Goal: Task Accomplishment & Management: Complete application form

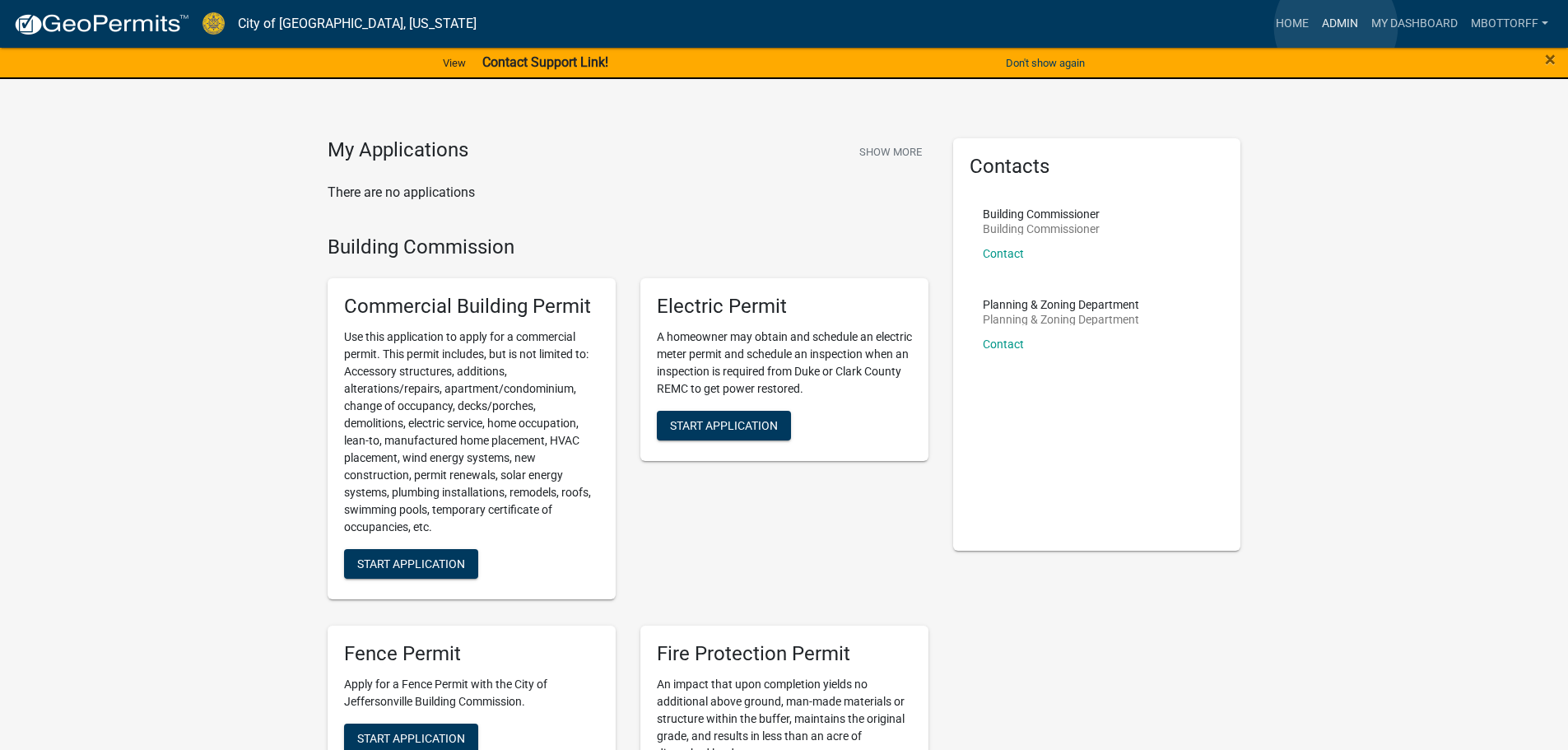
click at [1337, 27] on link "Admin" at bounding box center [1340, 24] width 50 height 31
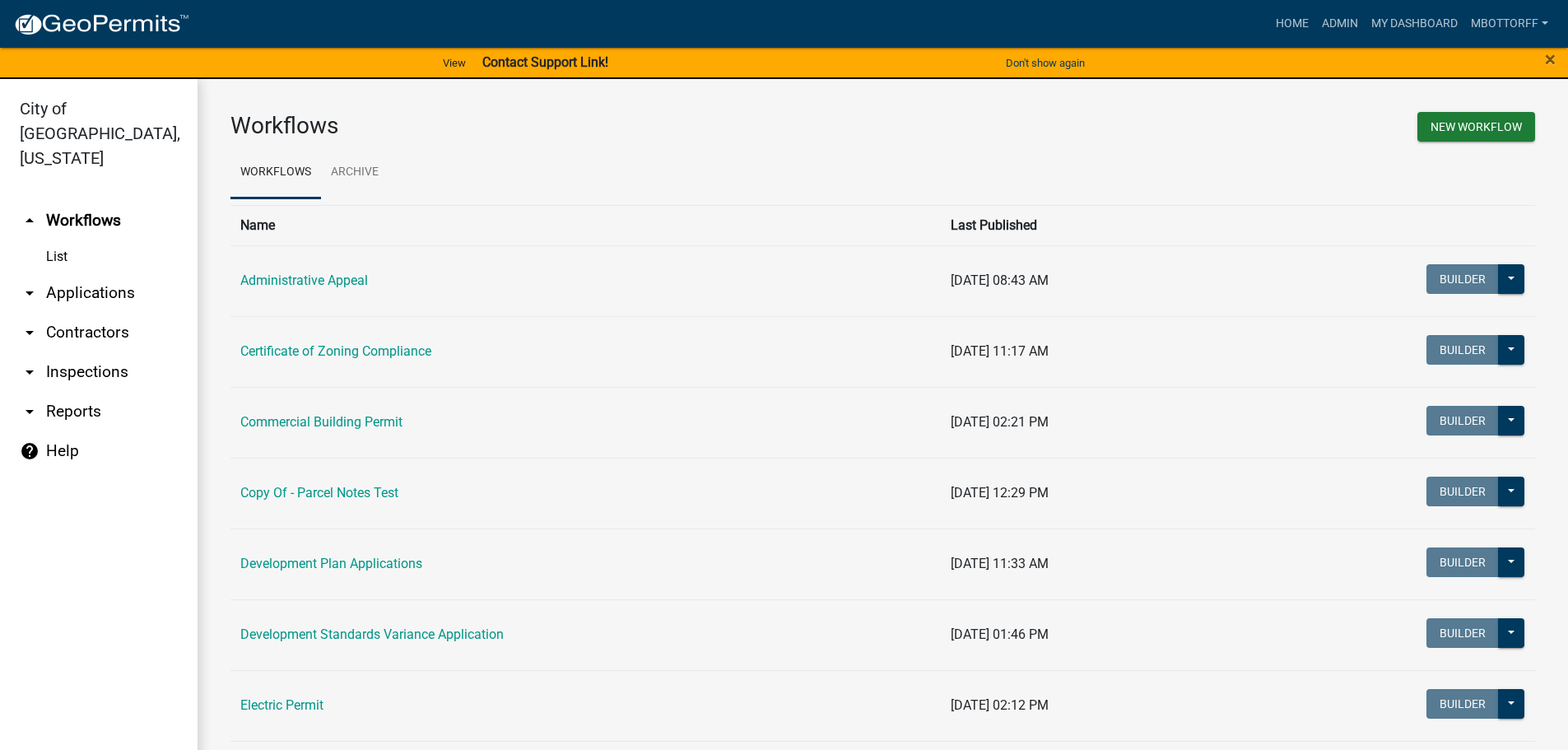
click at [56, 274] on link "arrow_drop_down Applications" at bounding box center [98, 293] width 198 height 40
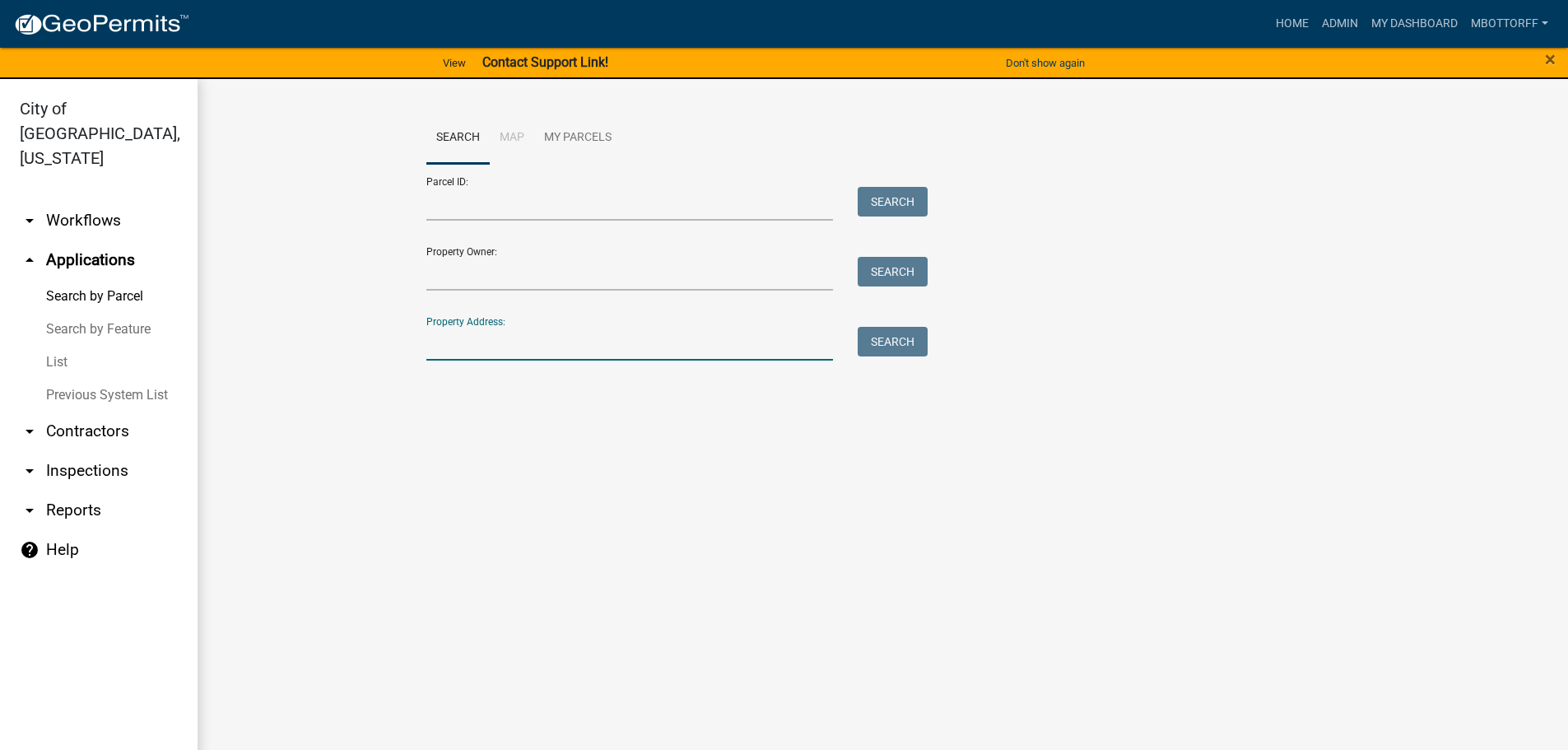
click at [443, 348] on input "Property Address:" at bounding box center [630, 343] width 407 height 34
type input "55 VIR"
click at [902, 345] on button "Search" at bounding box center [892, 341] width 70 height 29
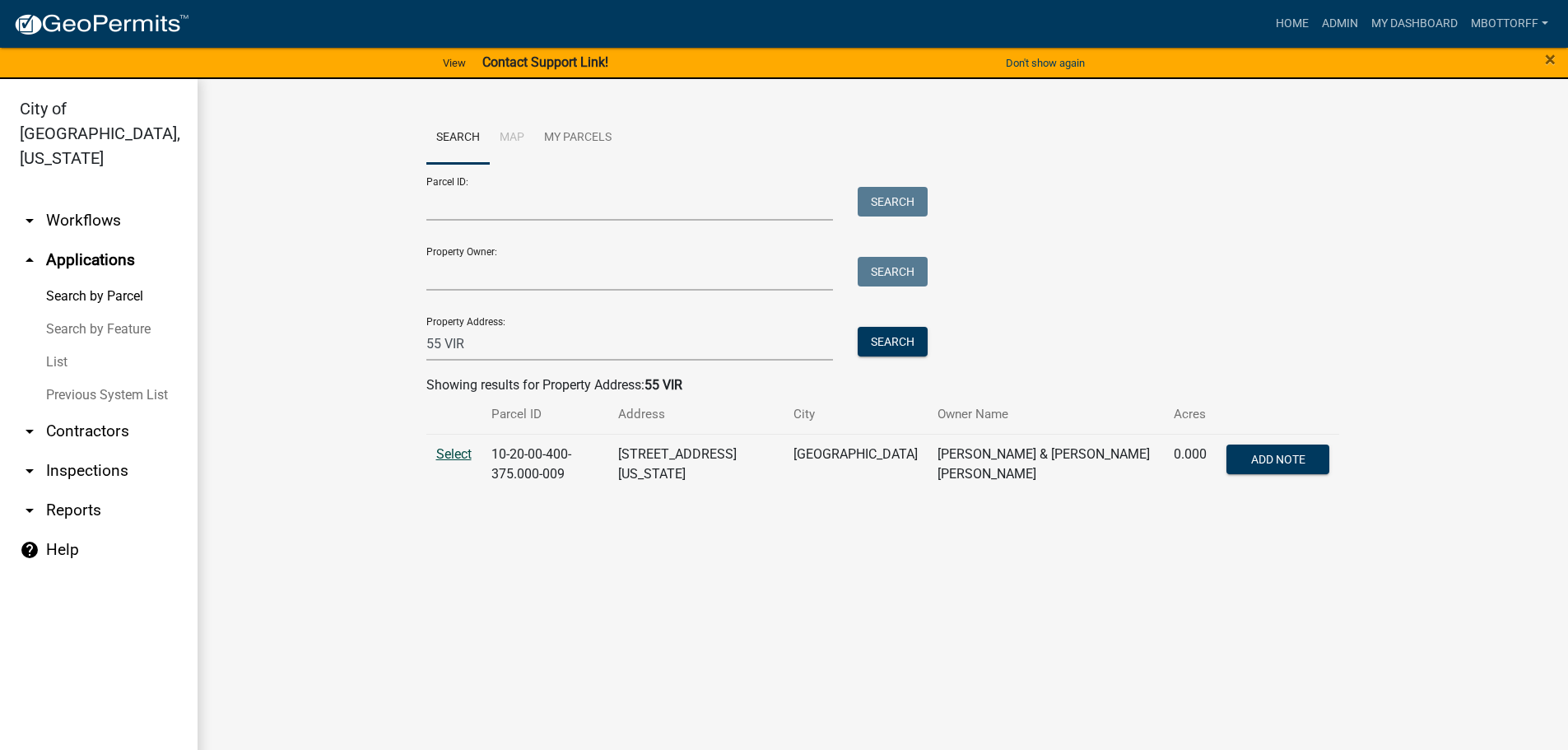
drag, startPoint x: 453, startPoint y: 452, endPoint x: 719, endPoint y: 434, distance: 266.6
click at [454, 452] on span "Select" at bounding box center [454, 454] width 35 height 16
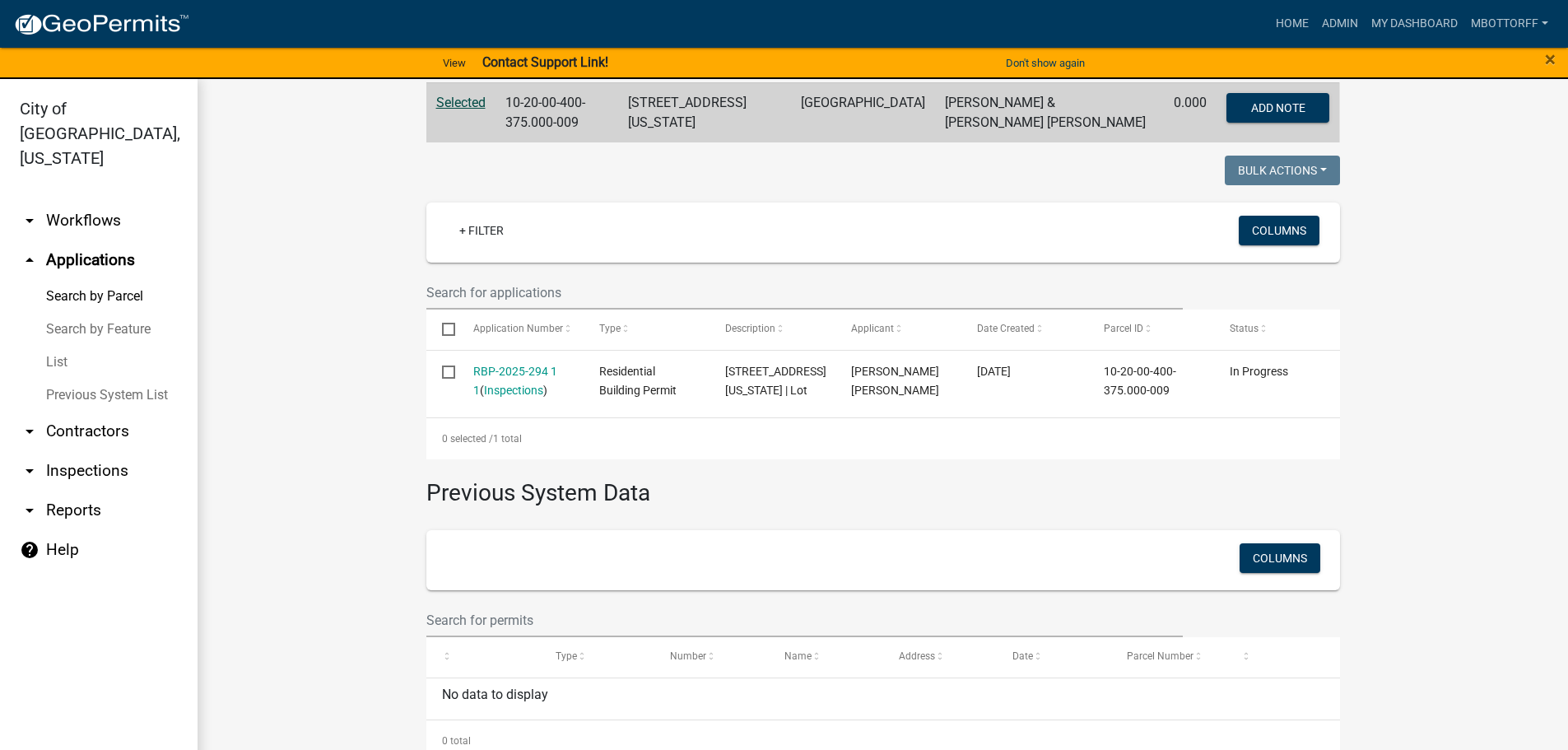
scroll to position [407, 0]
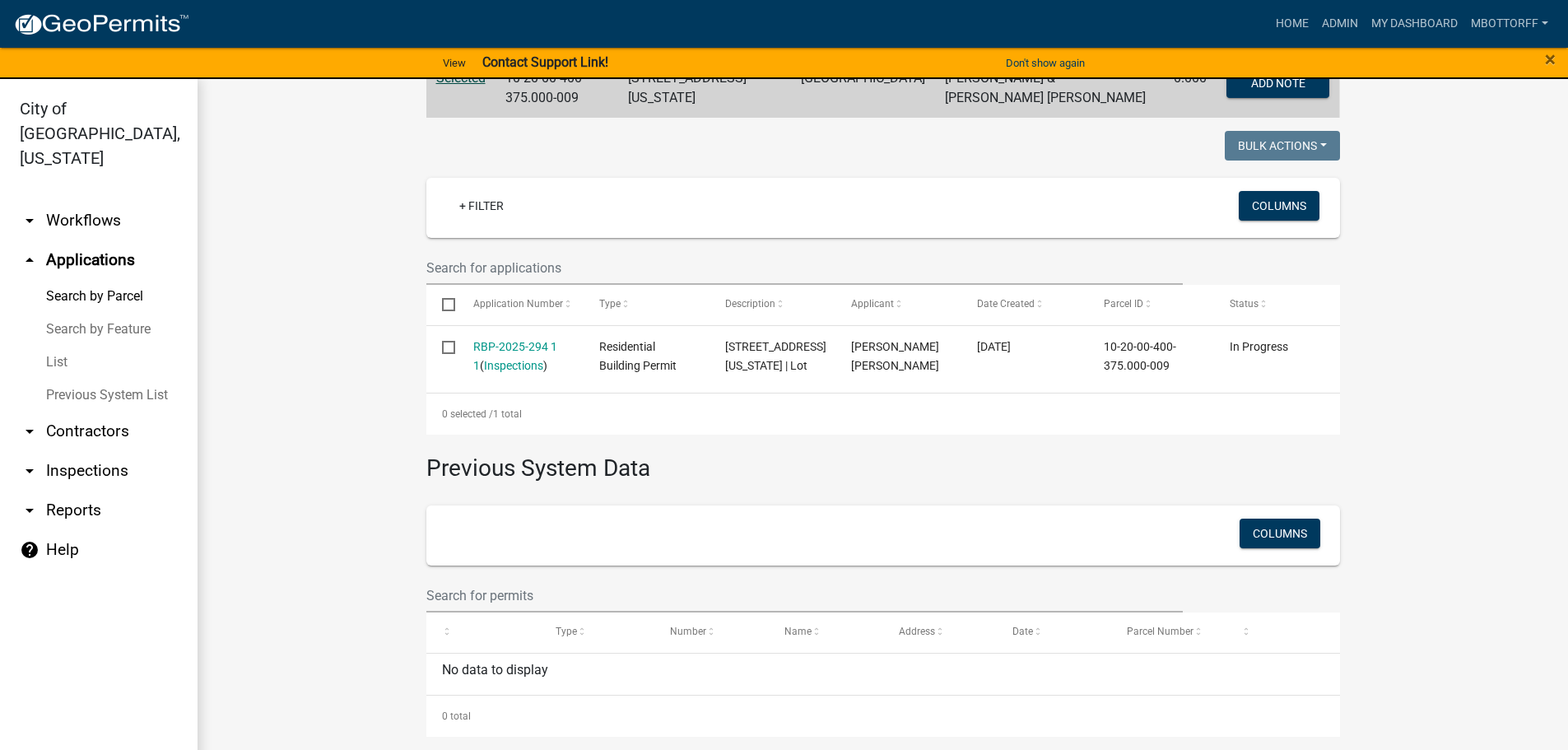
click at [88, 201] on link "arrow_drop_down Workflows" at bounding box center [98, 221] width 198 height 40
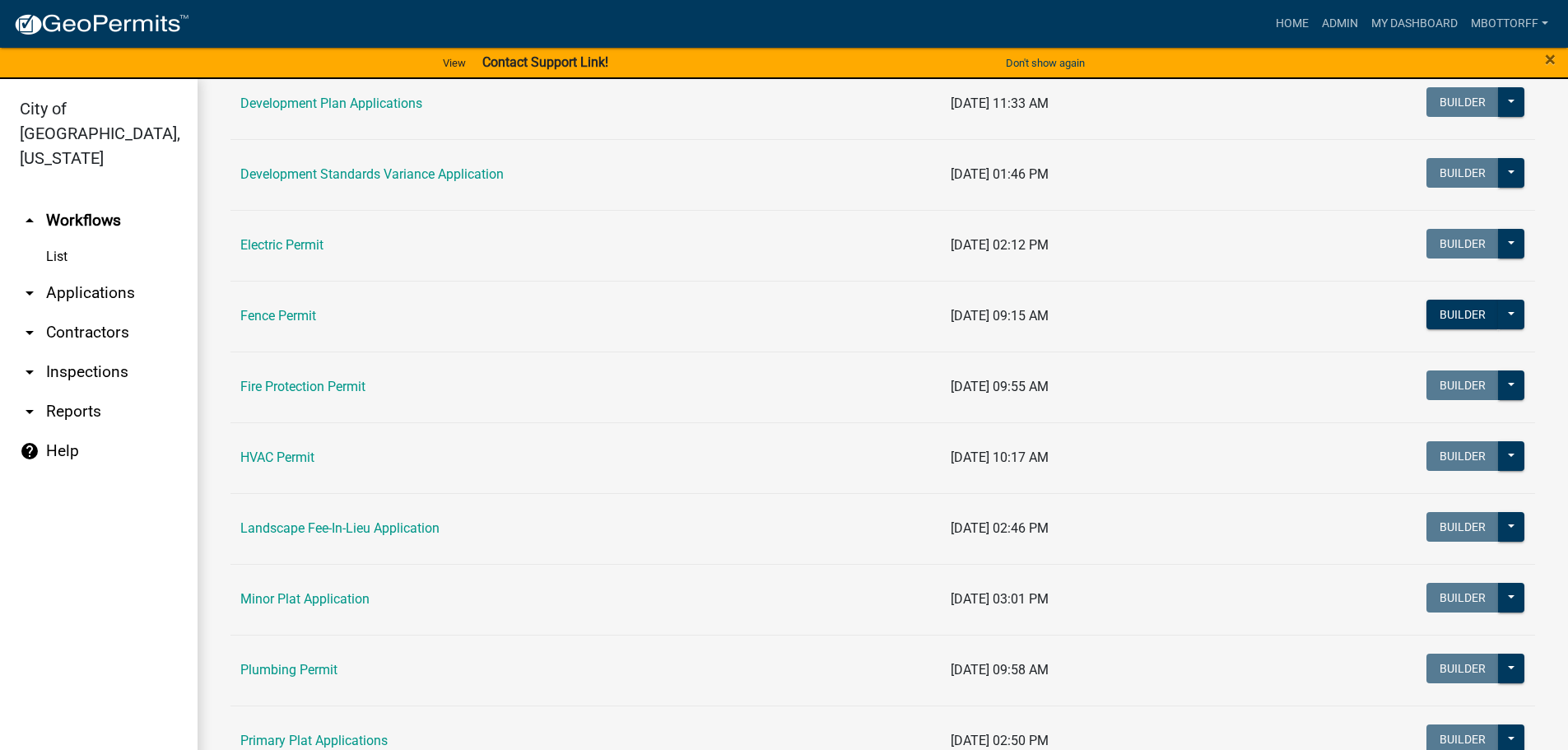
scroll to position [304, 0]
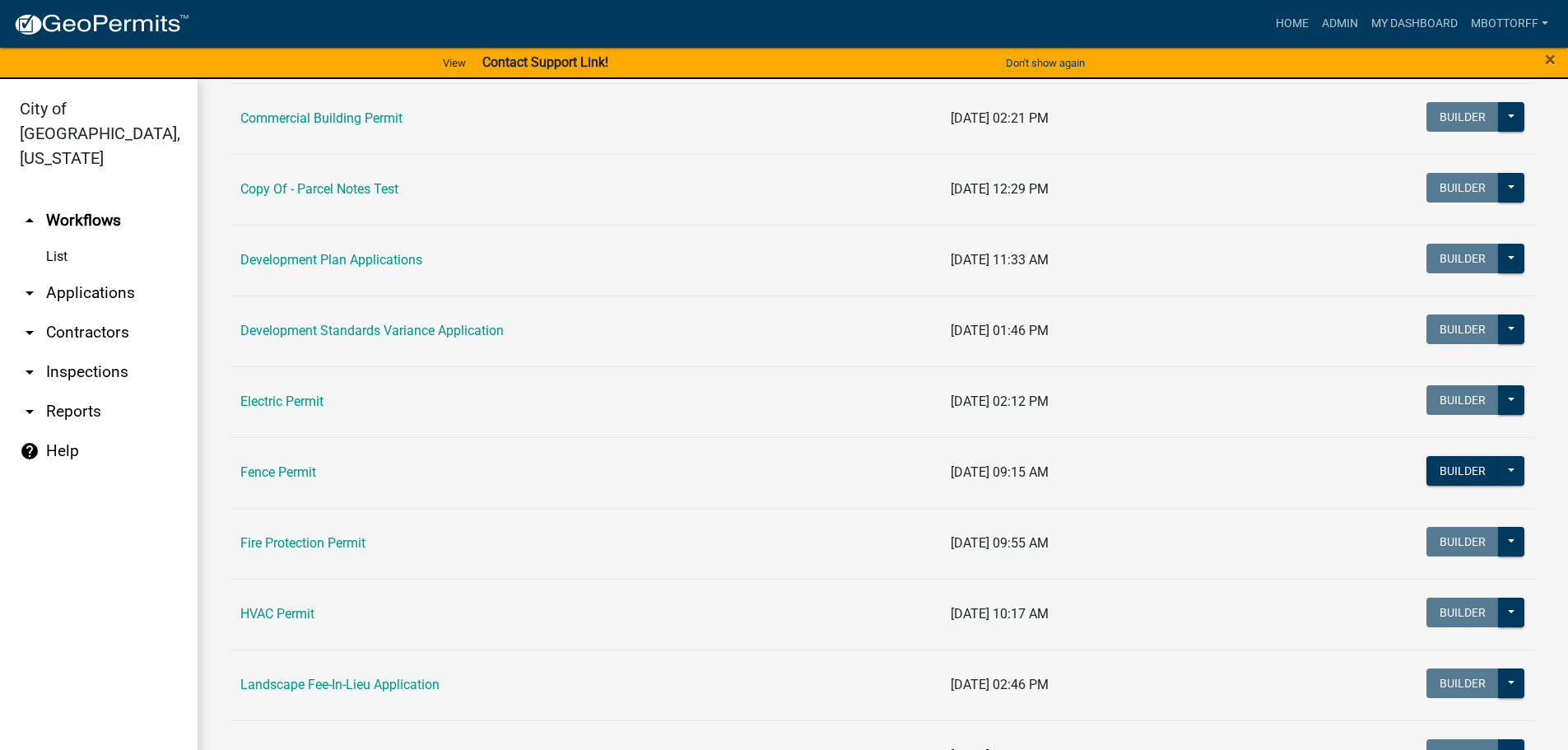
drag, startPoint x: 292, startPoint y: 408, endPoint x: 300, endPoint y: 407, distance: 8.1
click at [292, 408] on link "Electric Permit" at bounding box center [282, 402] width 83 height 16
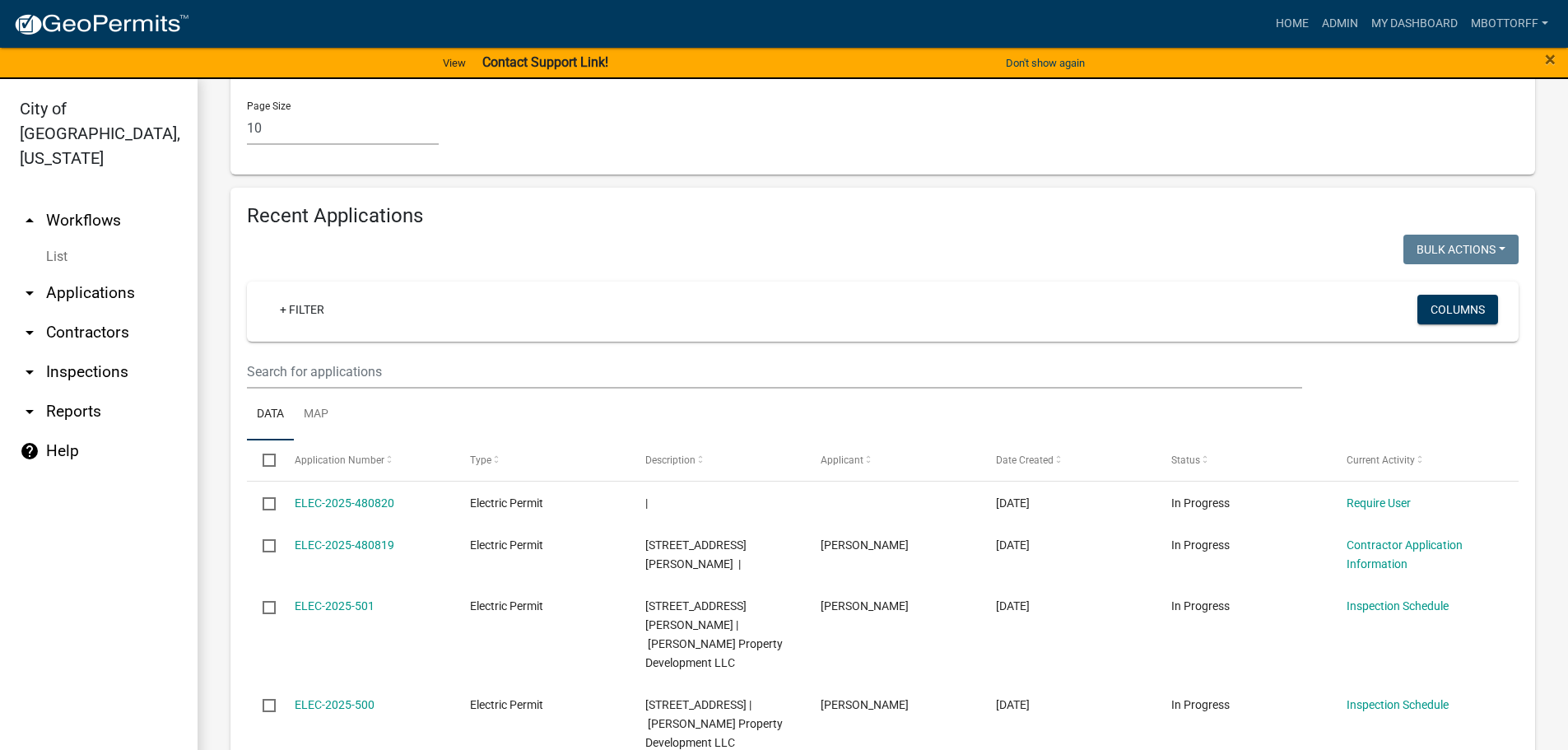
scroll to position [1482, 0]
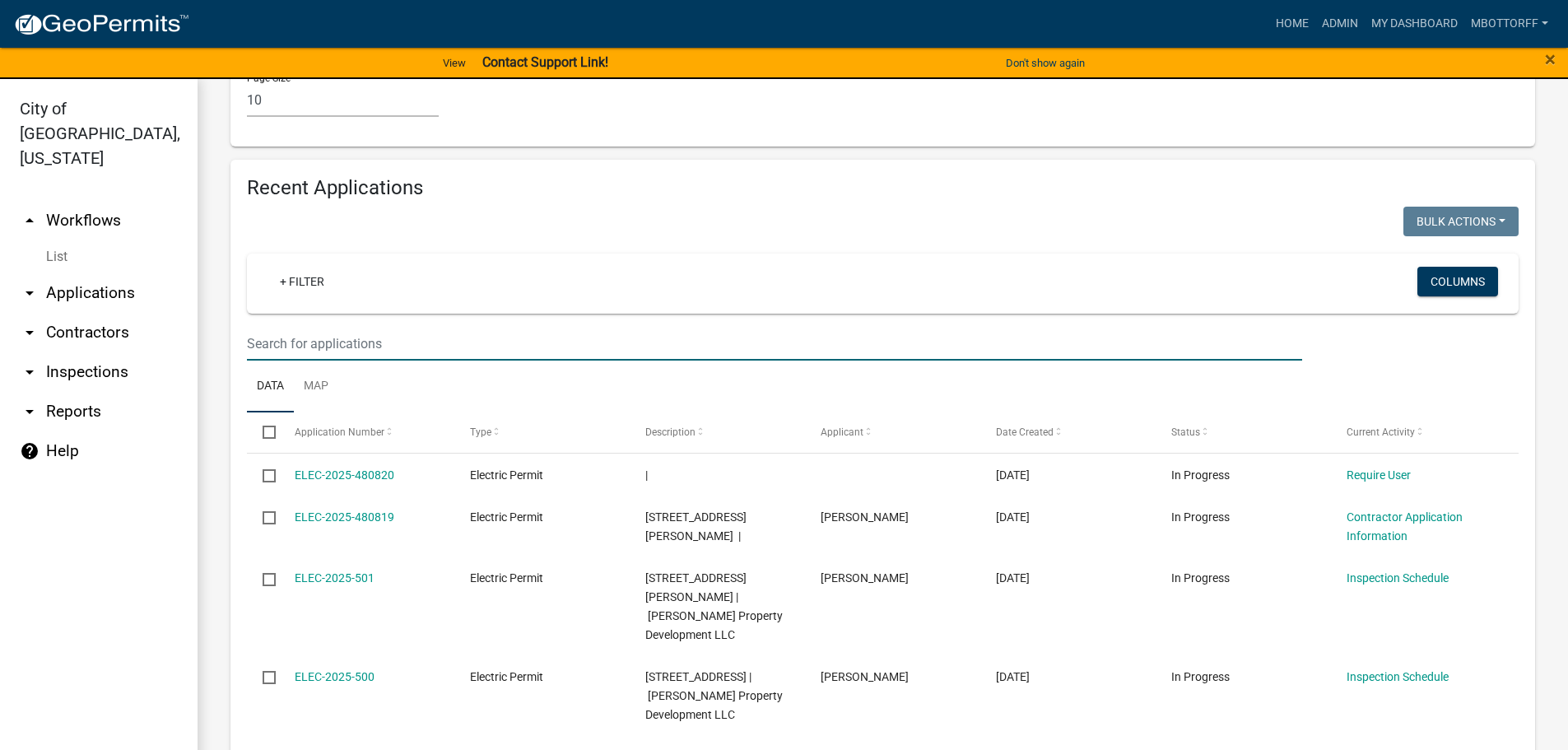
click at [295, 327] on input "text" at bounding box center [774, 343] width 1055 height 34
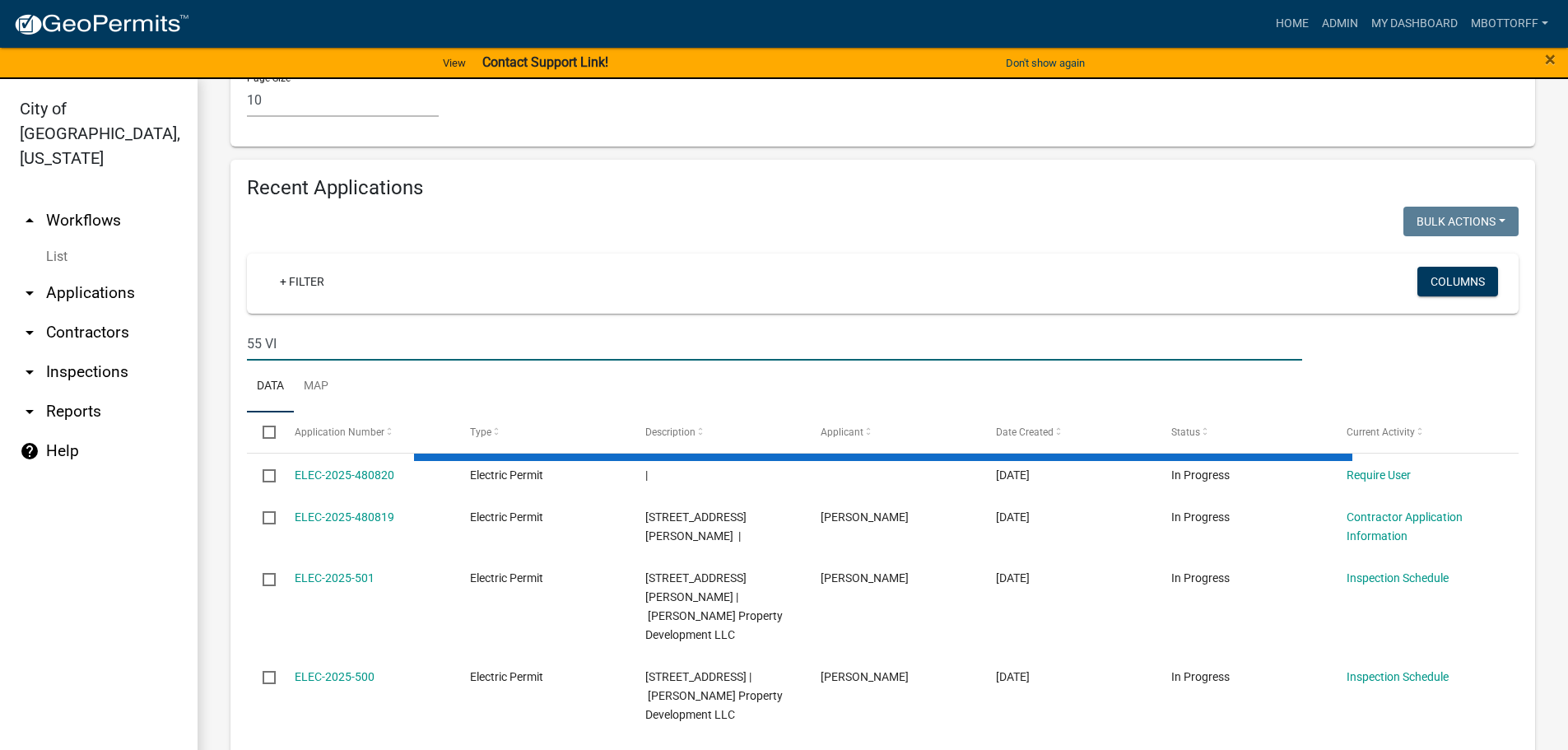
scroll to position [1262, 0]
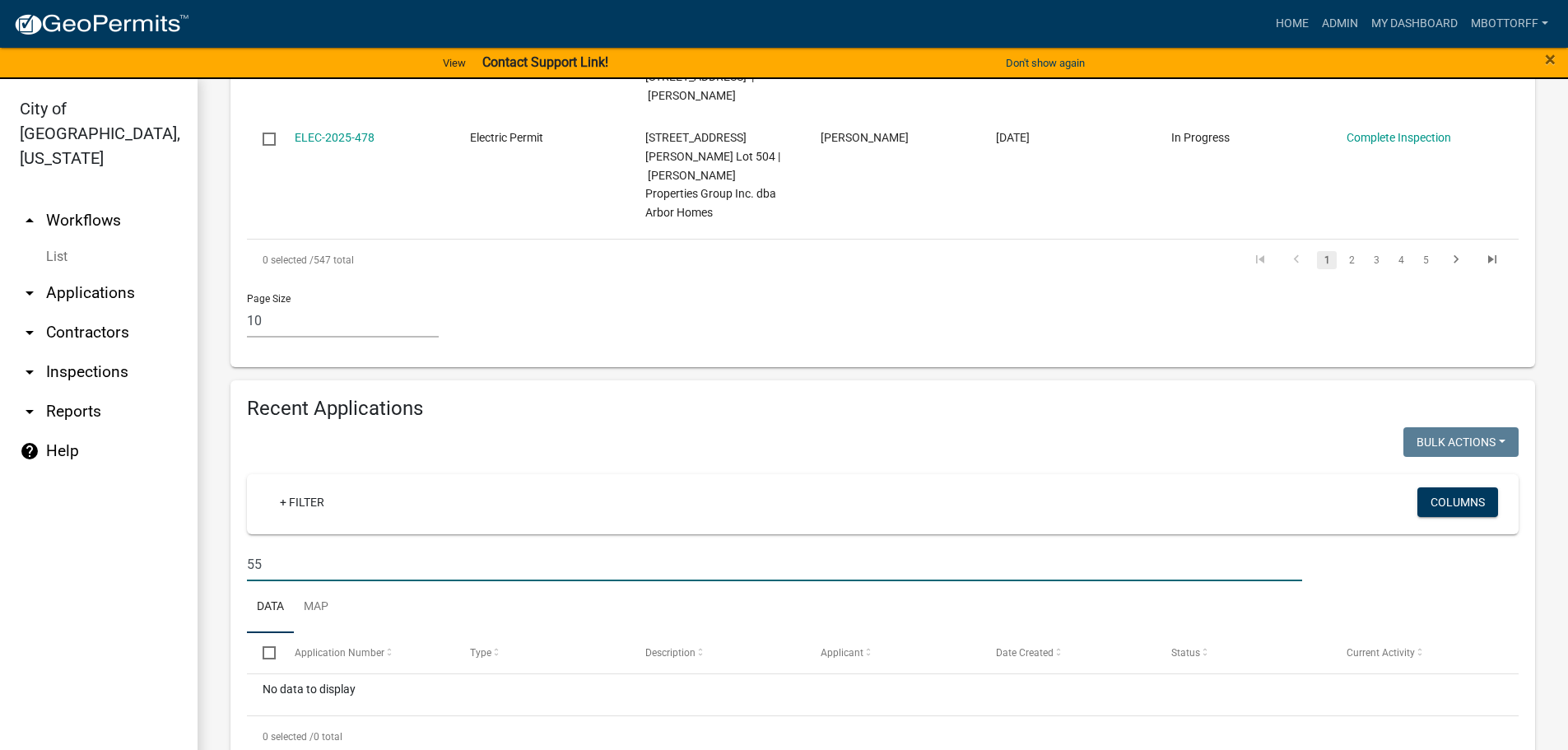
type input "5"
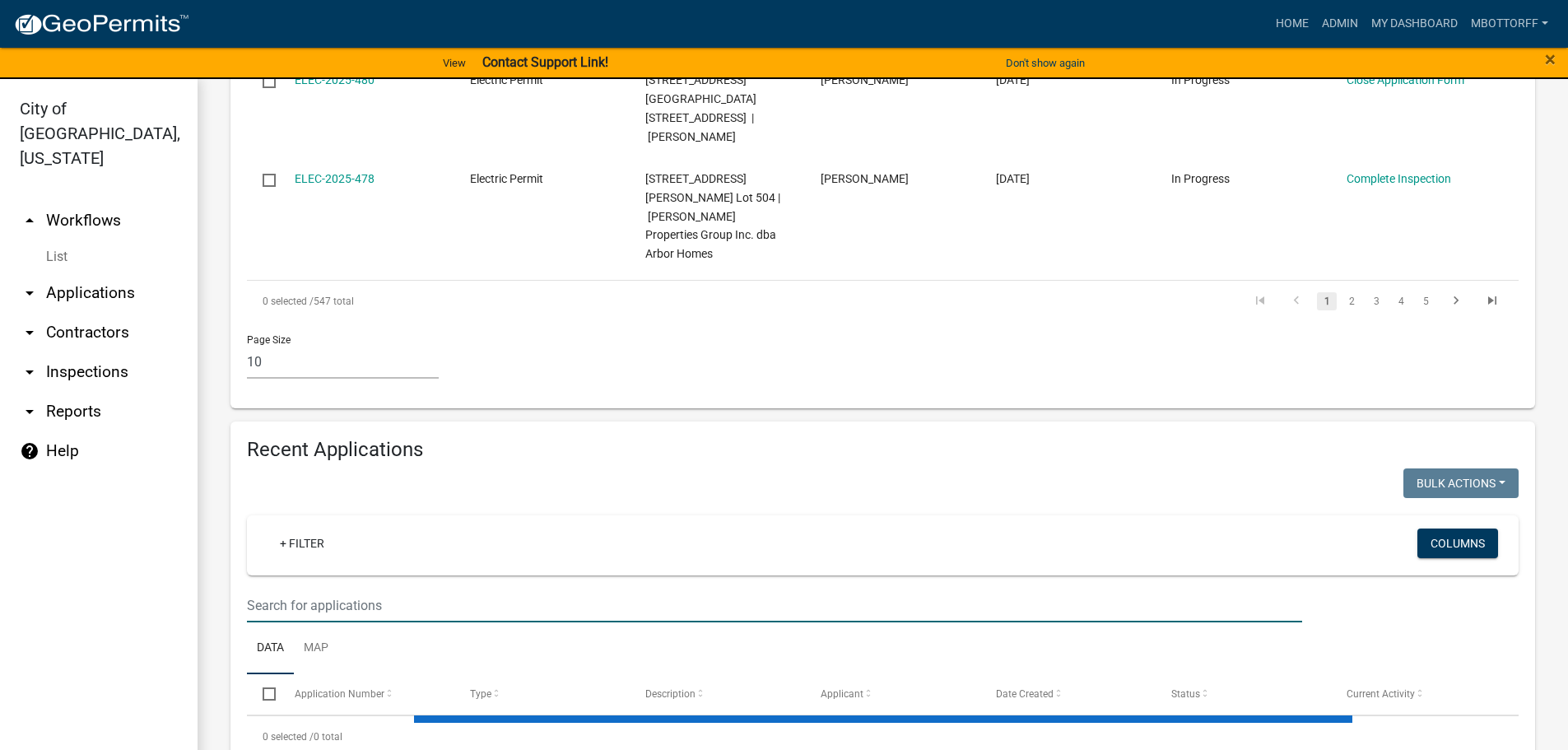
scroll to position [1482, 0]
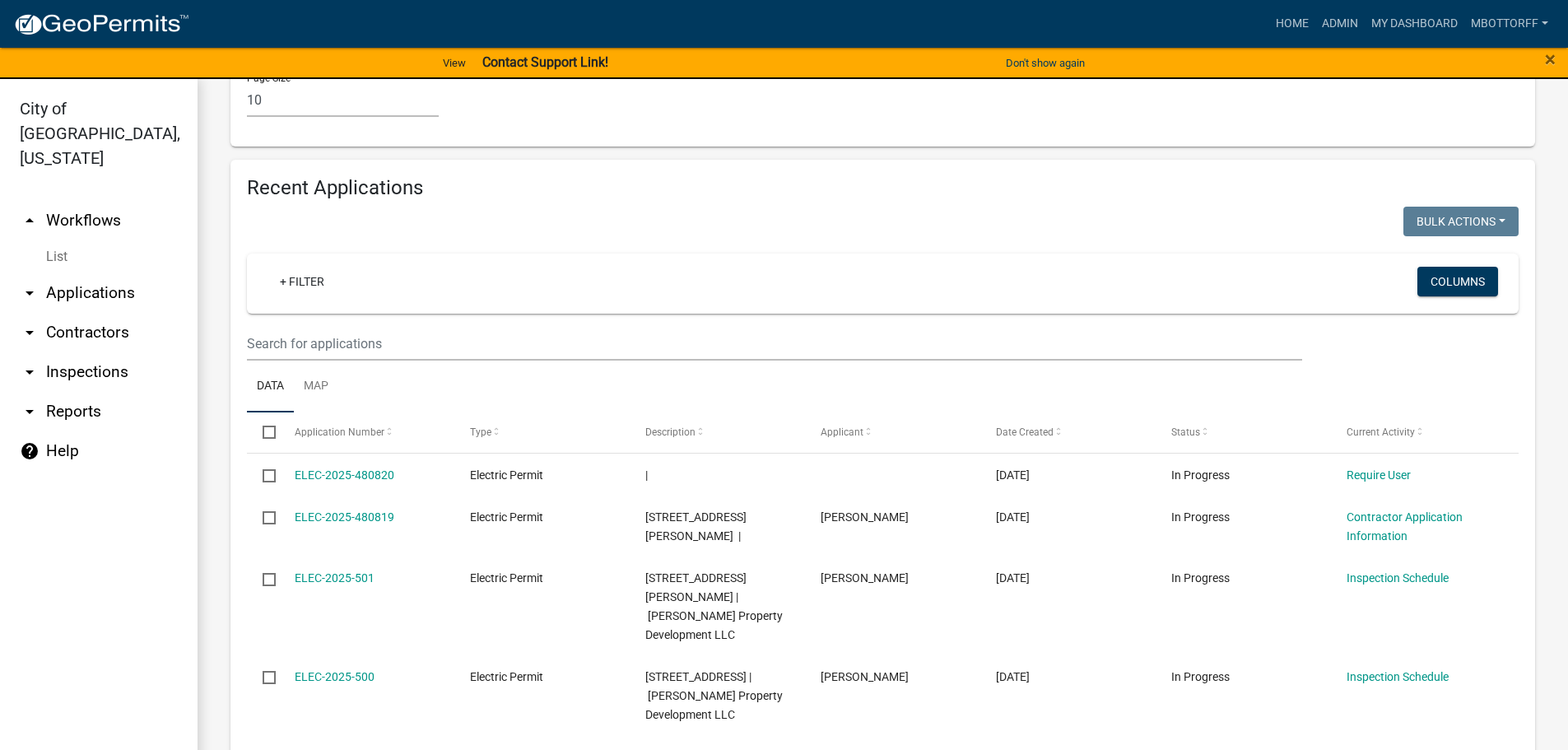
drag, startPoint x: 1058, startPoint y: 115, endPoint x: 1068, endPoint y: 128, distance: 16.4
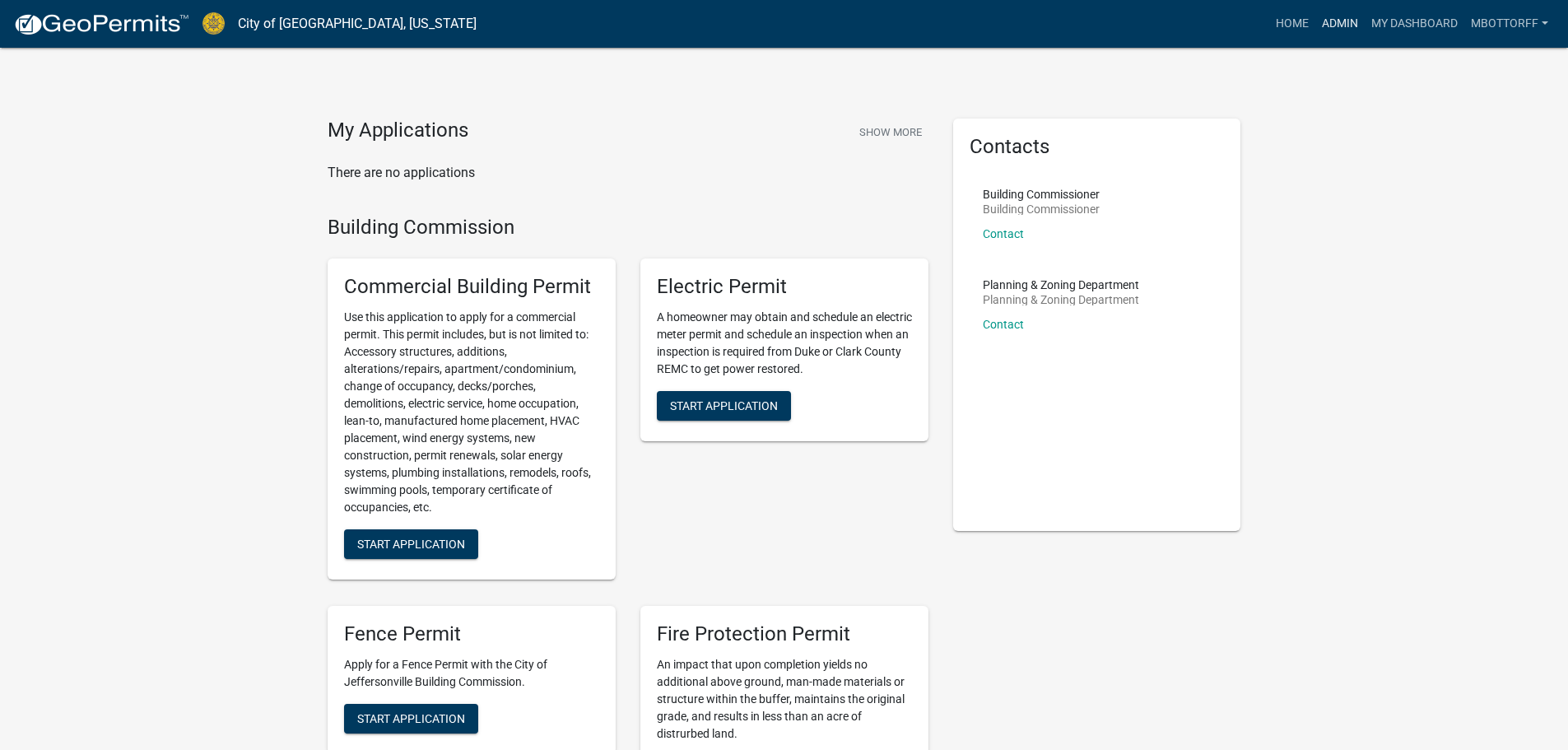
click at [1342, 21] on link "Admin" at bounding box center [1340, 24] width 50 height 31
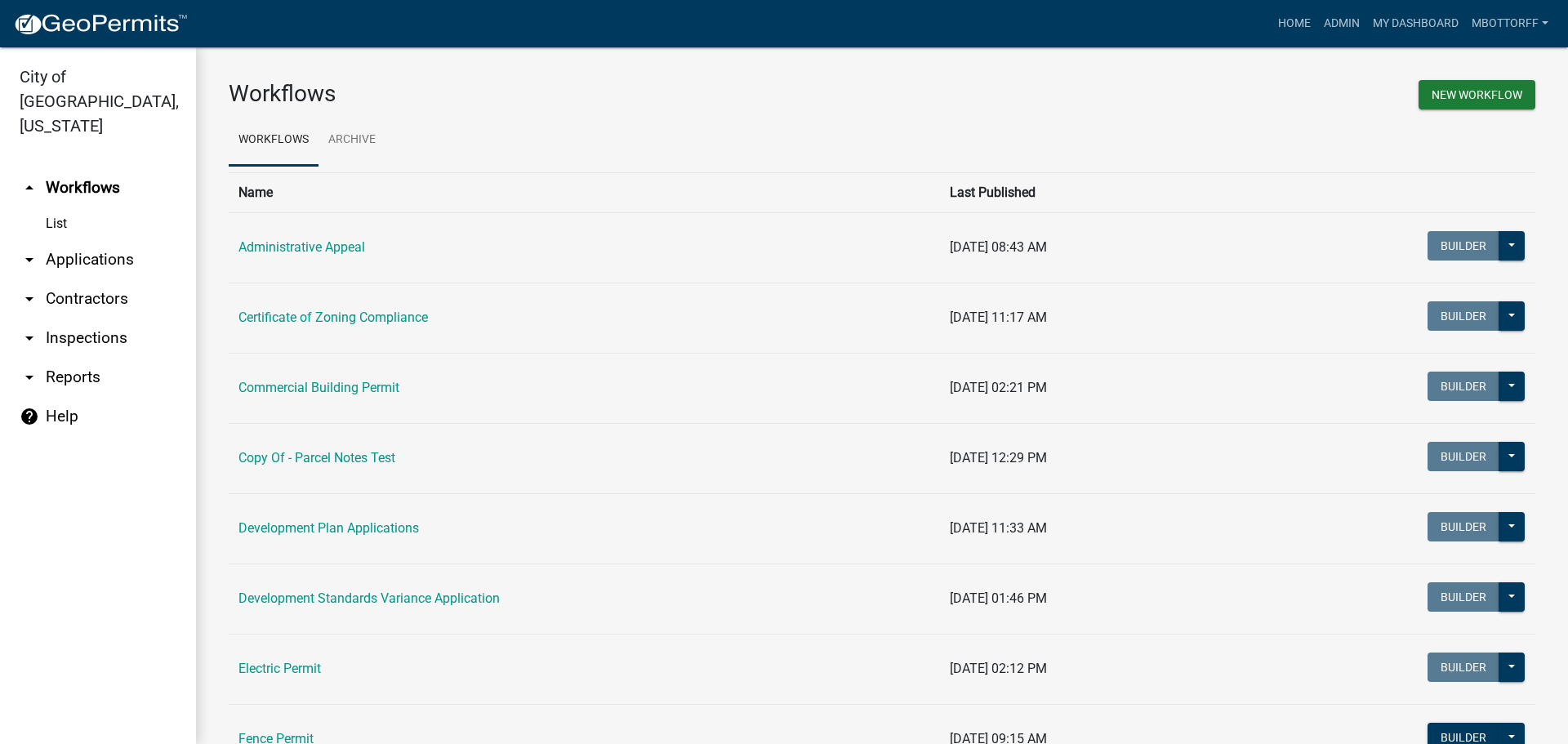
click at [55, 318] on link "arrow_drop_down Inspections" at bounding box center [98, 337] width 196 height 39
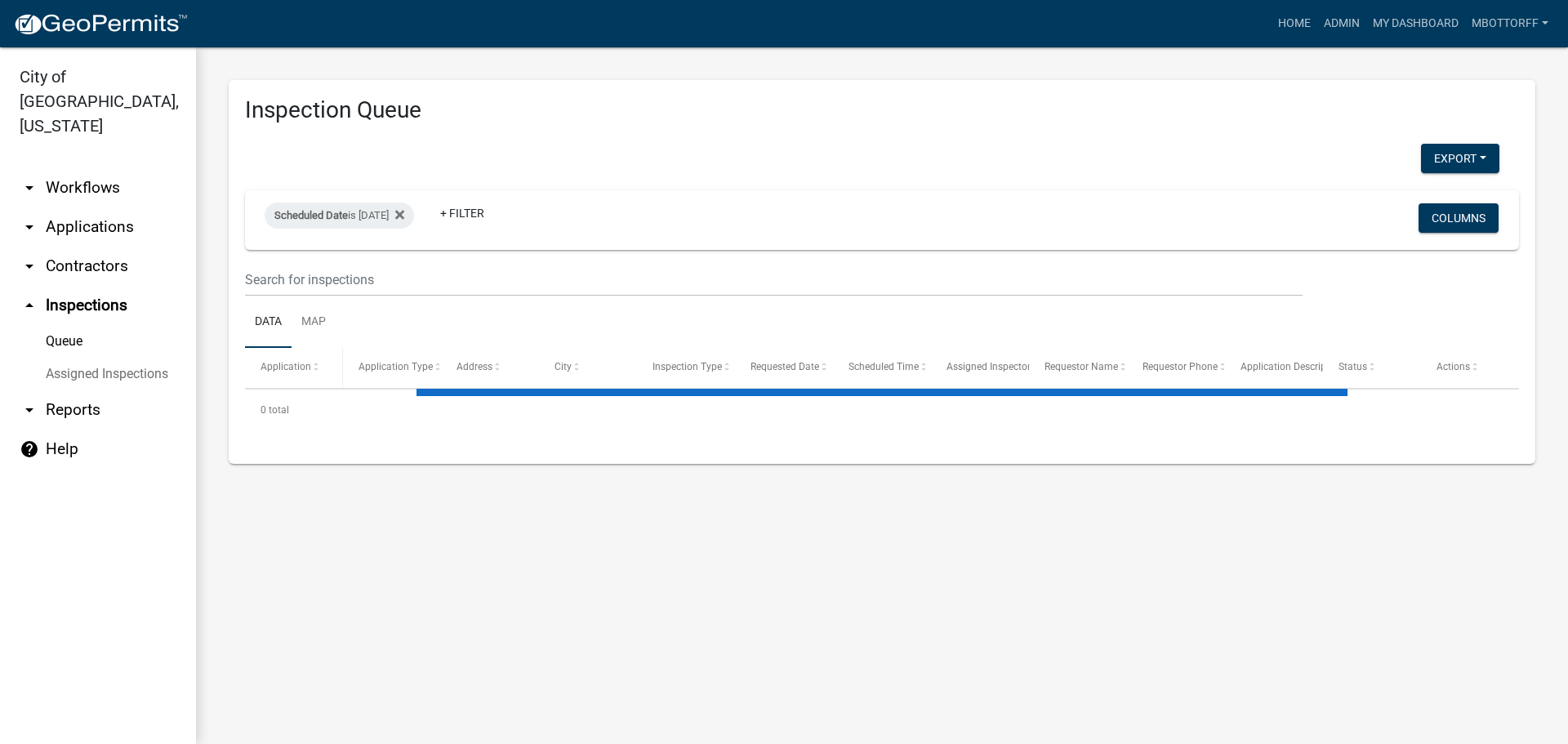
select select "3: 100"
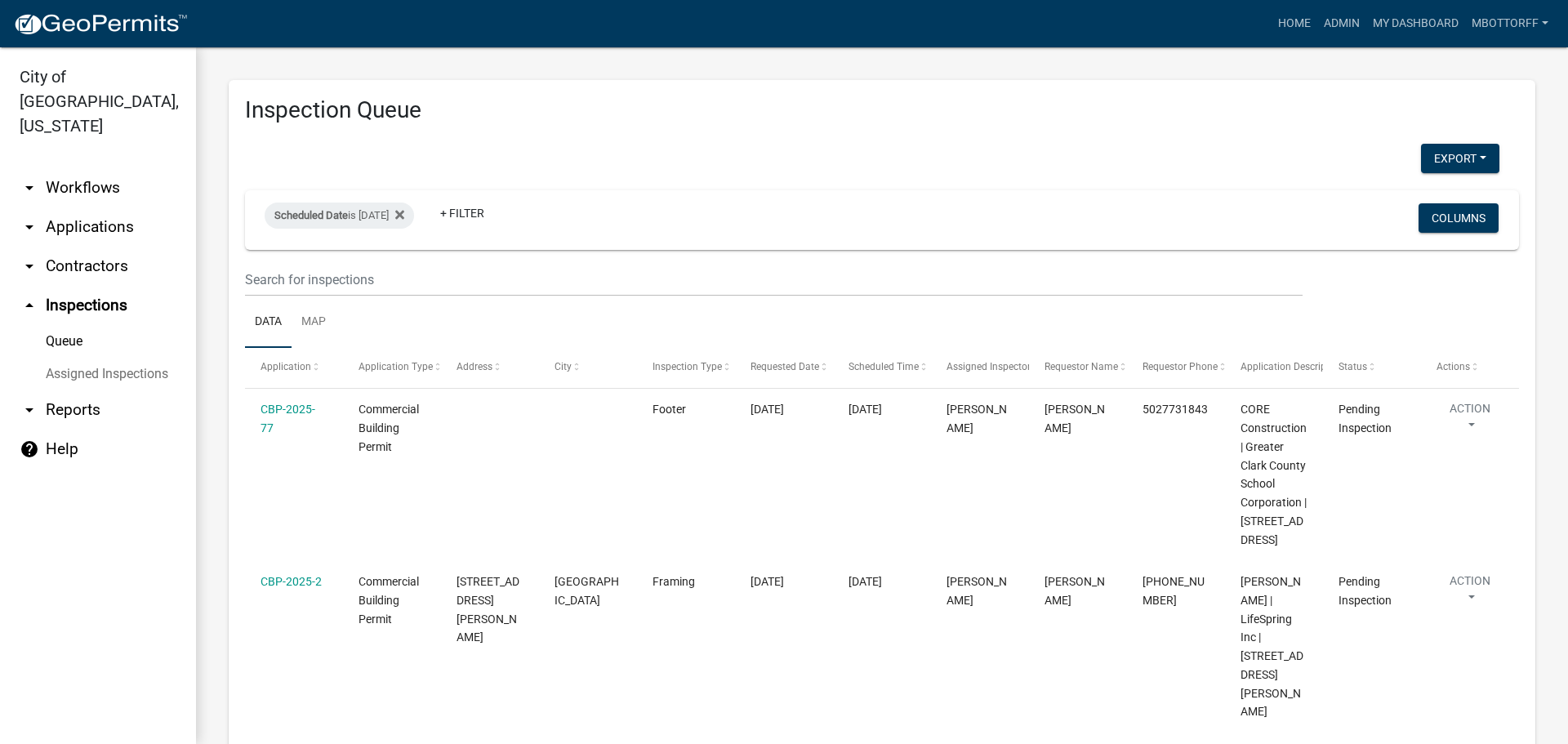
drag, startPoint x: 120, startPoint y: 347, endPoint x: 236, endPoint y: 347, distance: 116.0
click at [120, 357] on link "Assigned Inspections" at bounding box center [98, 373] width 196 height 33
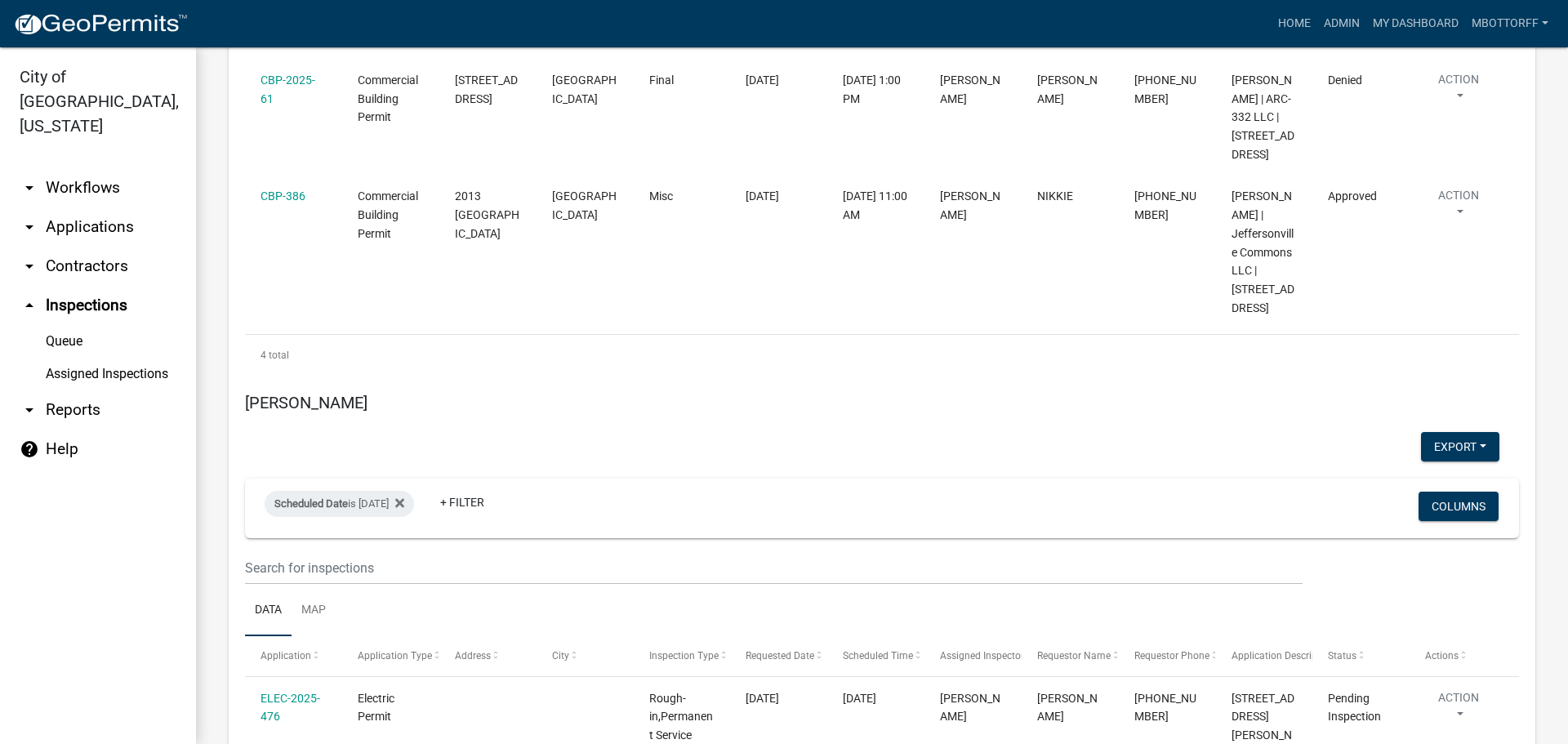
scroll to position [3794, 0]
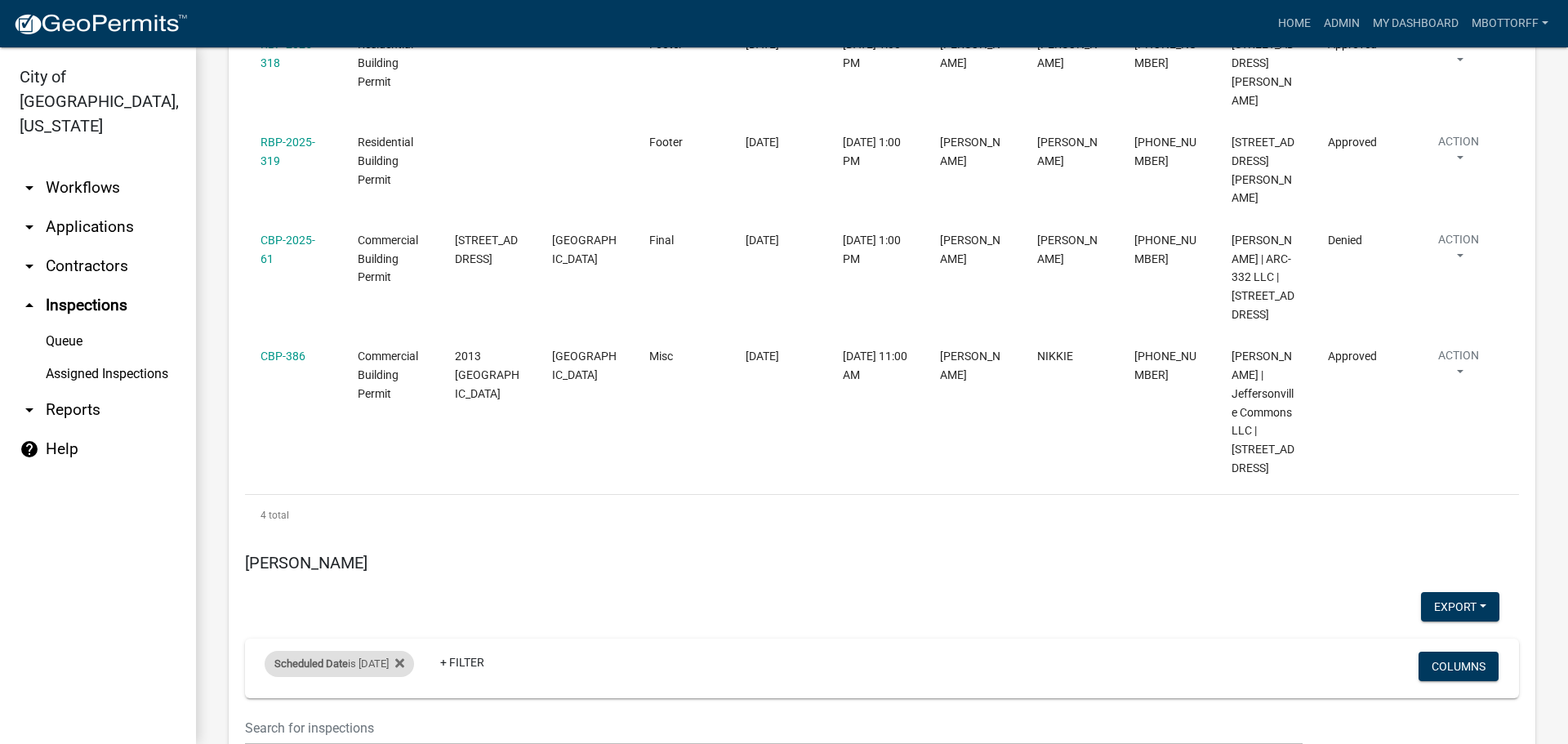
click at [392, 651] on div "Scheduled Date is 09/19/2025" at bounding box center [339, 664] width 149 height 26
click at [402, 595] on input "2025-09-19" at bounding box center [353, 595] width 114 height 33
type input "2025-09-22"
drag, startPoint x: 355, startPoint y: 636, endPoint x: 362, endPoint y: 635, distance: 7.1
click at [356, 636] on button "Done" at bounding box center [353, 642] width 114 height 29
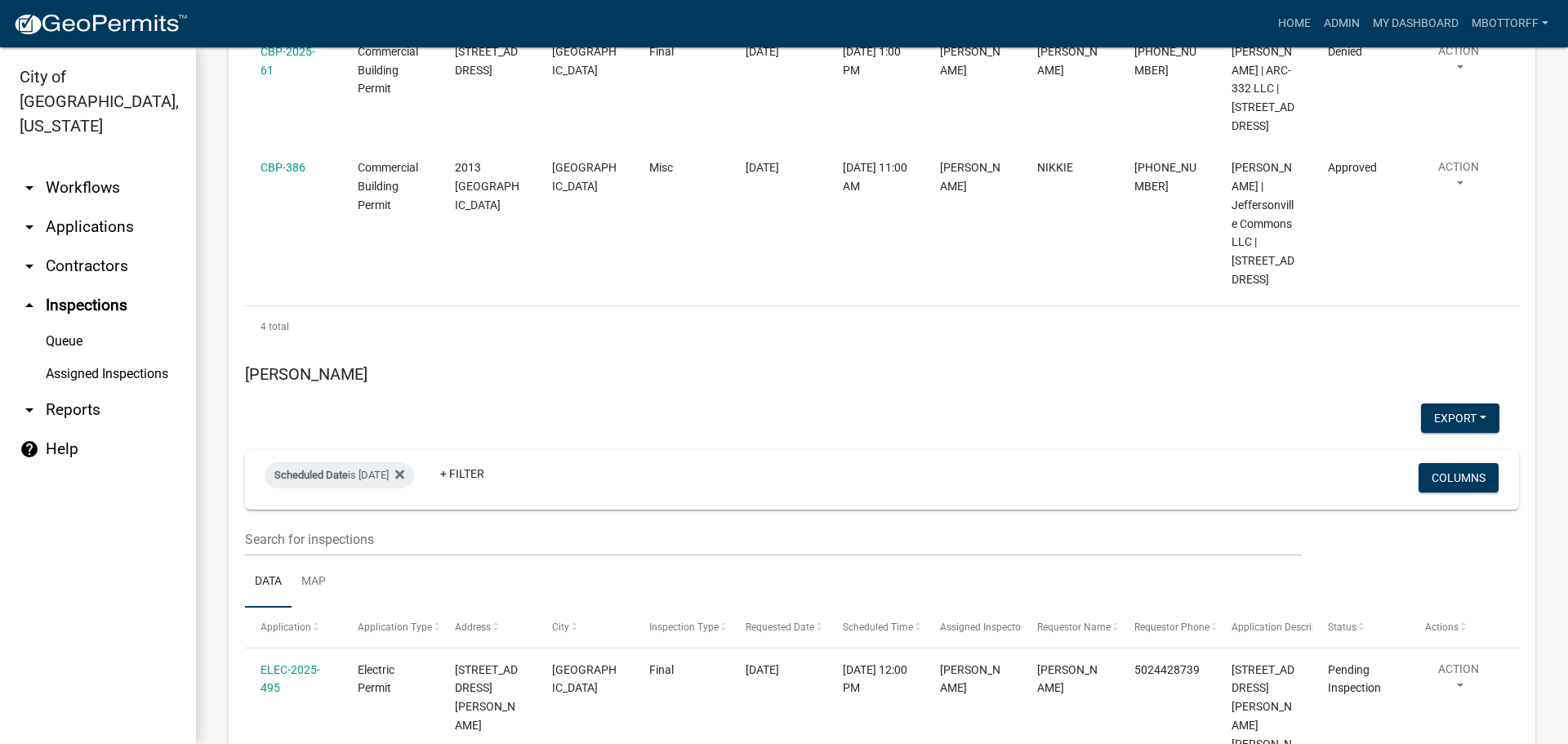
scroll to position [4121, 0]
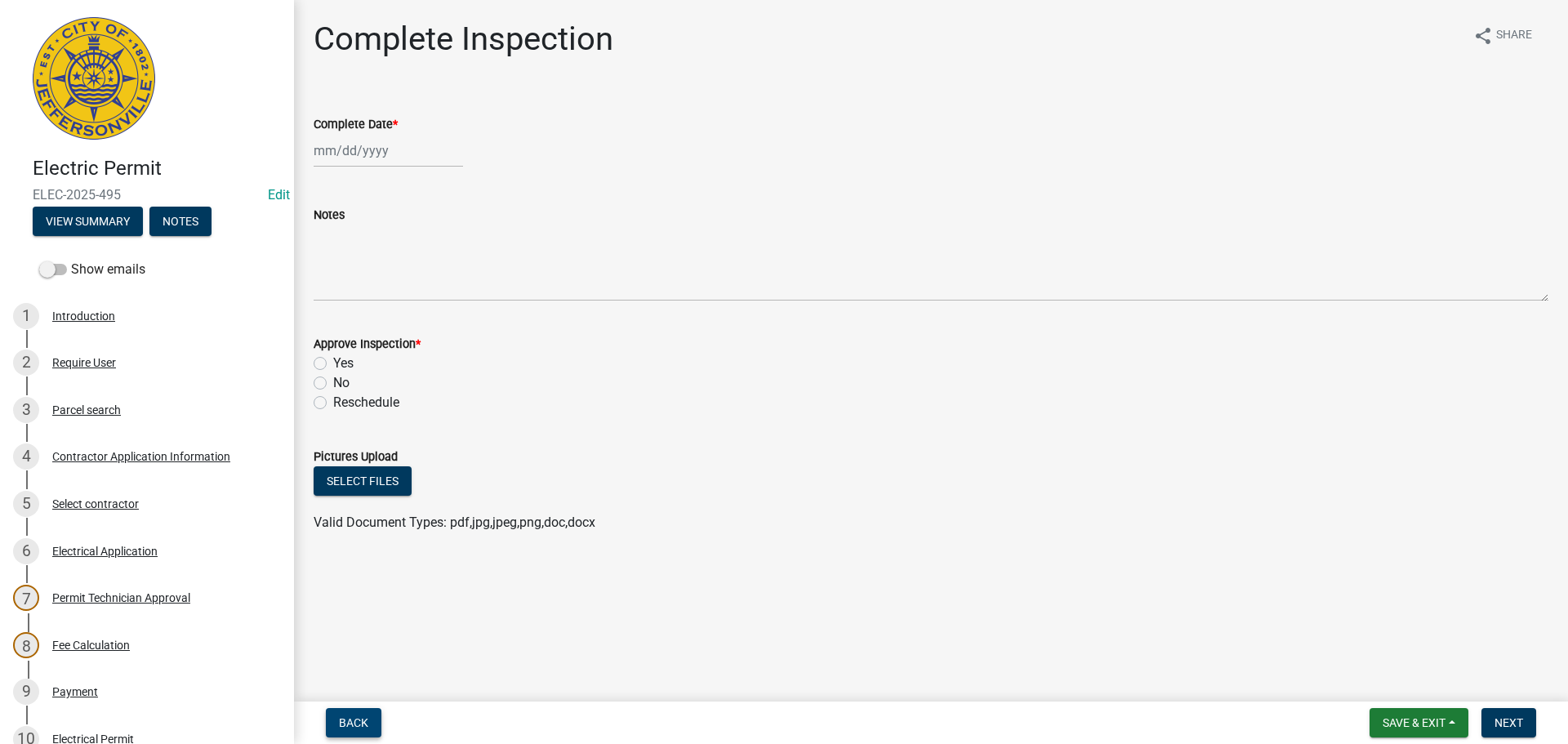
click at [358, 720] on span "Back" at bounding box center [353, 723] width 29 height 13
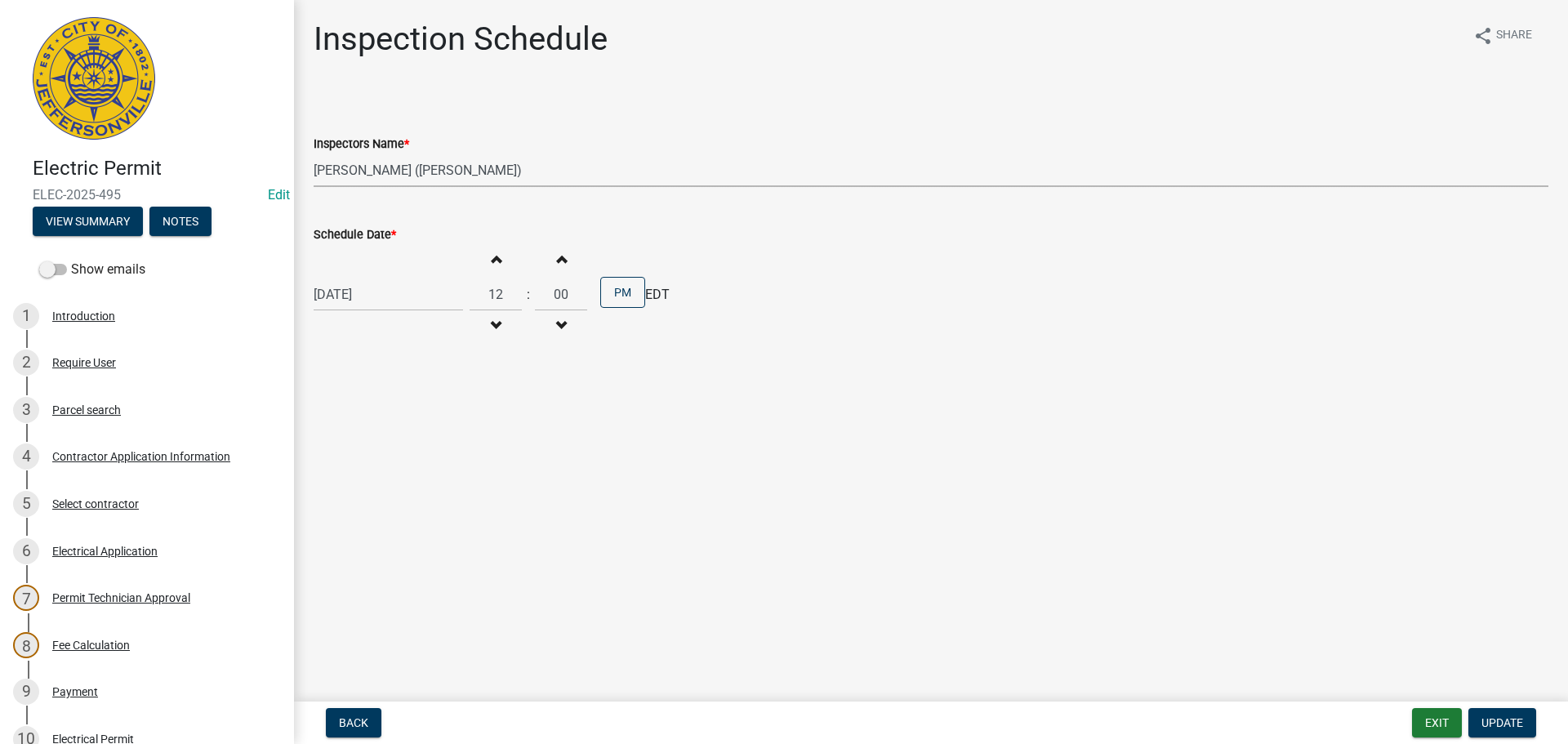
click at [363, 170] on select "Select Item... jramsey (Jeremy Ramsey) MaryFrey (Mary Frey) mkruer (Mike Kruer)…" at bounding box center [931, 170] width 1235 height 33
select select "7b0b9f25-f402-4148-9522-9b9b34b3e885"
click at [314, 154] on select "Select Item... jramsey (Jeremy Ramsey) MaryFrey (Mary Frey) mkruer (Mike Kruer)…" at bounding box center [931, 170] width 1235 height 33
click at [1499, 726] on span "Update" at bounding box center [1502, 723] width 42 height 13
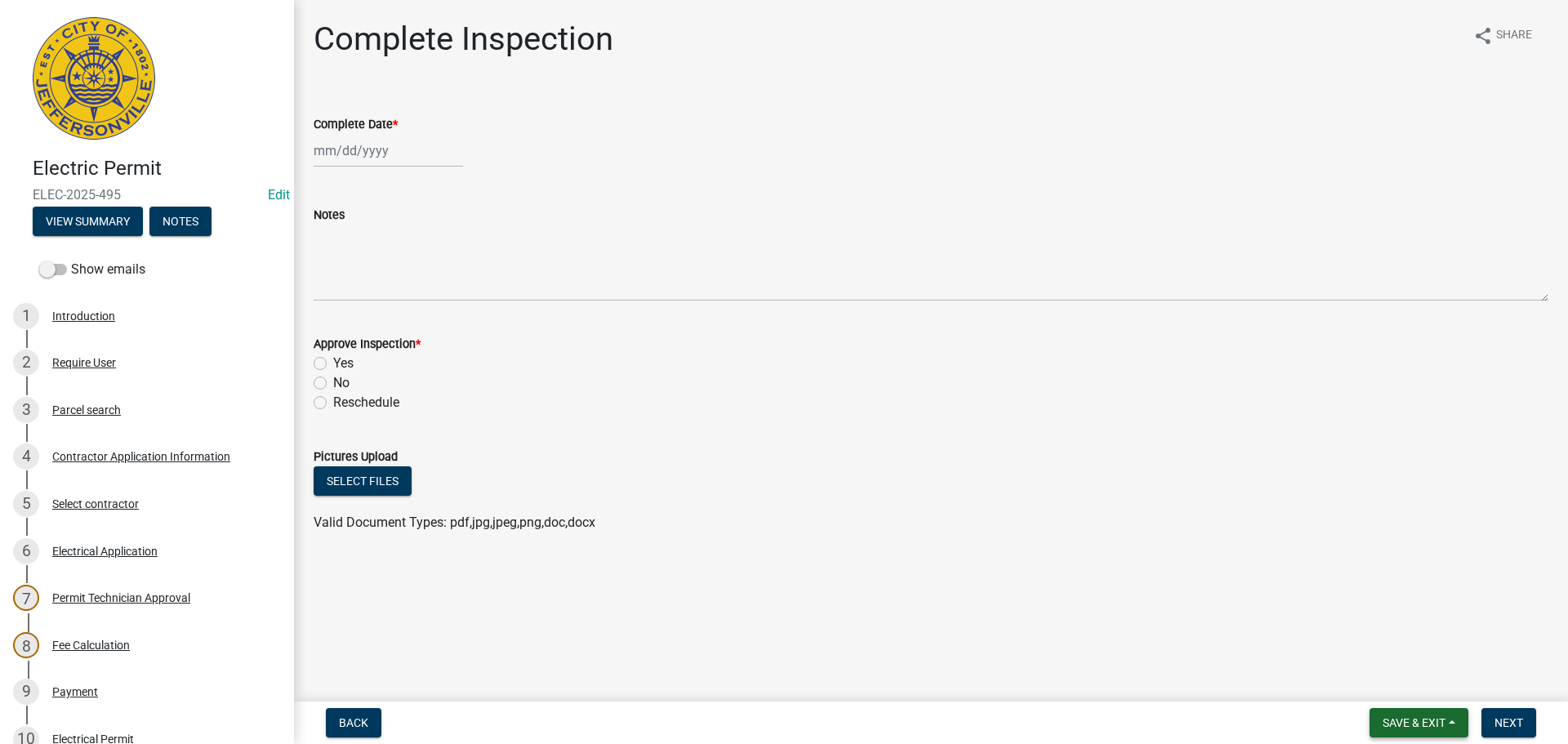
click at [1409, 724] on span "Save & Exit" at bounding box center [1414, 723] width 63 height 13
click at [1399, 679] on button "Save & Exit" at bounding box center [1403, 680] width 131 height 39
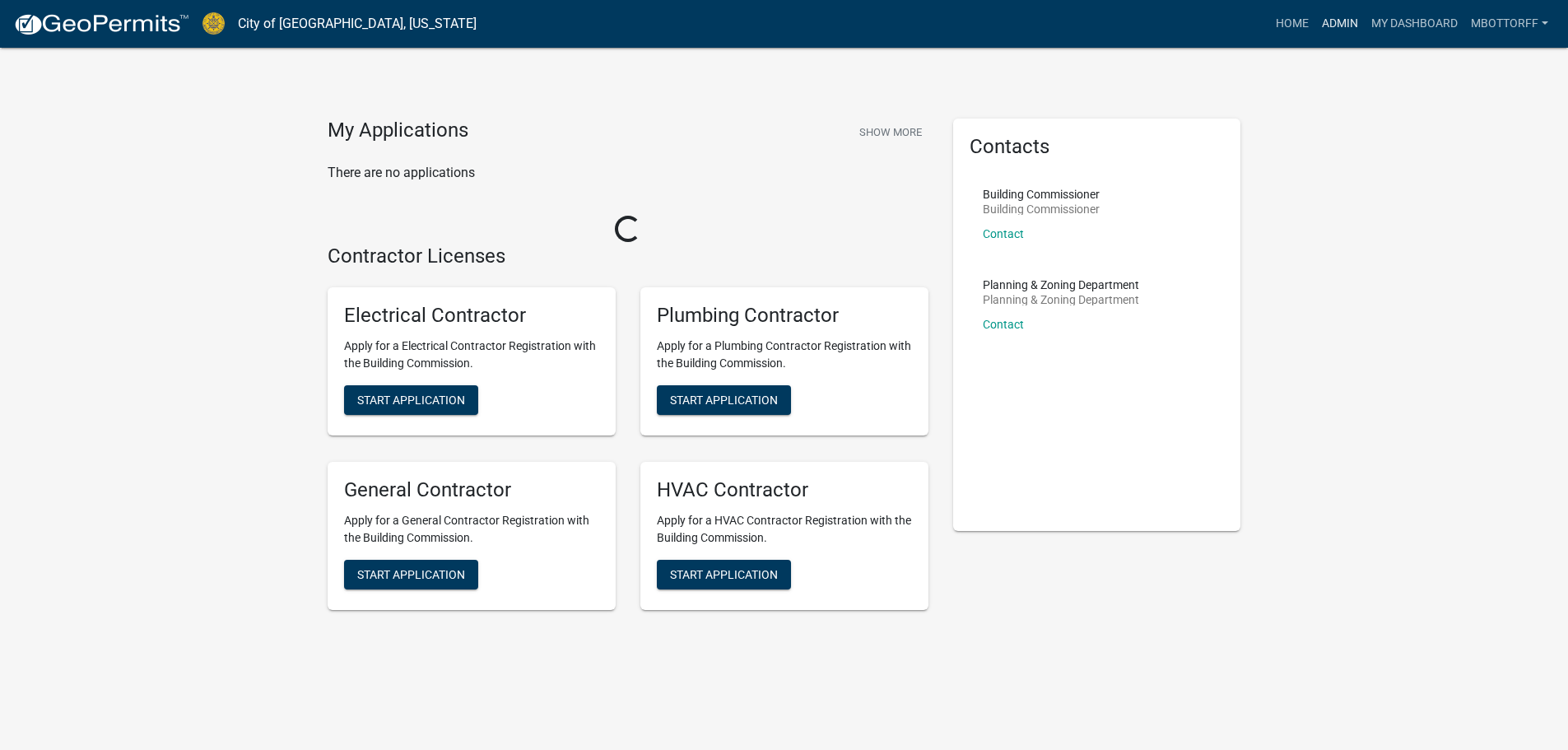
click at [1342, 22] on link "Admin" at bounding box center [1340, 24] width 50 height 31
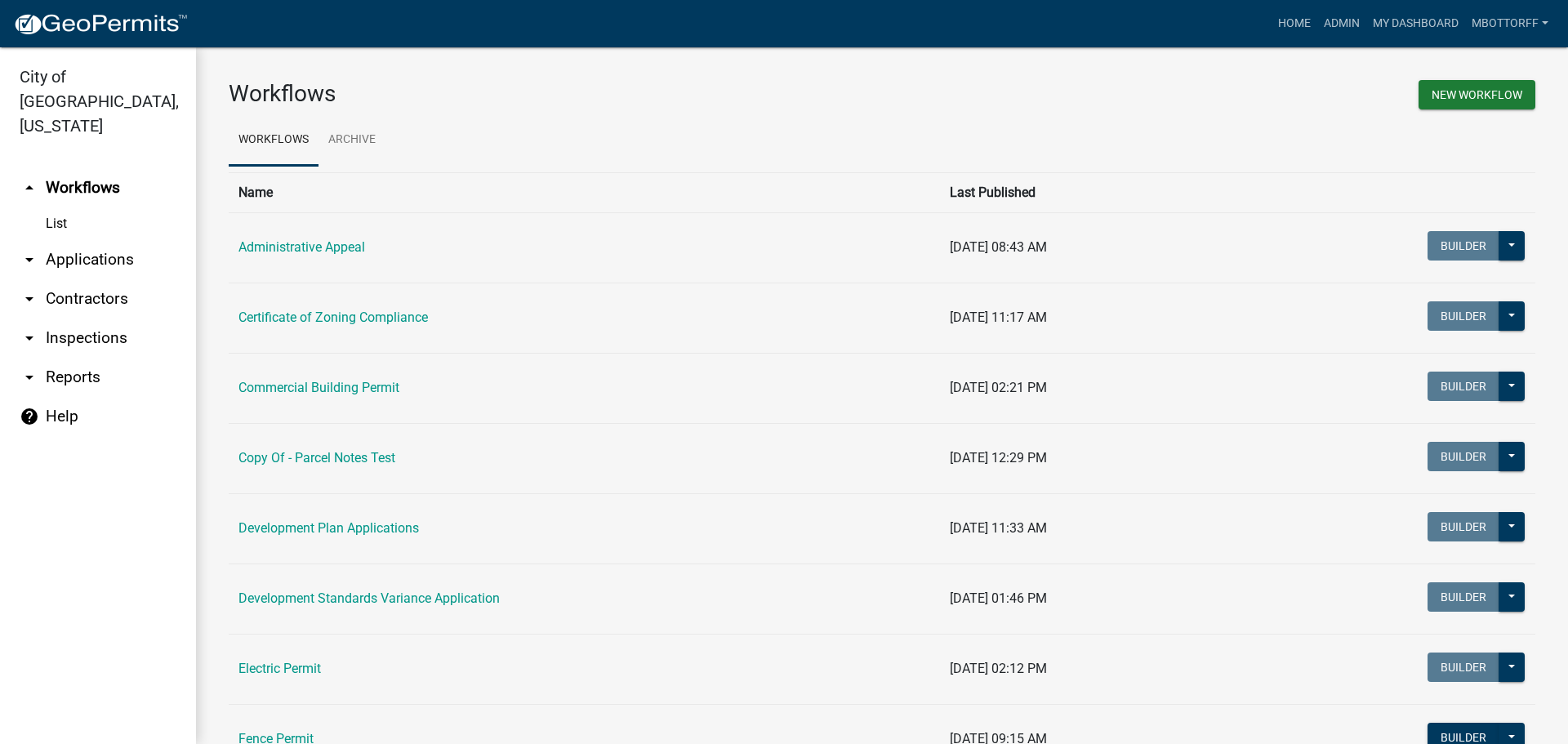
click at [63, 280] on link "arrow_drop_down Contractors" at bounding box center [98, 299] width 196 height 39
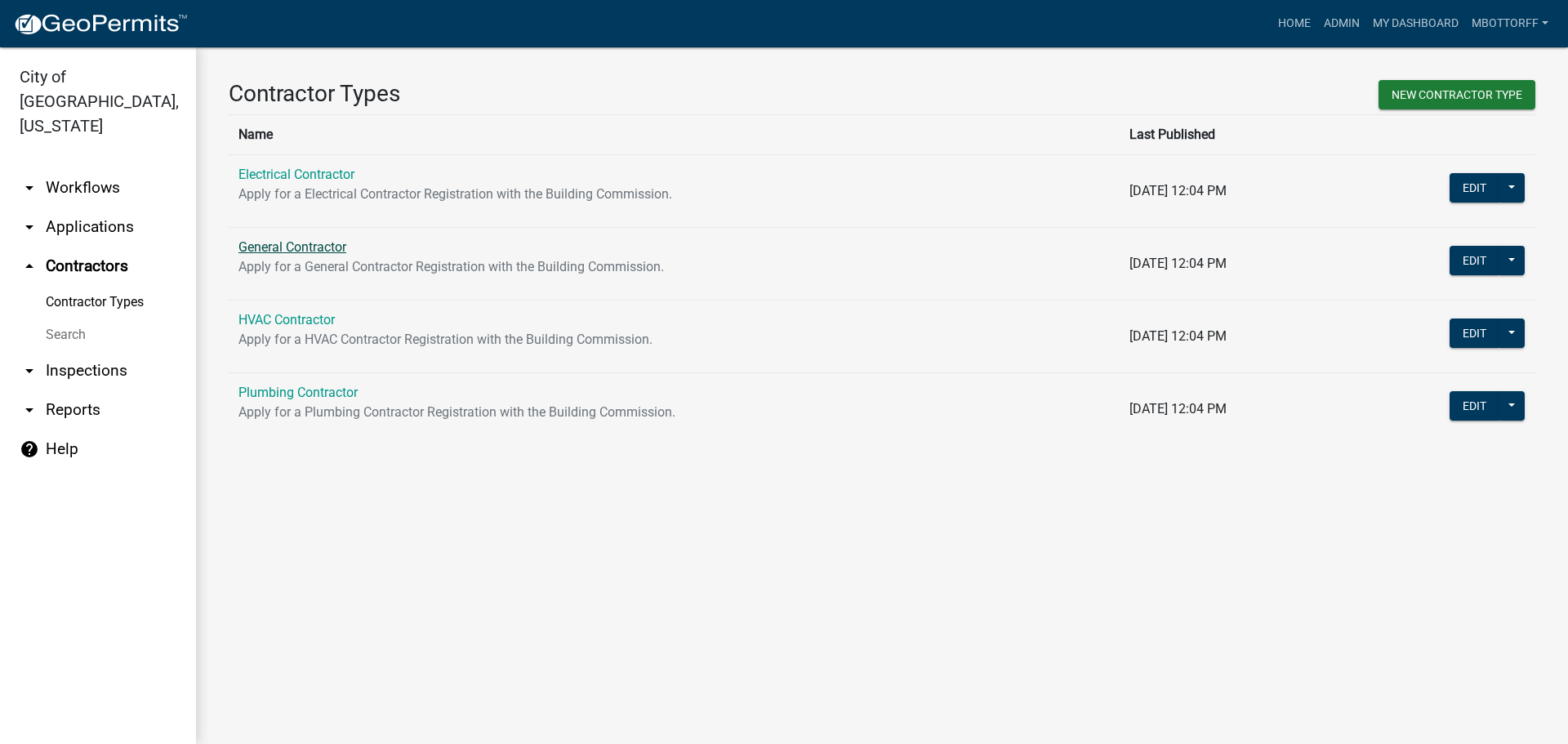
click at [281, 243] on link "General Contractor" at bounding box center [292, 247] width 108 height 16
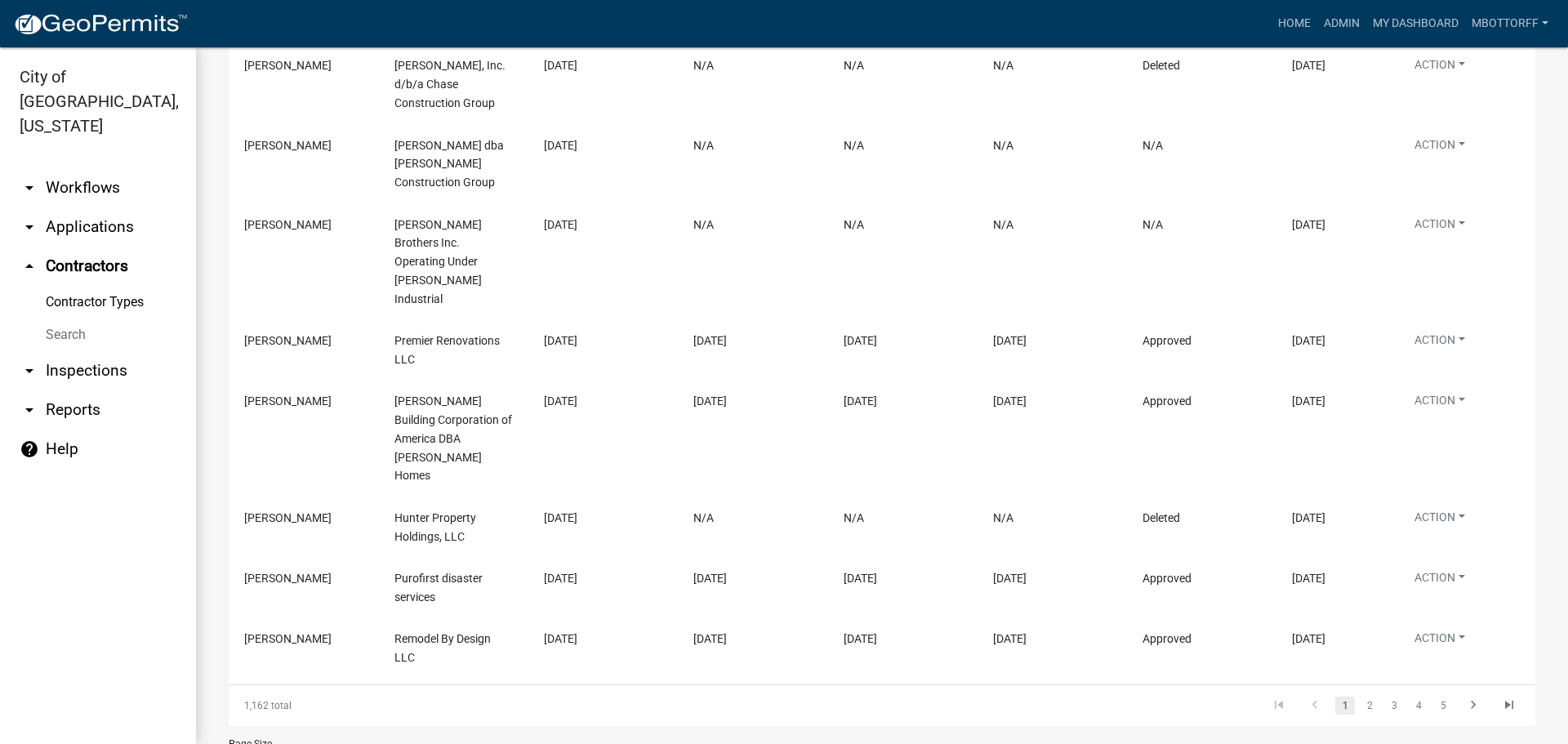
scroll to position [558, 0]
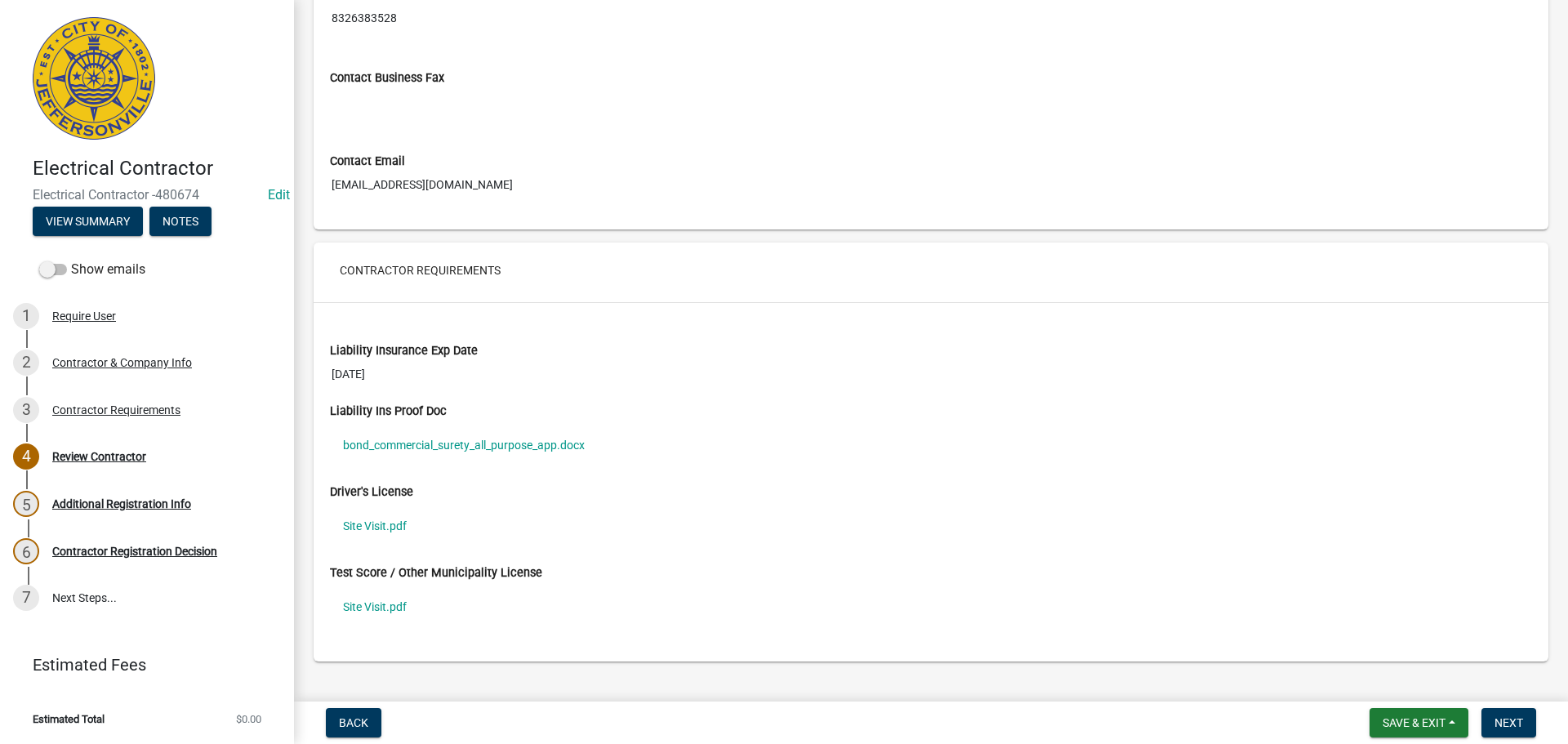
scroll to position [1062, 0]
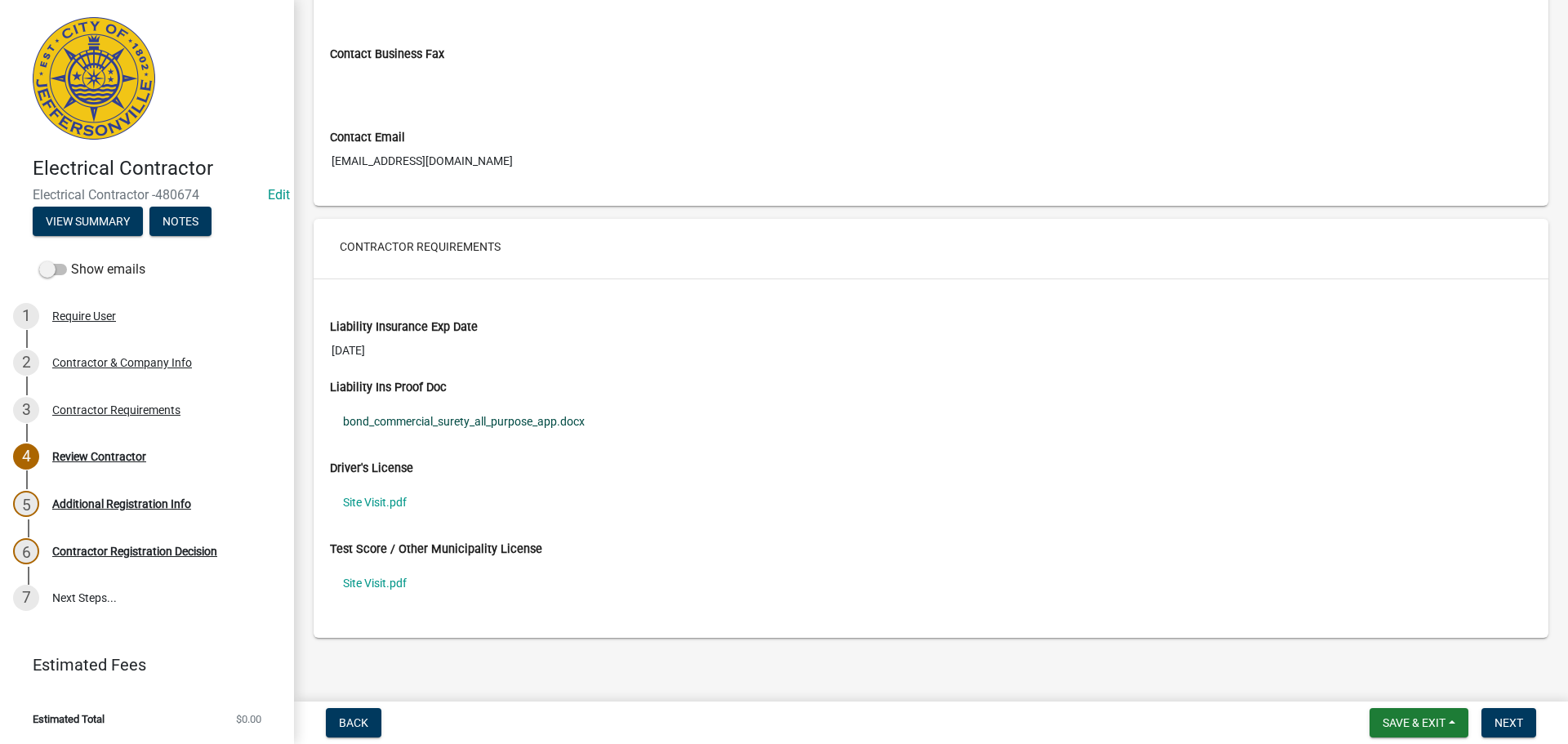
click at [375, 423] on link "bond_commercial_surety_all_purpose_app.docx" at bounding box center [931, 421] width 1202 height 38
click at [359, 505] on link "Site Visit.pdf" at bounding box center [931, 502] width 1202 height 38
click at [386, 585] on link "Site Visit.pdf" at bounding box center [931, 583] width 1202 height 38
click at [97, 410] on div "Contractor Requirements" at bounding box center [117, 410] width 129 height 12
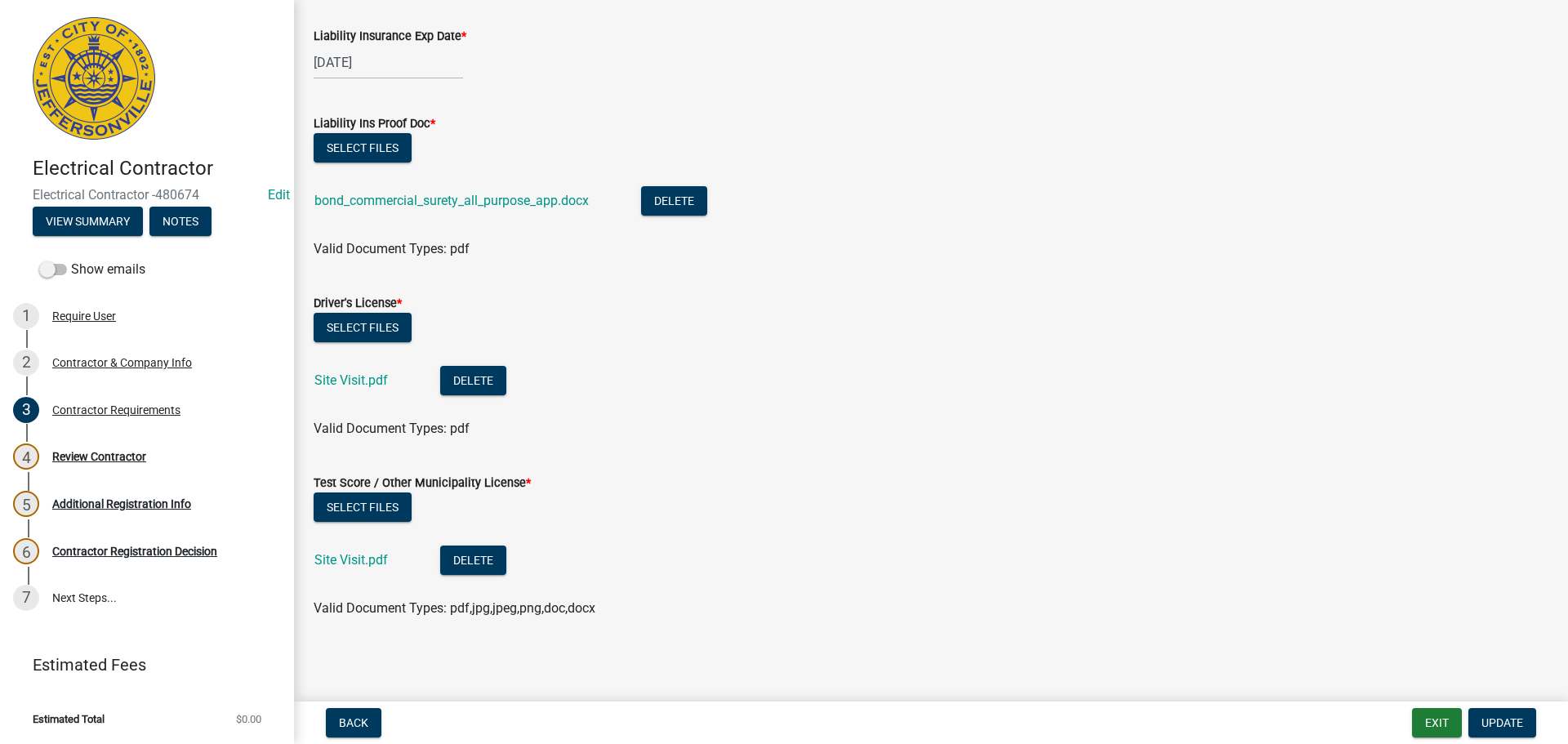
scroll to position [90, 0]
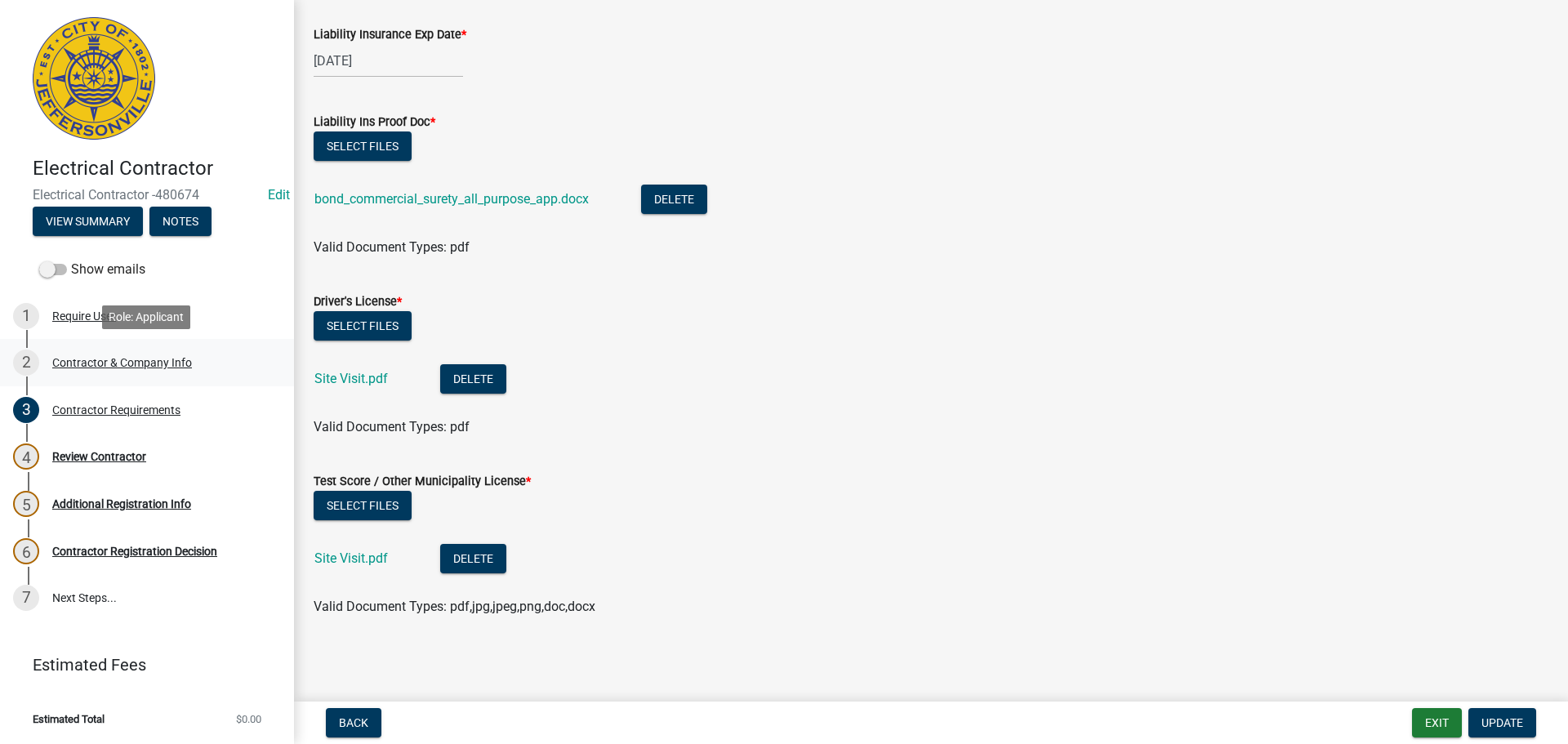
click at [104, 358] on div "Contractor & Company Info" at bounding box center [122, 362] width 139 height 12
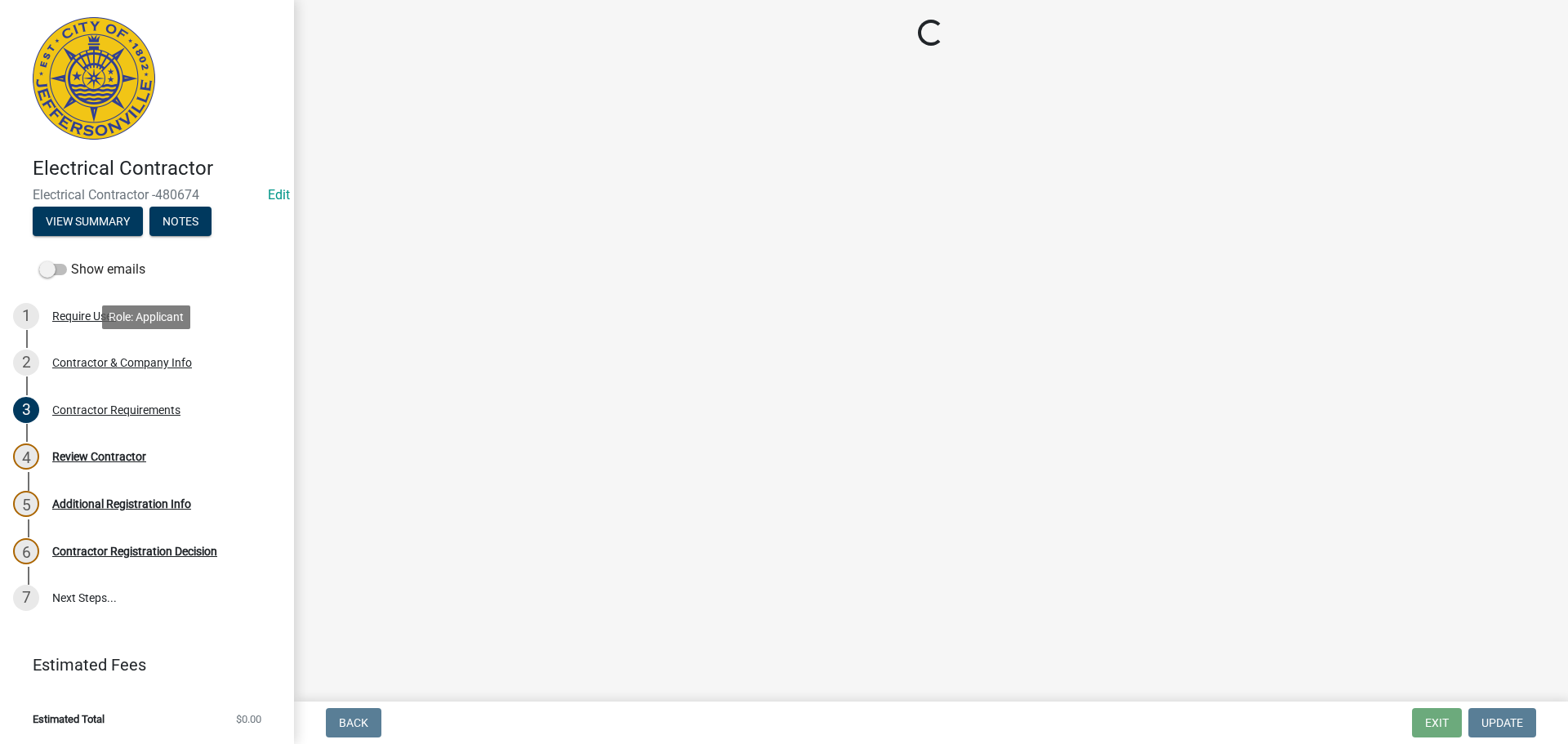
scroll to position [0, 0]
select select "TX"
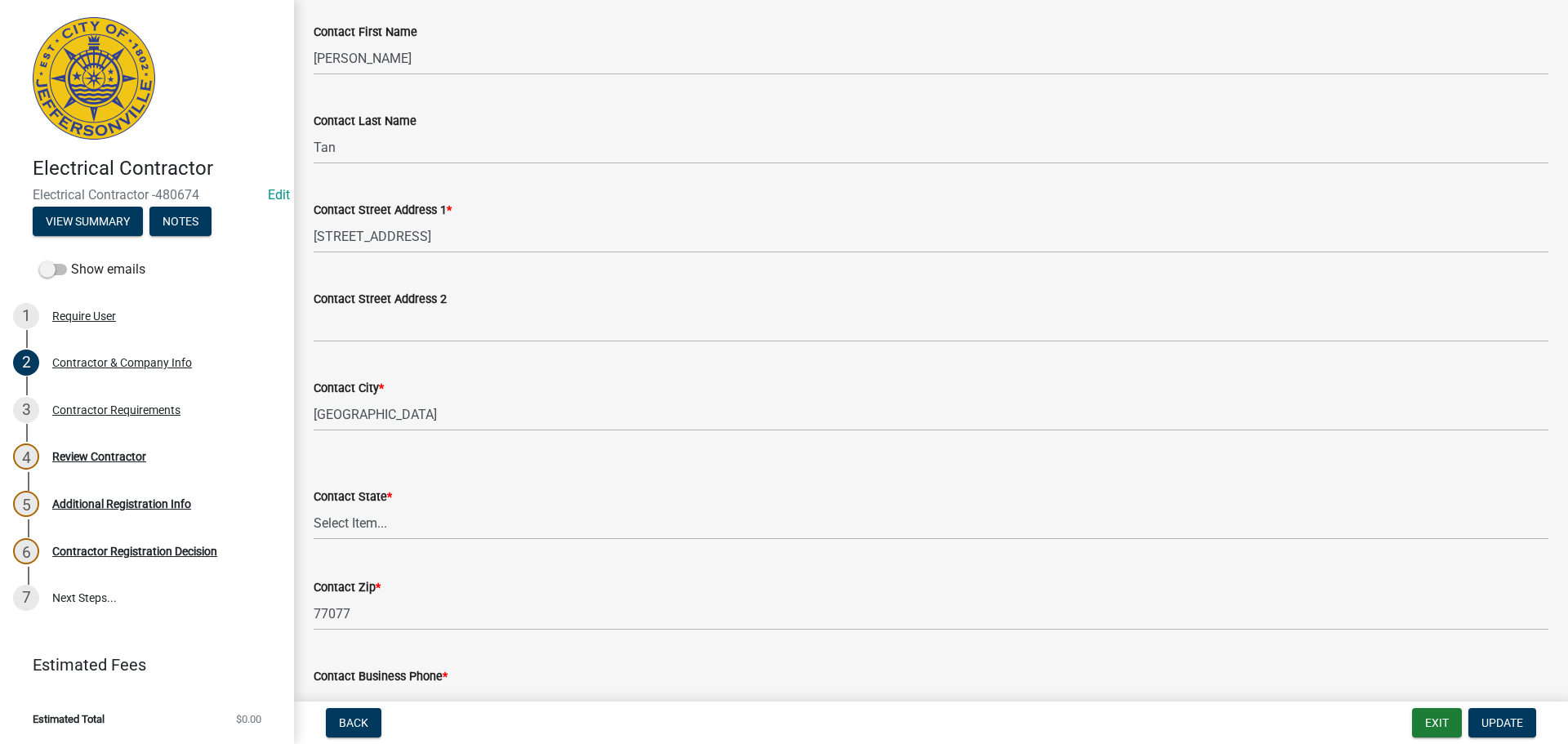
scroll to position [326, 0]
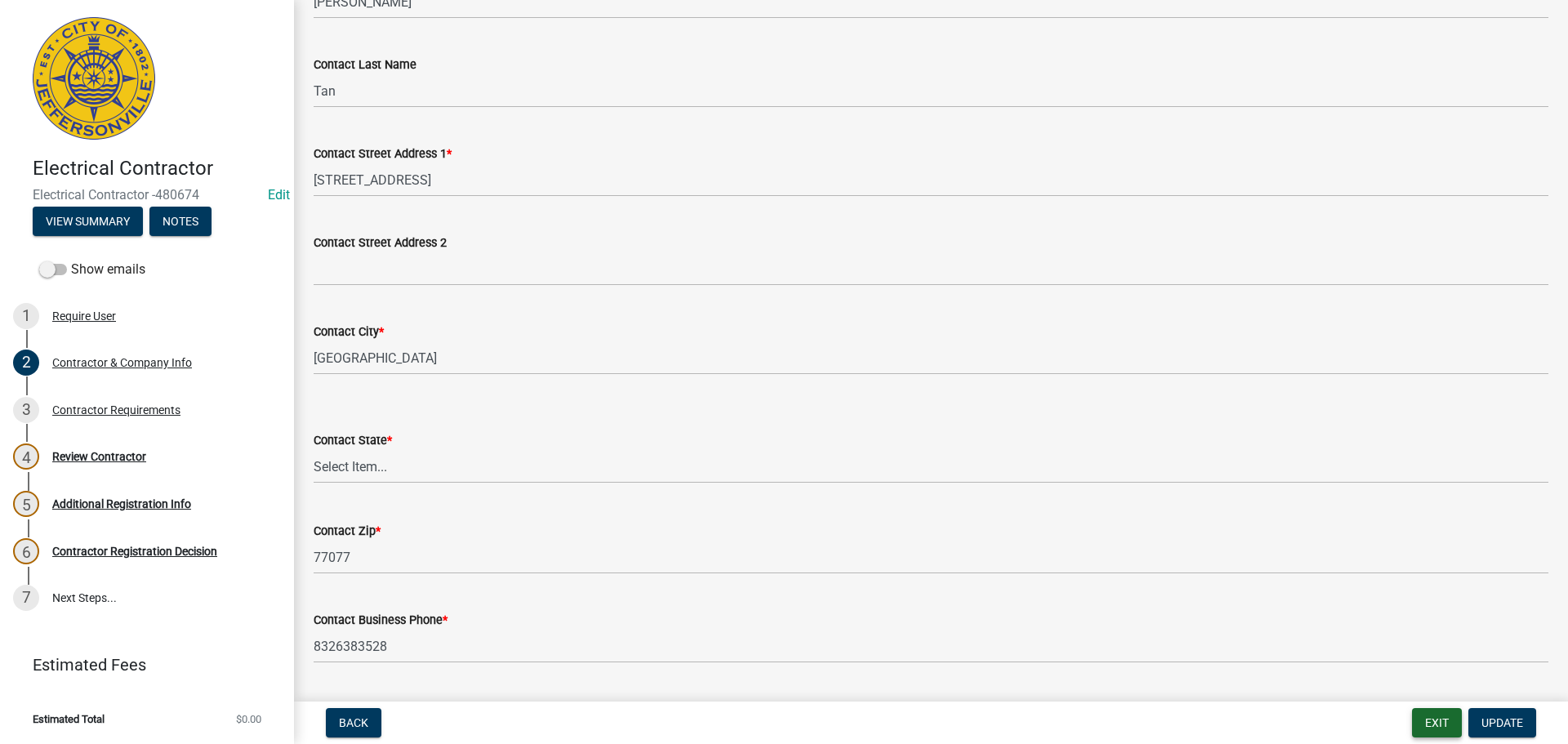
click at [1444, 721] on button "Exit" at bounding box center [1437, 722] width 50 height 29
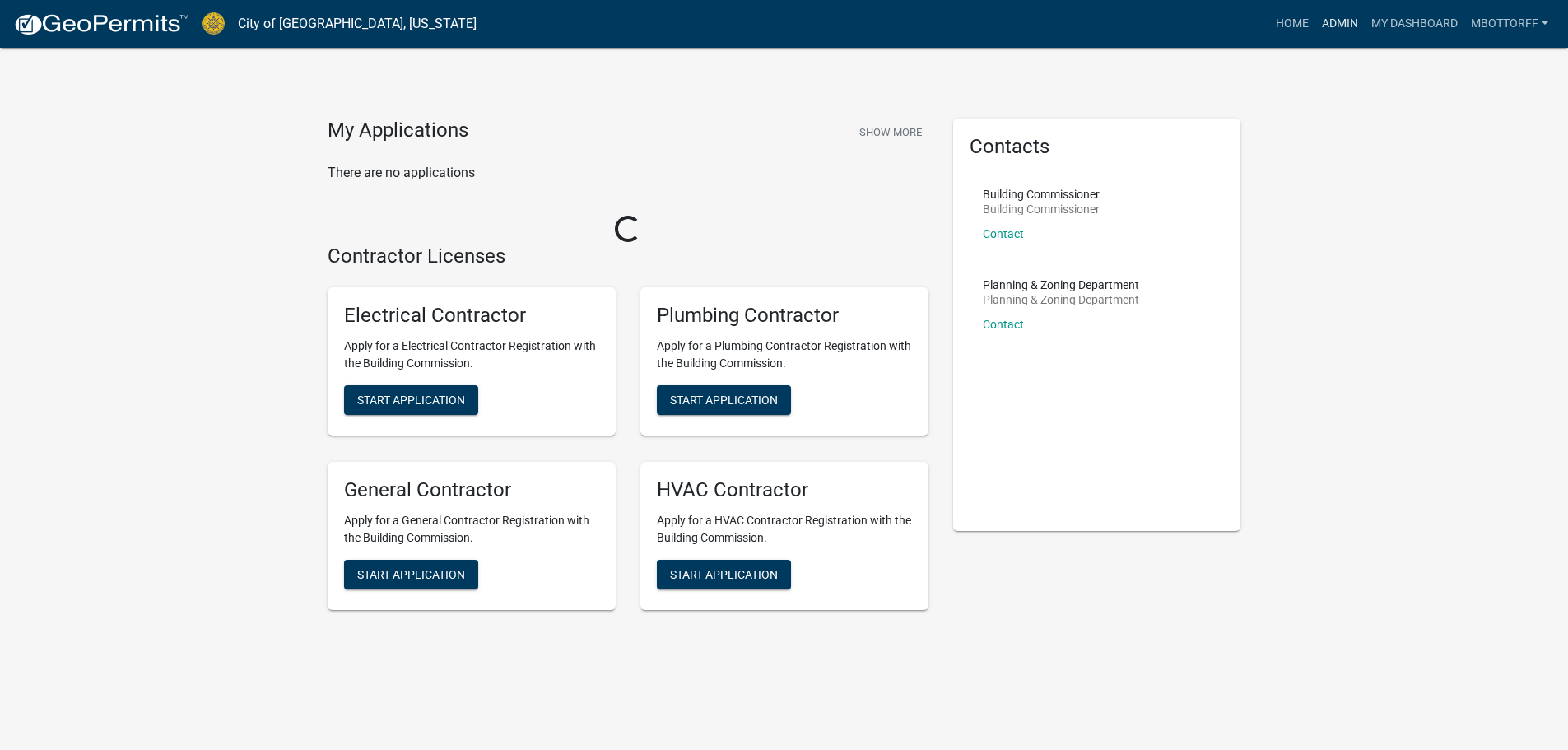
click at [1331, 24] on link "Admin" at bounding box center [1340, 24] width 50 height 31
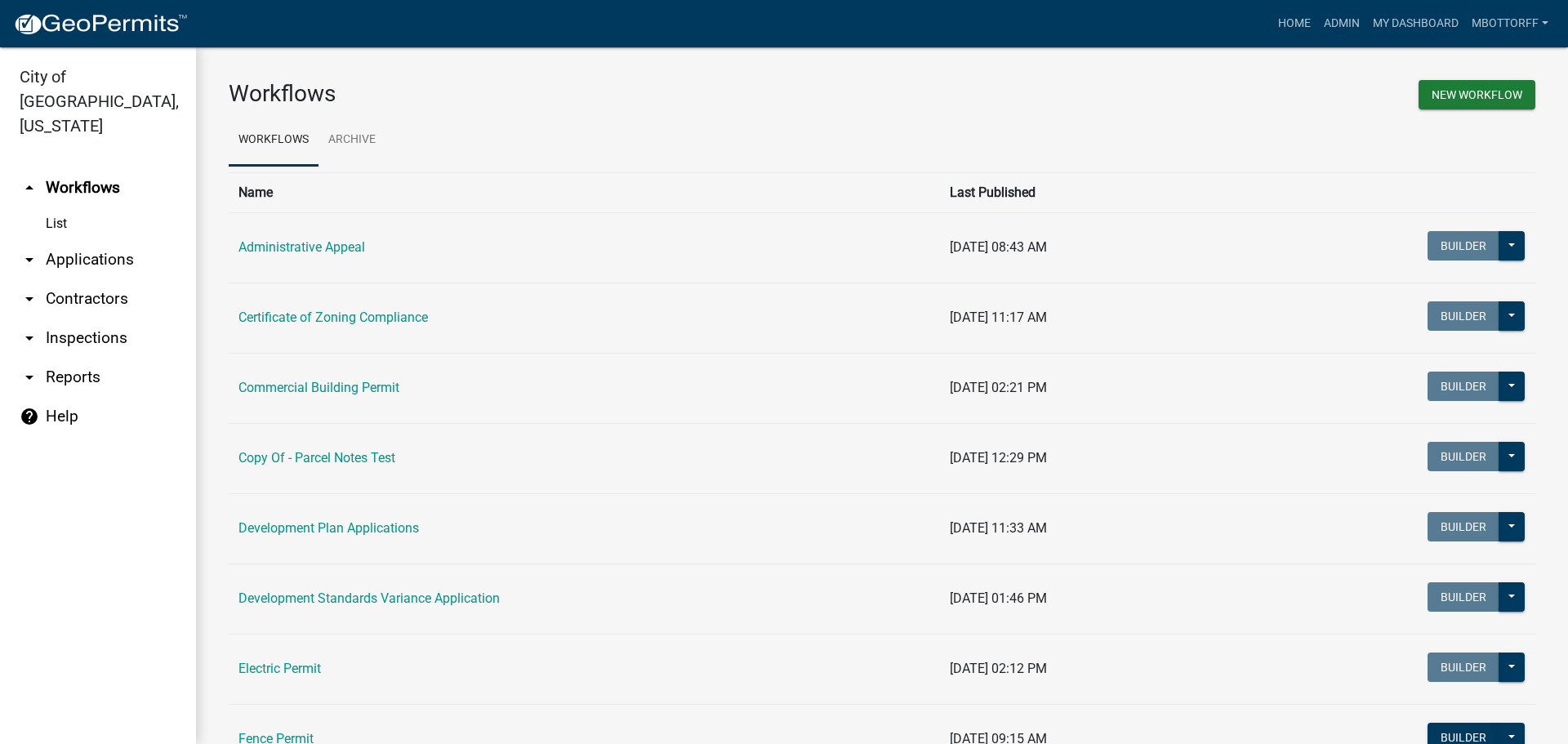
click at [70, 240] on link "arrow_drop_down Applications" at bounding box center [98, 260] width 196 height 39
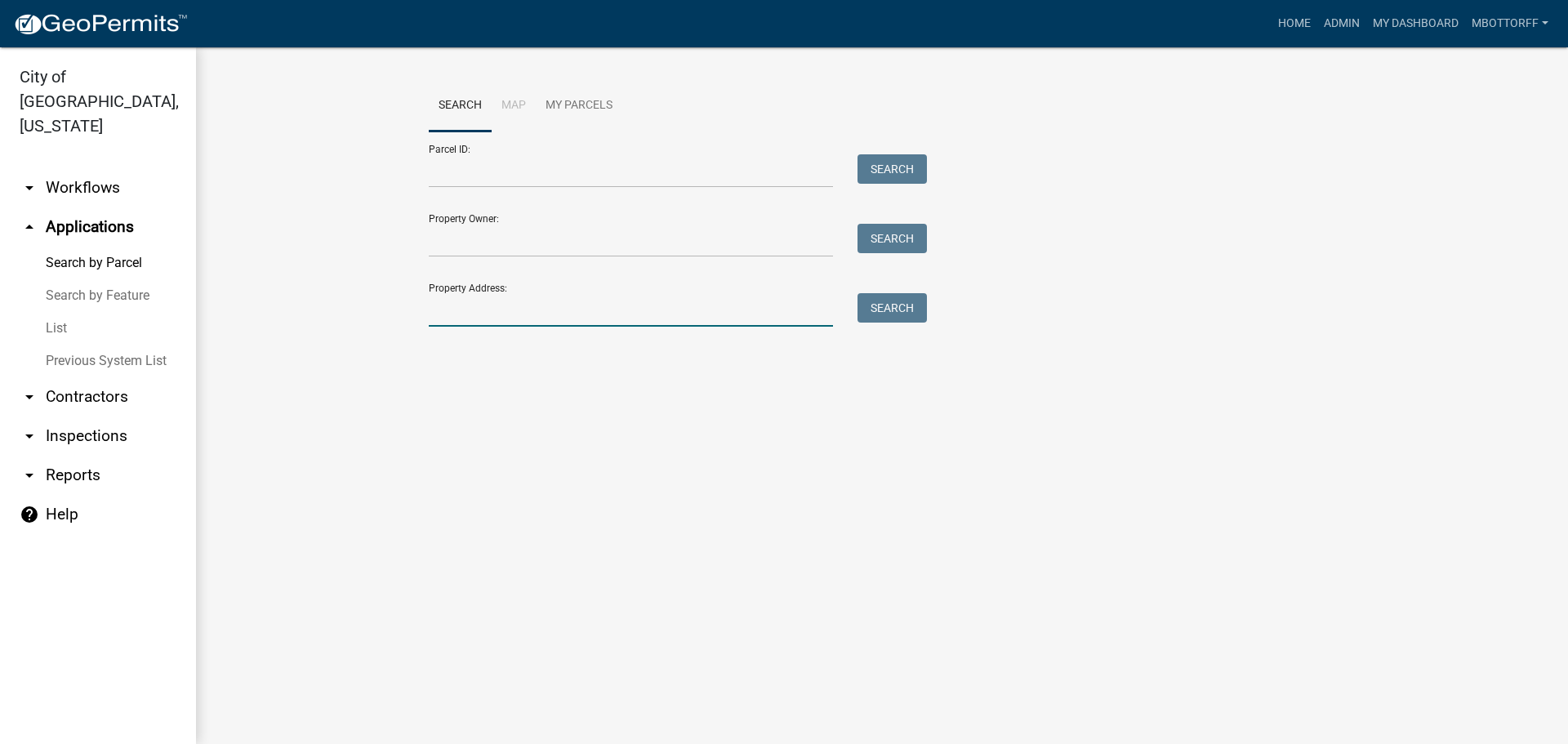
click at [487, 317] on input "Property Address:" at bounding box center [631, 310] width 404 height 33
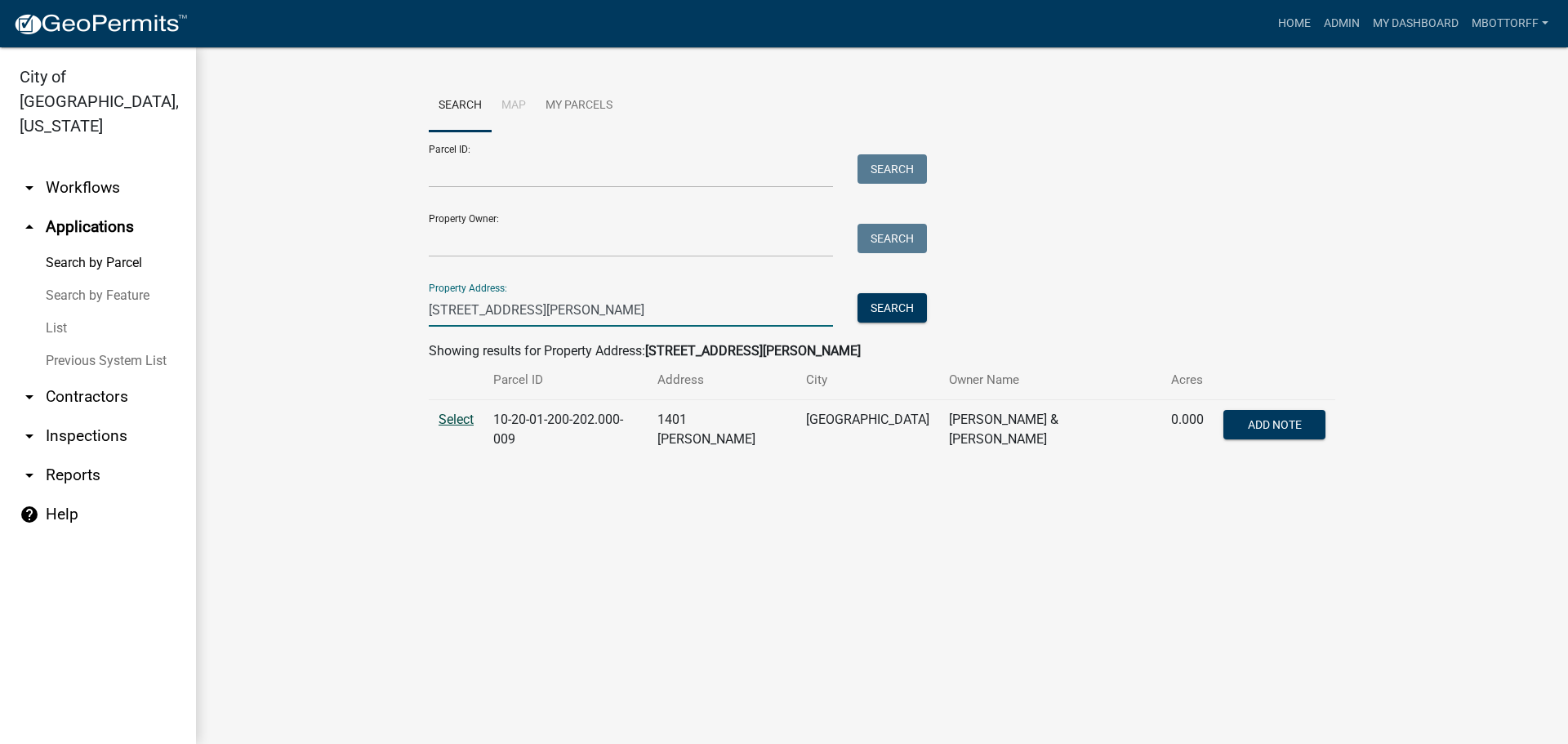
type input "[STREET_ADDRESS][PERSON_NAME]"
click at [461, 418] on span "Select" at bounding box center [456, 419] width 35 height 16
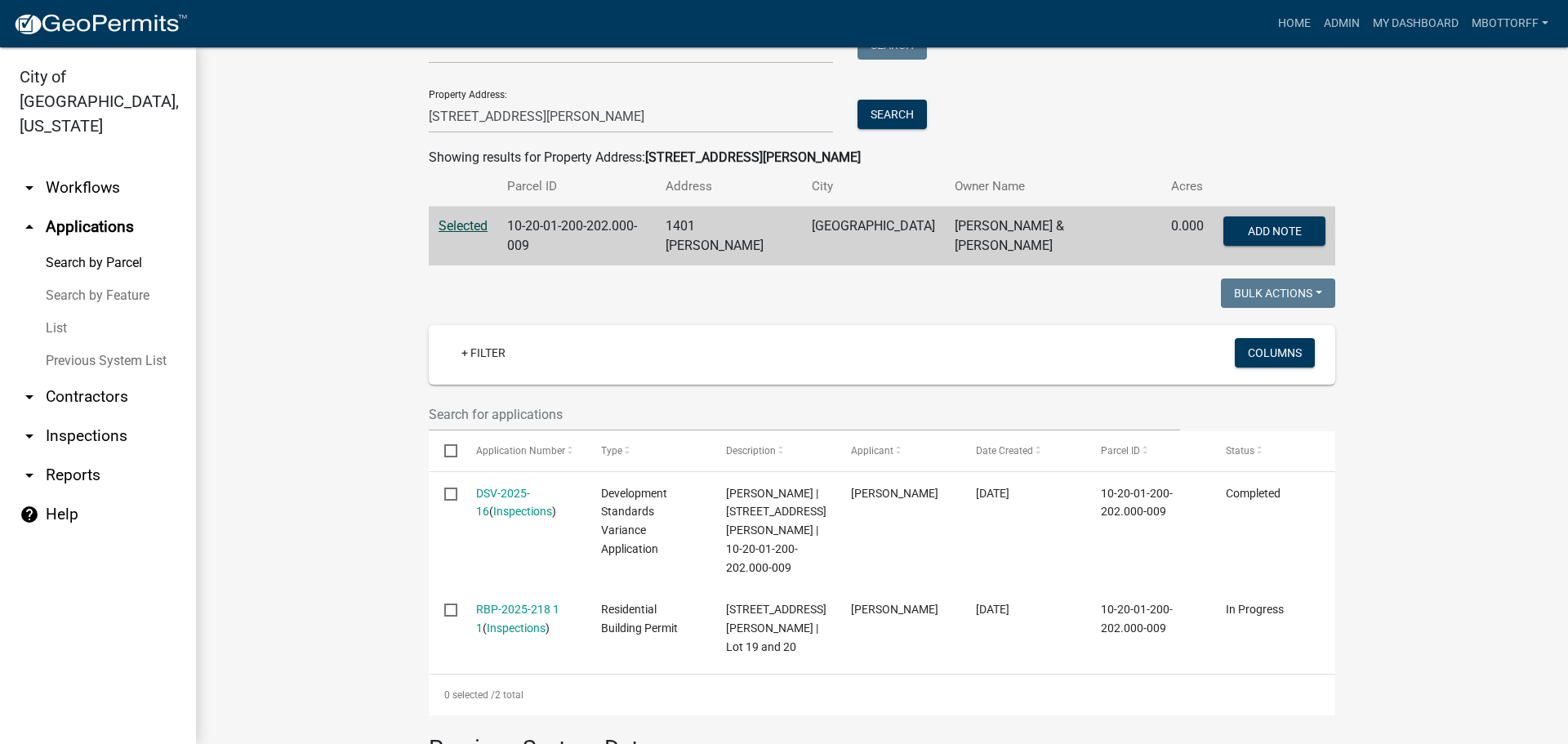
scroll to position [245, 0]
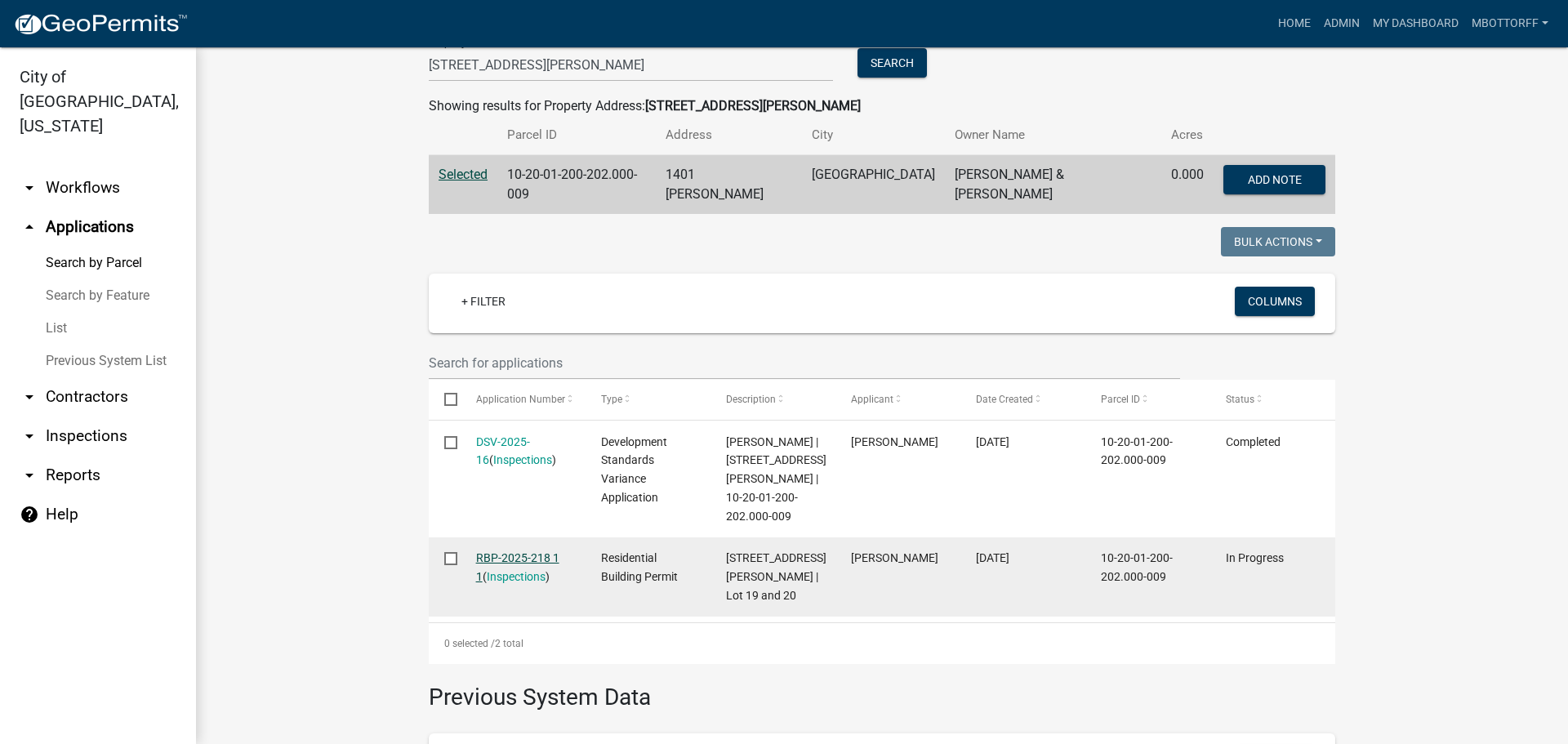
click at [525, 573] on link "RBP-2025-218 1 1" at bounding box center [518, 567] width 83 height 32
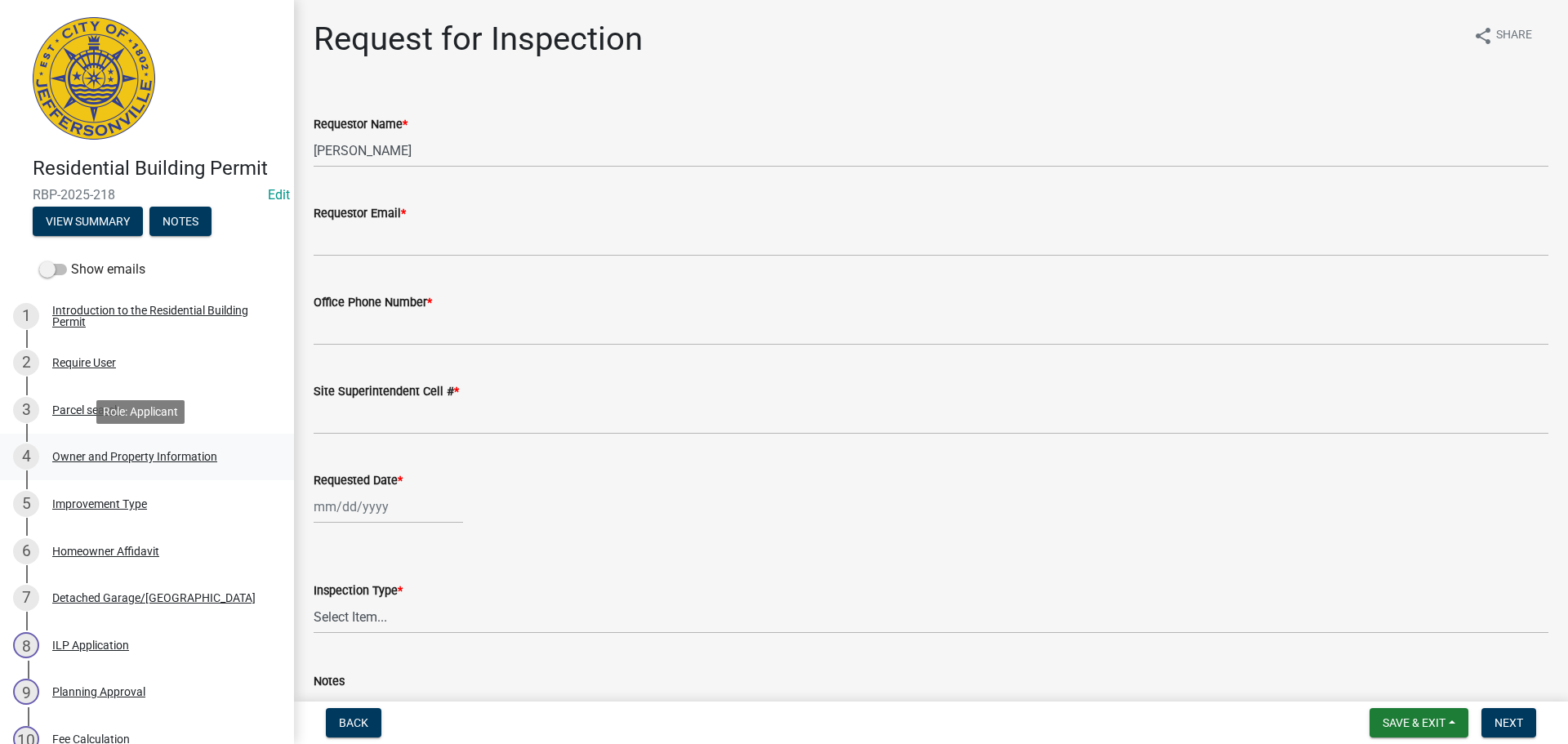
click at [81, 454] on div "Owner and Property Information" at bounding box center [135, 457] width 165 height 12
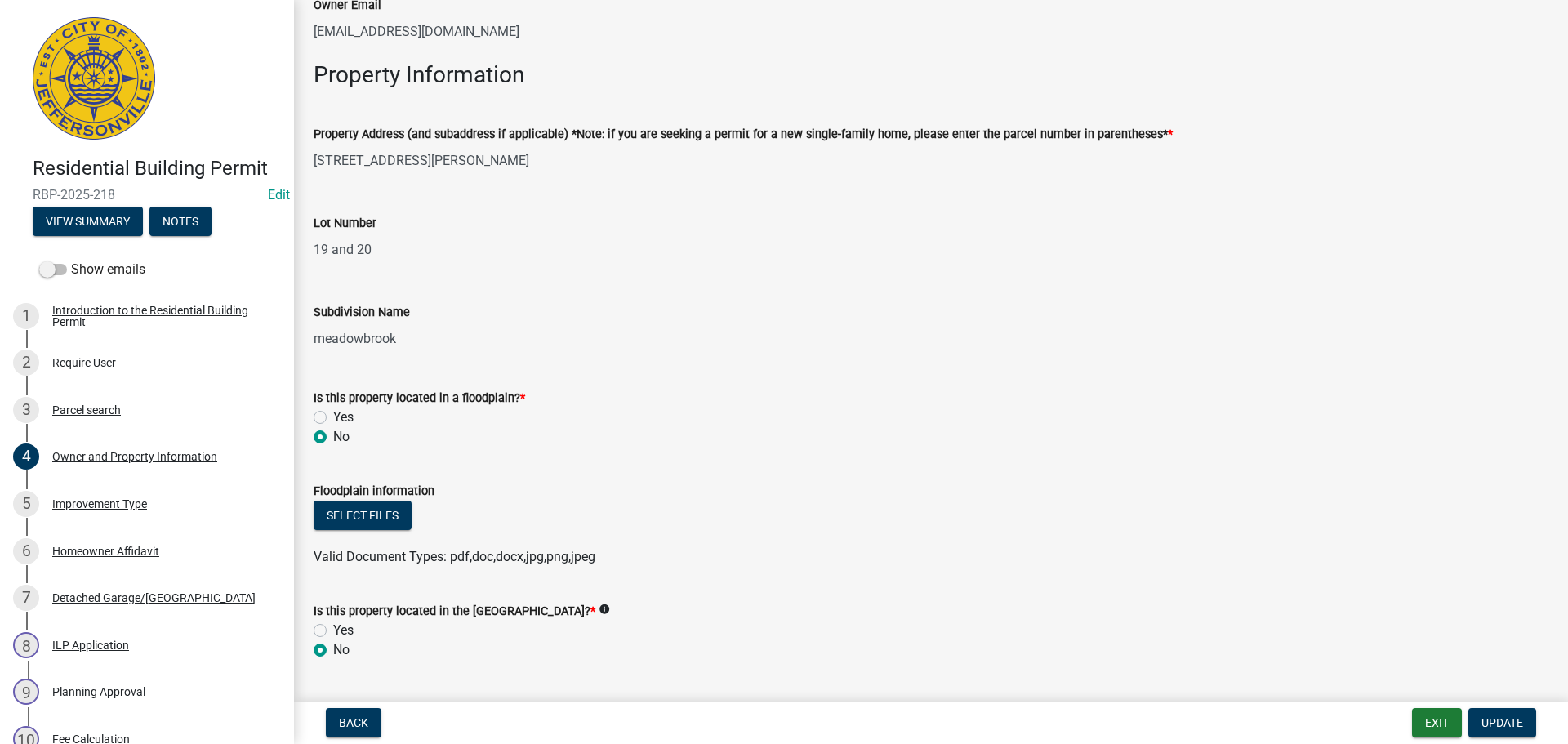
scroll to position [817, 0]
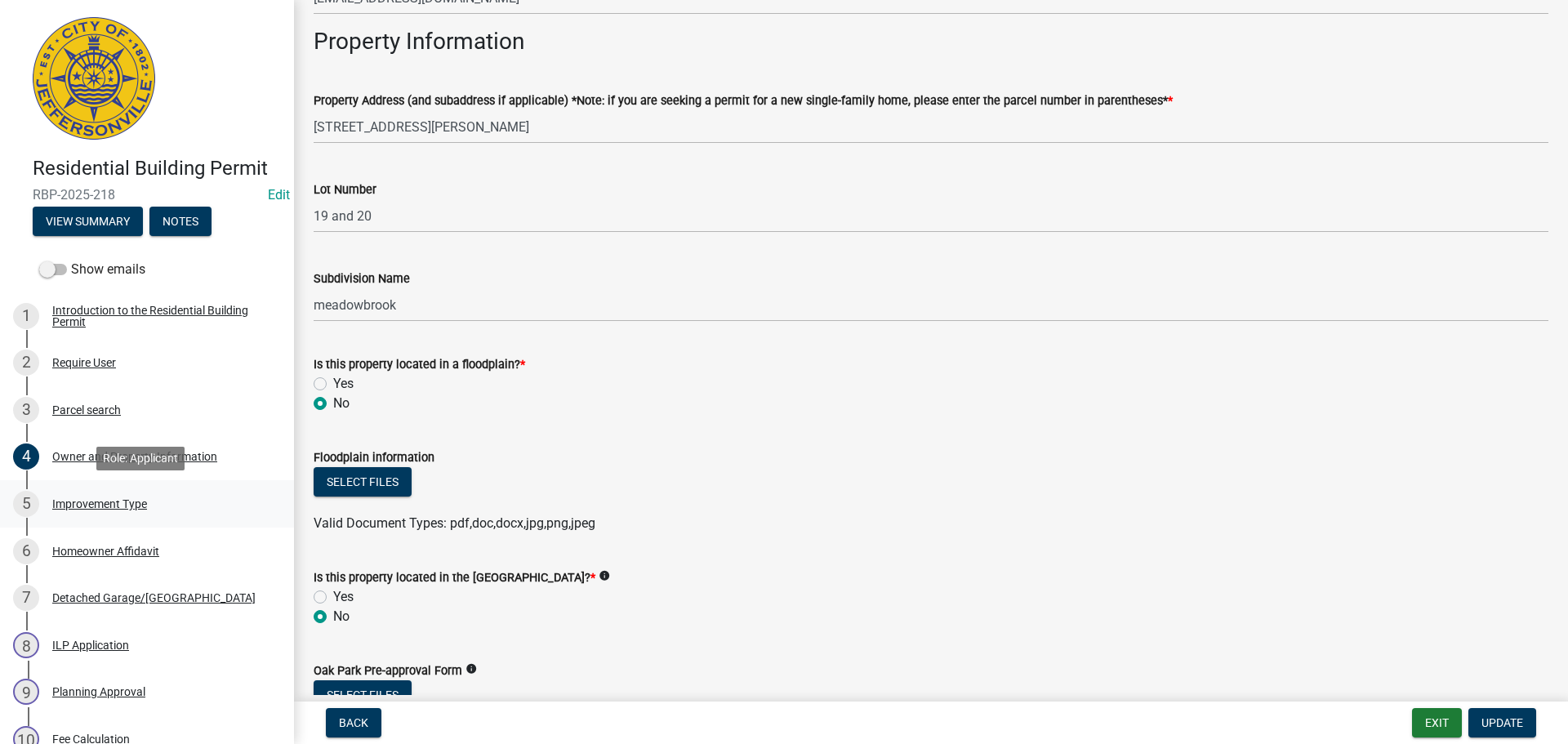
click at [89, 503] on div "Improvement Type" at bounding box center [99, 504] width 94 height 12
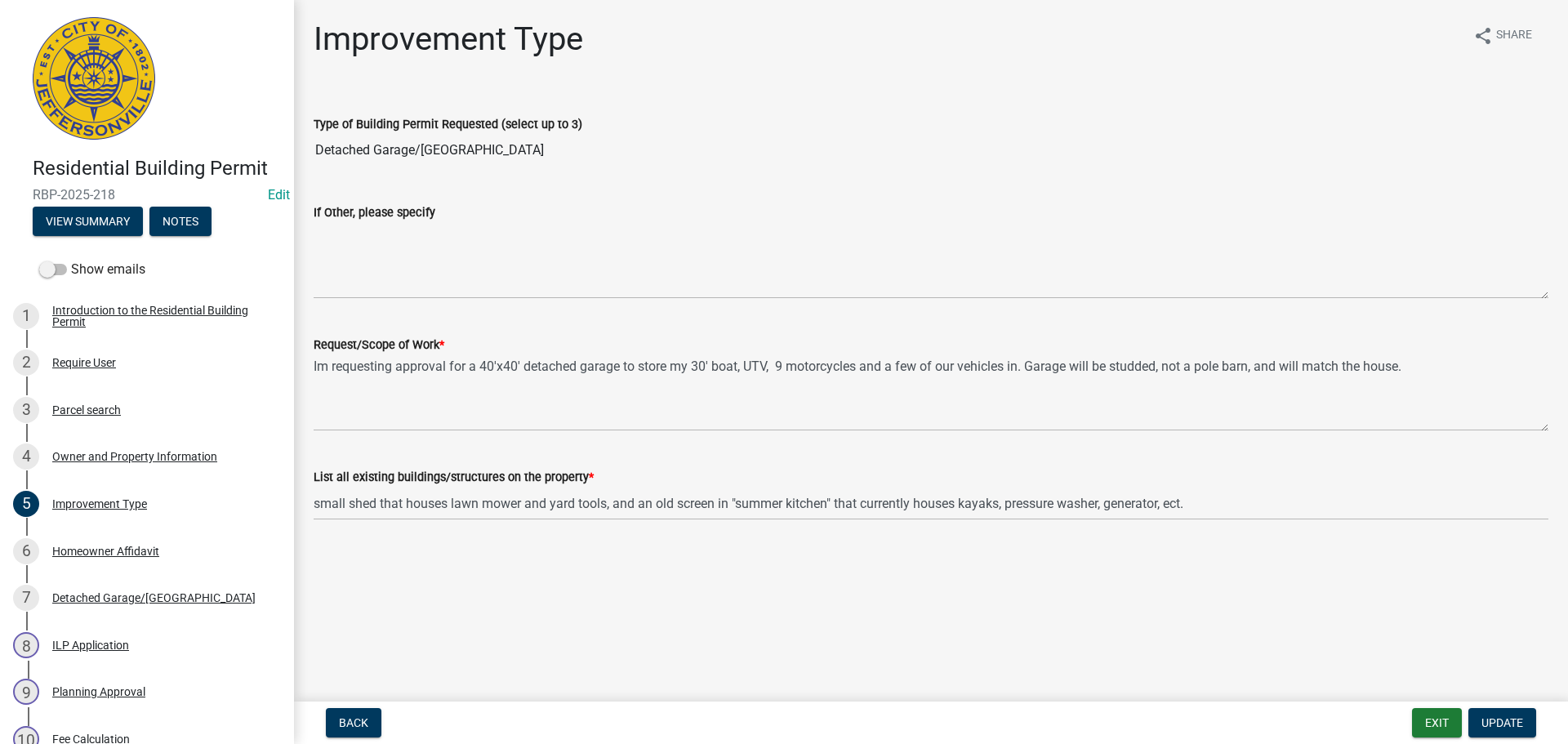
scroll to position [651, 0]
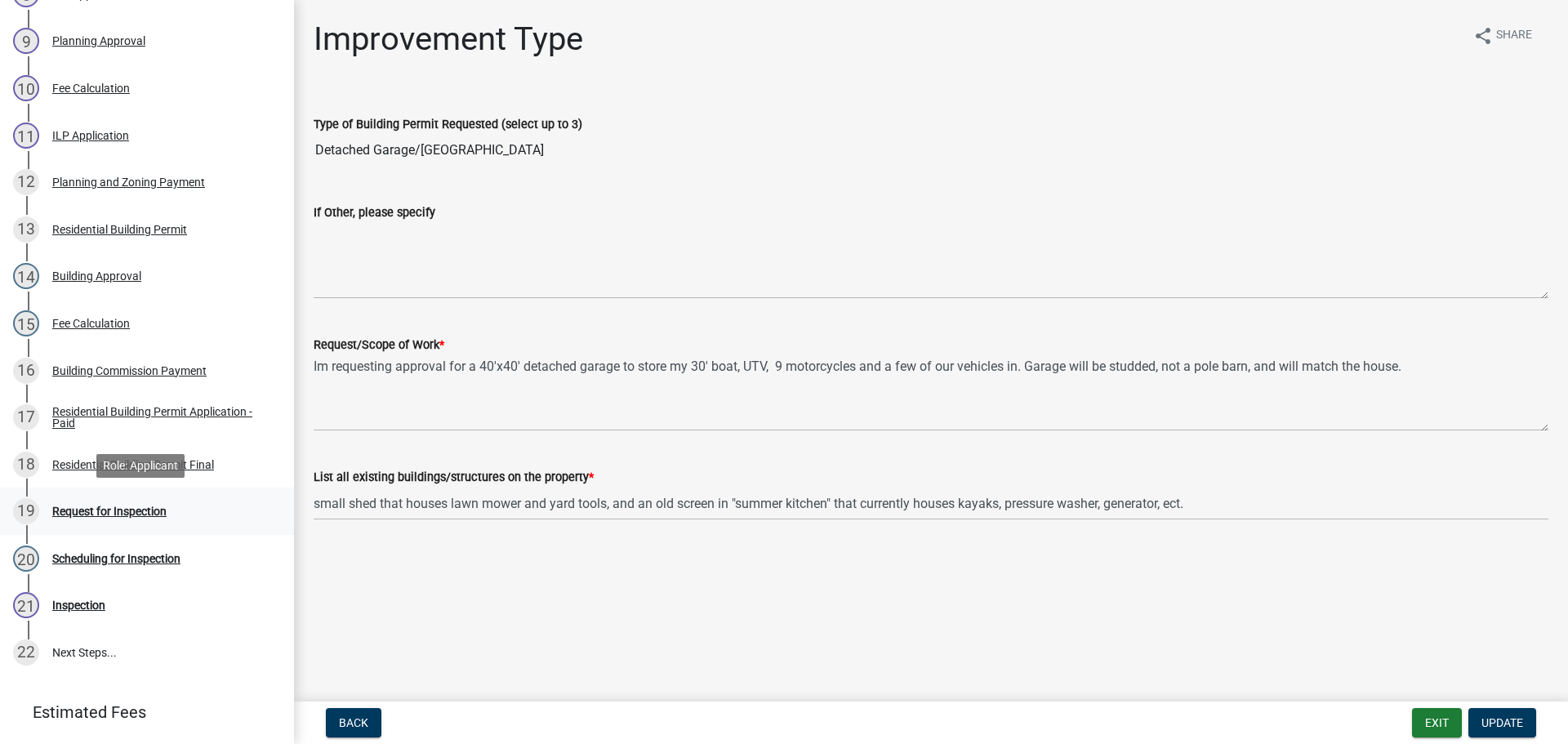
click at [92, 510] on div "Request for Inspection" at bounding box center [109, 511] width 114 height 12
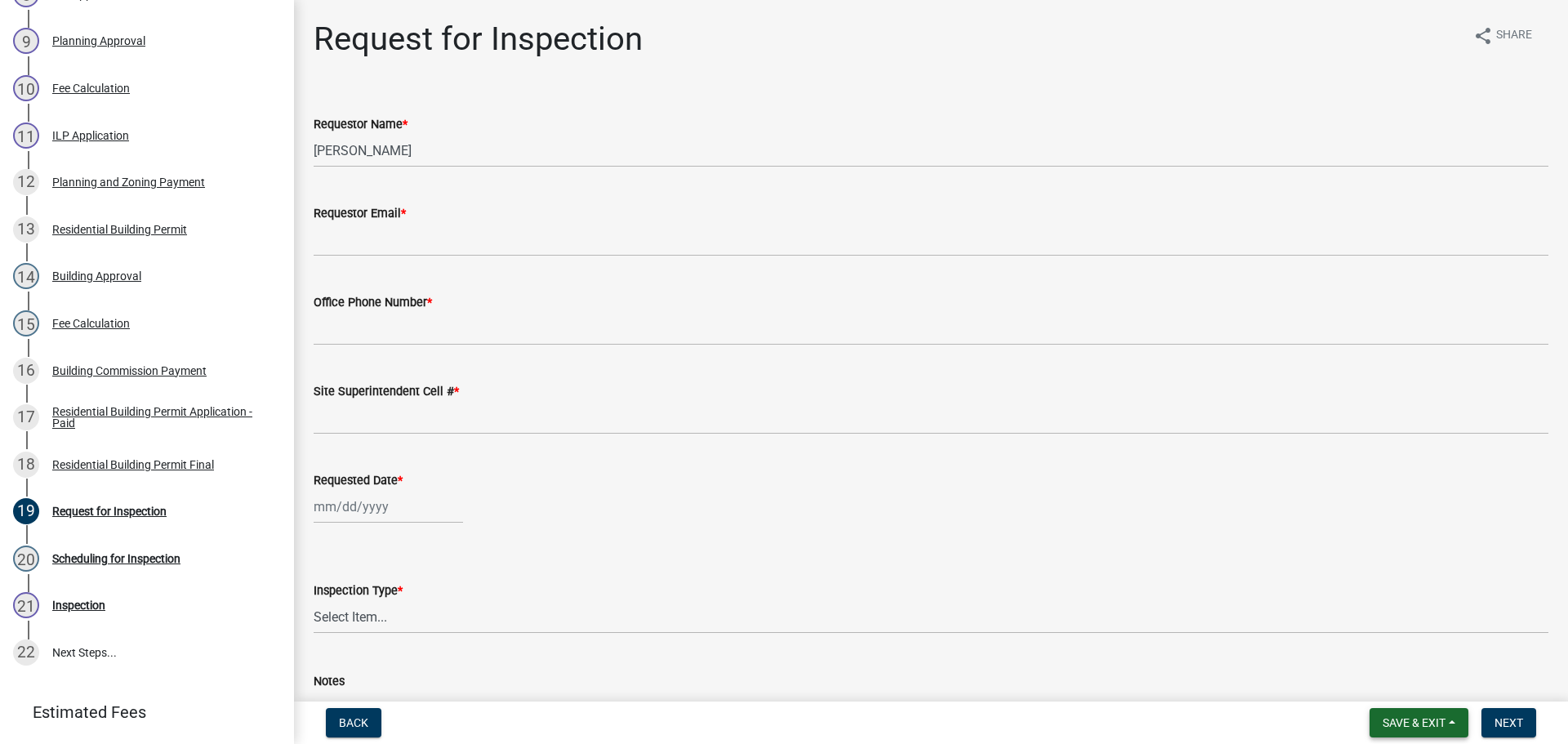
click at [1398, 721] on span "Save & Exit" at bounding box center [1414, 723] width 63 height 13
click at [1387, 688] on button "Save & Exit" at bounding box center [1403, 680] width 131 height 39
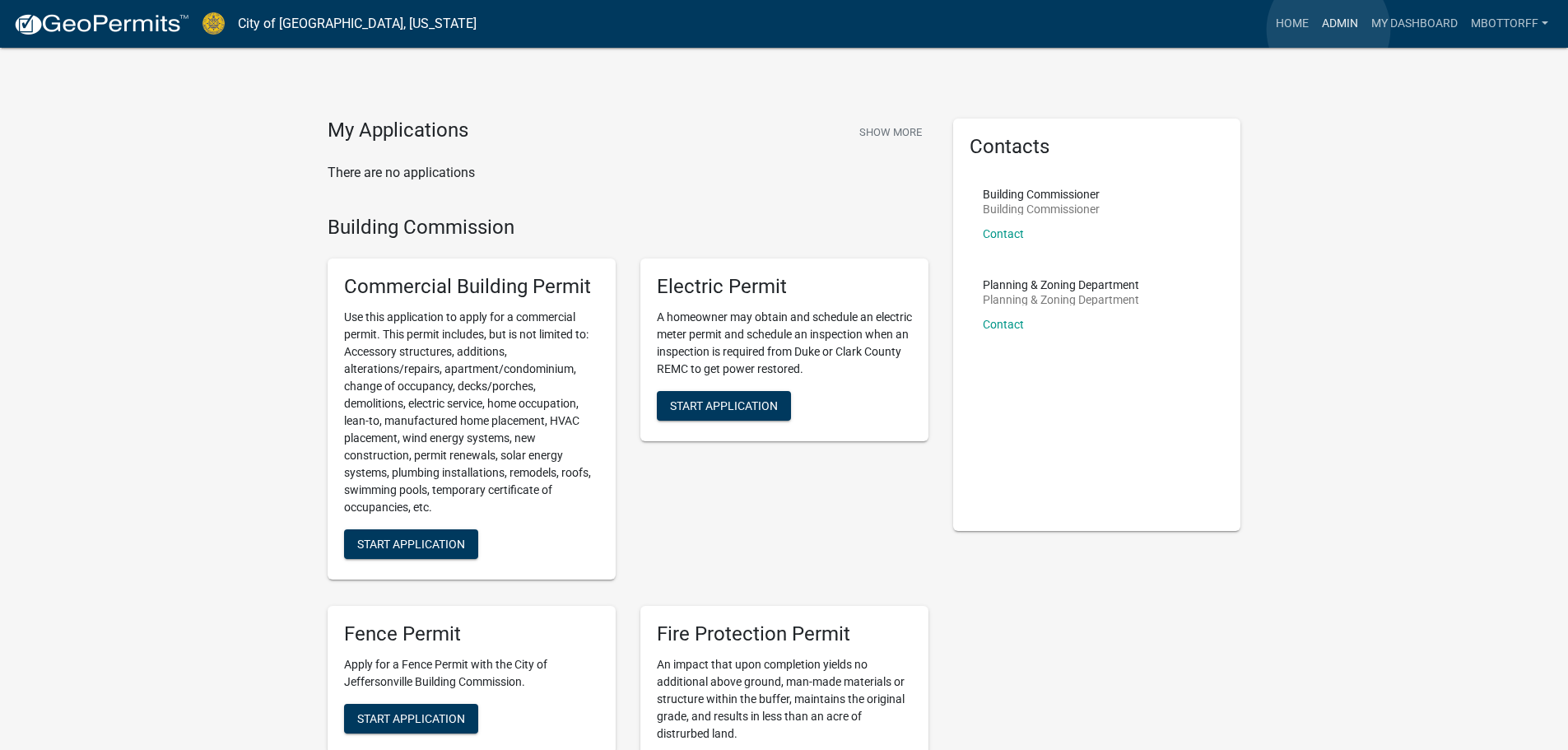
click at [1329, 29] on link "Admin" at bounding box center [1340, 24] width 50 height 31
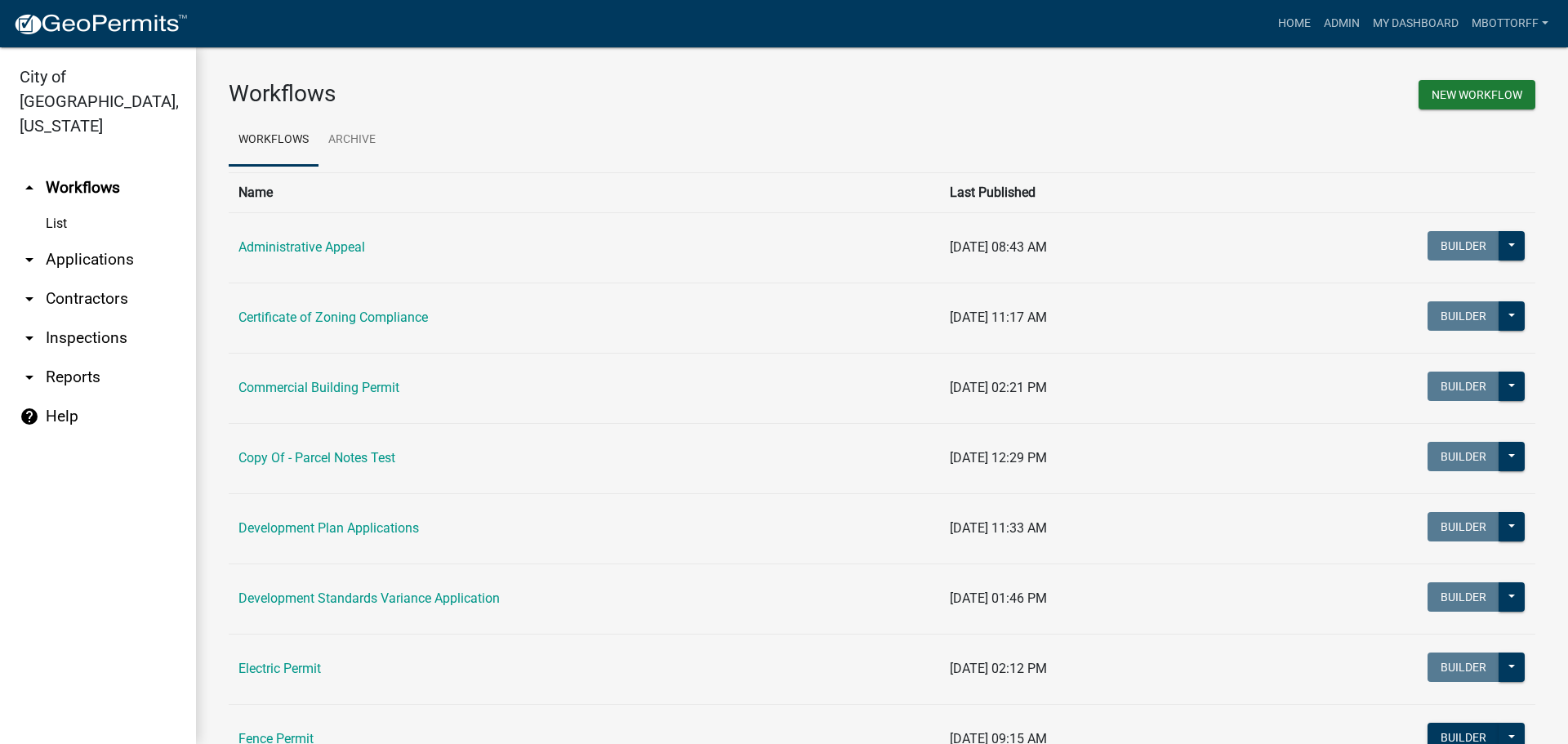
click at [69, 318] on link "arrow_drop_down Inspections" at bounding box center [98, 337] width 196 height 39
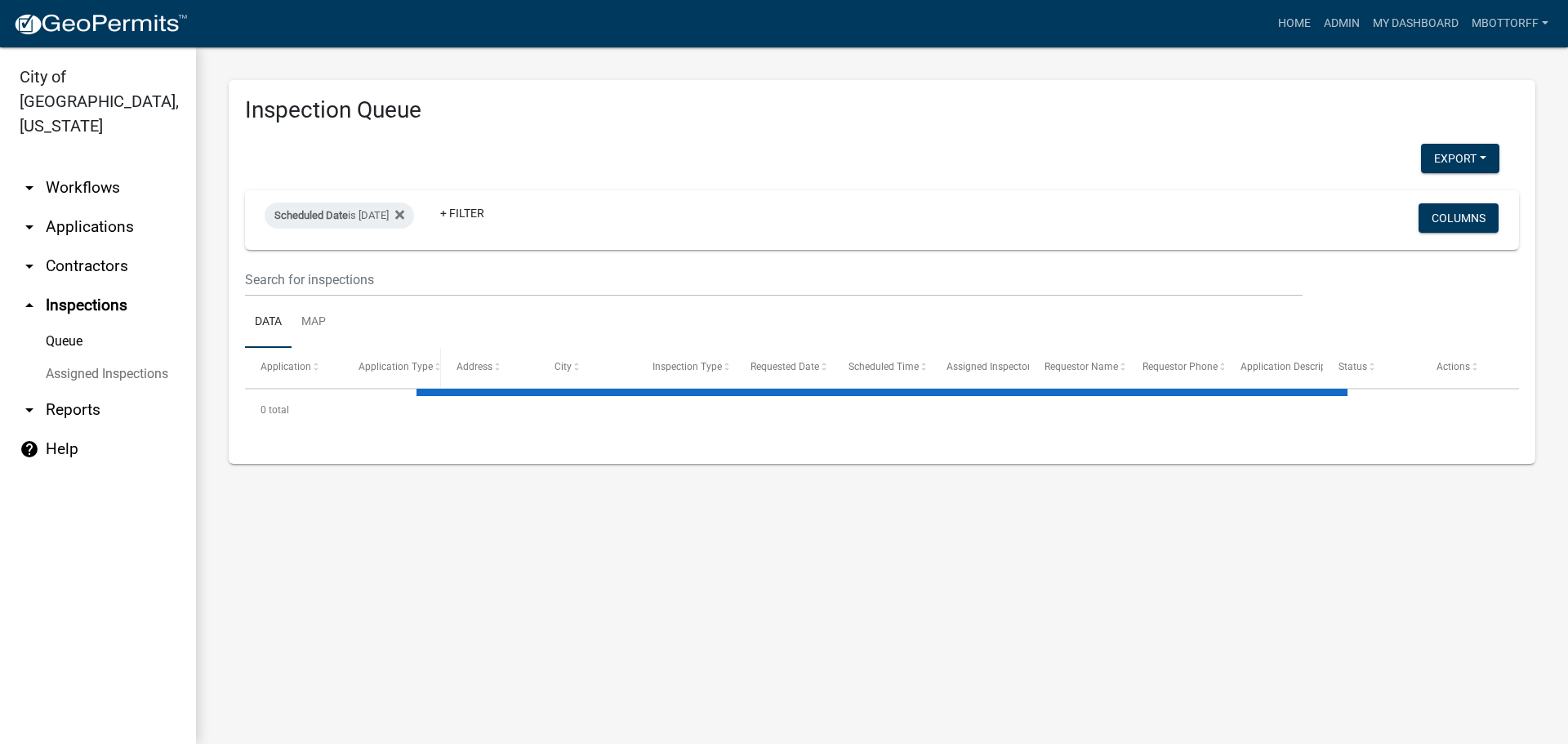
select select "3: 100"
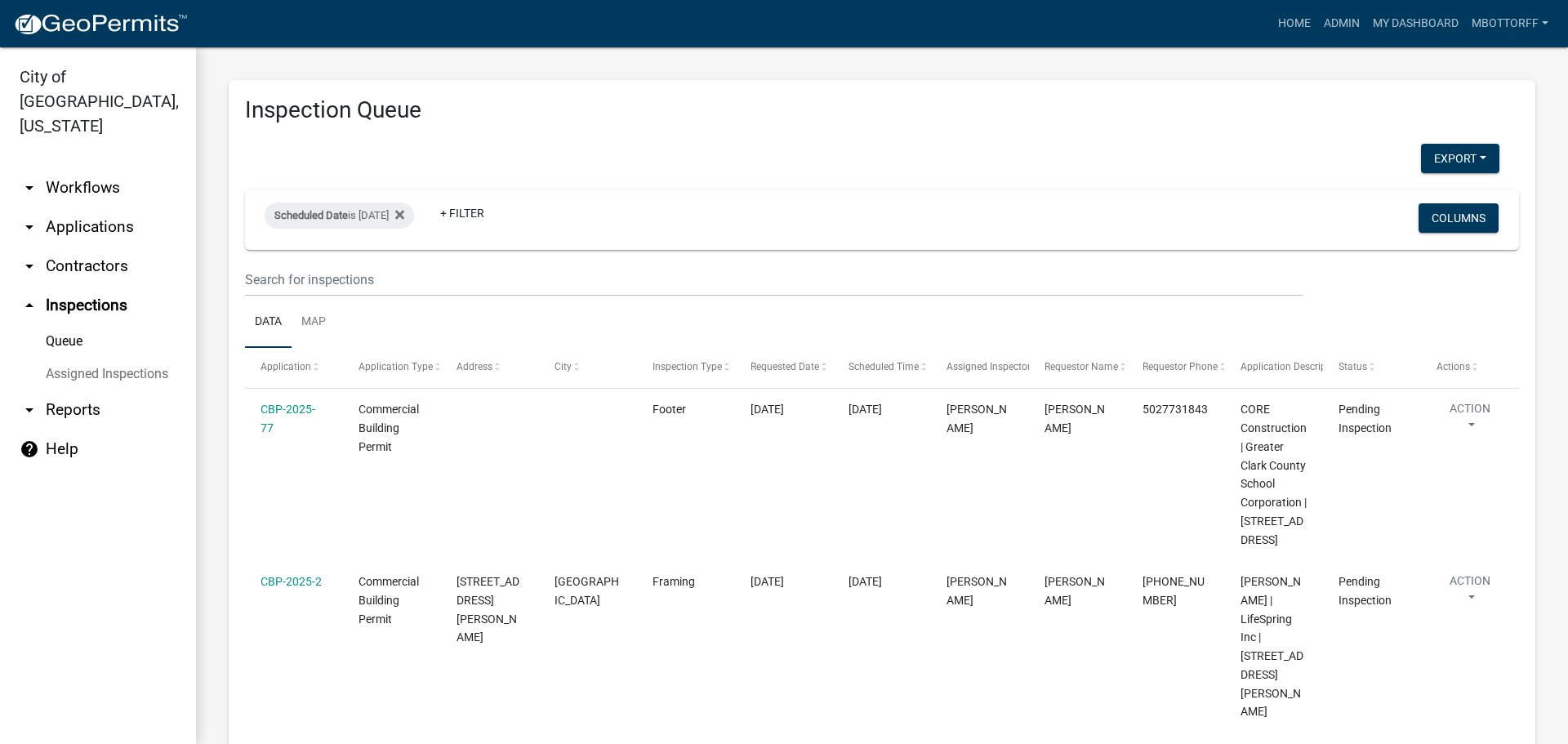
click at [126, 357] on link "Assigned Inspections" at bounding box center [98, 373] width 196 height 33
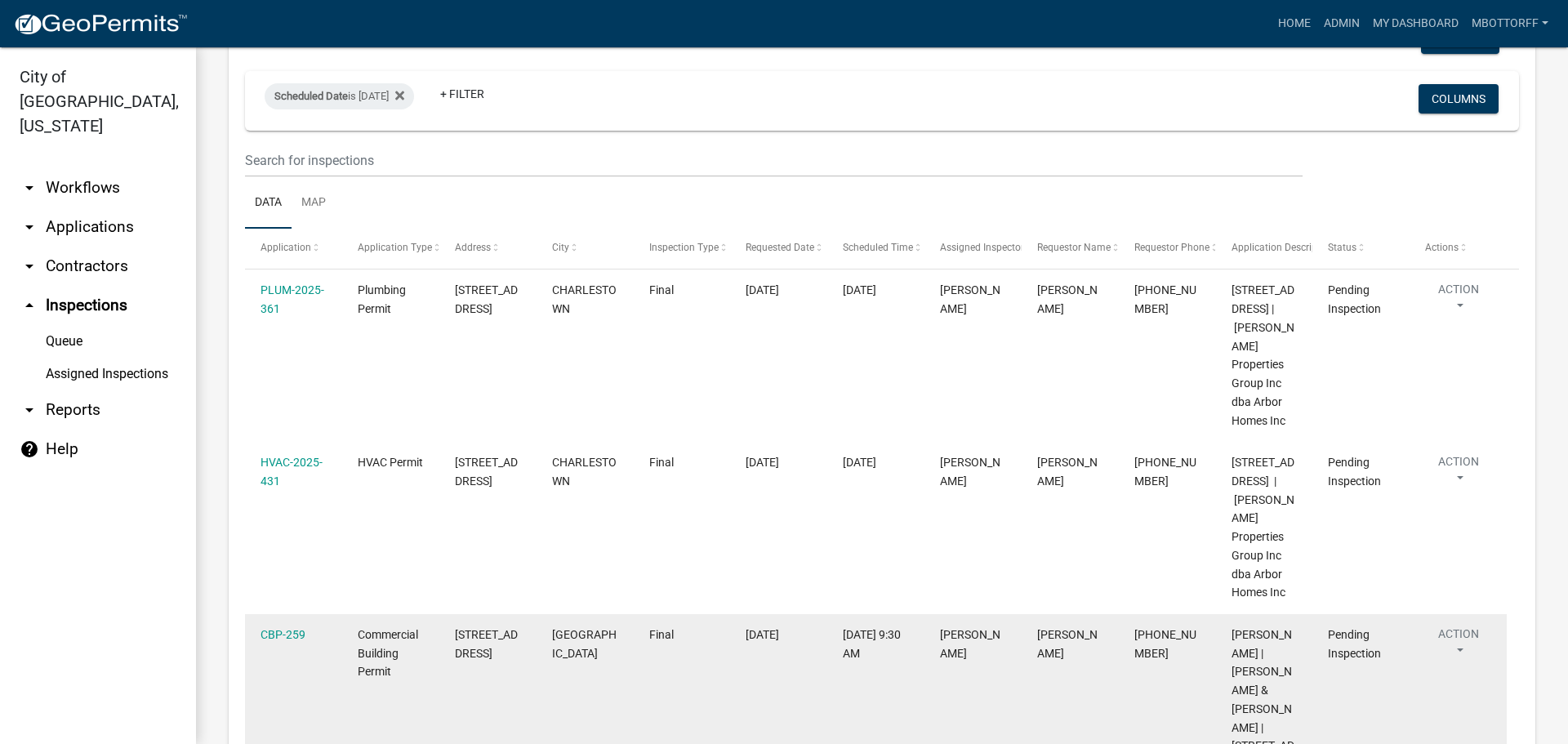
scroll to position [7004, 0]
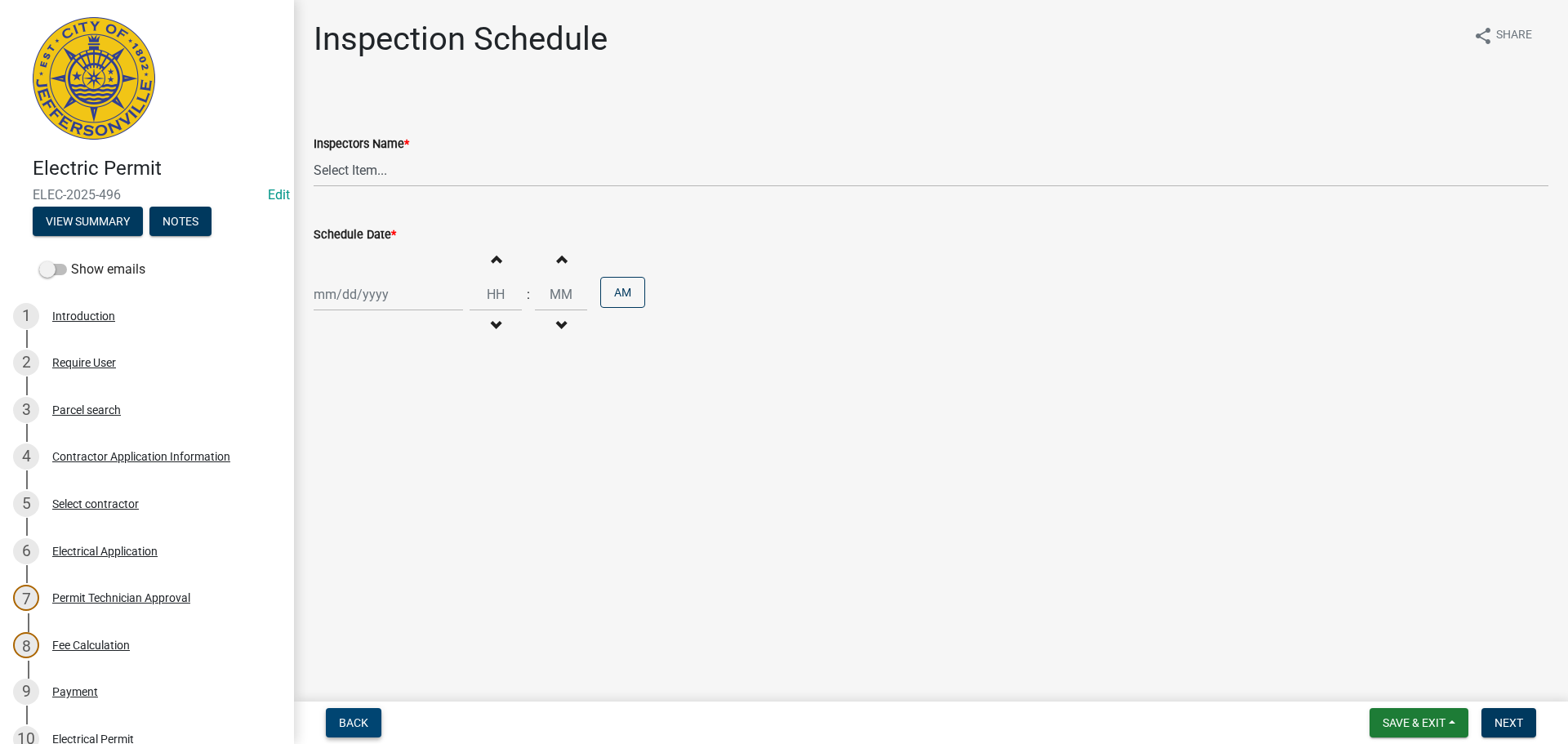
drag, startPoint x: 342, startPoint y: 716, endPoint x: 356, endPoint y: 682, distance: 36.8
click at [342, 716] on span "Back" at bounding box center [353, 723] width 29 height 13
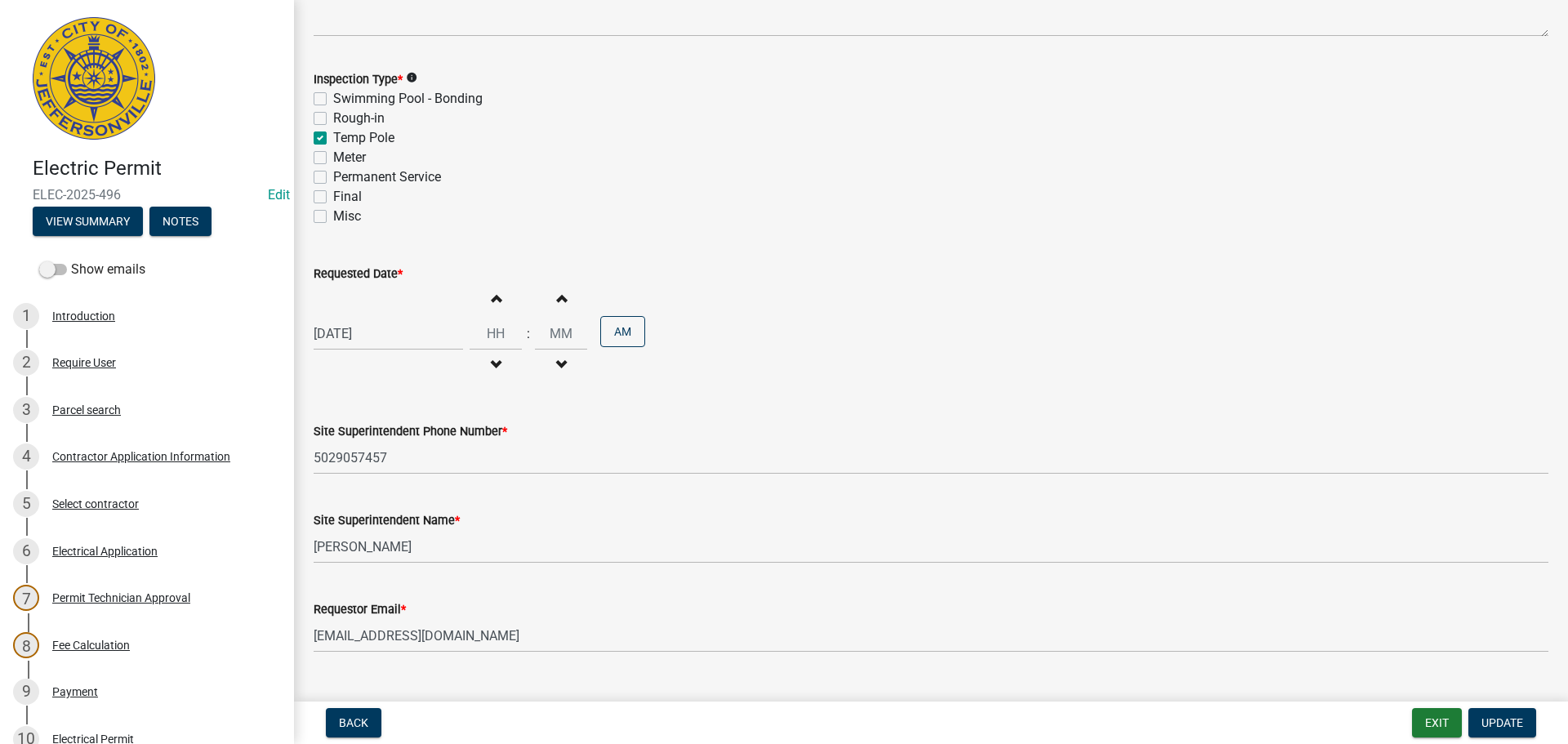
scroll to position [208, 0]
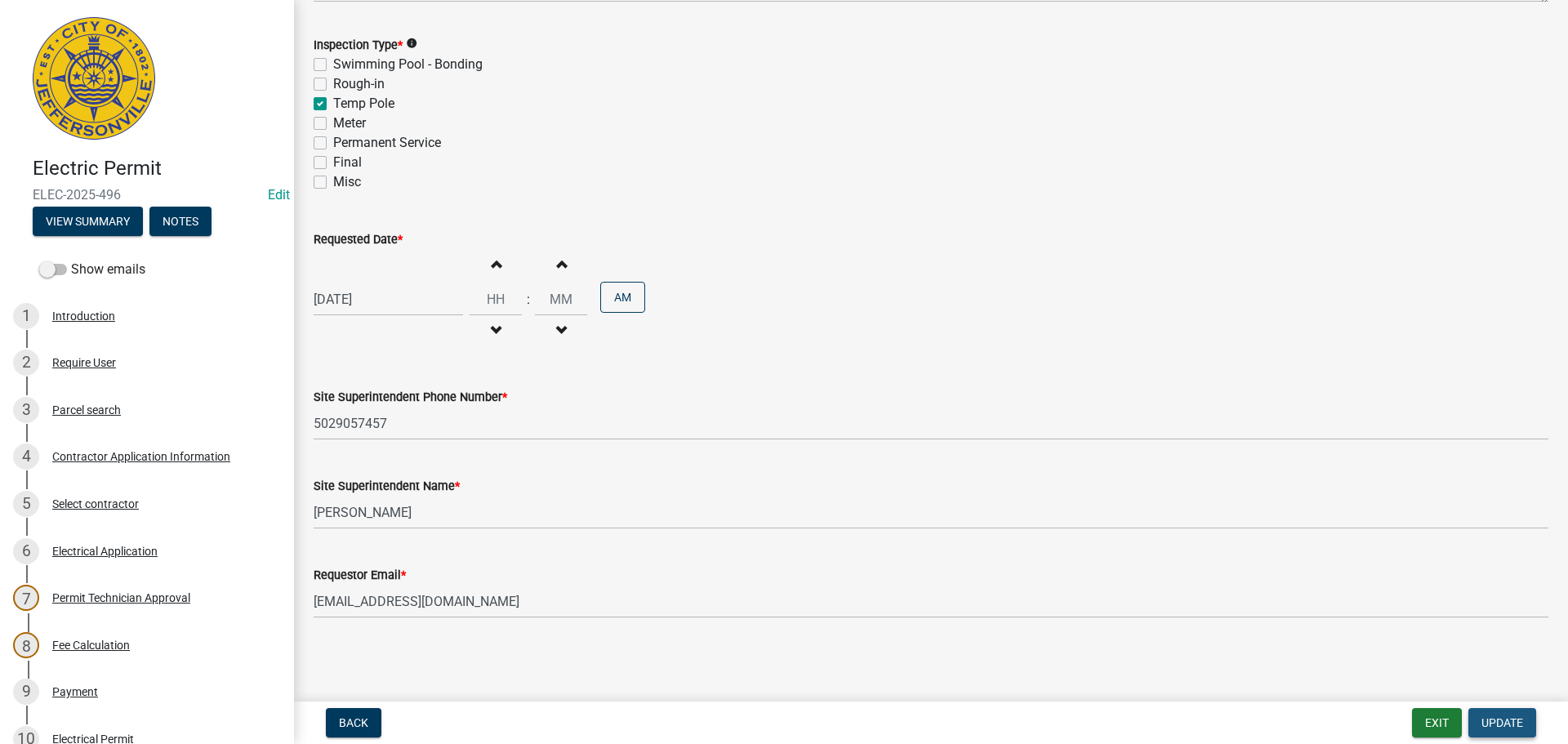
click at [1505, 720] on span "Update" at bounding box center [1502, 723] width 42 height 13
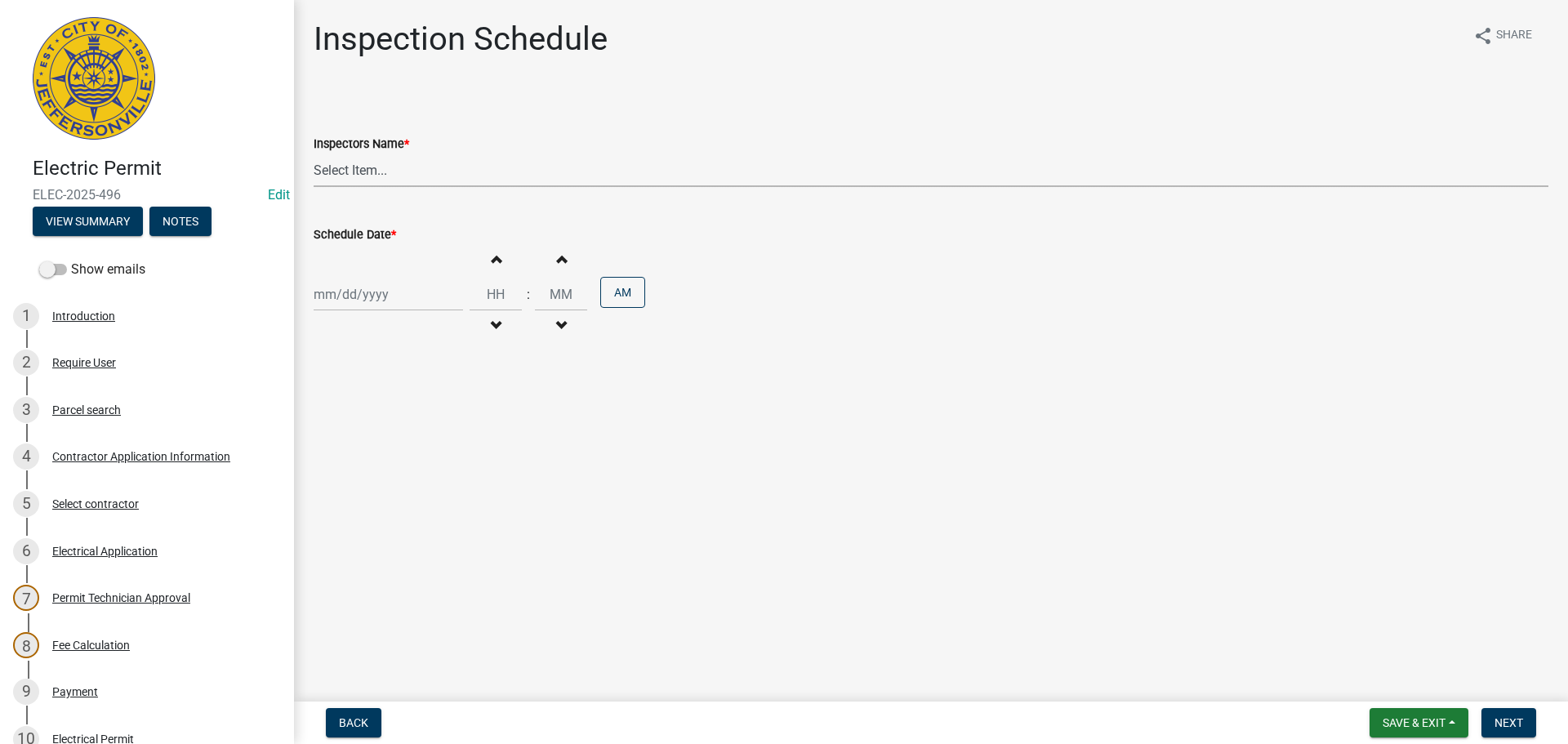
click at [333, 170] on select "Select Item... [PERSON_NAME] ([PERSON_NAME]) [PERSON_NAME] ([PERSON_NAME]) mkru…" at bounding box center [931, 170] width 1235 height 33
select select "7b0b9f25-f402-4148-9522-9b9b34b3e885"
click at [314, 154] on select "Select Item... [PERSON_NAME] ([PERSON_NAME]) [PERSON_NAME] ([PERSON_NAME]) mkru…" at bounding box center [931, 170] width 1235 height 33
select select "9"
select select "2025"
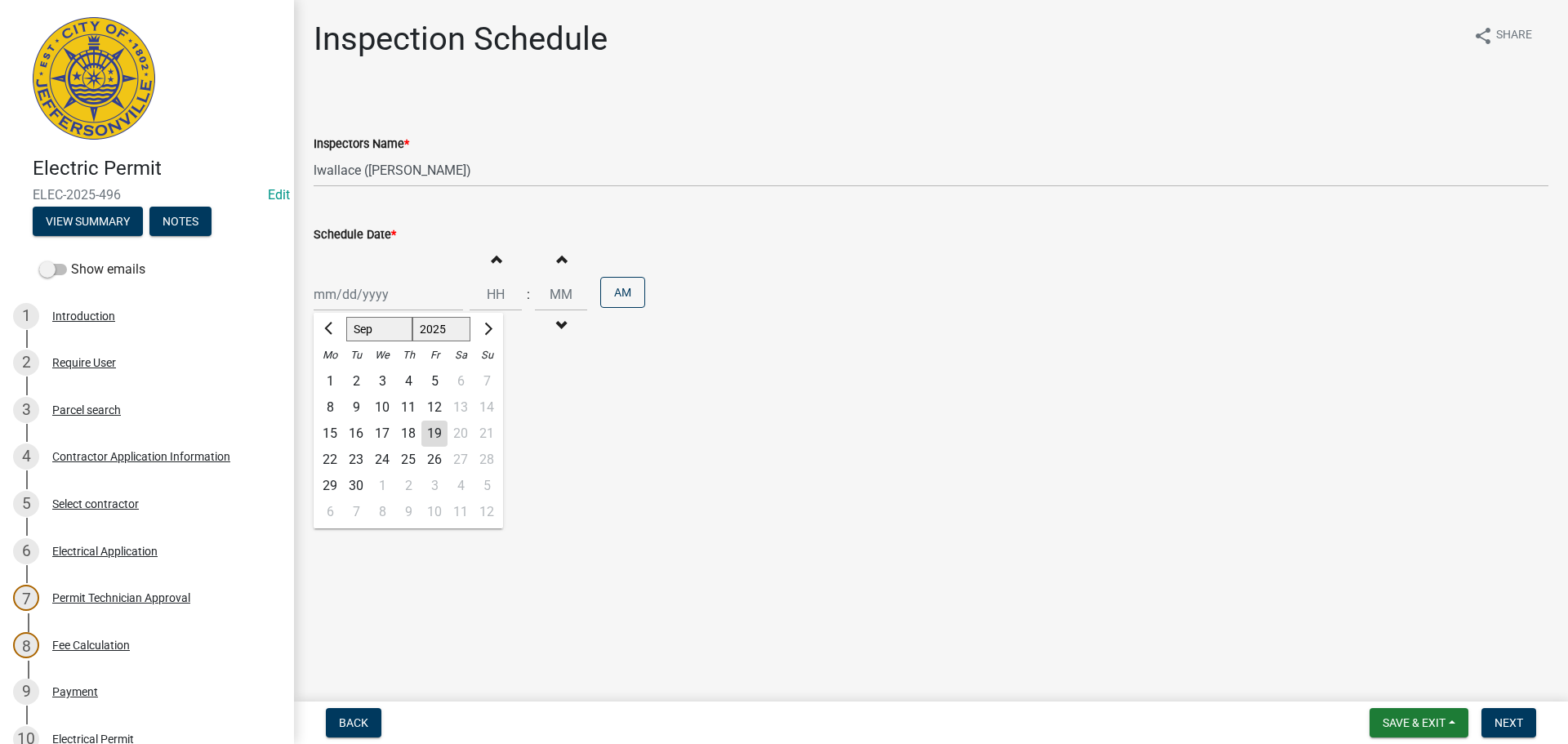
click at [341, 296] on div "Jan Feb Mar Apr May Jun Jul Aug Sep Oct Nov Dec 1525 1526 1527 1528 1529 1530 1…" at bounding box center [388, 295] width 149 height 33
click at [328, 458] on div "22" at bounding box center [330, 459] width 26 height 26
type input "[DATE]"
click at [1505, 721] on span "Next" at bounding box center [1509, 723] width 28 height 13
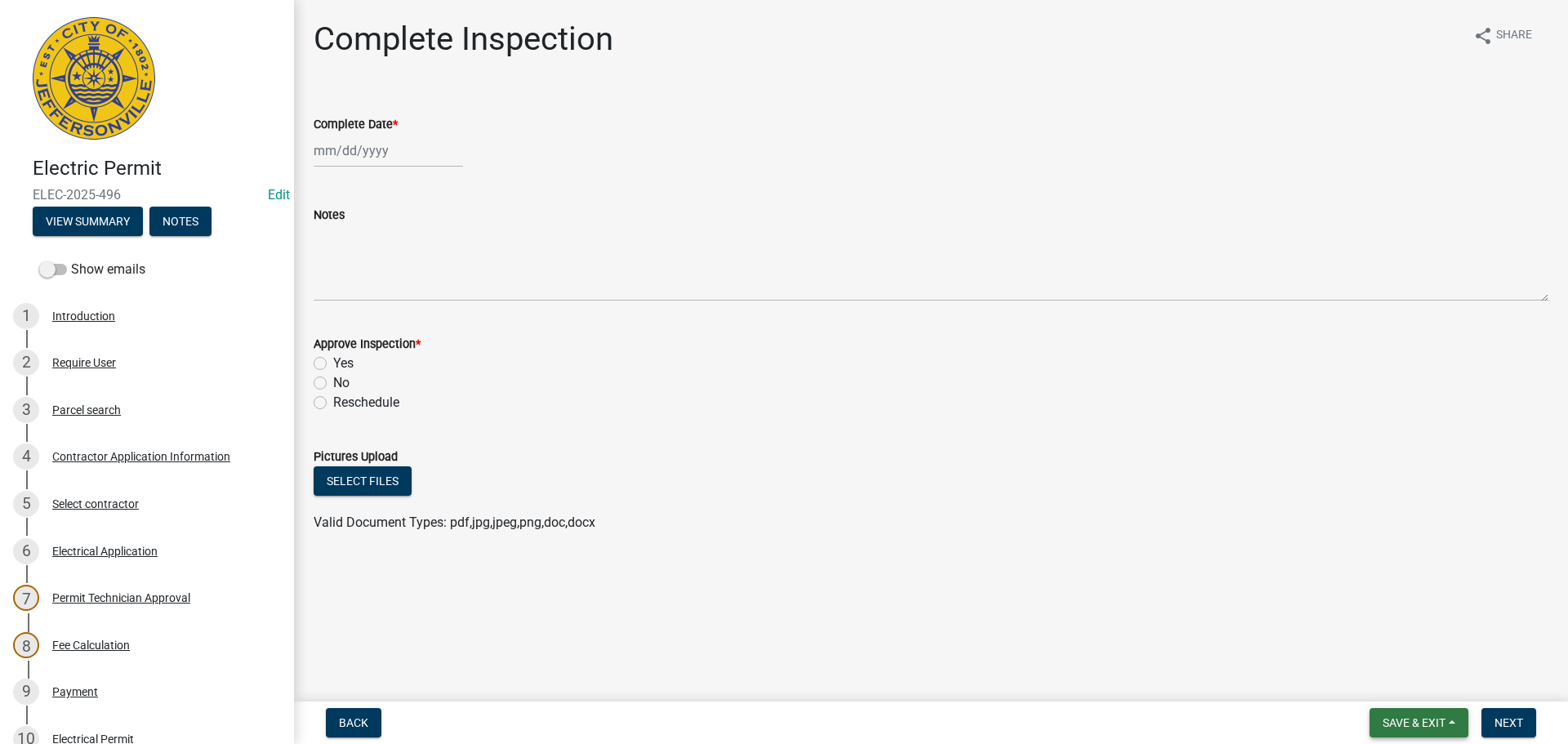
click at [1413, 713] on button "Save & Exit" at bounding box center [1419, 722] width 99 height 29
click at [1409, 683] on button "Save & Exit" at bounding box center [1403, 680] width 131 height 39
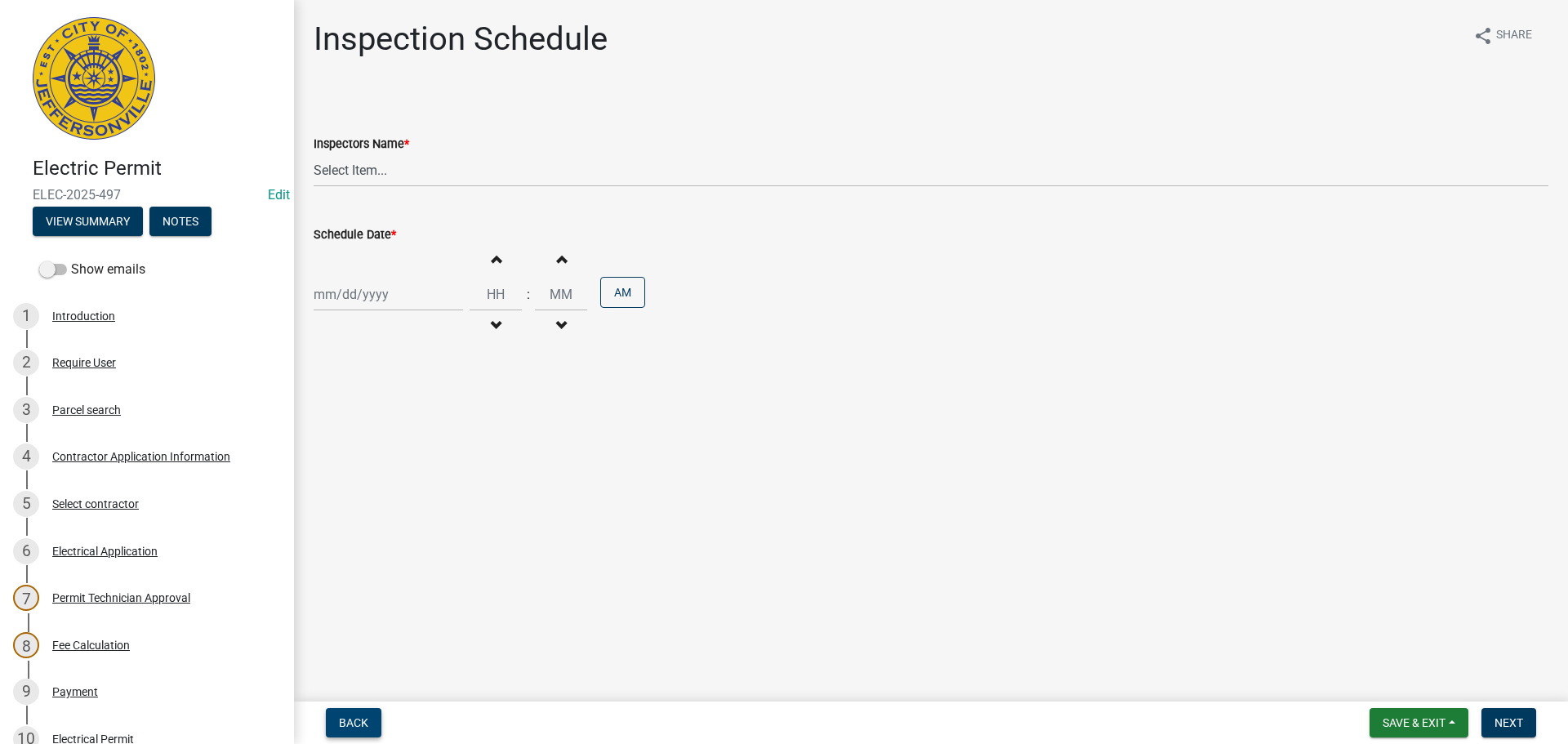
click at [342, 721] on span "Back" at bounding box center [353, 723] width 29 height 13
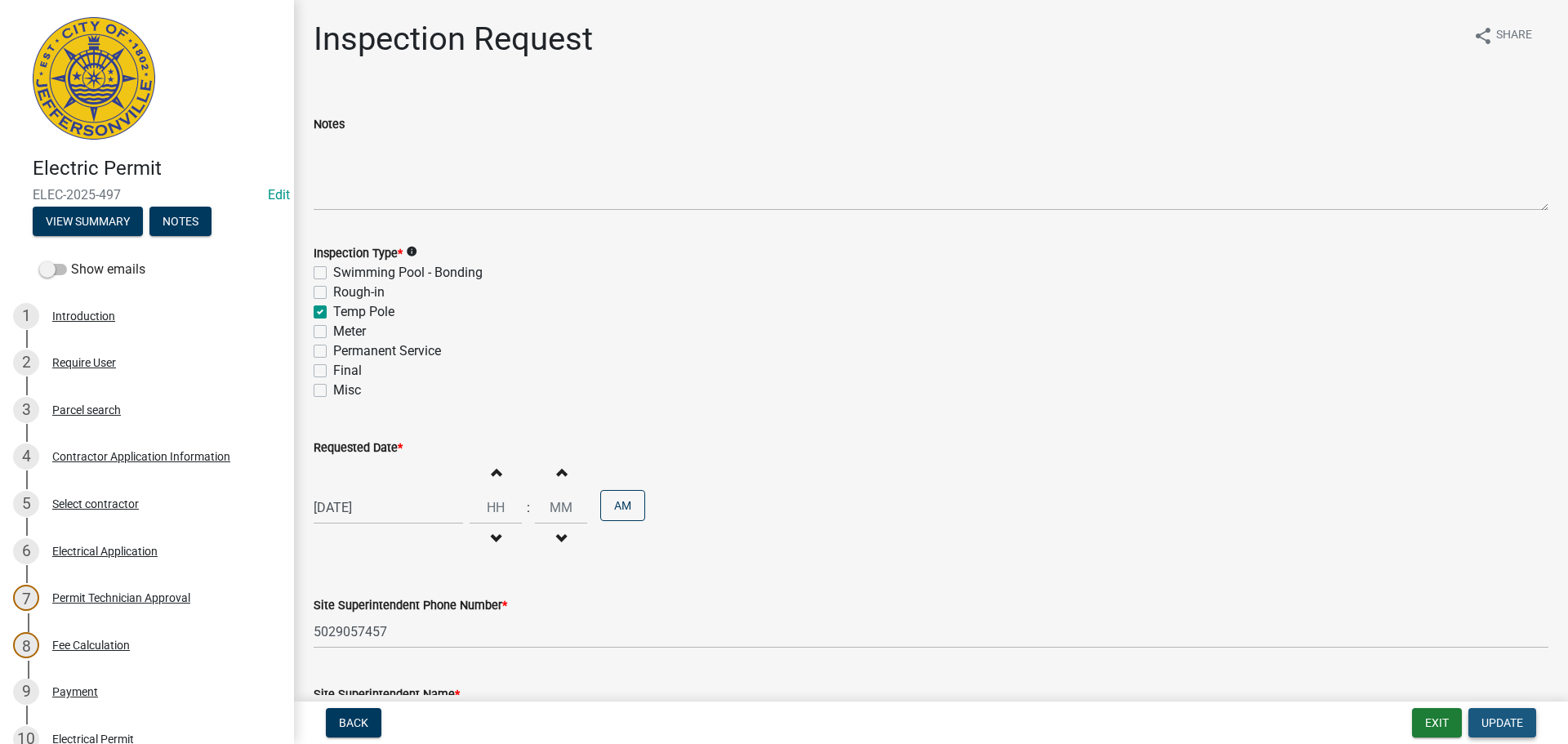
click at [1506, 726] on span "Update" at bounding box center [1502, 723] width 42 height 13
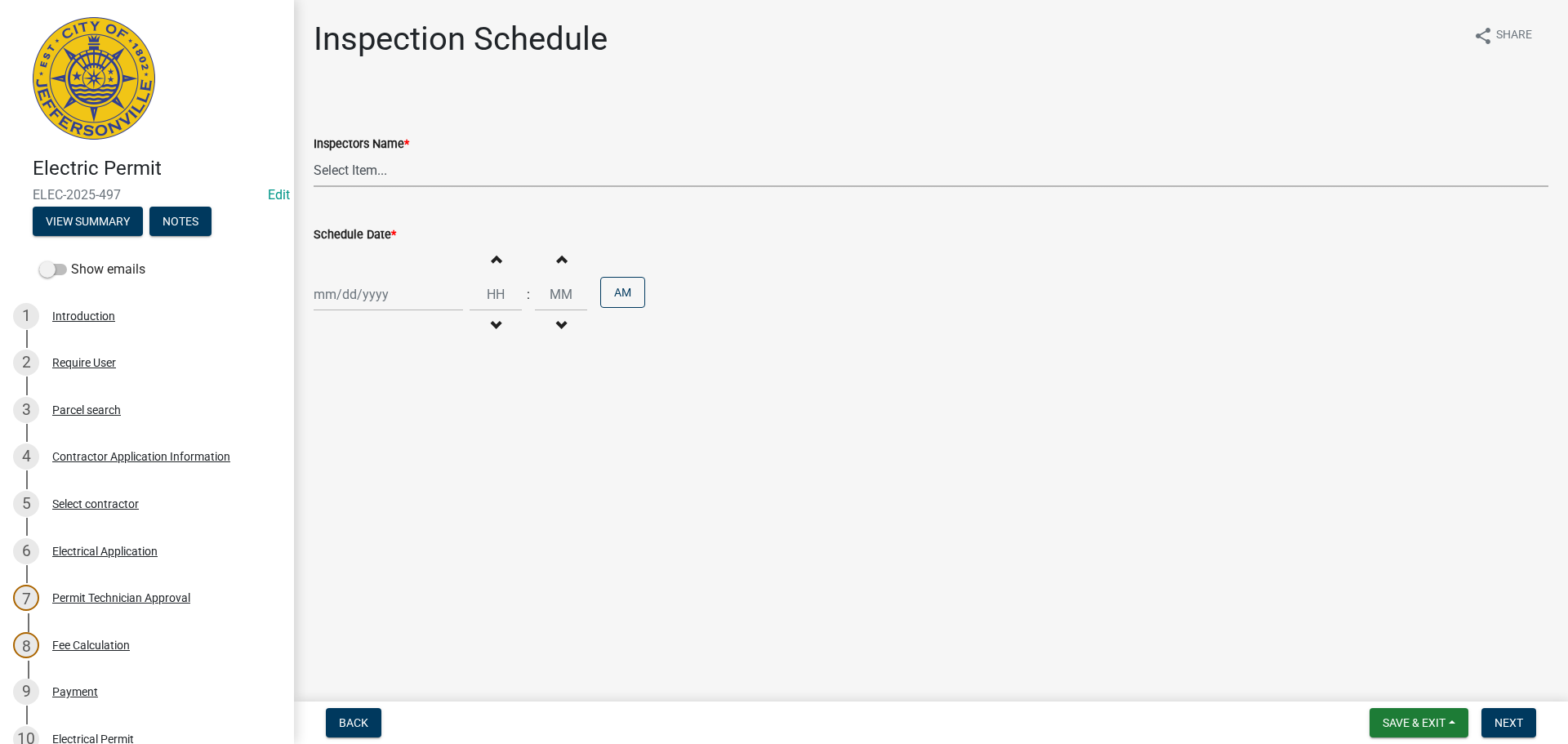
click at [353, 172] on select "Select Item... [PERSON_NAME] ([PERSON_NAME]) [PERSON_NAME] ([PERSON_NAME]) mkru…" at bounding box center [931, 170] width 1235 height 33
select select "7b0b9f25-f402-4148-9522-9b9b34b3e885"
click at [314, 154] on select "Select Item... [PERSON_NAME] ([PERSON_NAME]) [PERSON_NAME] ([PERSON_NAME]) mkru…" at bounding box center [931, 170] width 1235 height 33
click at [332, 312] on div "Increment hours Decrement hours : Increment minutes Decrement minutes AM" at bounding box center [931, 294] width 1235 height 100
select select "9"
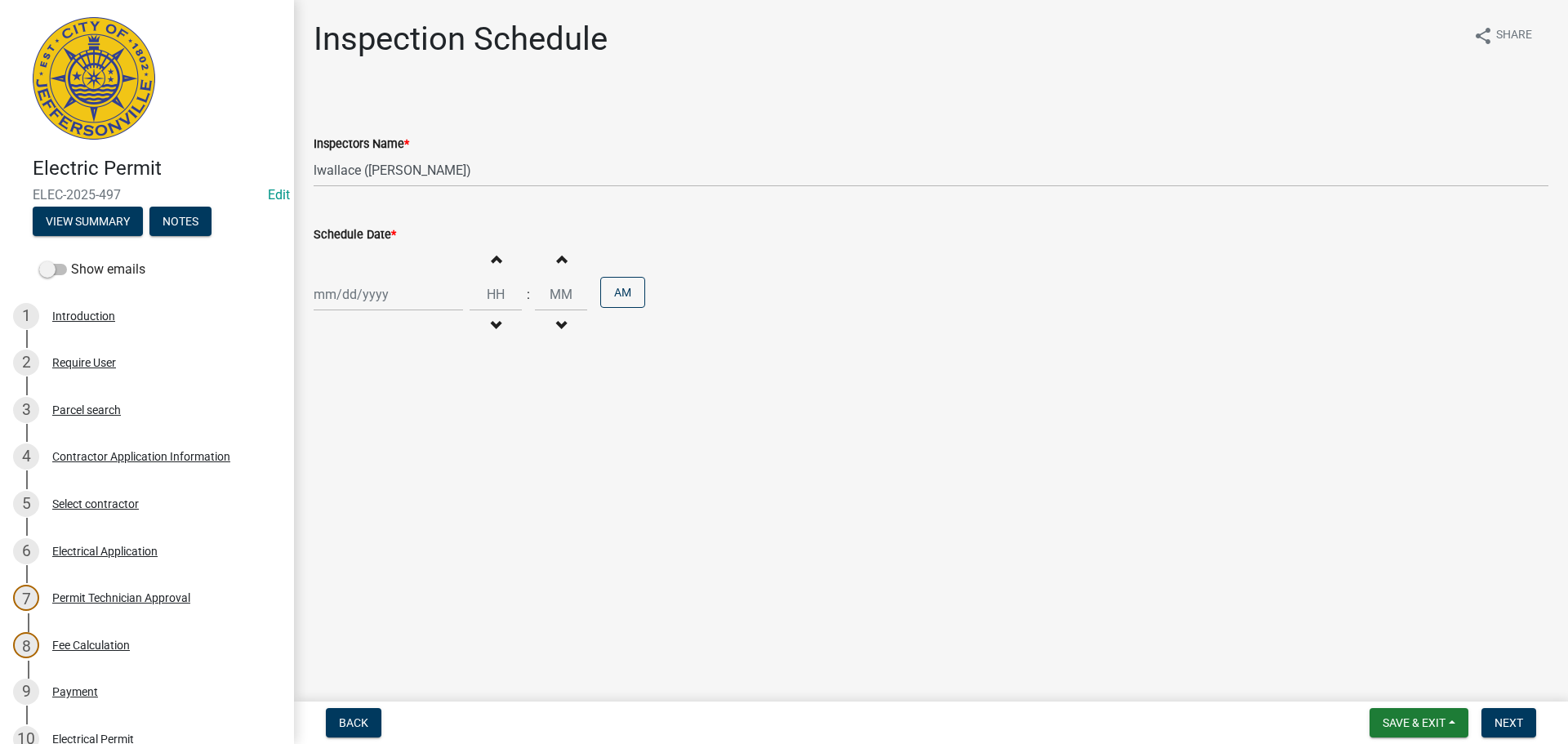
select select "2025"
drag, startPoint x: 331, startPoint y: 302, endPoint x: 331, endPoint y: 315, distance: 13.0
click at [331, 302] on div "[PERSON_NAME] Feb Mar Apr [PERSON_NAME][DATE] Oct Nov [DATE] 1526 1527 1528 152…" at bounding box center [388, 295] width 149 height 33
click at [334, 458] on div "22" at bounding box center [330, 459] width 26 height 26
type input "[DATE]"
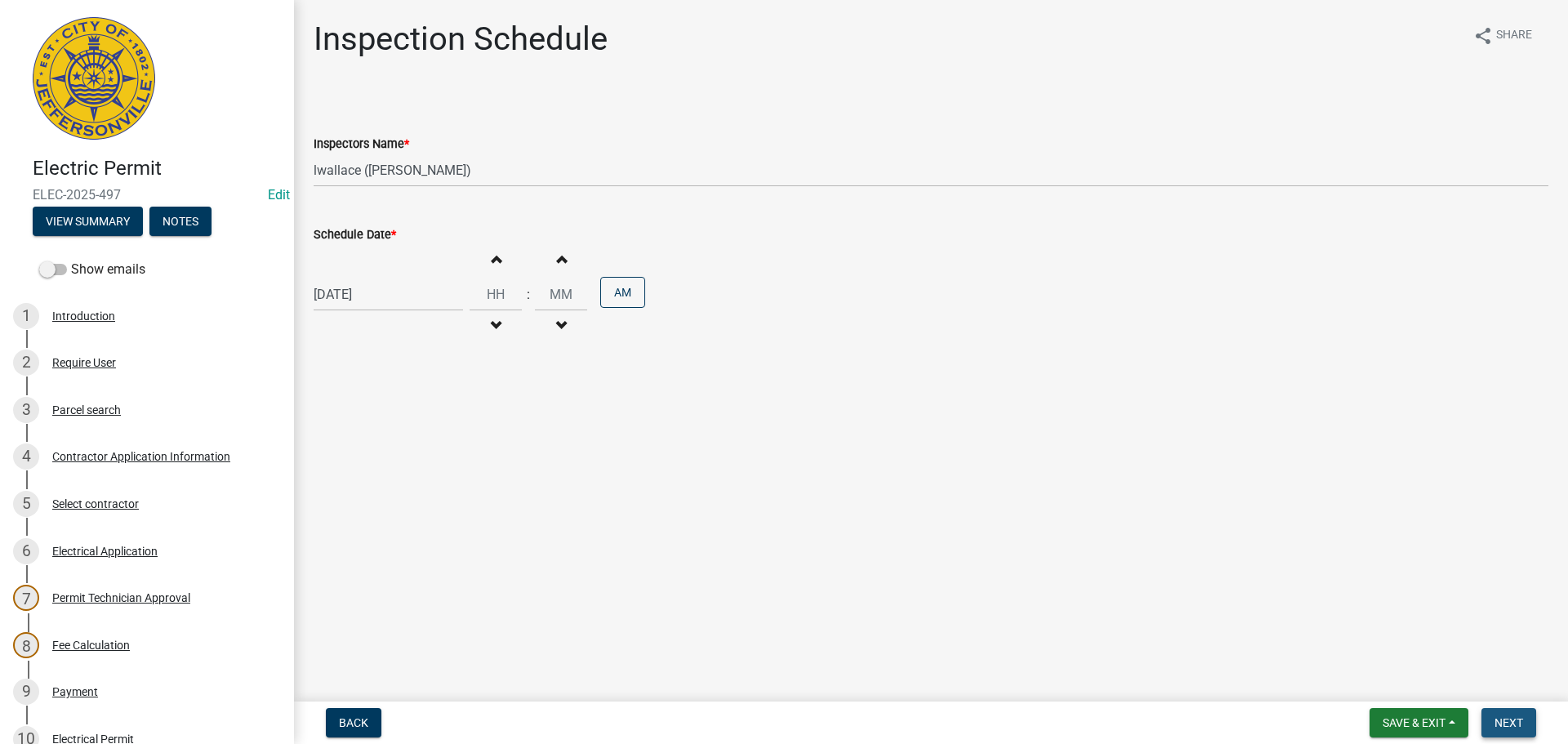
click at [1512, 717] on span "Next" at bounding box center [1509, 723] width 28 height 13
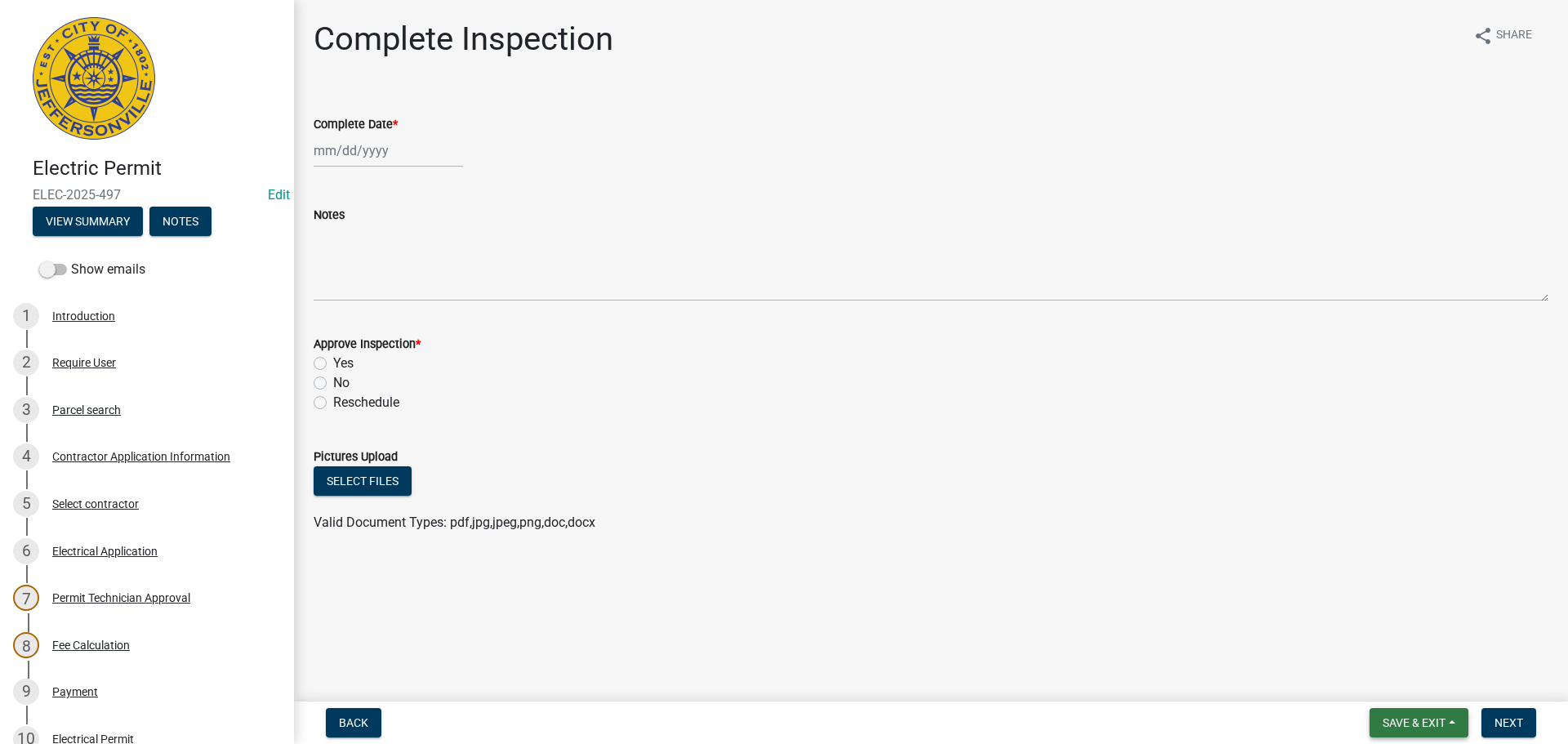
drag, startPoint x: 1391, startPoint y: 725, endPoint x: 1387, endPoint y: 711, distance: 14.6
click at [1392, 725] on span "Save & Exit" at bounding box center [1414, 723] width 63 height 13
click at [1378, 680] on button "Save & Exit" at bounding box center [1403, 680] width 131 height 39
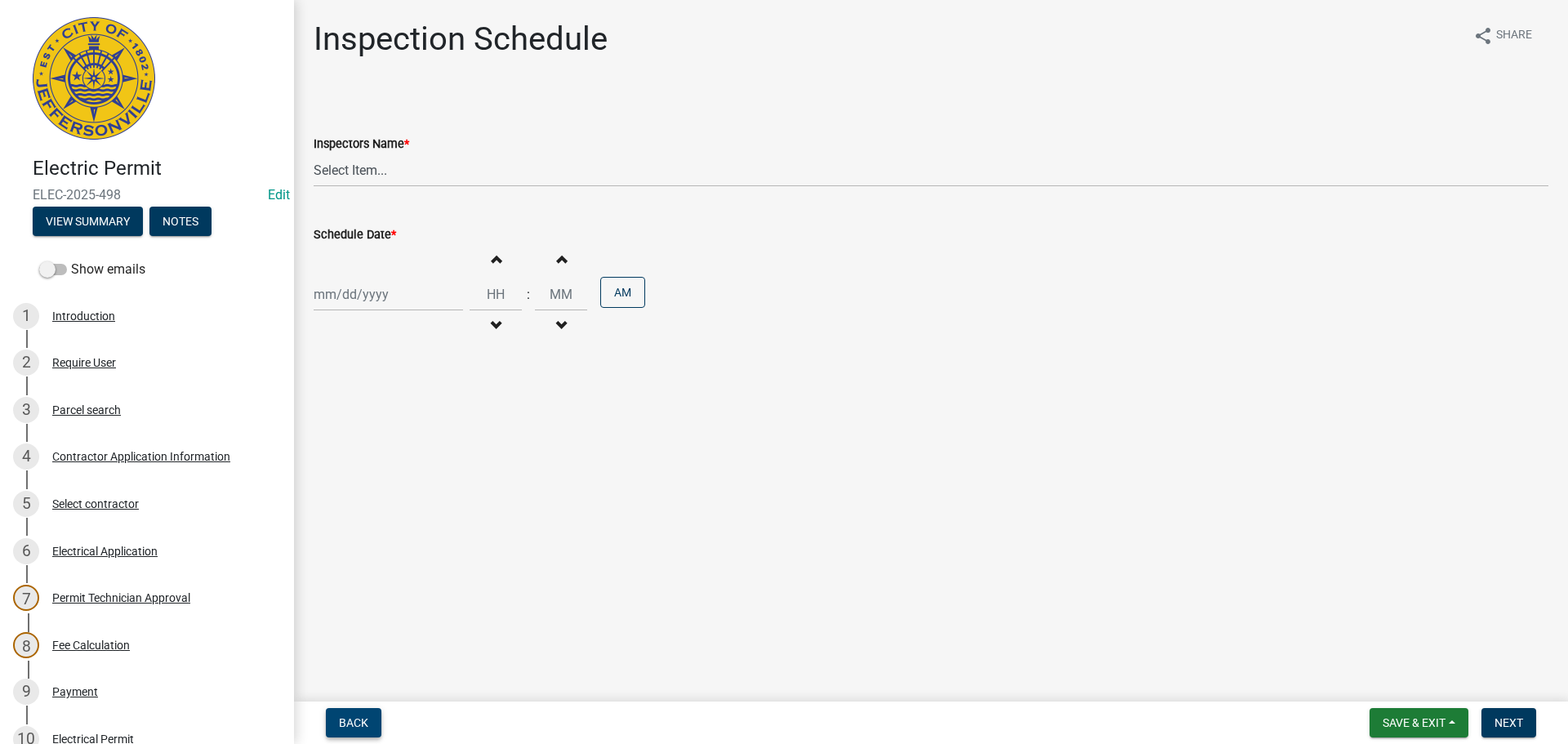
click at [347, 719] on span "Back" at bounding box center [353, 723] width 29 height 13
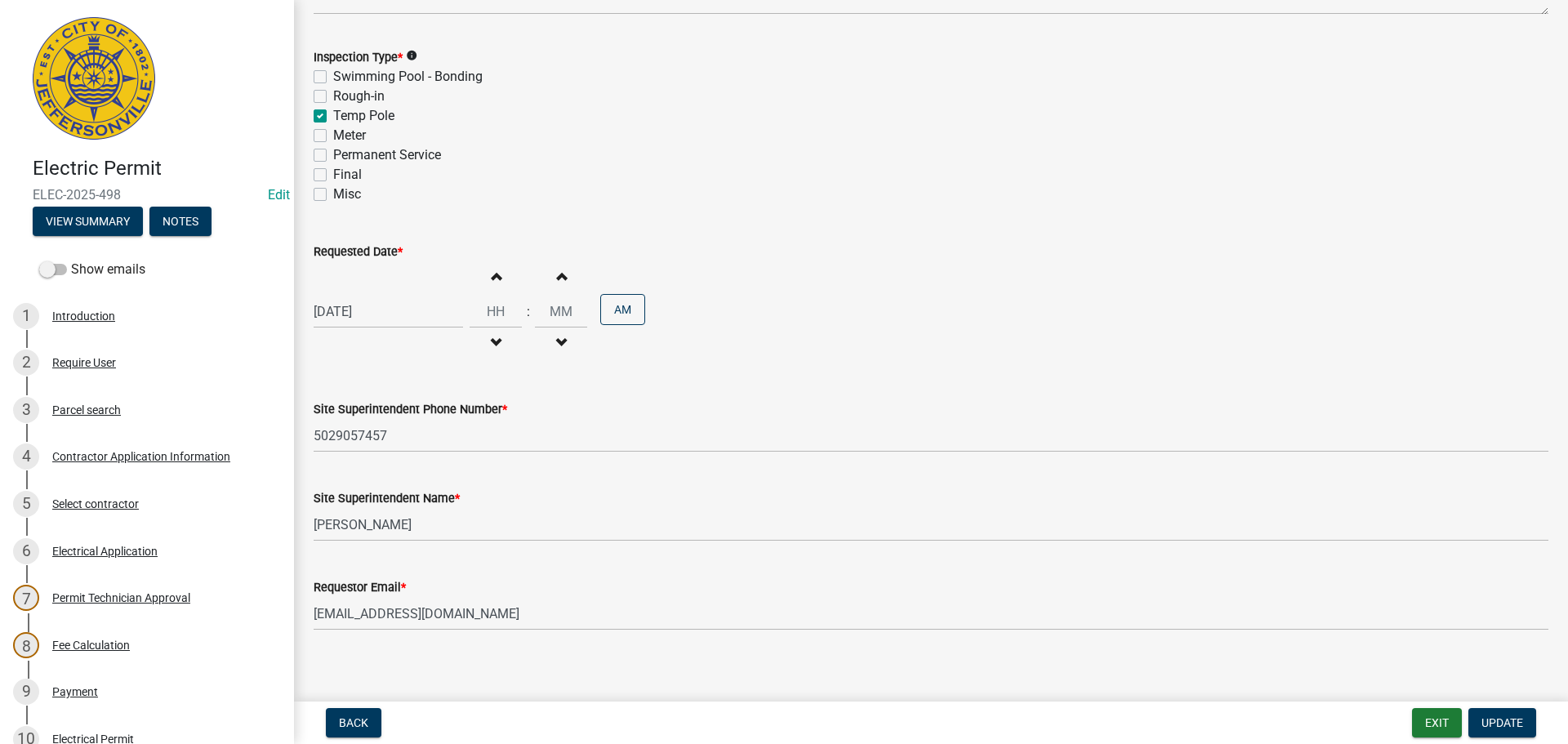
scroll to position [208, 0]
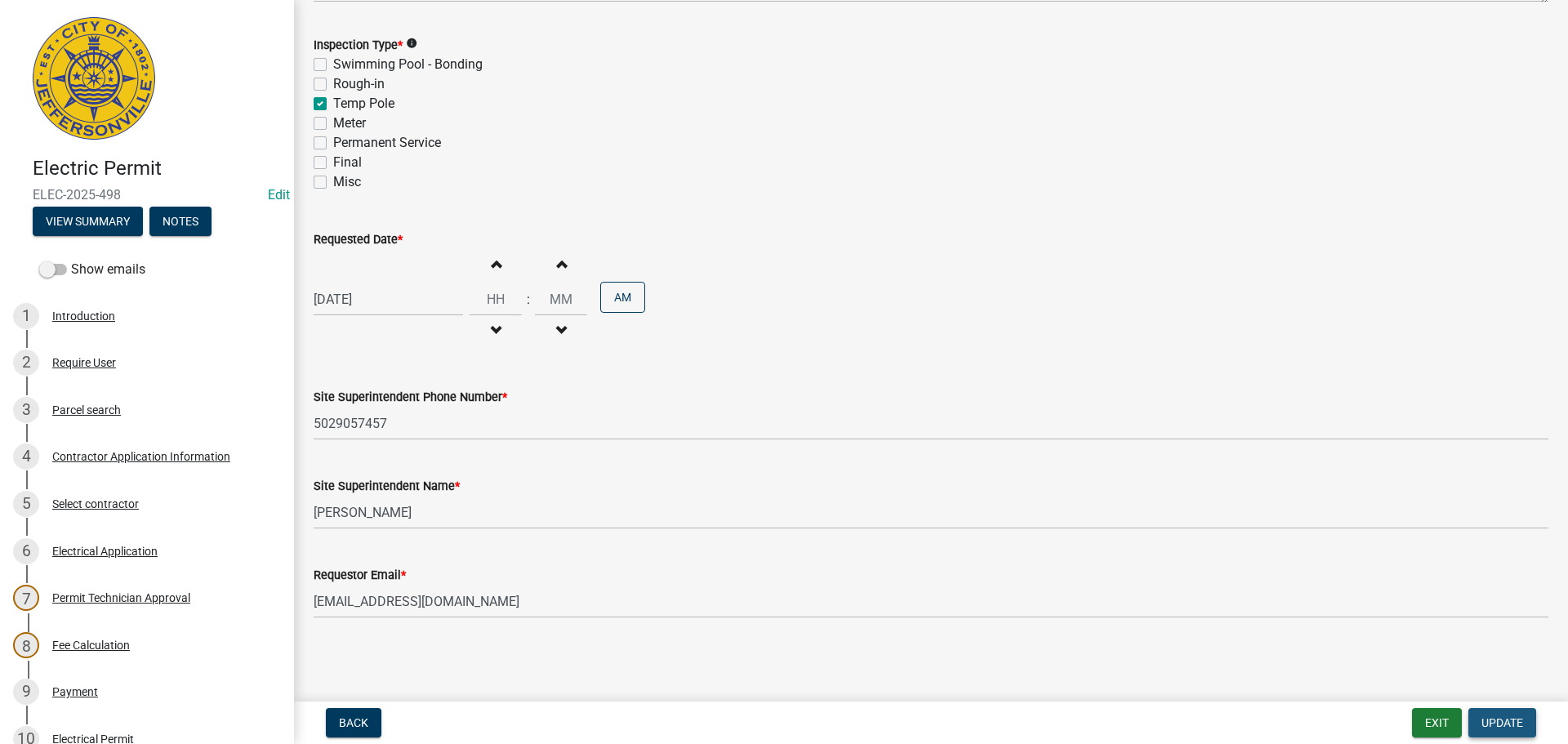
click at [1498, 725] on span "Update" at bounding box center [1502, 723] width 42 height 13
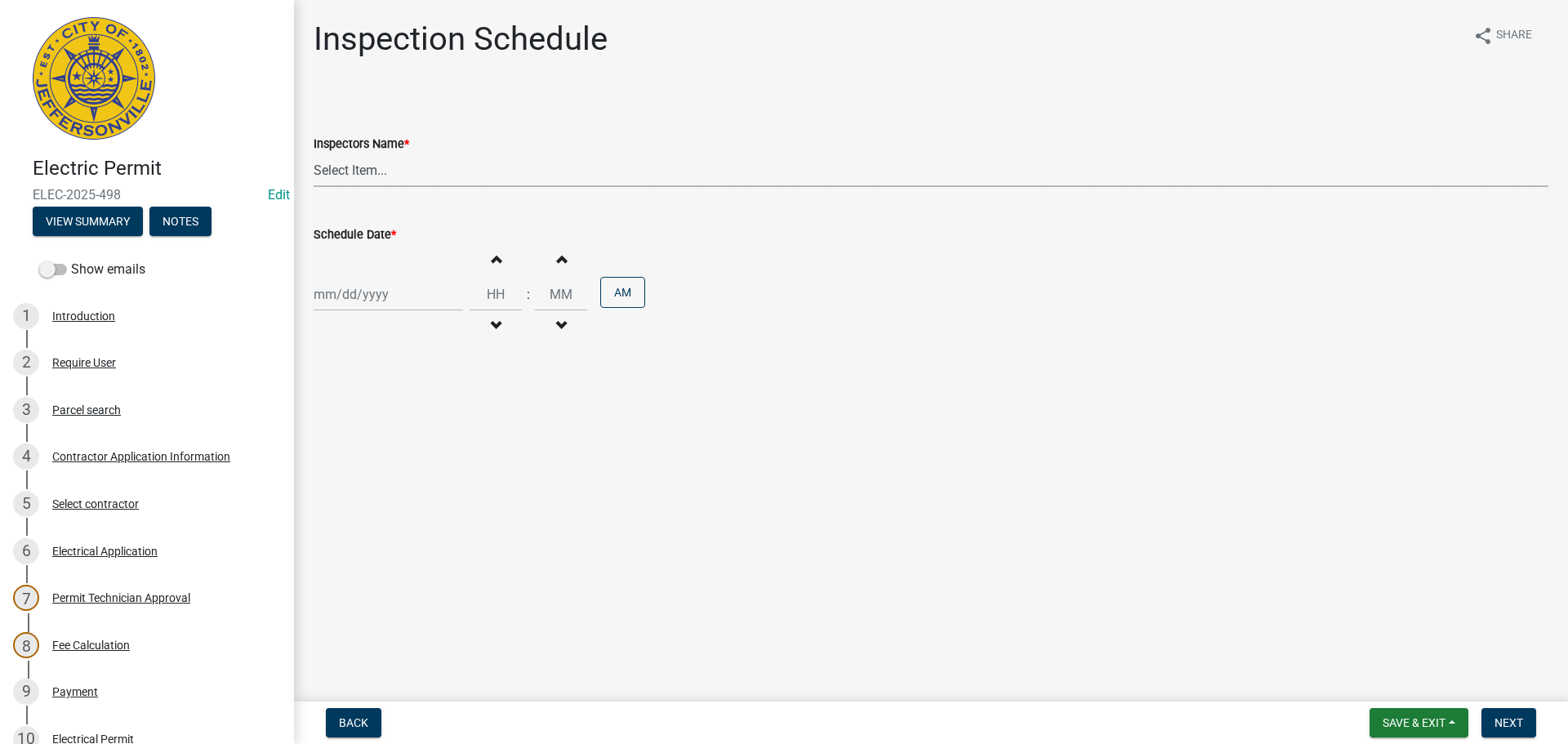
click at [346, 167] on select "Select Item... jramsey (Jeremy Ramsey) MaryFrey (Mary Frey) mkruer (Mike Kruer)…" at bounding box center [931, 170] width 1235 height 33
select select "7b0b9f25-f402-4148-9522-9b9b34b3e885"
click at [314, 154] on select "Select Item... jramsey (Jeremy Ramsey) MaryFrey (Mary Frey) mkruer (Mike Kruer)…" at bounding box center [931, 170] width 1235 height 33
click at [336, 307] on div at bounding box center [388, 295] width 149 height 33
select select "9"
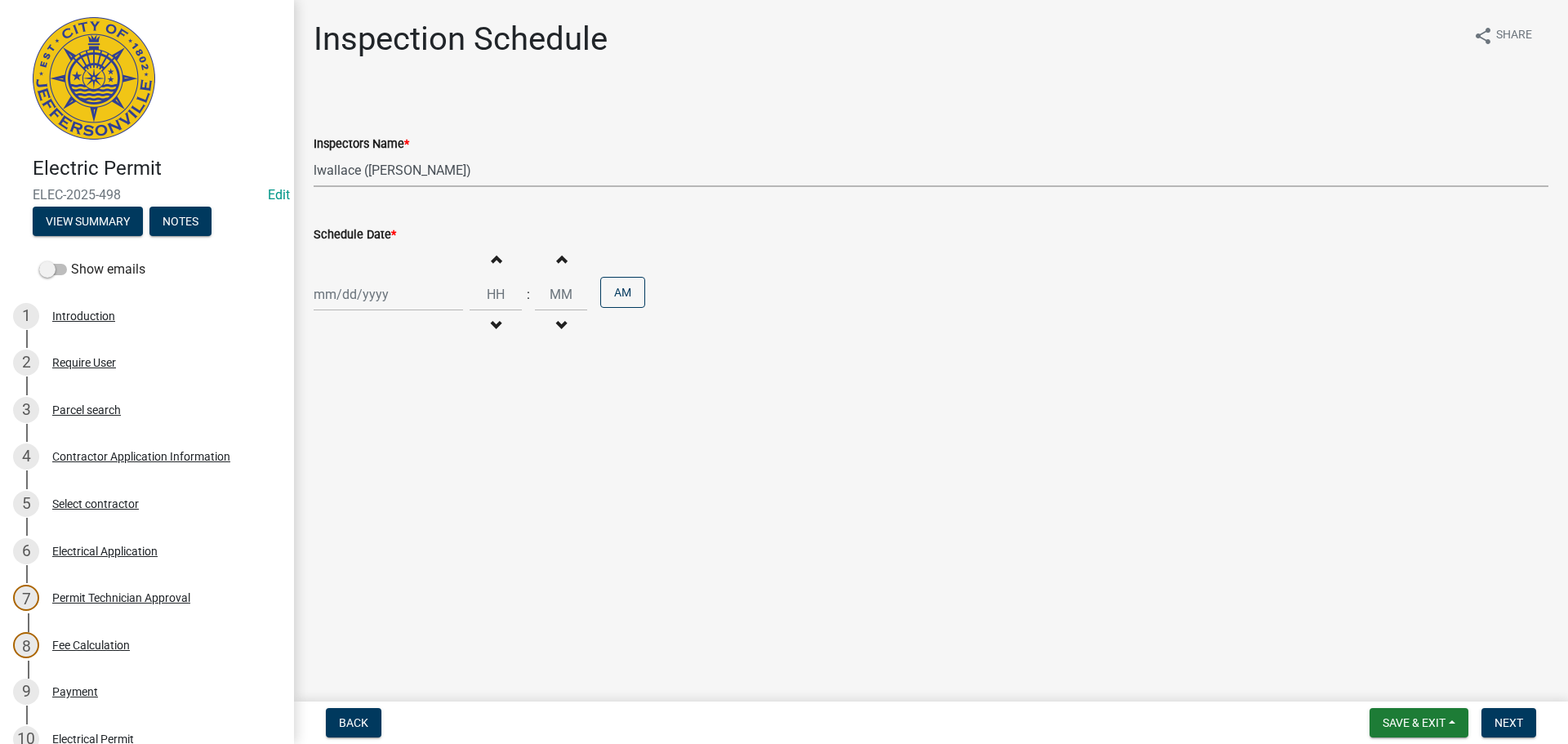
select select "2025"
drag, startPoint x: 328, startPoint y: 457, endPoint x: 766, endPoint y: 468, distance: 438.1
click at [329, 457] on div "22" at bounding box center [330, 459] width 26 height 26
type input "09/22/2025"
click at [1508, 721] on span "Next" at bounding box center [1509, 723] width 28 height 13
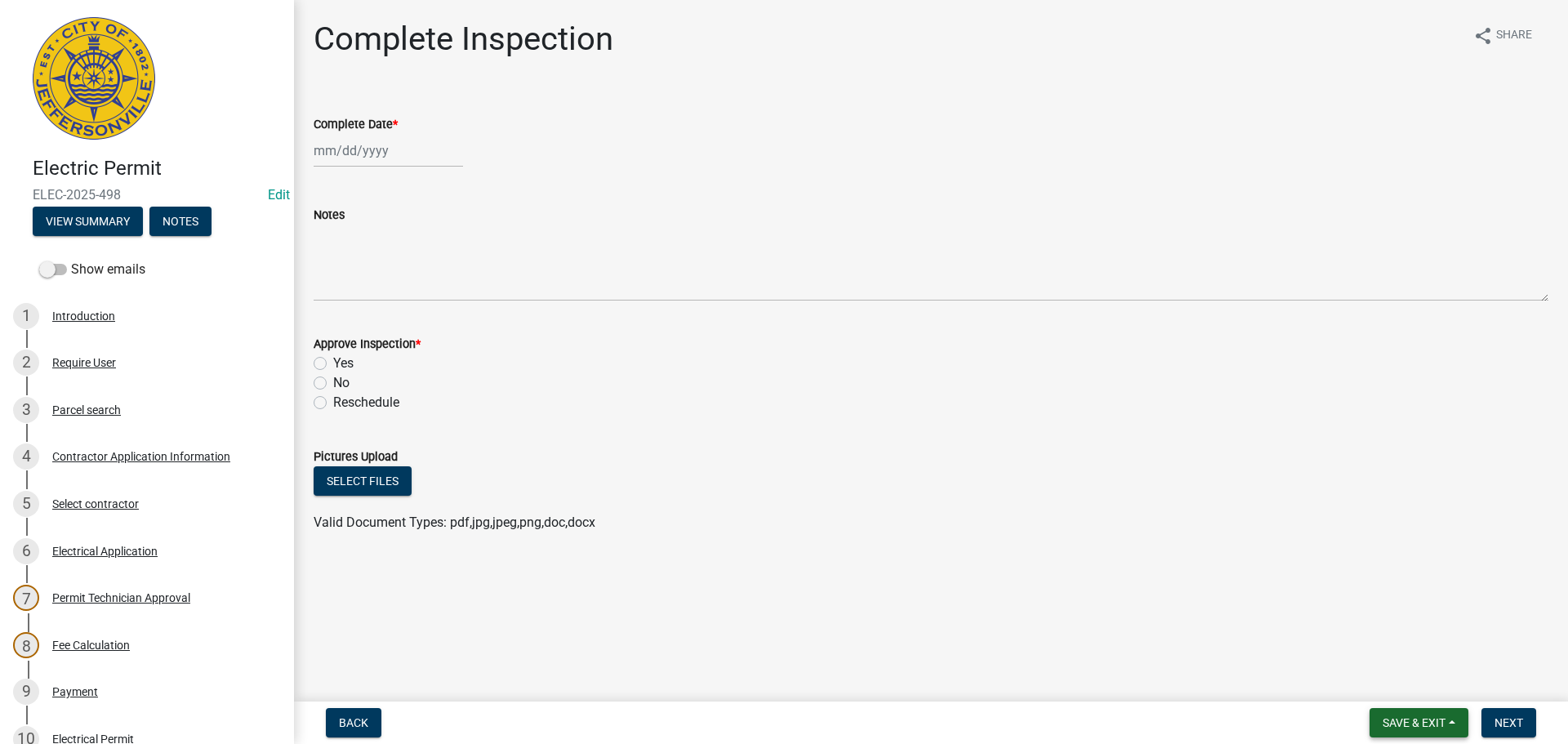
click at [1420, 720] on span "Save & Exit" at bounding box center [1414, 723] width 63 height 13
click at [1404, 684] on button "Save & Exit" at bounding box center [1403, 680] width 131 height 39
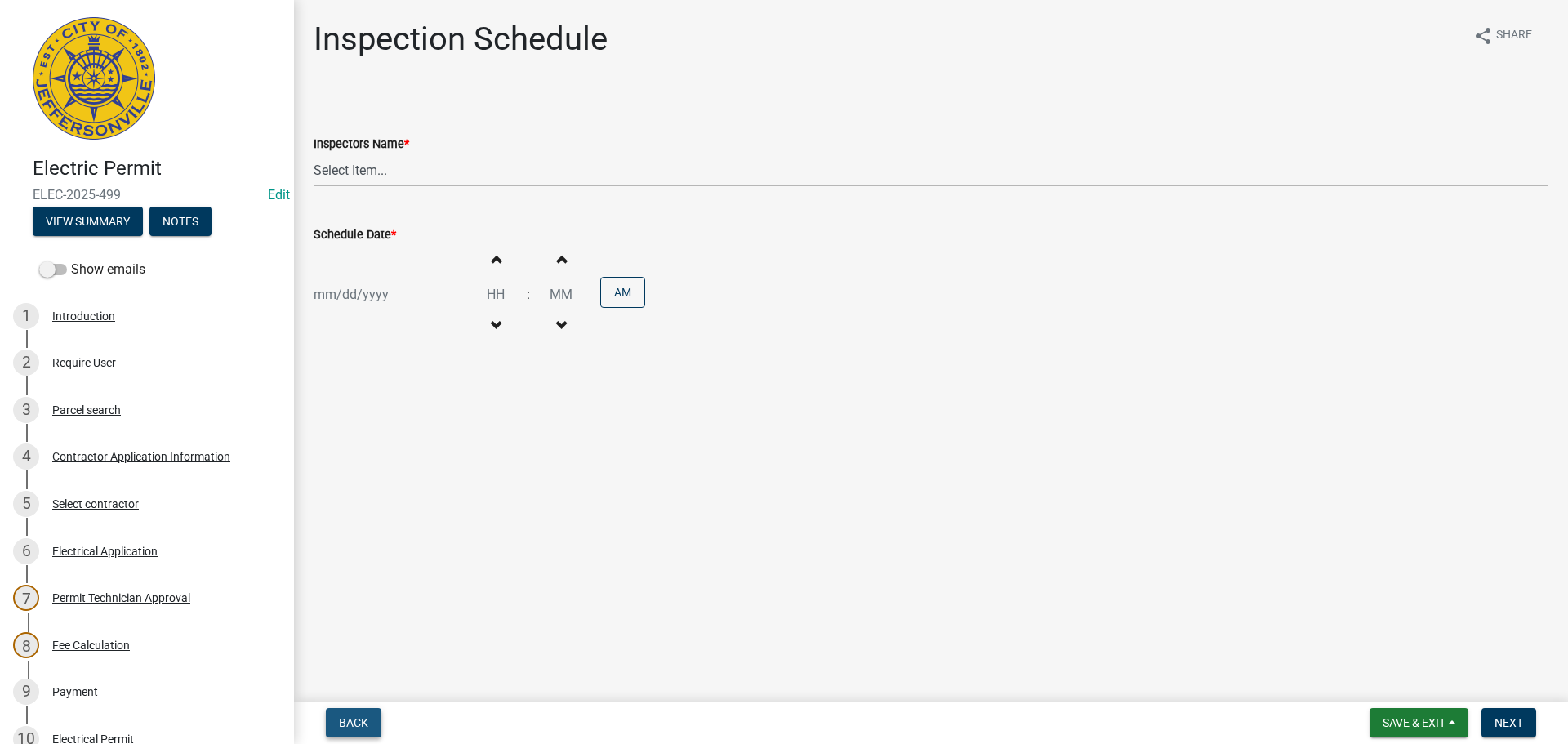
click at [373, 724] on button "Back" at bounding box center [353, 722] width 56 height 29
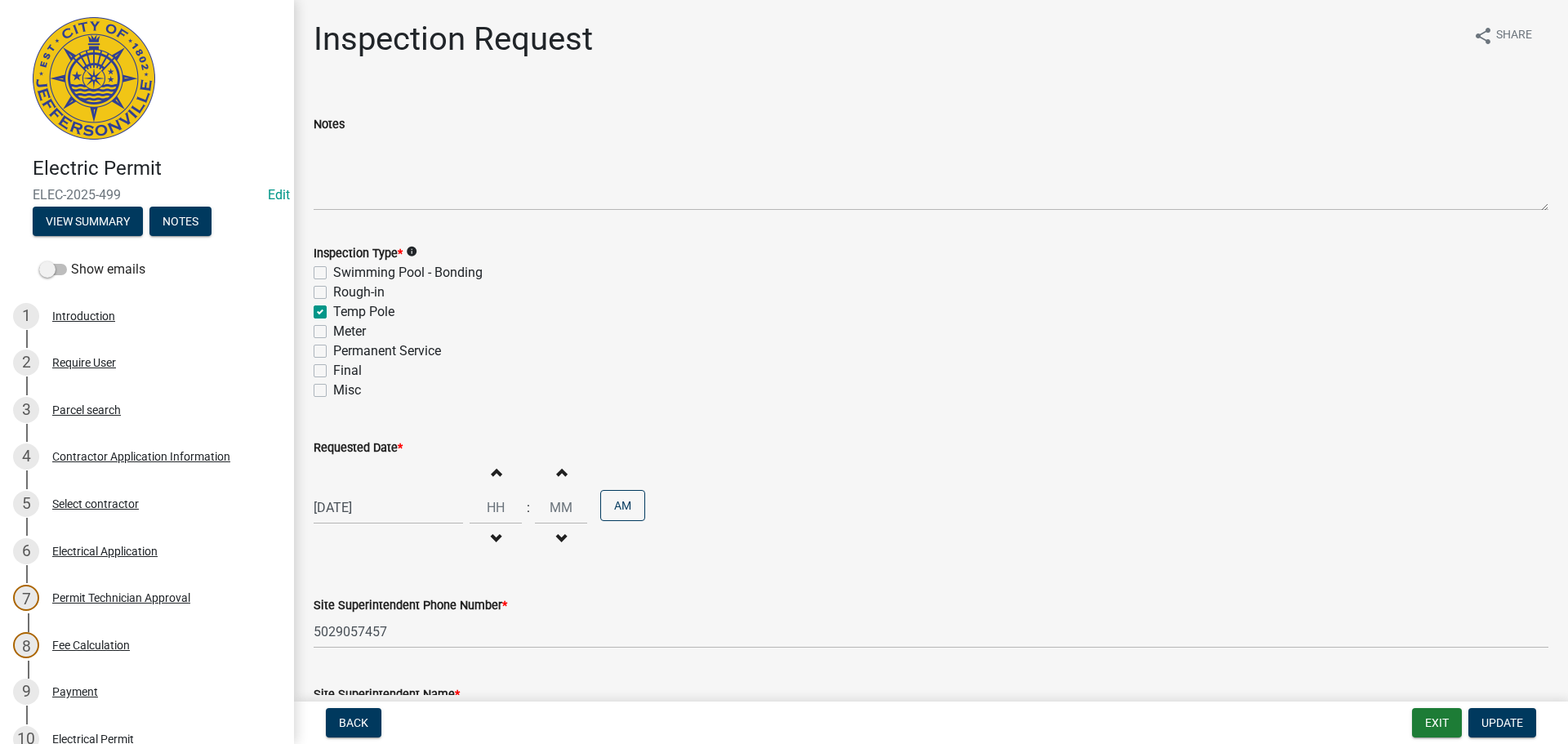
scroll to position [358, 0]
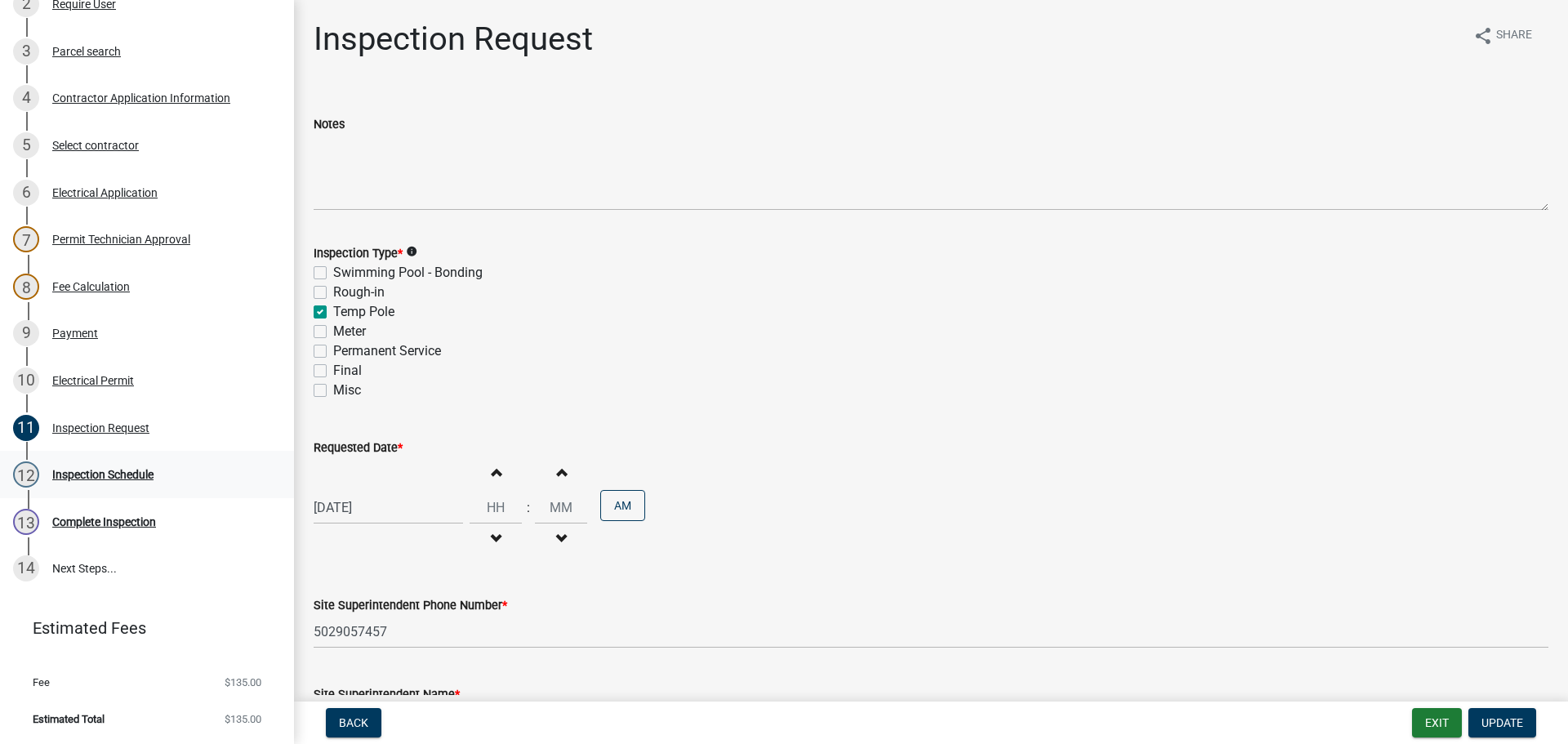
click at [86, 475] on div "Inspection Schedule" at bounding box center [103, 474] width 101 height 12
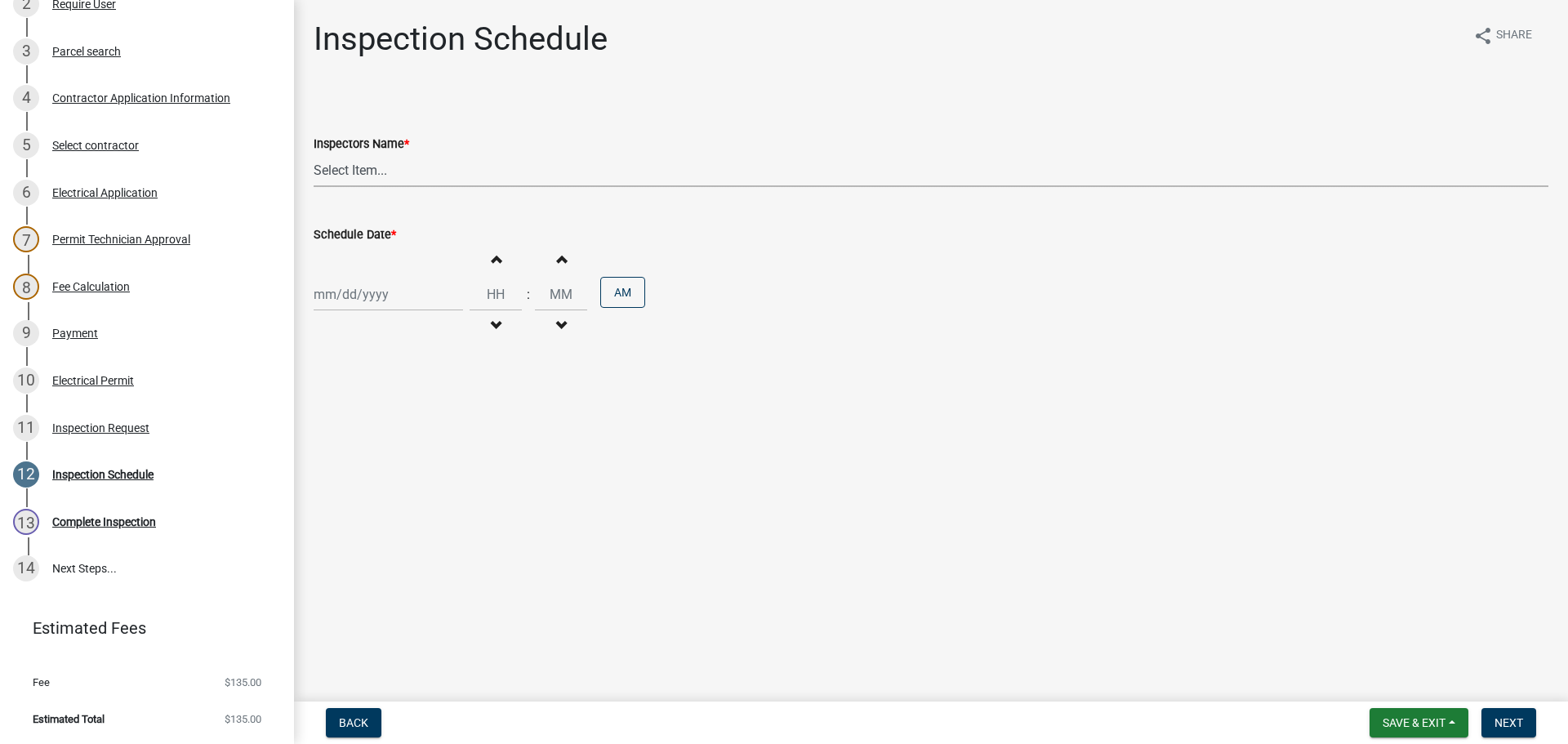
click at [352, 162] on select "Select Item... [PERSON_NAME] ([PERSON_NAME]) [PERSON_NAME] ([PERSON_NAME]) mkru…" at bounding box center [931, 170] width 1235 height 33
select select "7b0b9f25-f402-4148-9522-9b9b34b3e885"
click at [314, 154] on select "Select Item... [PERSON_NAME] ([PERSON_NAME]) [PERSON_NAME] ([PERSON_NAME]) mkru…" at bounding box center [931, 170] width 1235 height 33
click at [344, 298] on div at bounding box center [388, 295] width 149 height 33
select select "9"
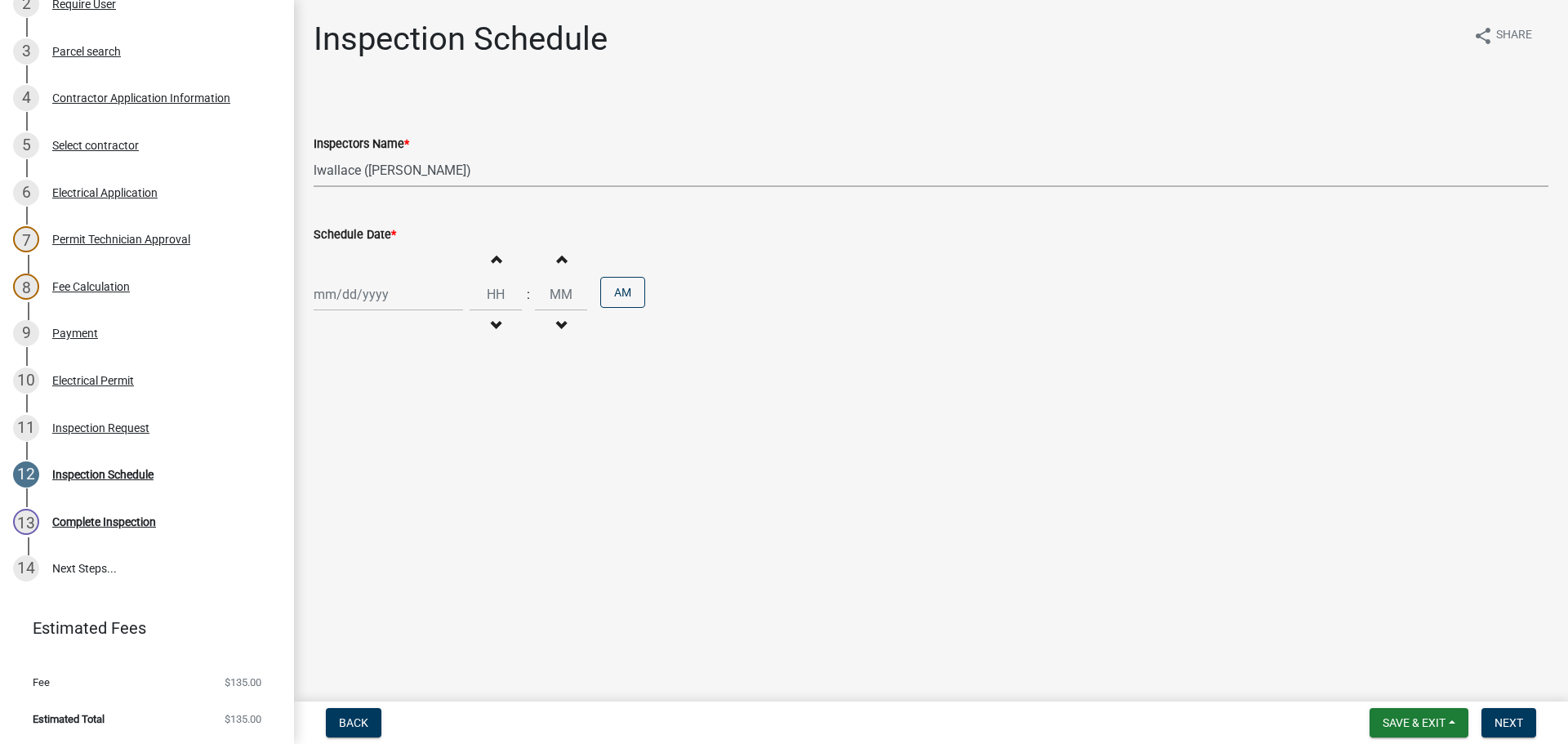
select select "2025"
drag, startPoint x: 328, startPoint y: 460, endPoint x: 361, endPoint y: 477, distance: 37.1
click at [328, 460] on div "22" at bounding box center [330, 459] width 26 height 26
type input "[DATE]"
click at [1508, 716] on span "Next" at bounding box center [1509, 723] width 28 height 13
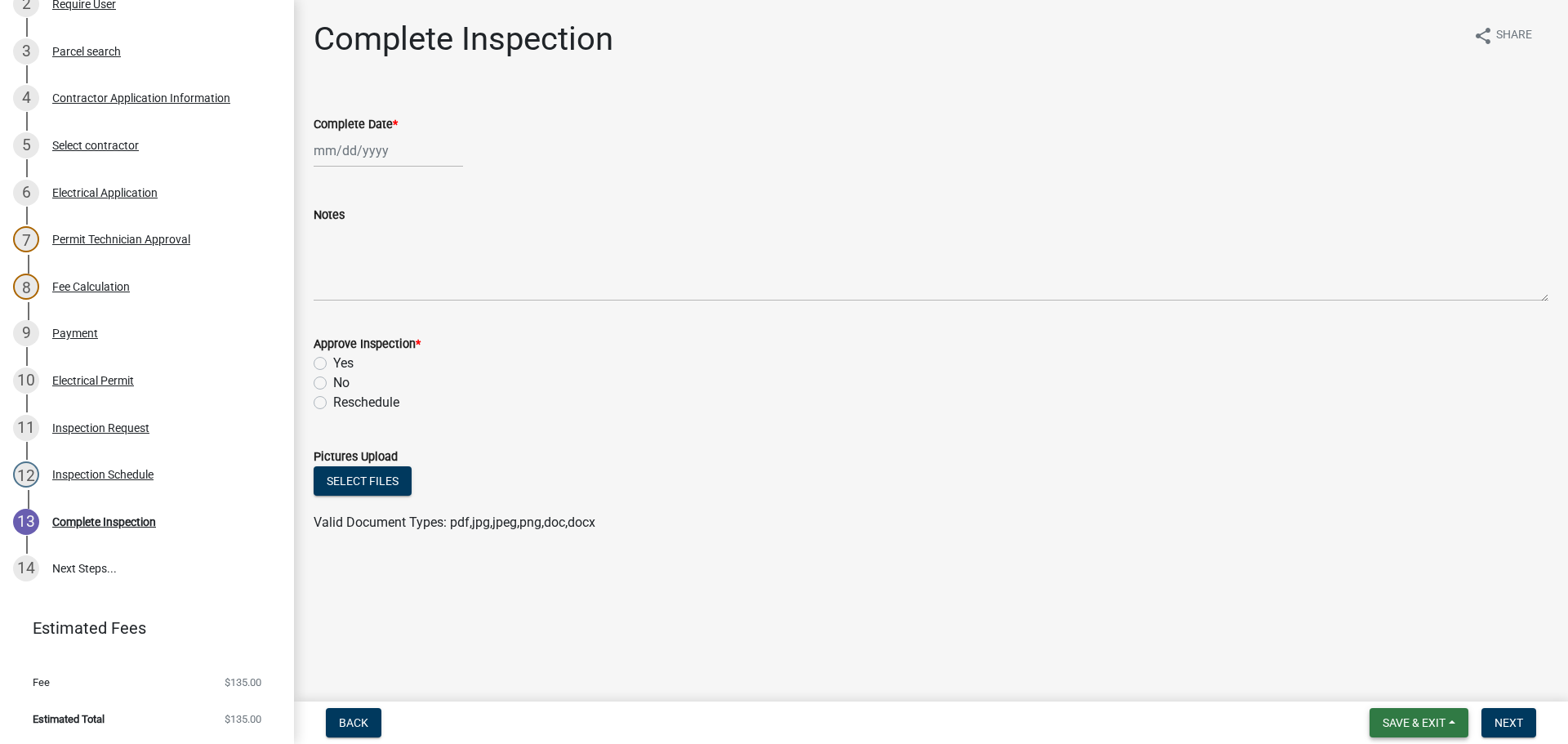
click at [1409, 724] on span "Save & Exit" at bounding box center [1414, 723] width 63 height 13
click at [1392, 684] on button "Save & Exit" at bounding box center [1403, 680] width 131 height 39
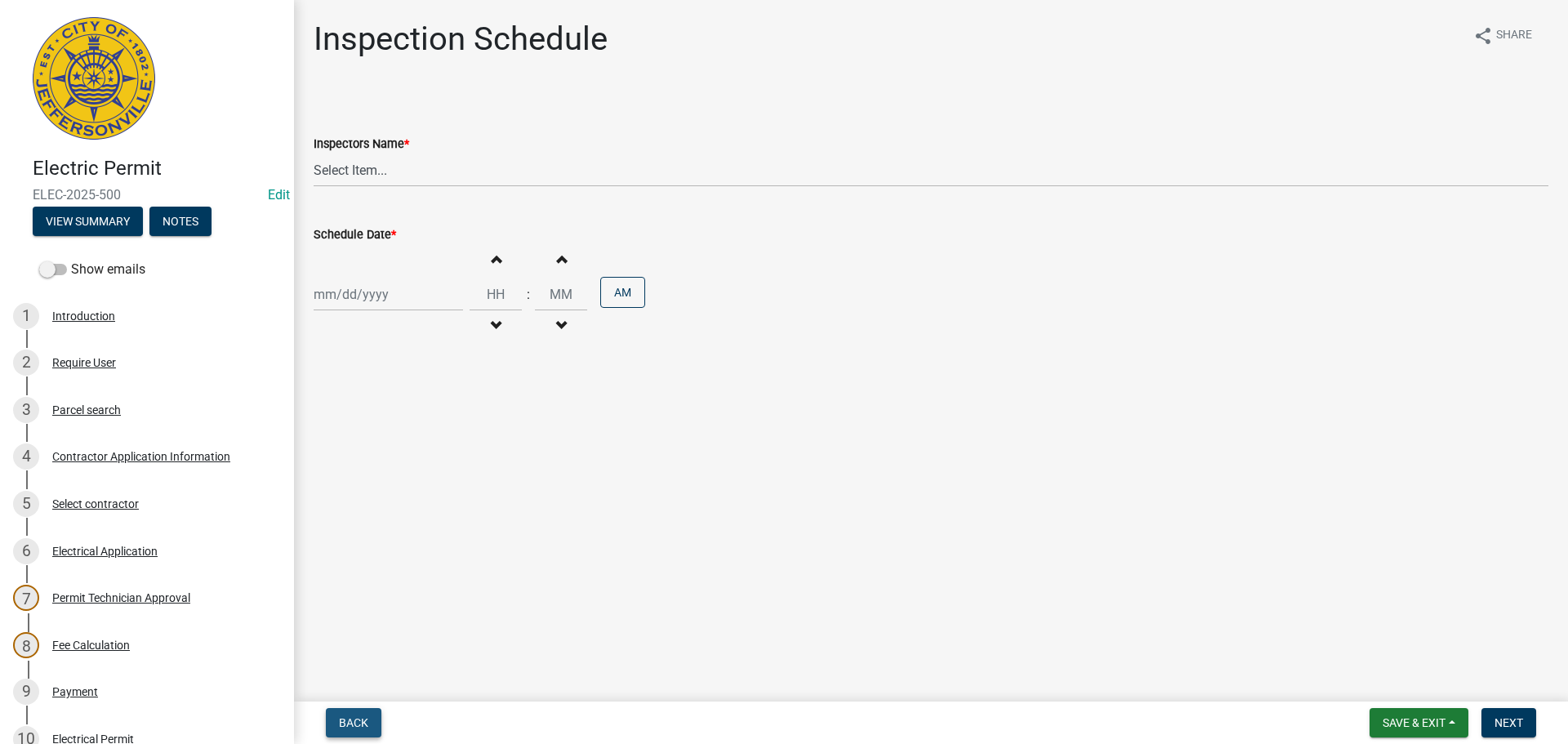
click at [357, 725] on span "Back" at bounding box center [353, 723] width 29 height 13
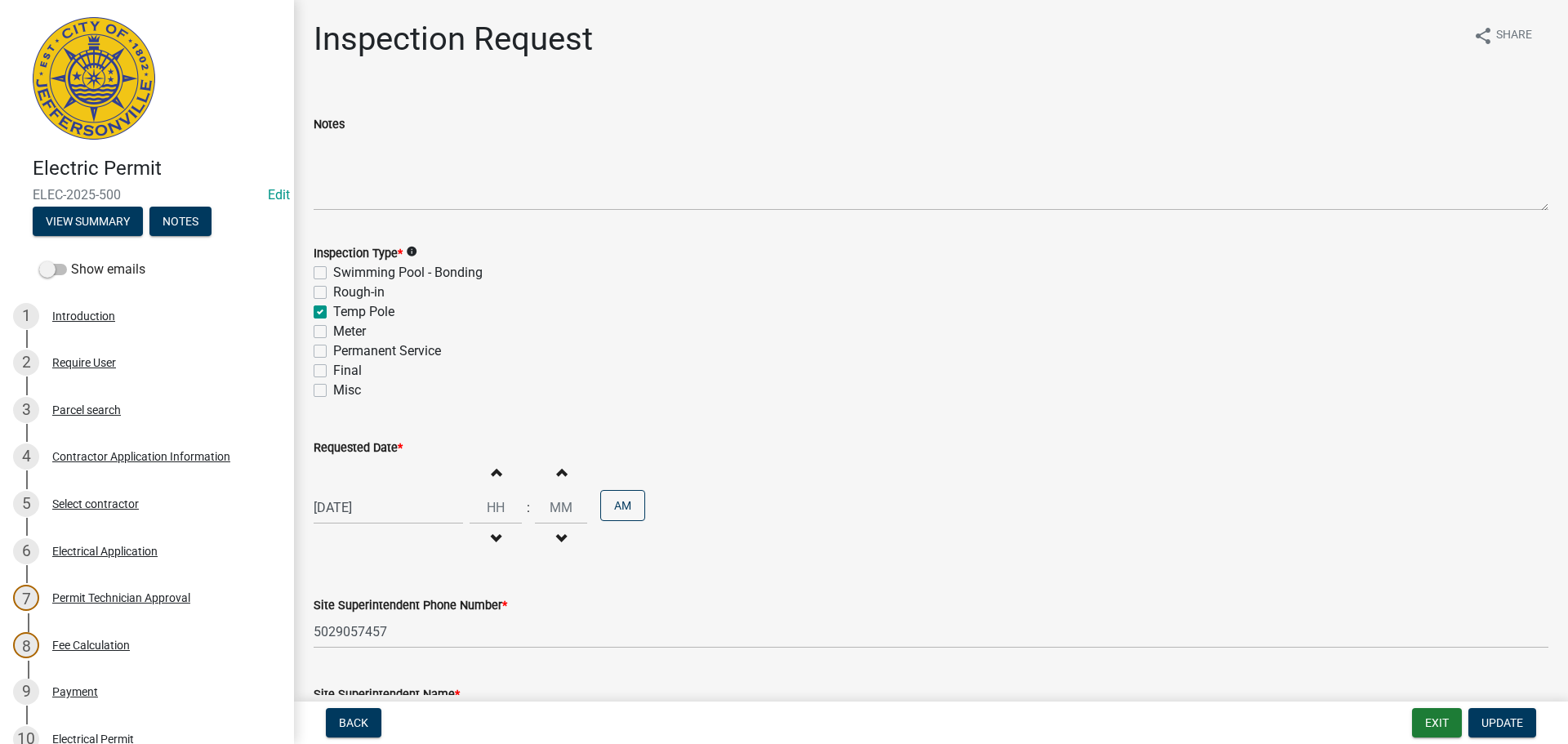
scroll to position [358, 0]
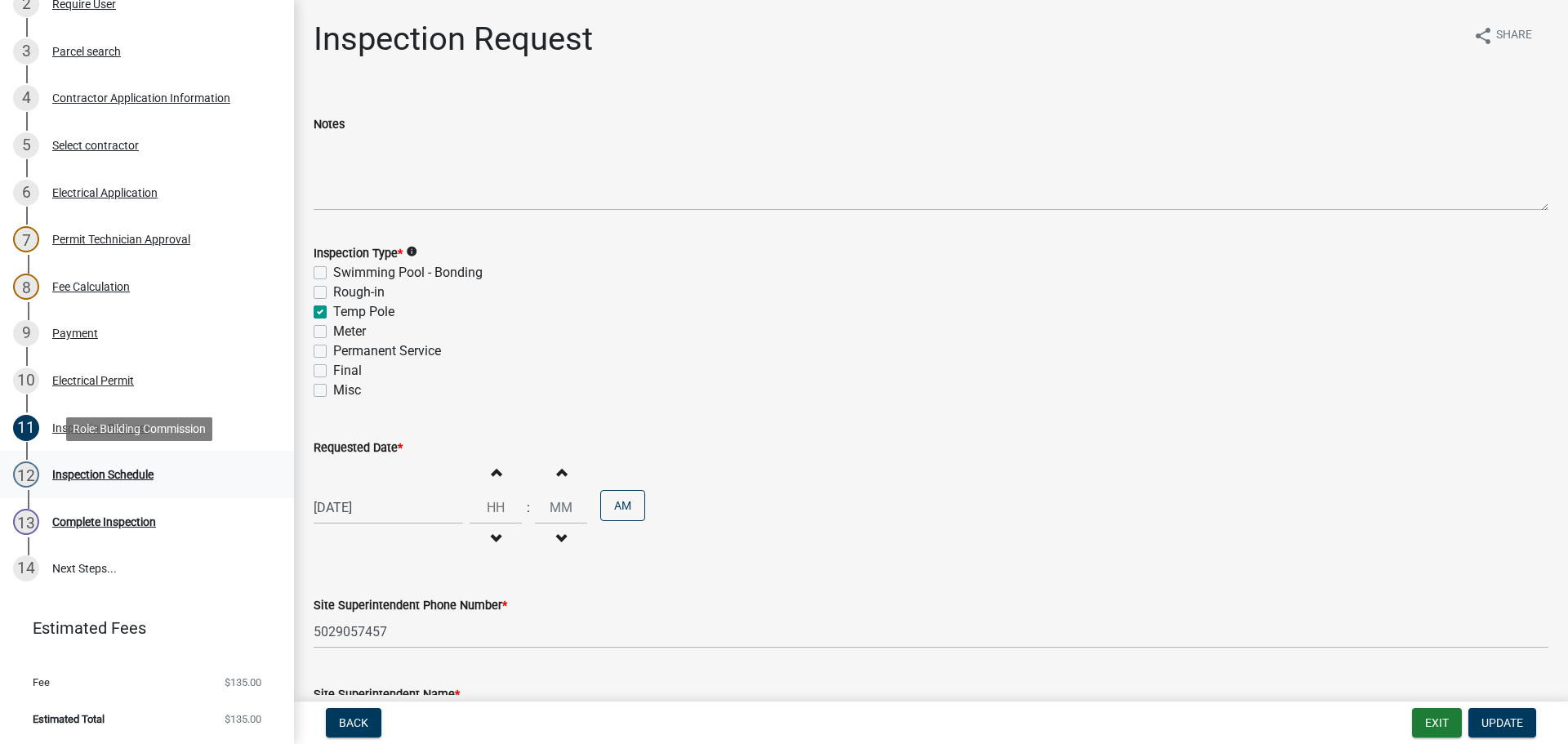
click at [80, 468] on div "Inspection Schedule" at bounding box center [103, 474] width 101 height 12
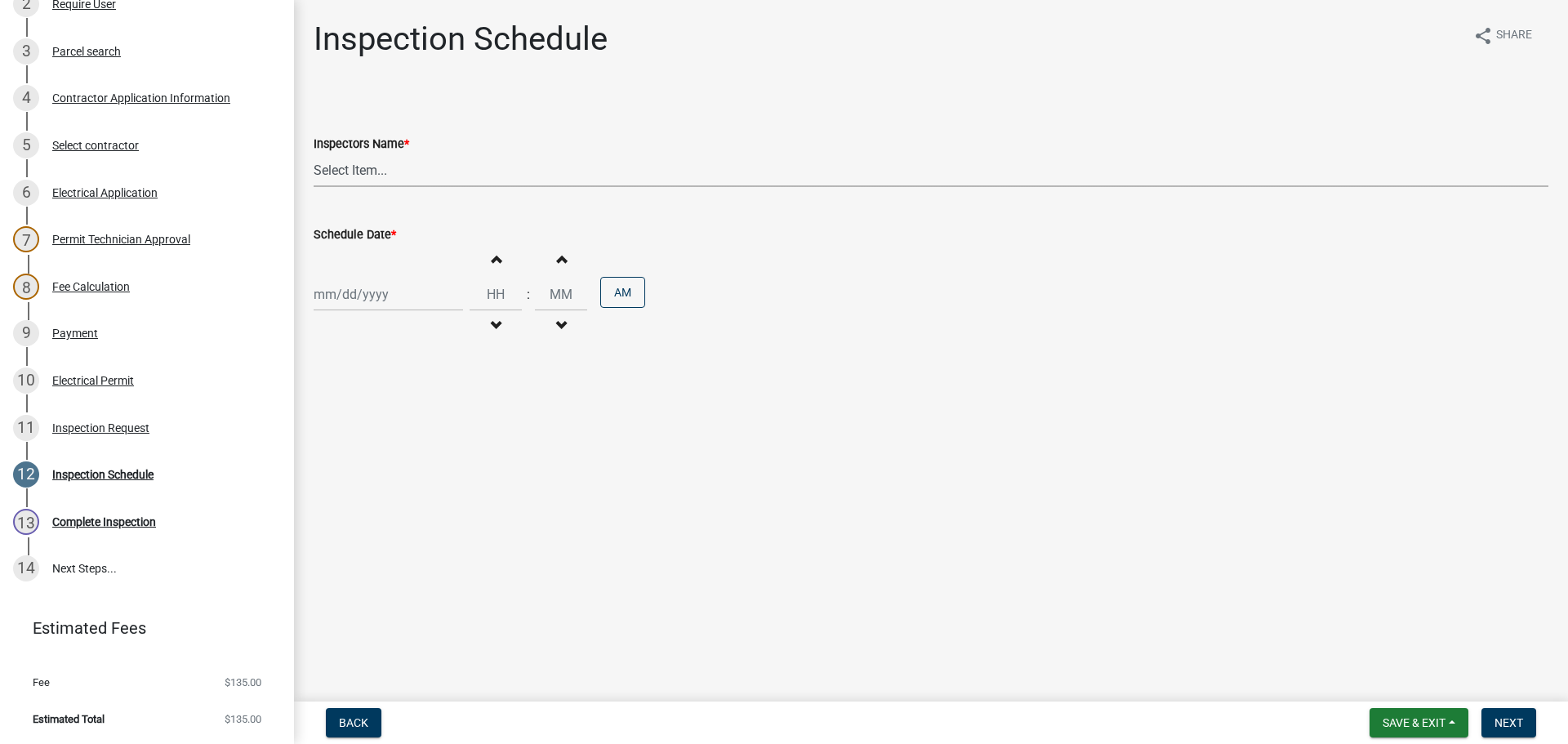
click at [335, 164] on select "Select Item... jramsey (Jeremy Ramsey) MaryFrey (Mary Frey) mkruer (Mike Kruer)…" at bounding box center [931, 170] width 1235 height 33
select select "7b0b9f25-f402-4148-9522-9b9b34b3e885"
click at [314, 154] on select "Select Item... jramsey (Jeremy Ramsey) MaryFrey (Mary Frey) mkruer (Mike Kruer)…" at bounding box center [931, 170] width 1235 height 33
select select "9"
select select "2025"
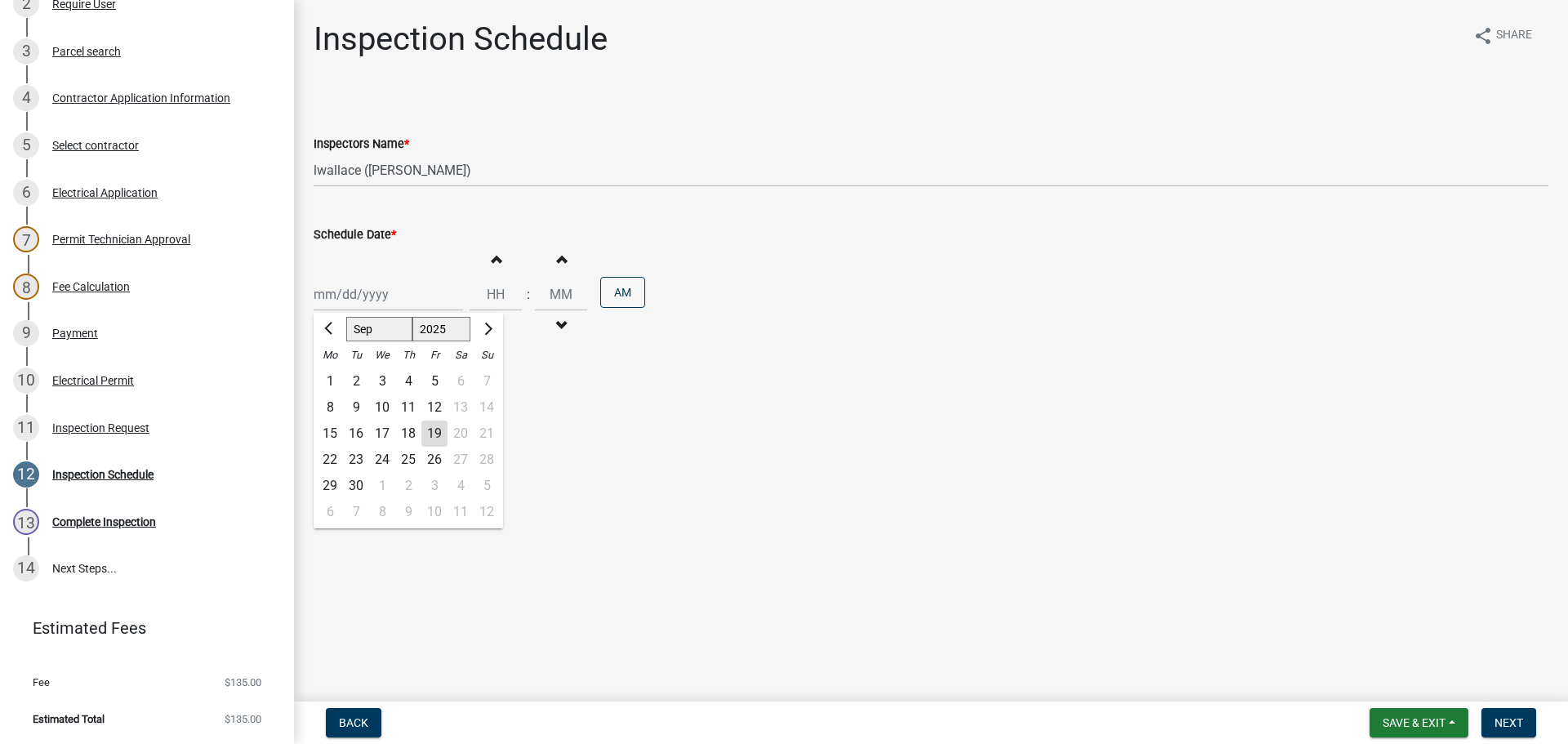
click at [356, 306] on div "Jan Feb Mar Apr May Jun Jul Aug Sep Oct Nov Dec 1525 1526 1527 1528 1529 1530 1…" at bounding box center [388, 295] width 149 height 33
click at [329, 460] on div "22" at bounding box center [330, 459] width 26 height 26
type input "09/22/2025"
click at [1507, 721] on span "Next" at bounding box center [1509, 723] width 28 height 13
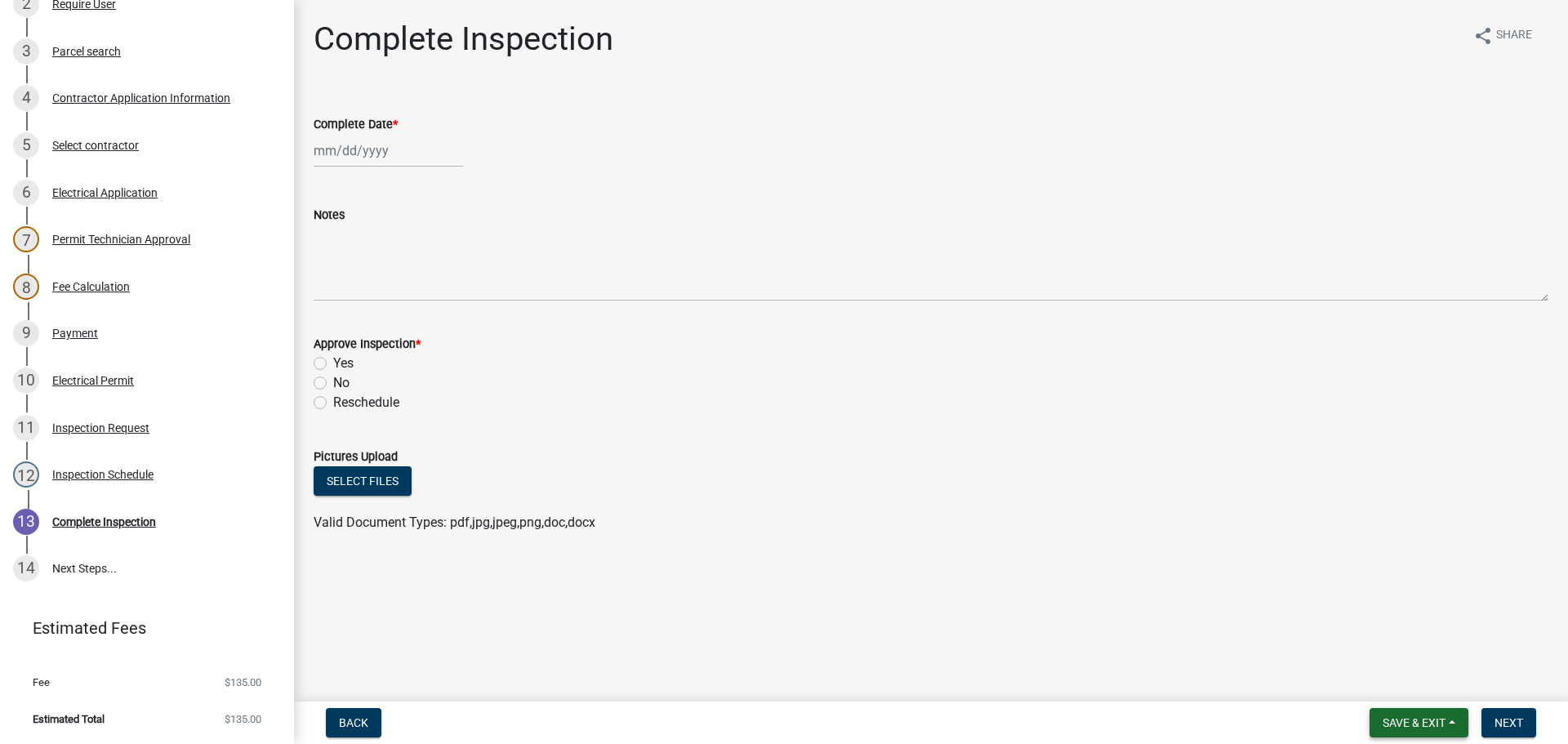
click at [1419, 726] on span "Save & Exit" at bounding box center [1414, 723] width 63 height 13
click at [1396, 685] on button "Save & Exit" at bounding box center [1403, 680] width 131 height 39
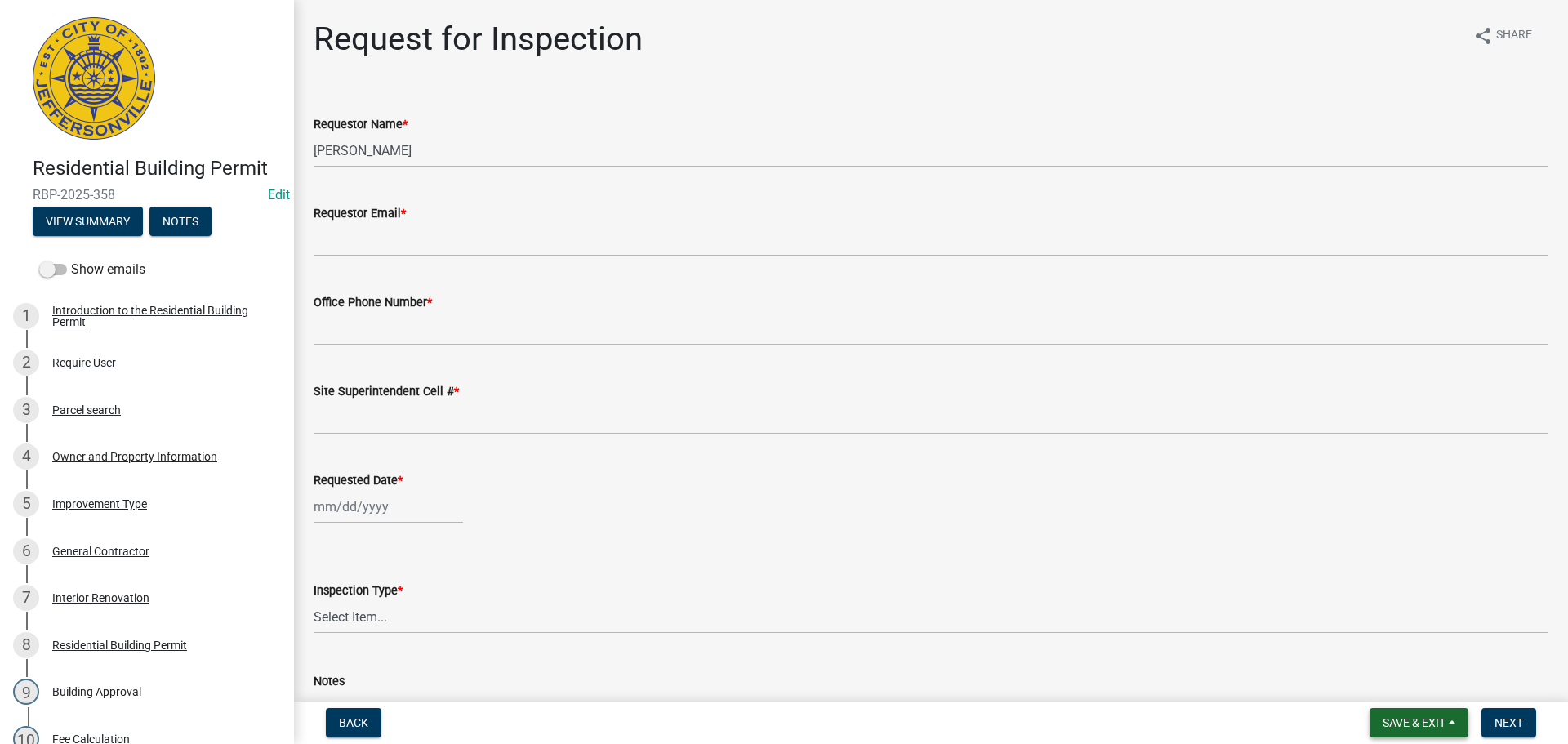
click at [1414, 721] on span "Save & Exit" at bounding box center [1414, 723] width 63 height 13
drag, startPoint x: 1393, startPoint y: 682, endPoint x: 1373, endPoint y: 676, distance: 20.9
click at [1392, 680] on button "Save & Exit" at bounding box center [1403, 680] width 131 height 39
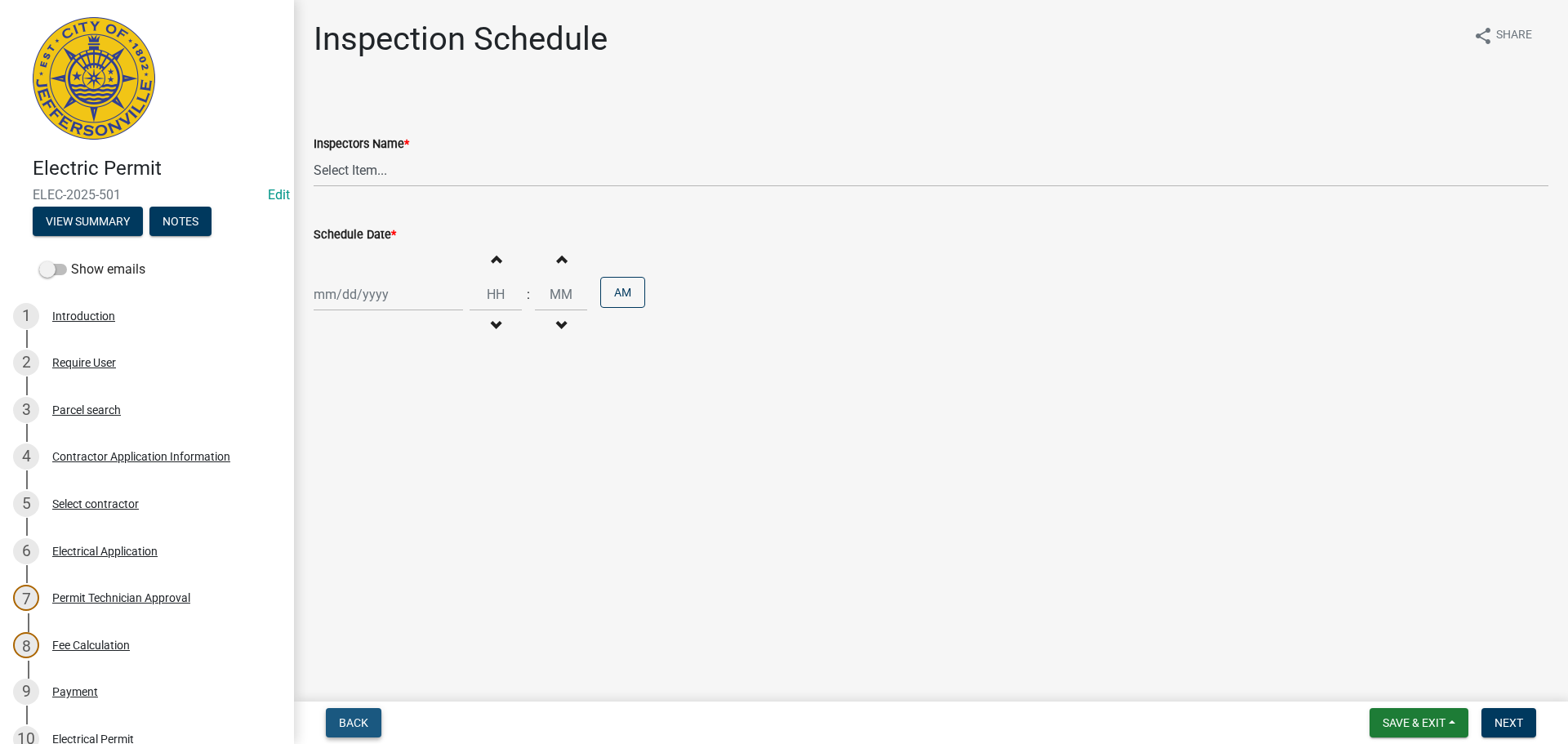
click at [346, 723] on span "Back" at bounding box center [353, 723] width 29 height 13
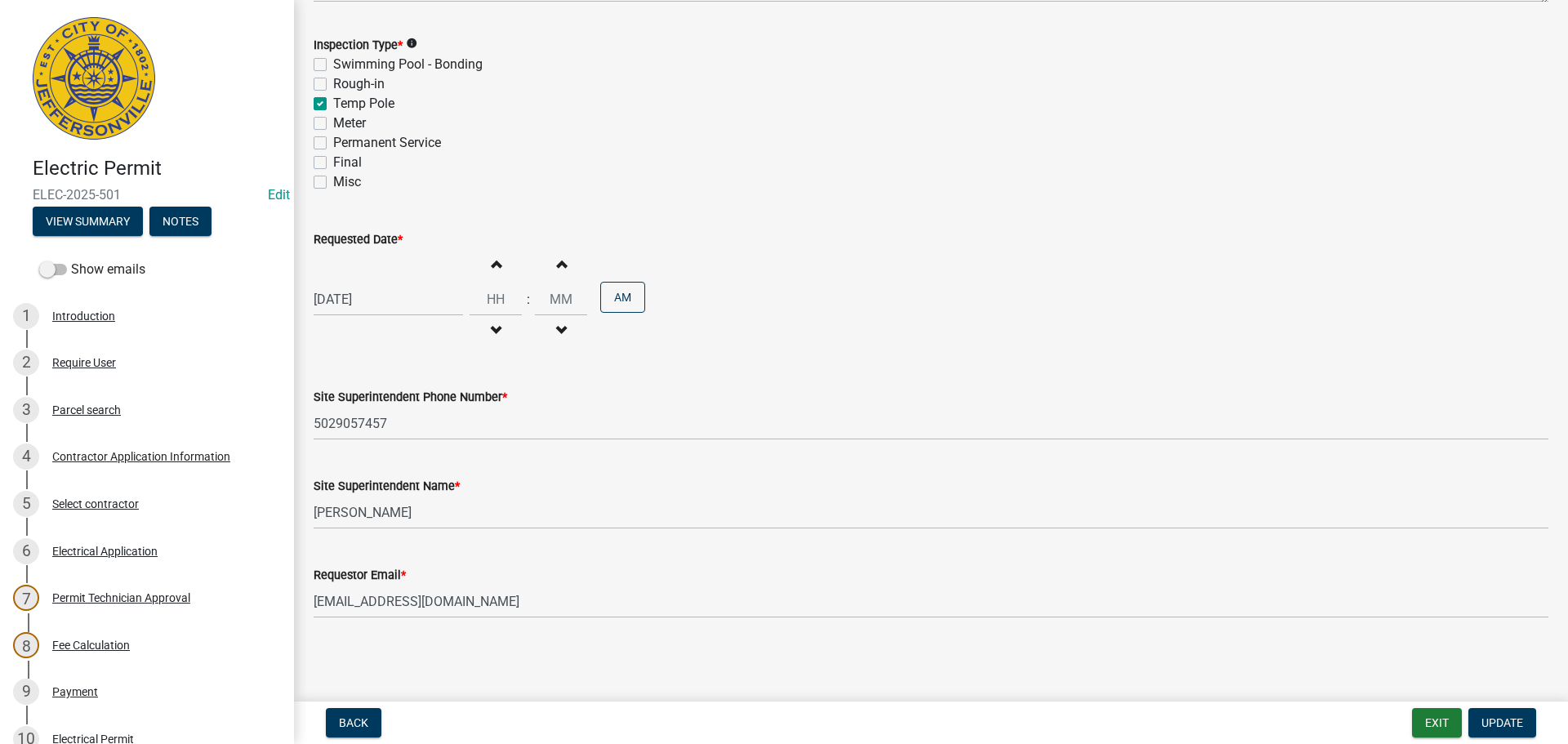
scroll to position [358, 0]
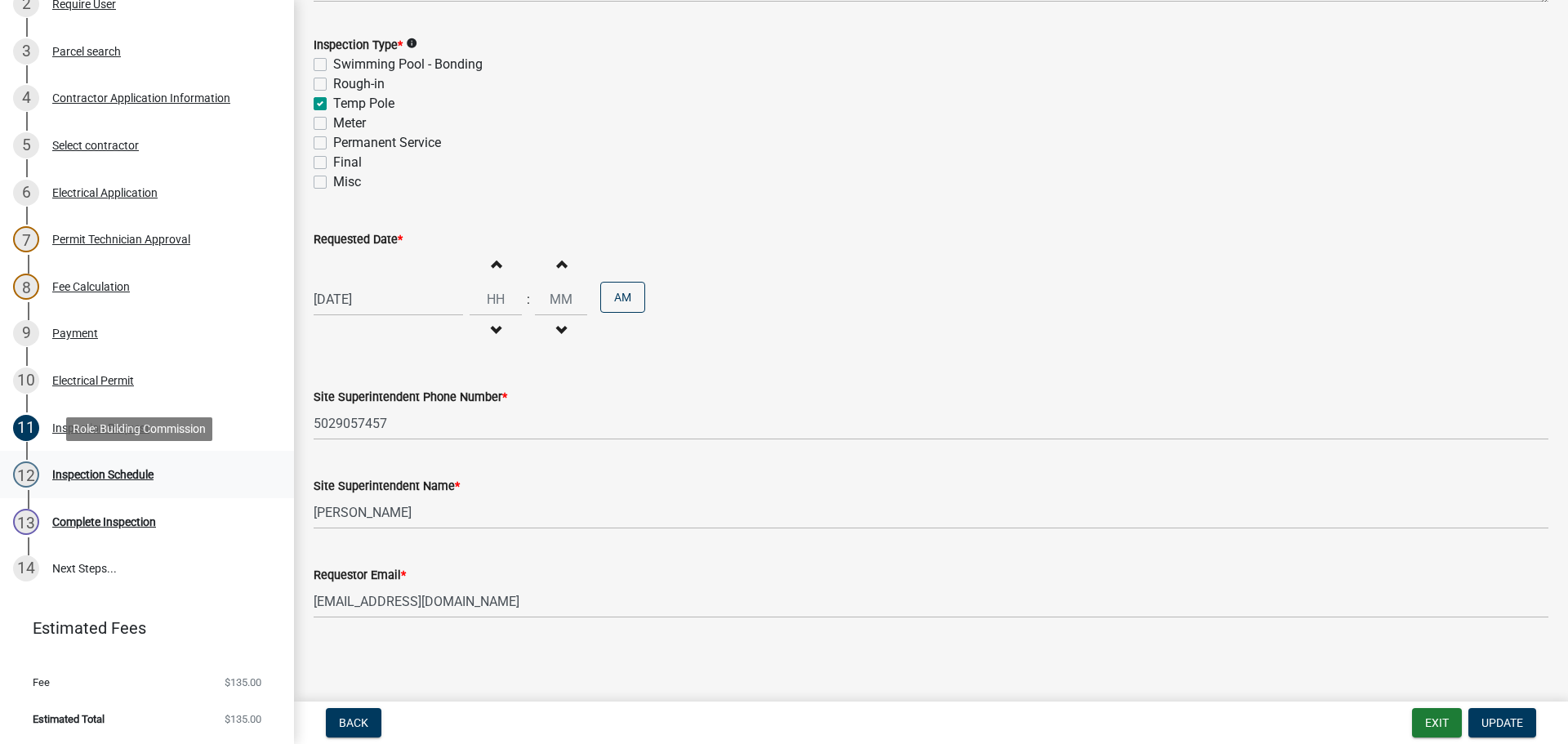
click at [78, 479] on div "Inspection Schedule" at bounding box center [103, 474] width 101 height 12
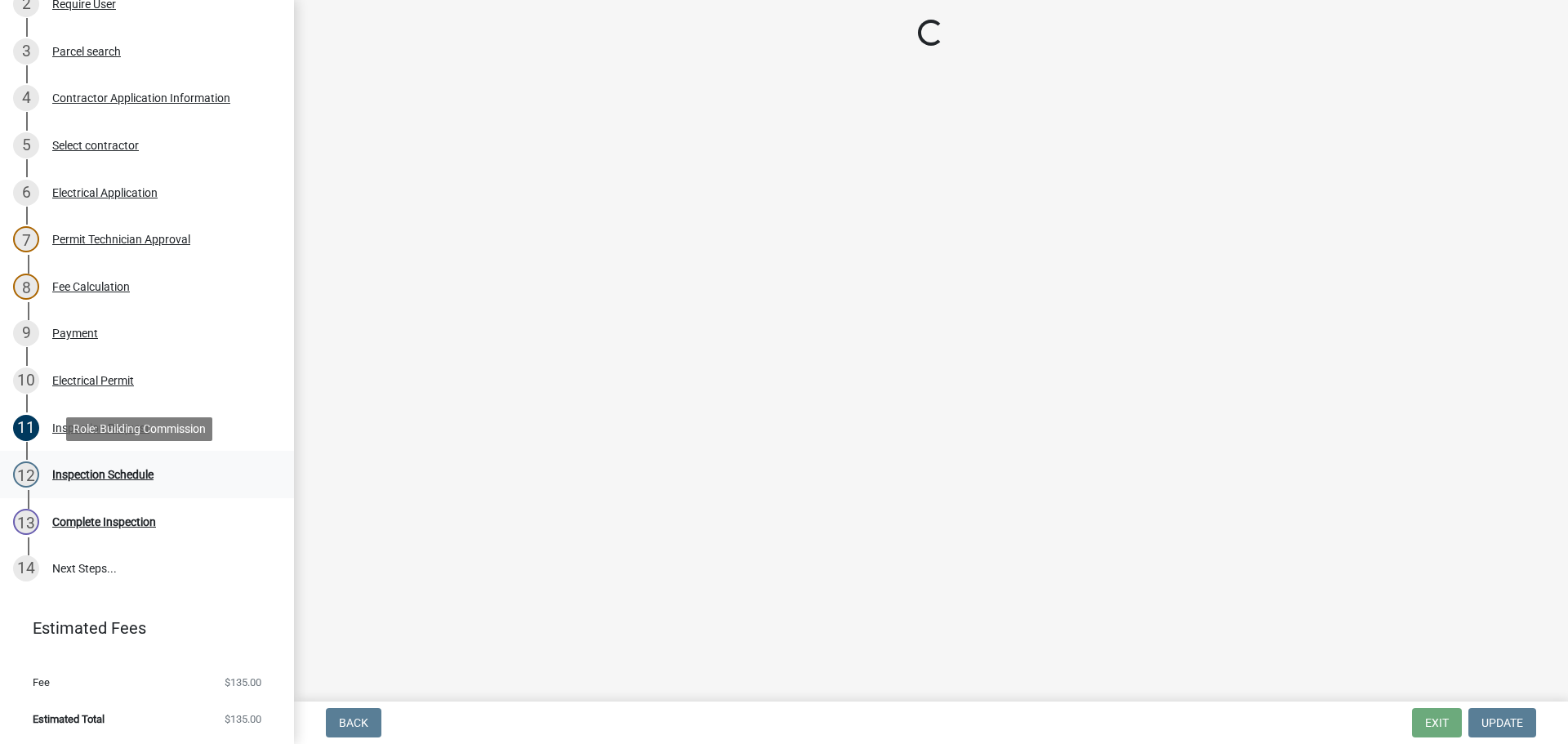
scroll to position [0, 0]
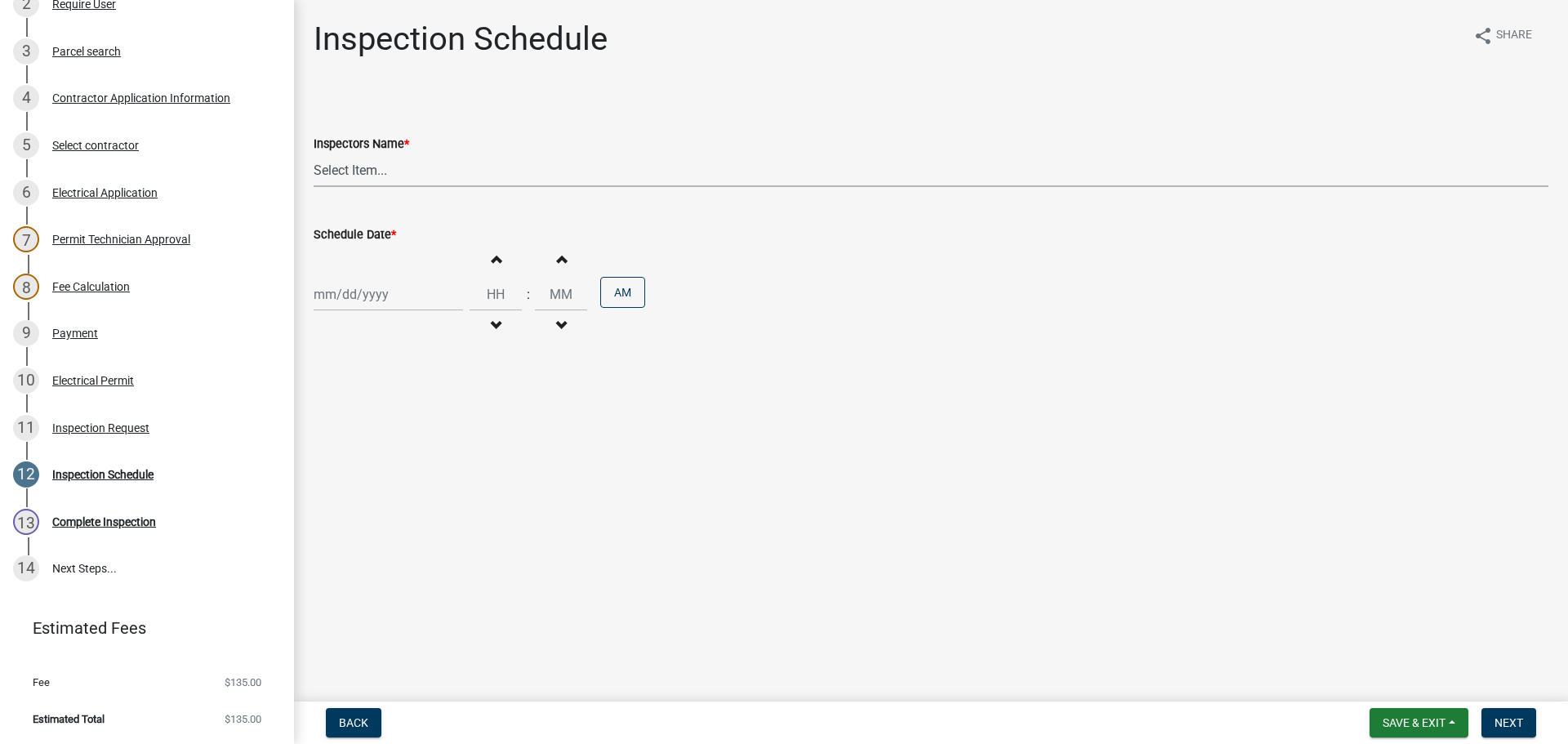
click at [340, 167] on select "Select Item... jramsey (Jeremy Ramsey) MaryFrey (Mary Frey) mkruer (Mike Kruer)…" at bounding box center [931, 170] width 1235 height 33
select select "7b0b9f25-f402-4148-9522-9b9b34b3e885"
click at [314, 154] on select "Select Item... jramsey (Jeremy Ramsey) MaryFrey (Mary Frey) mkruer (Mike Kruer)…" at bounding box center [931, 170] width 1235 height 33
click at [339, 299] on div at bounding box center [388, 295] width 149 height 33
select select "9"
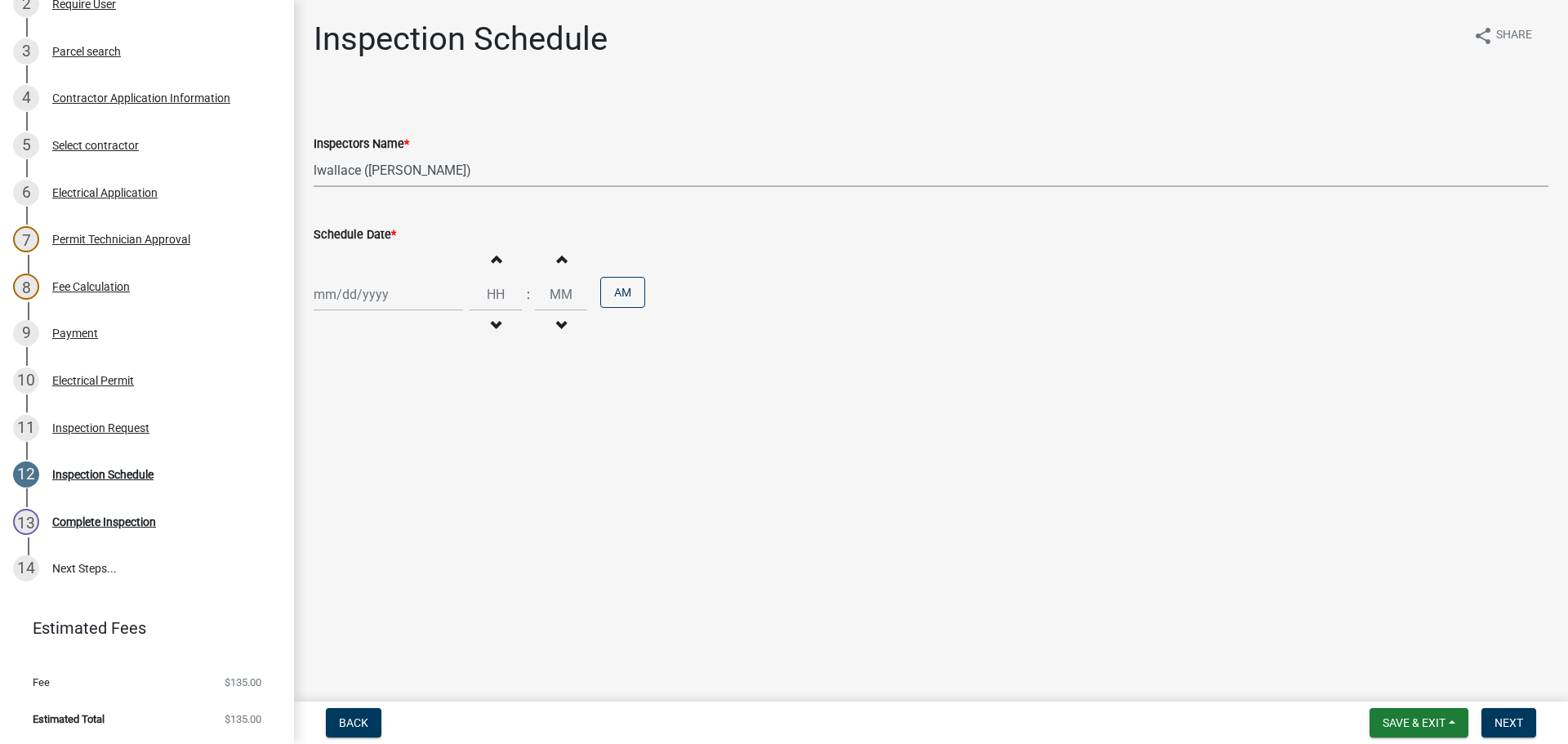
select select "2025"
click at [328, 460] on div "22" at bounding box center [330, 459] width 26 height 26
type input "[DATE]"
click at [1518, 732] on button "Next" at bounding box center [1509, 722] width 55 height 29
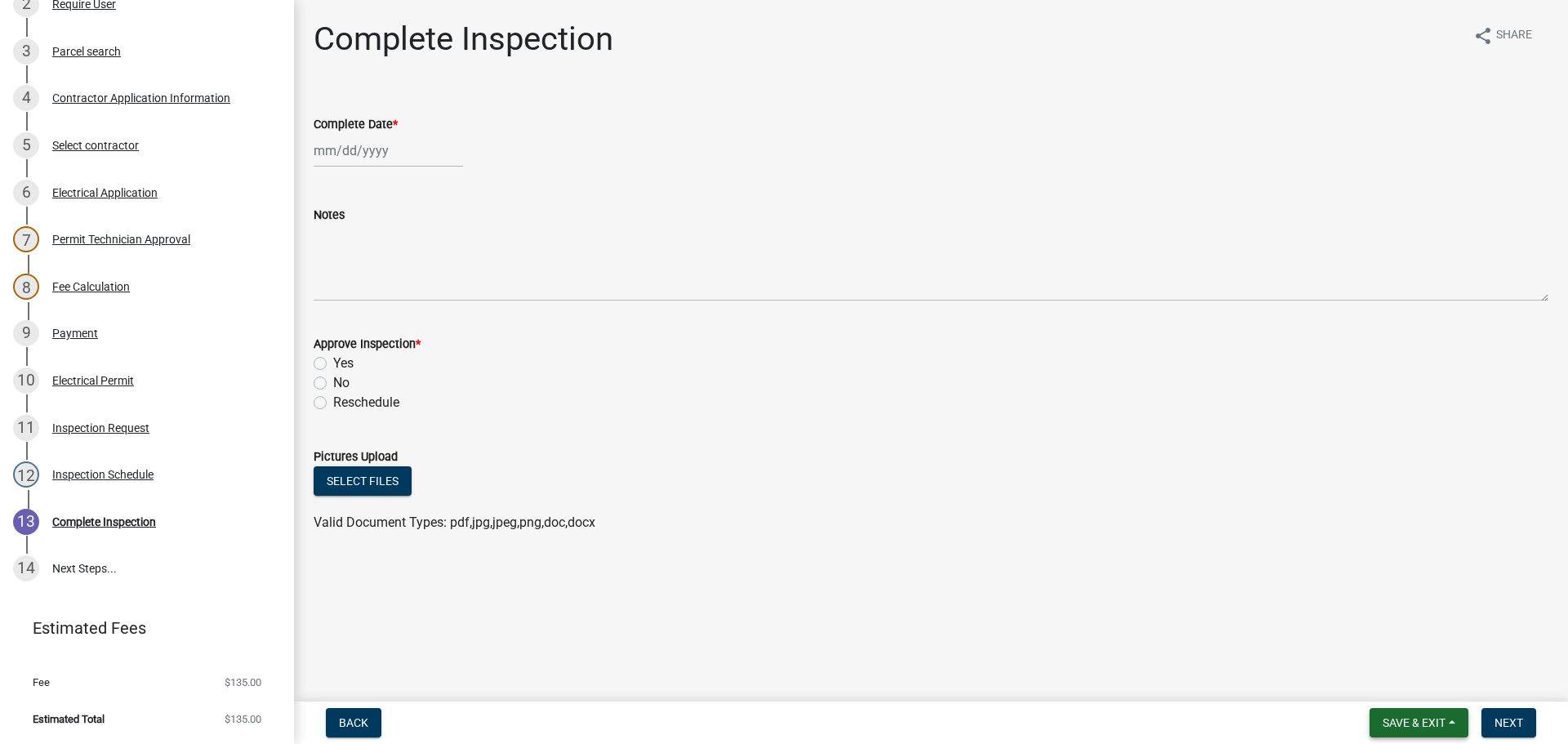
click at [1406, 723] on span "Save & Exit" at bounding box center [1414, 723] width 63 height 13
click at [1375, 686] on button "Save & Exit" at bounding box center [1403, 680] width 131 height 39
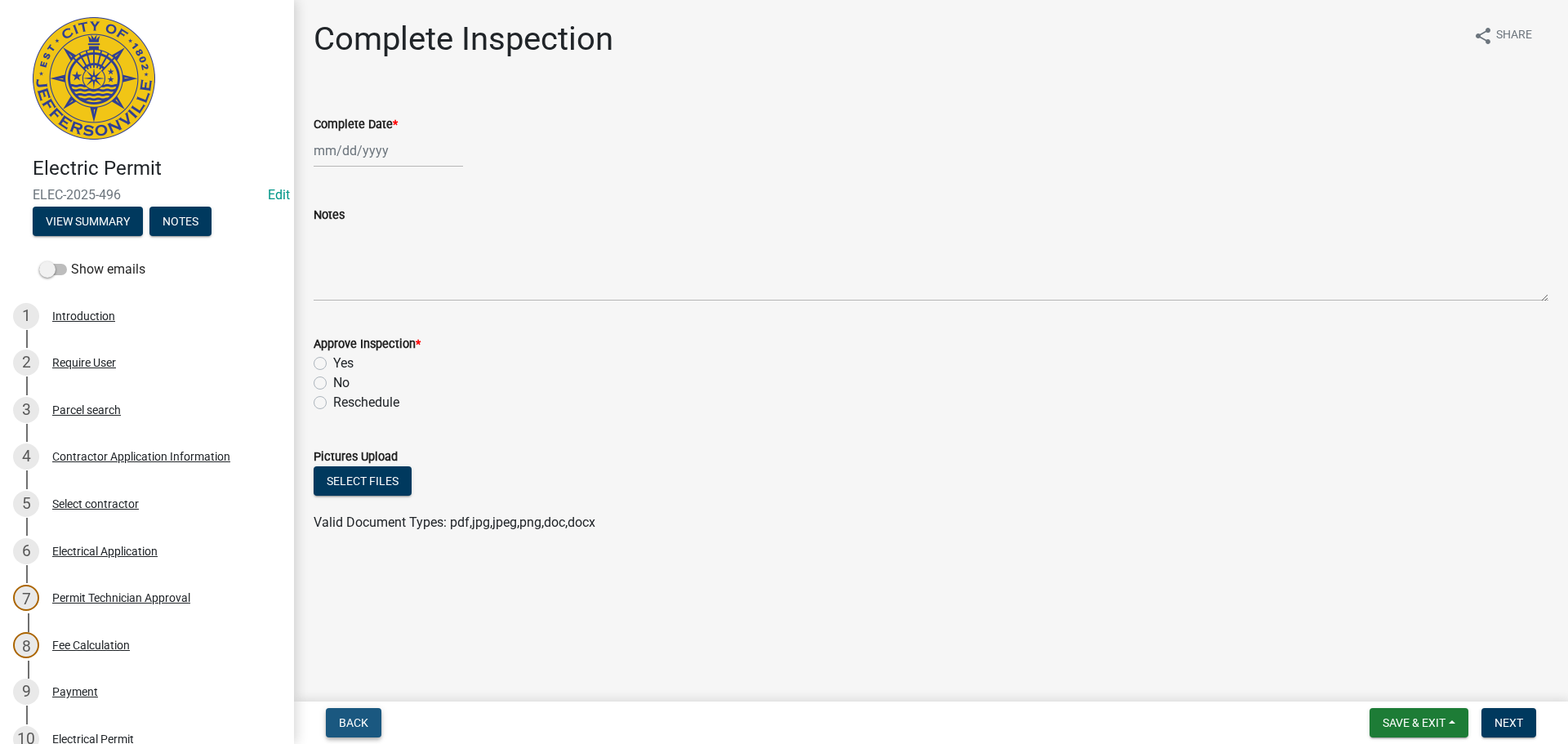
click at [355, 726] on span "Back" at bounding box center [353, 723] width 29 height 13
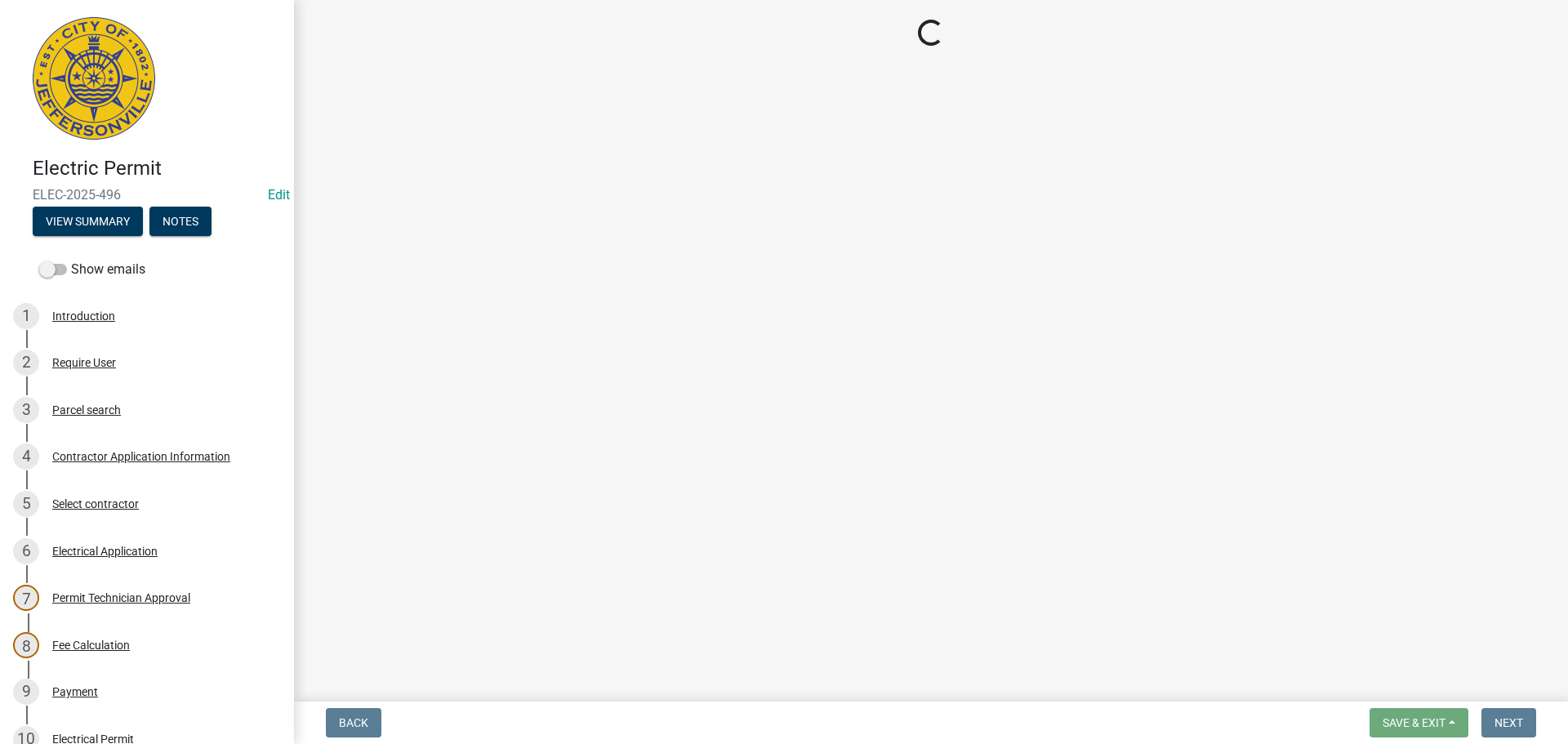
select select "7b0b9f25-f402-4148-9522-9b9b34b3e885"
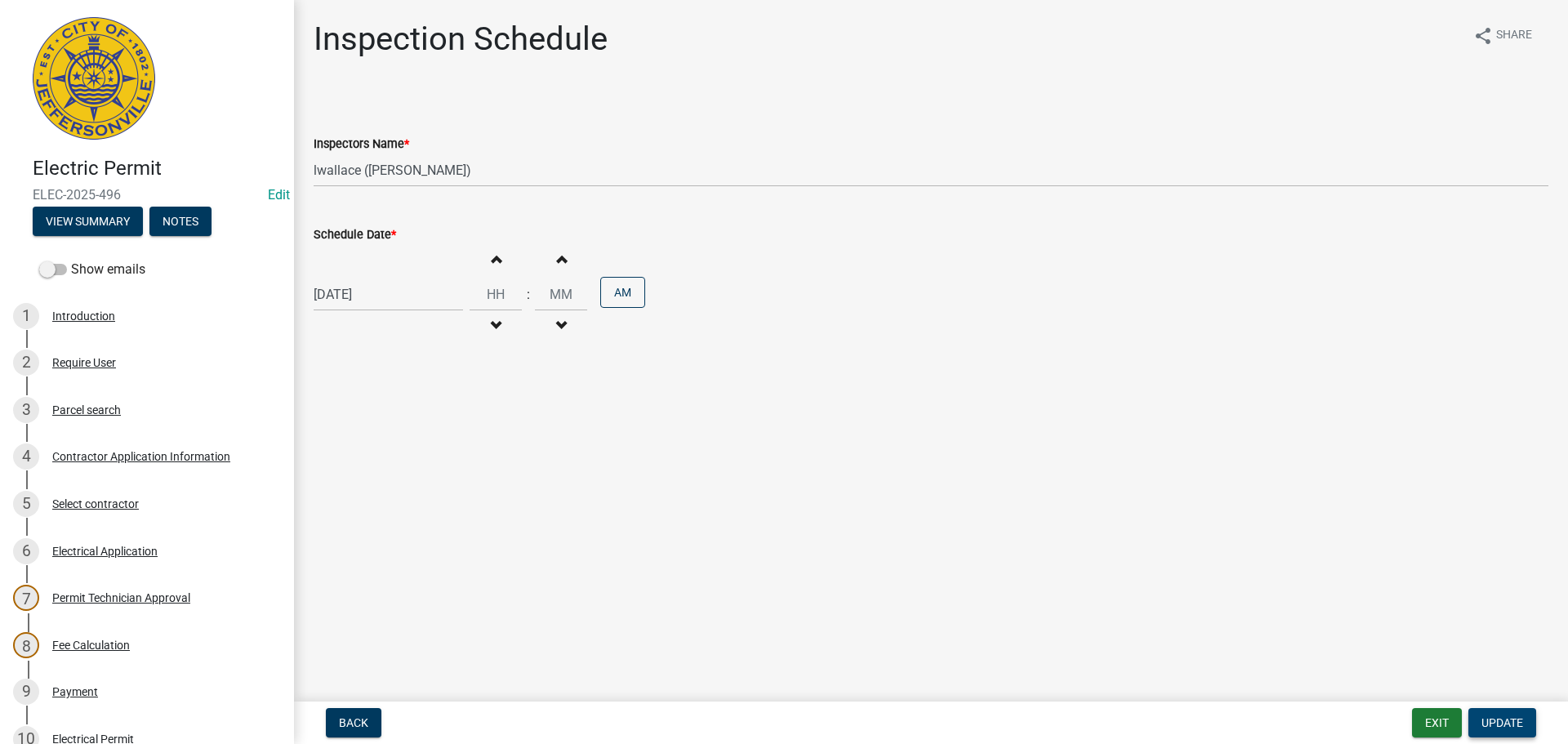
click at [1500, 724] on span "Update" at bounding box center [1502, 723] width 42 height 13
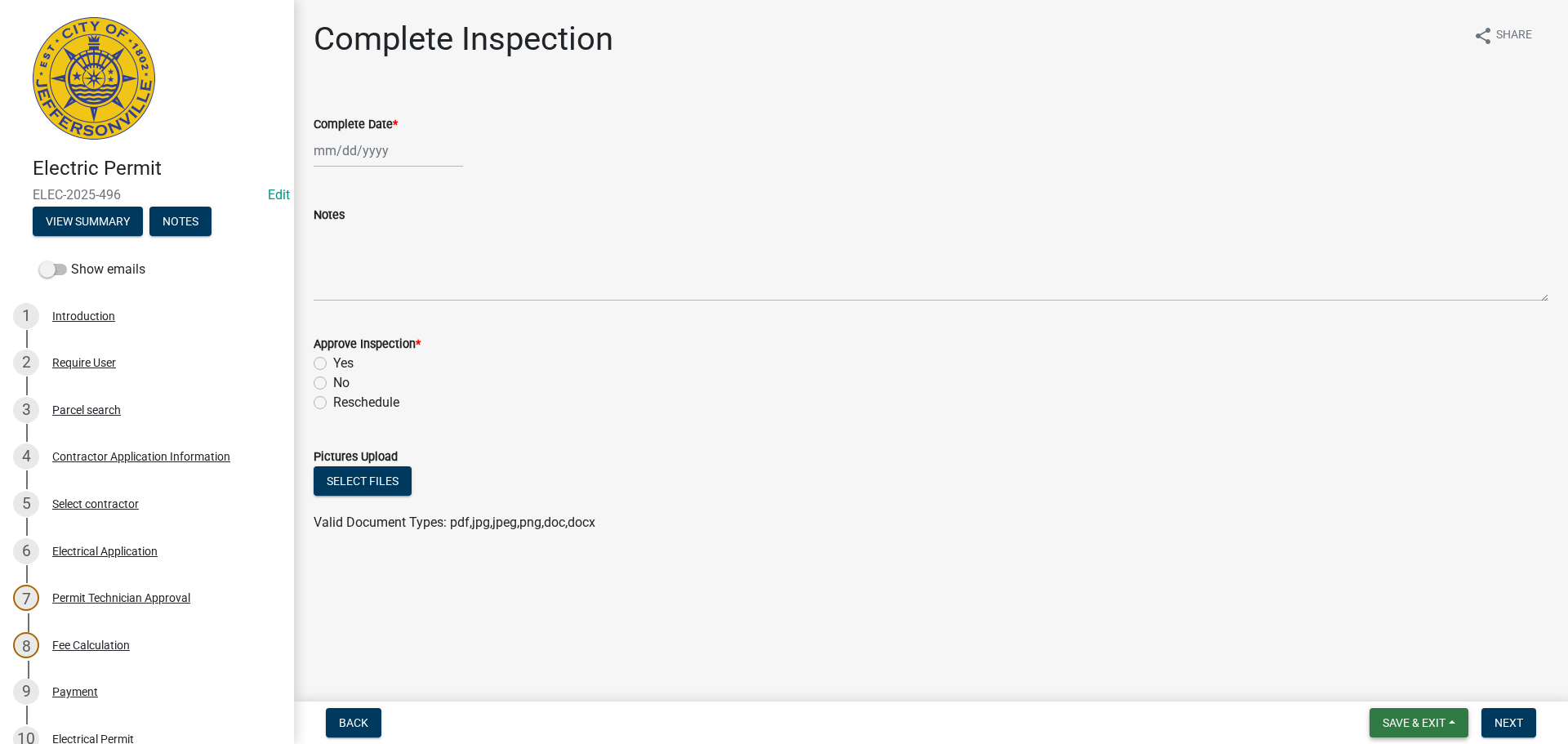
click at [1401, 715] on button "Save & Exit" at bounding box center [1419, 722] width 99 height 29
click at [1390, 686] on button "Save & Exit" at bounding box center [1403, 680] width 131 height 39
click at [1406, 717] on span "Save & Exit" at bounding box center [1414, 723] width 63 height 13
click at [1399, 687] on button "Save & Exit" at bounding box center [1403, 680] width 131 height 39
drag, startPoint x: 1419, startPoint y: 717, endPoint x: 1409, endPoint y: 699, distance: 20.6
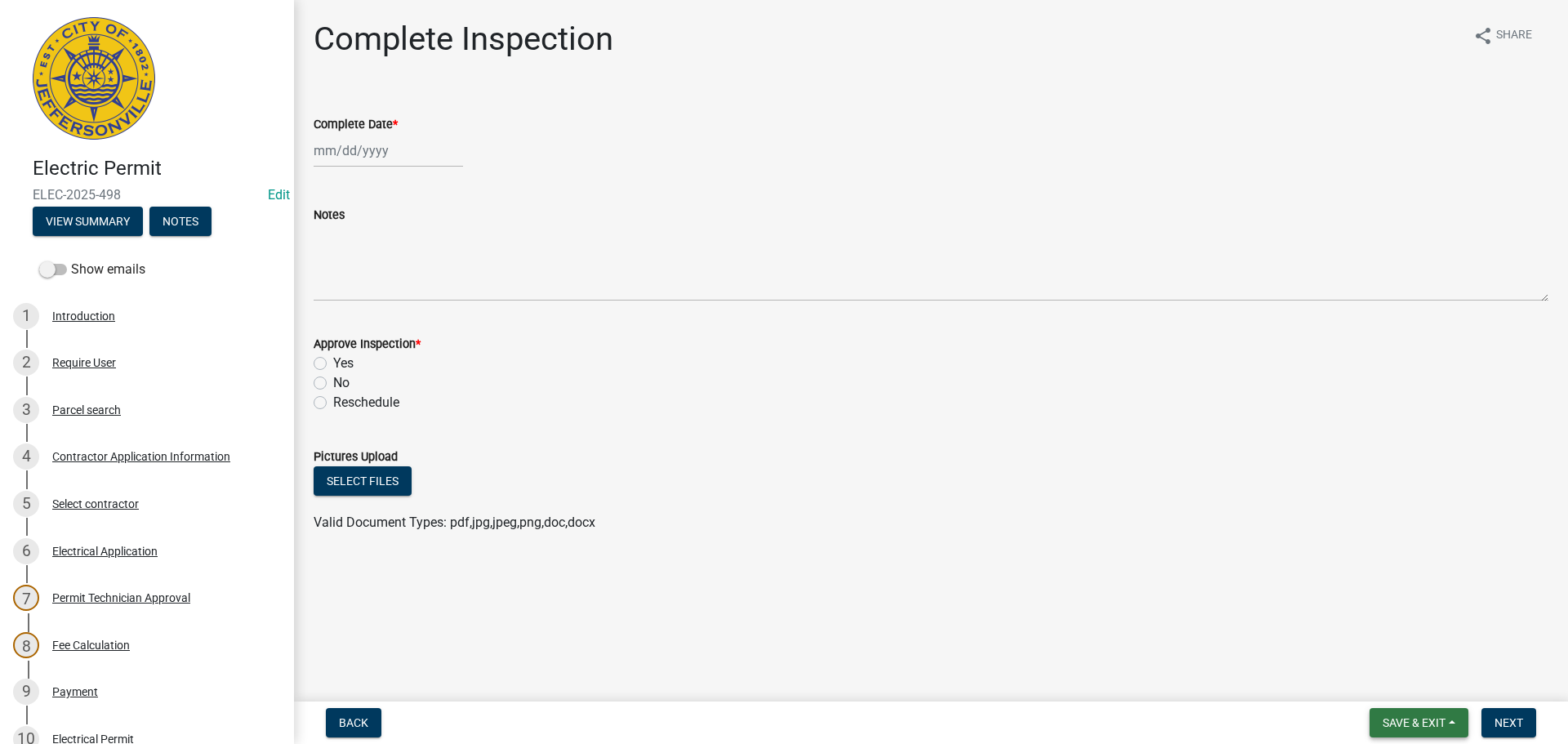
click at [1419, 717] on span "Save & Exit" at bounding box center [1414, 723] width 63 height 13
click at [1403, 678] on button "Save & Exit" at bounding box center [1403, 680] width 131 height 39
click at [1424, 719] on span "Save & Exit" at bounding box center [1414, 723] width 63 height 13
click at [1402, 684] on button "Save & Exit" at bounding box center [1403, 680] width 131 height 39
click at [1403, 714] on button "Save & Exit" at bounding box center [1419, 722] width 99 height 29
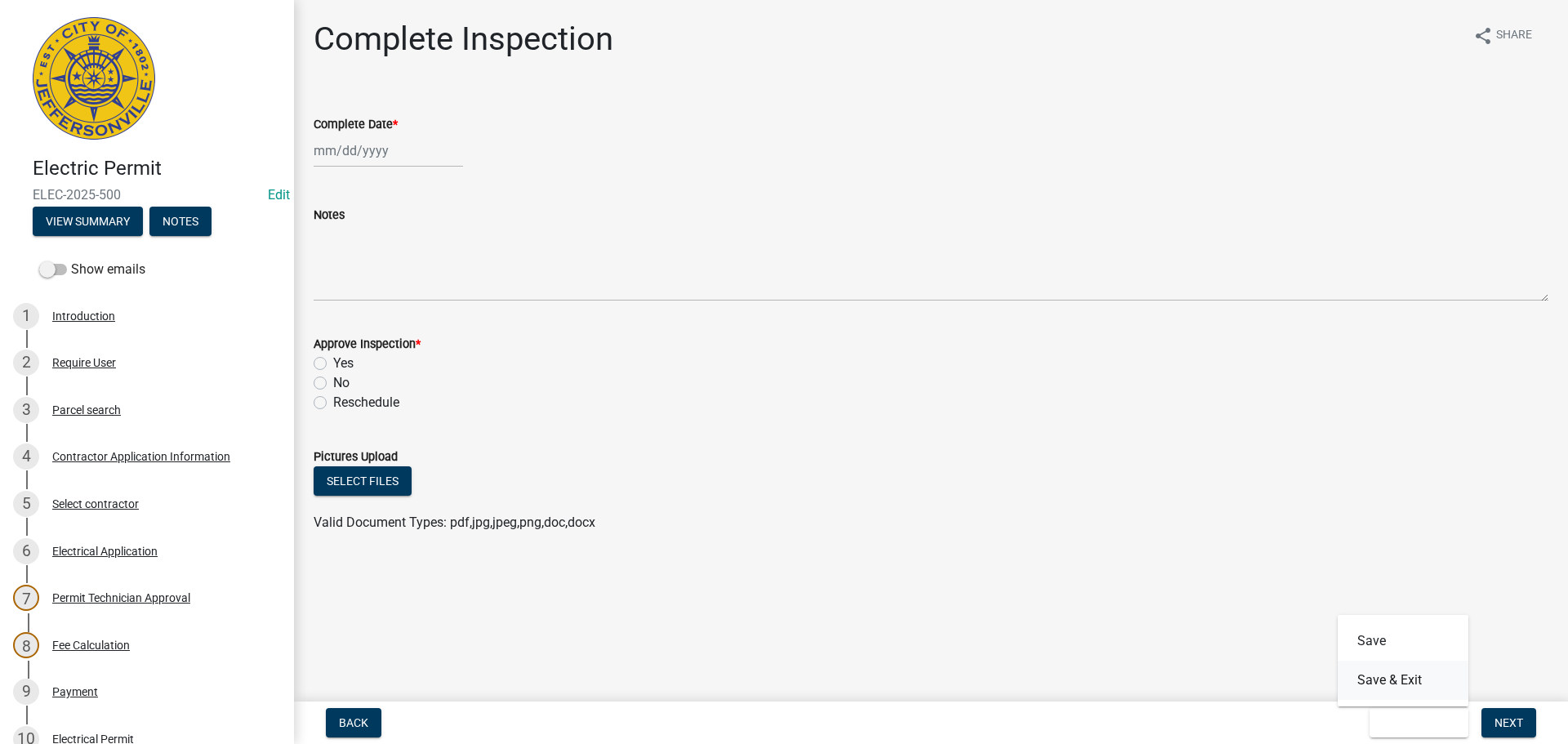
click at [1399, 686] on button "Save & Exit" at bounding box center [1403, 680] width 131 height 39
click at [1432, 718] on span "Save & Exit" at bounding box center [1414, 723] width 63 height 13
click at [1389, 681] on button "Save & Exit" at bounding box center [1403, 680] width 131 height 39
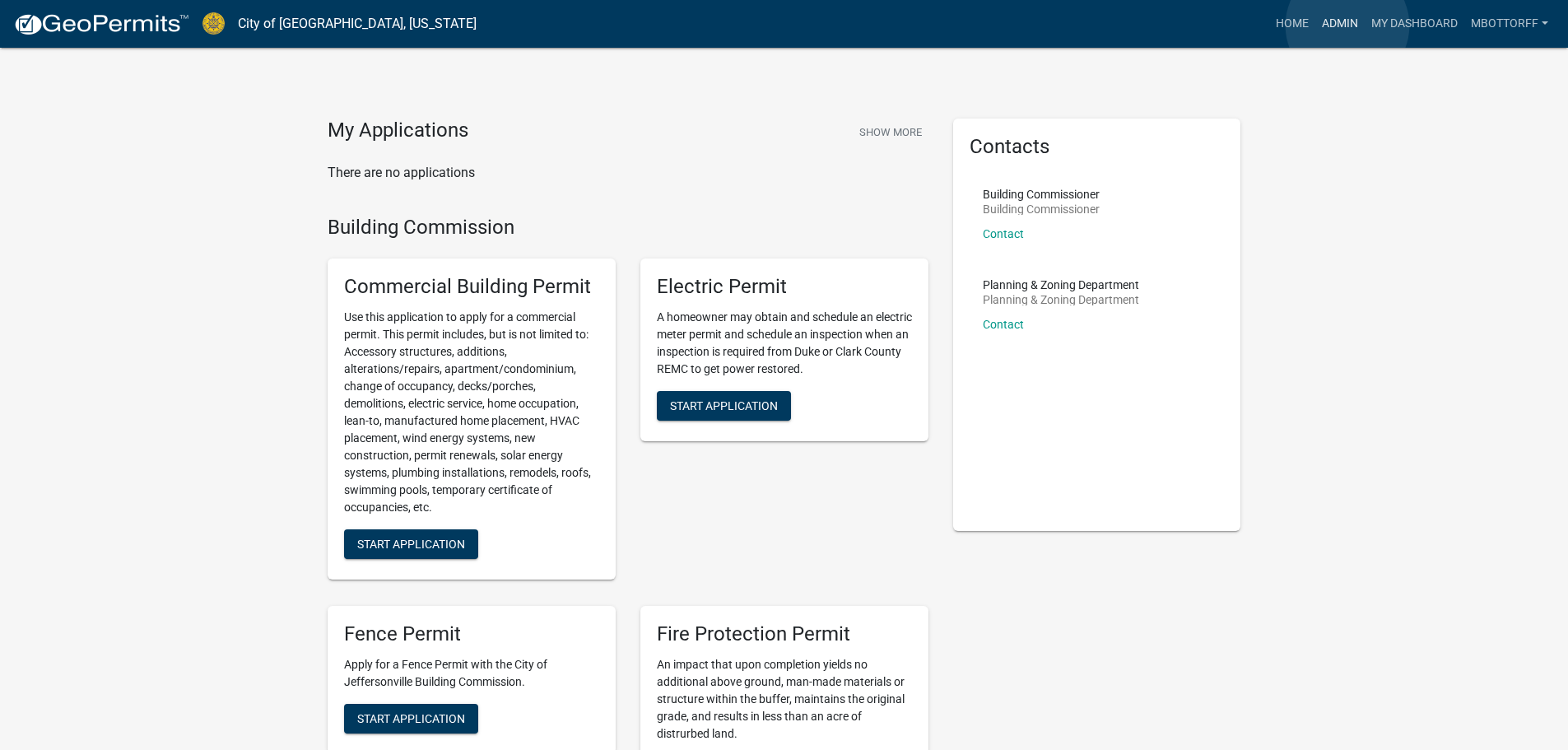
click at [1347, 25] on link "Admin" at bounding box center [1340, 24] width 50 height 31
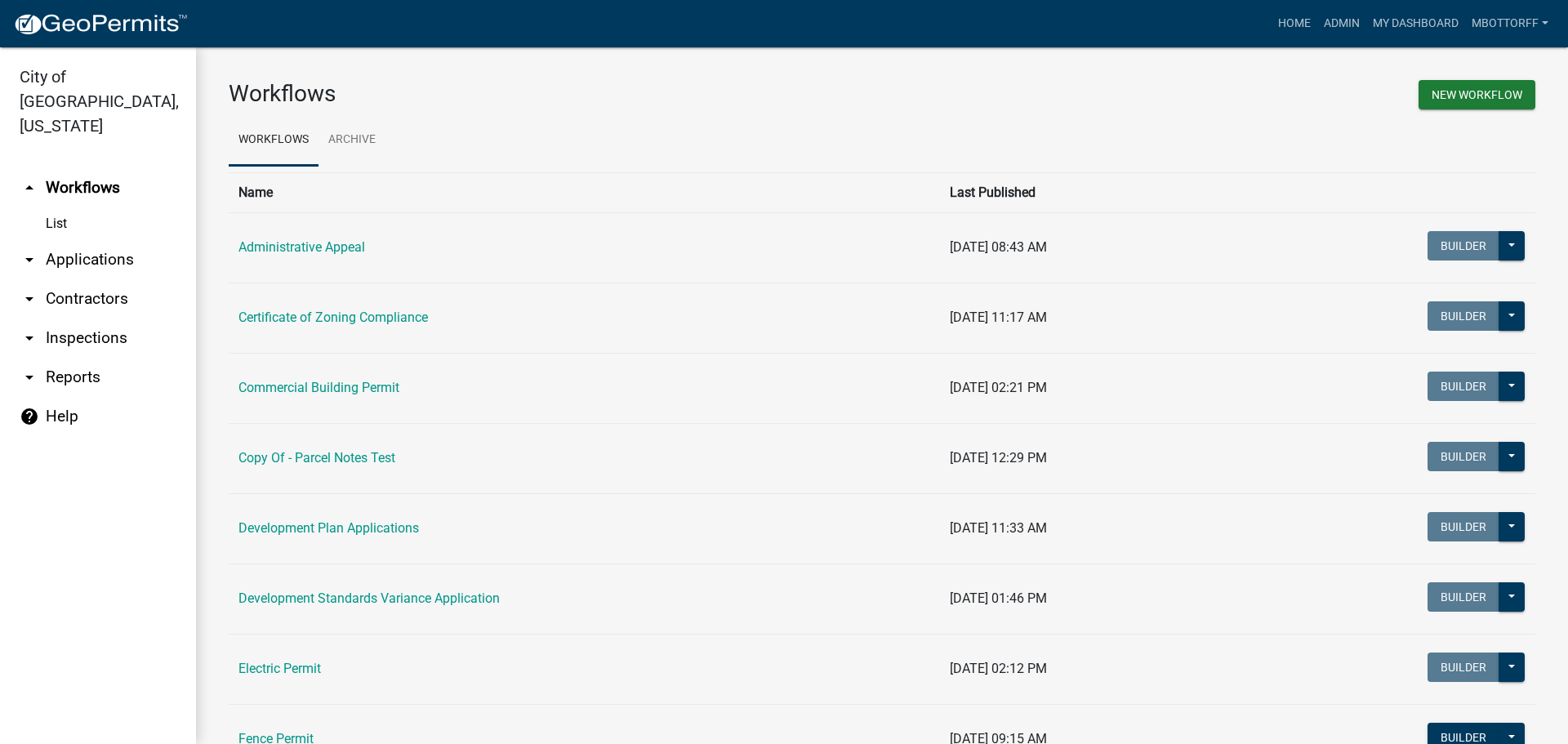
click at [58, 280] on link "arrow_drop_down Contractors" at bounding box center [98, 299] width 196 height 39
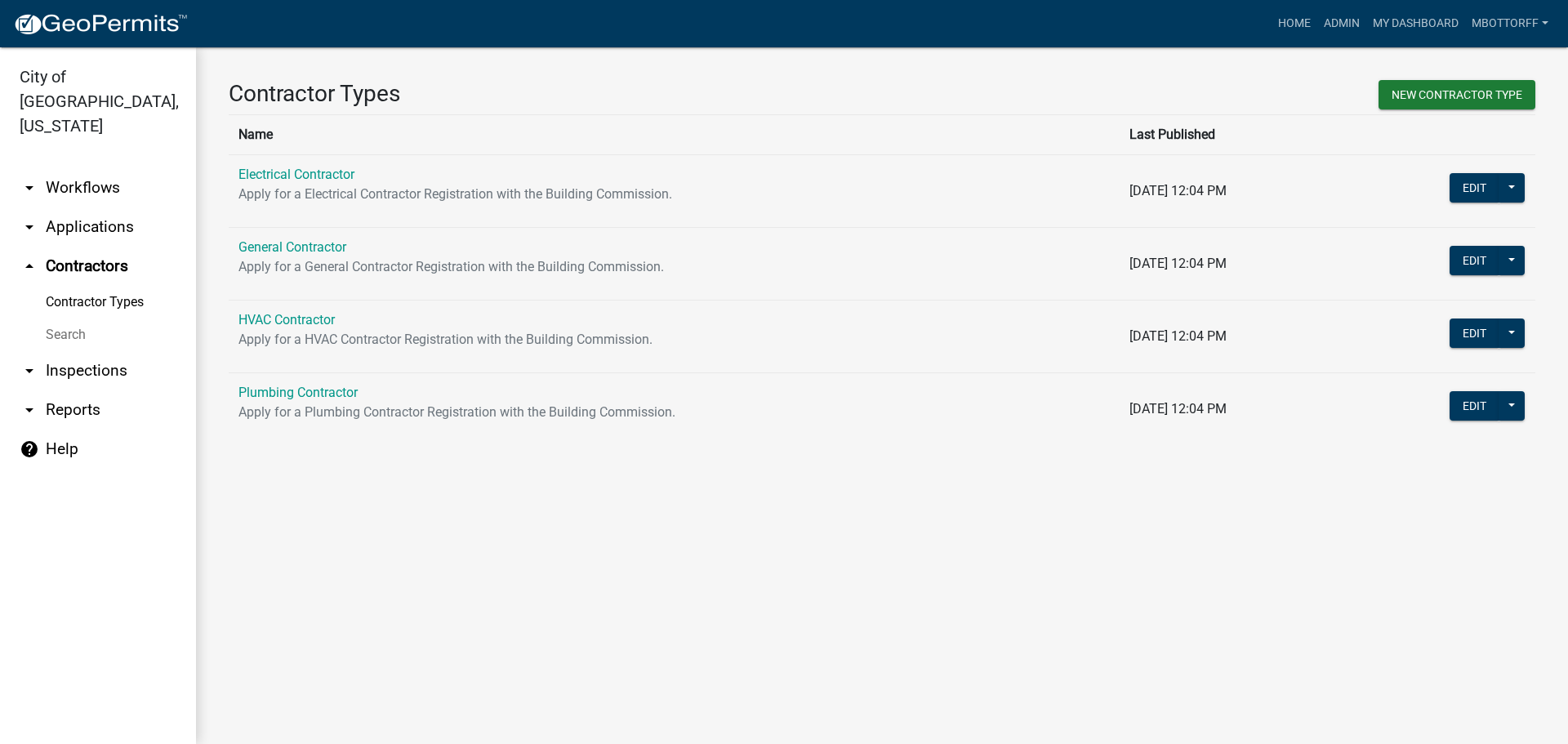
click at [70, 318] on link "Search" at bounding box center [98, 334] width 196 height 33
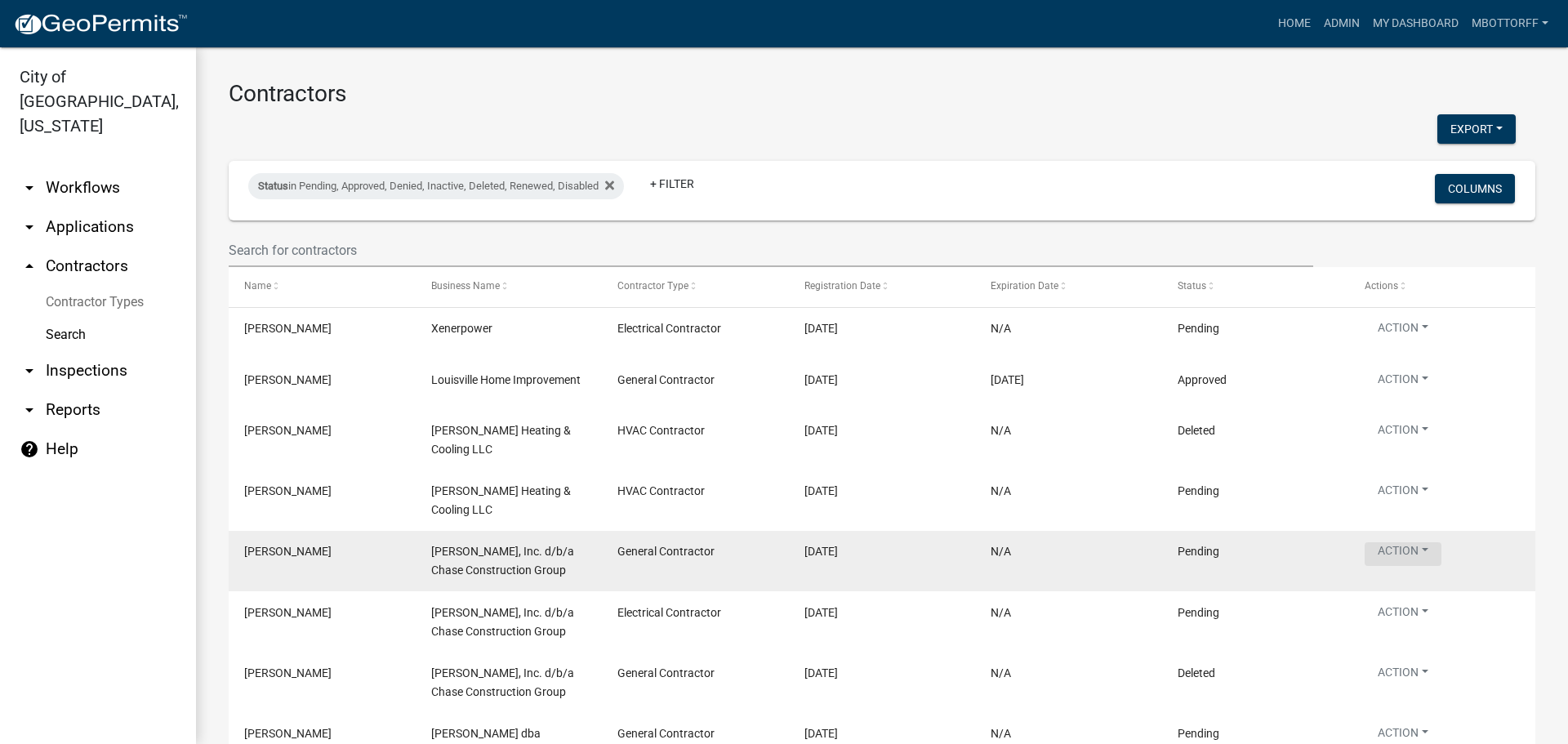
click at [1441, 543] on button "Action" at bounding box center [1404, 554] width 77 height 23
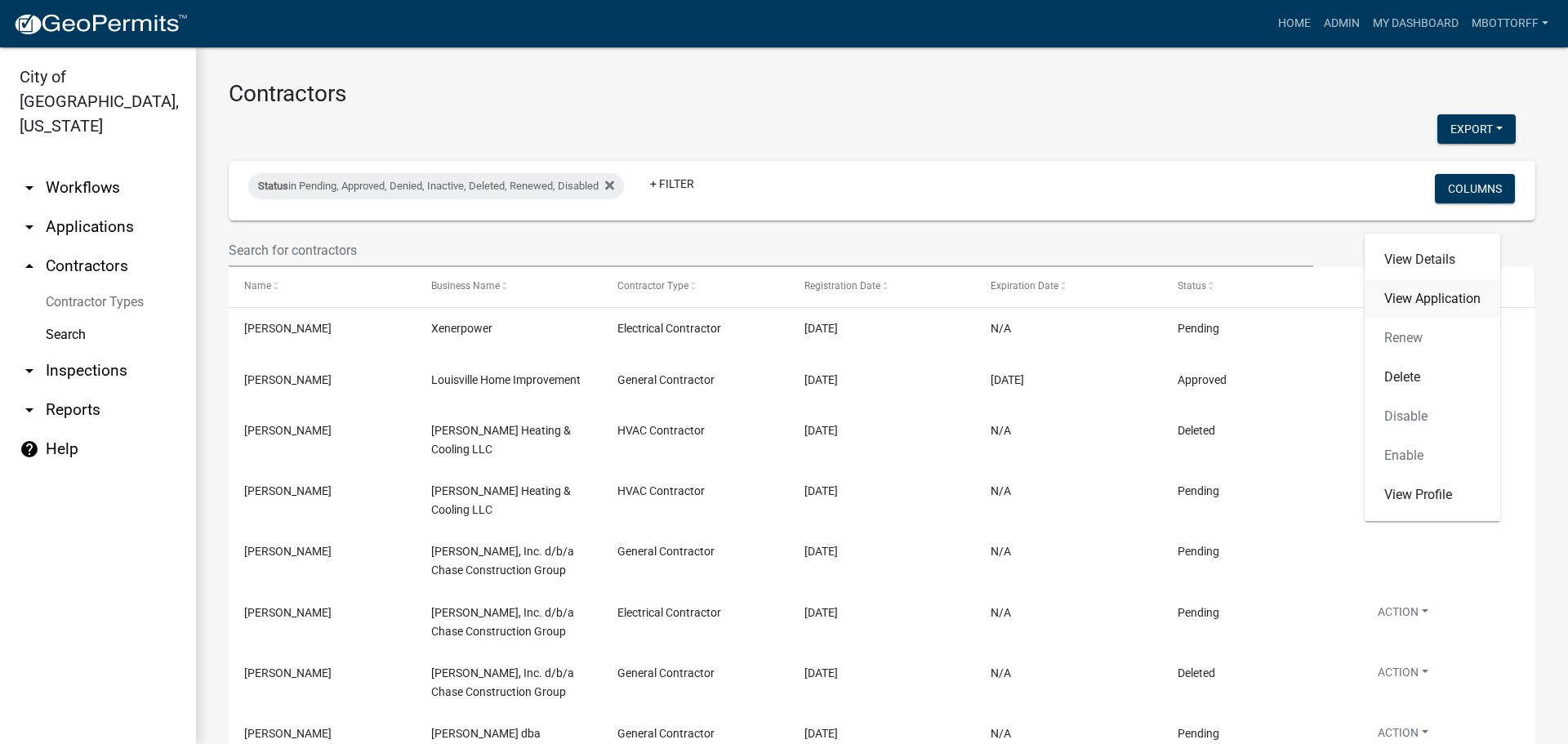
click at [1390, 297] on link "View Application" at bounding box center [1433, 299] width 135 height 39
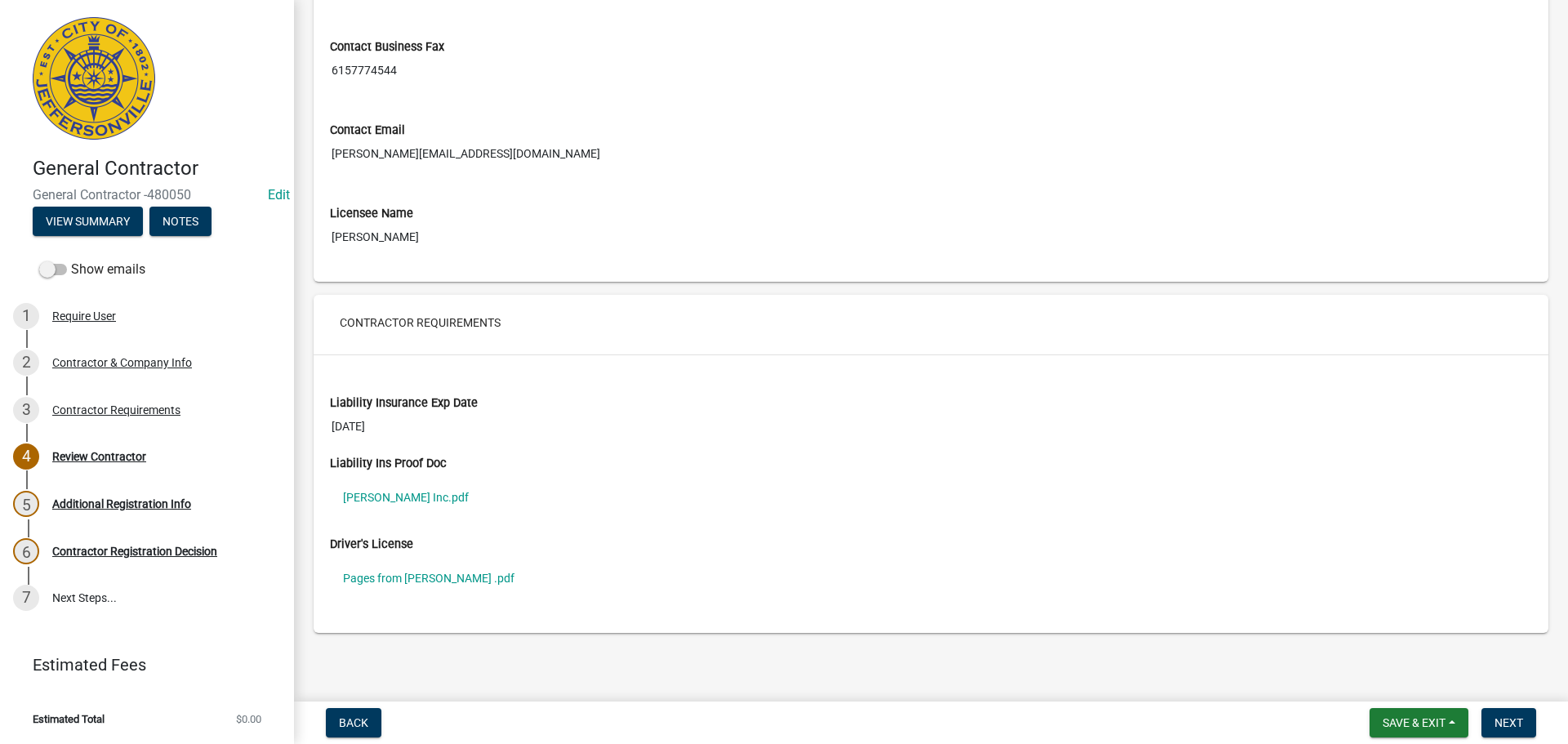
scroll to position [988, 0]
click at [367, 493] on link "[PERSON_NAME] Inc.pdf" at bounding box center [931, 495] width 1202 height 38
click at [133, 409] on div "Contractor Requirements" at bounding box center [117, 410] width 129 height 12
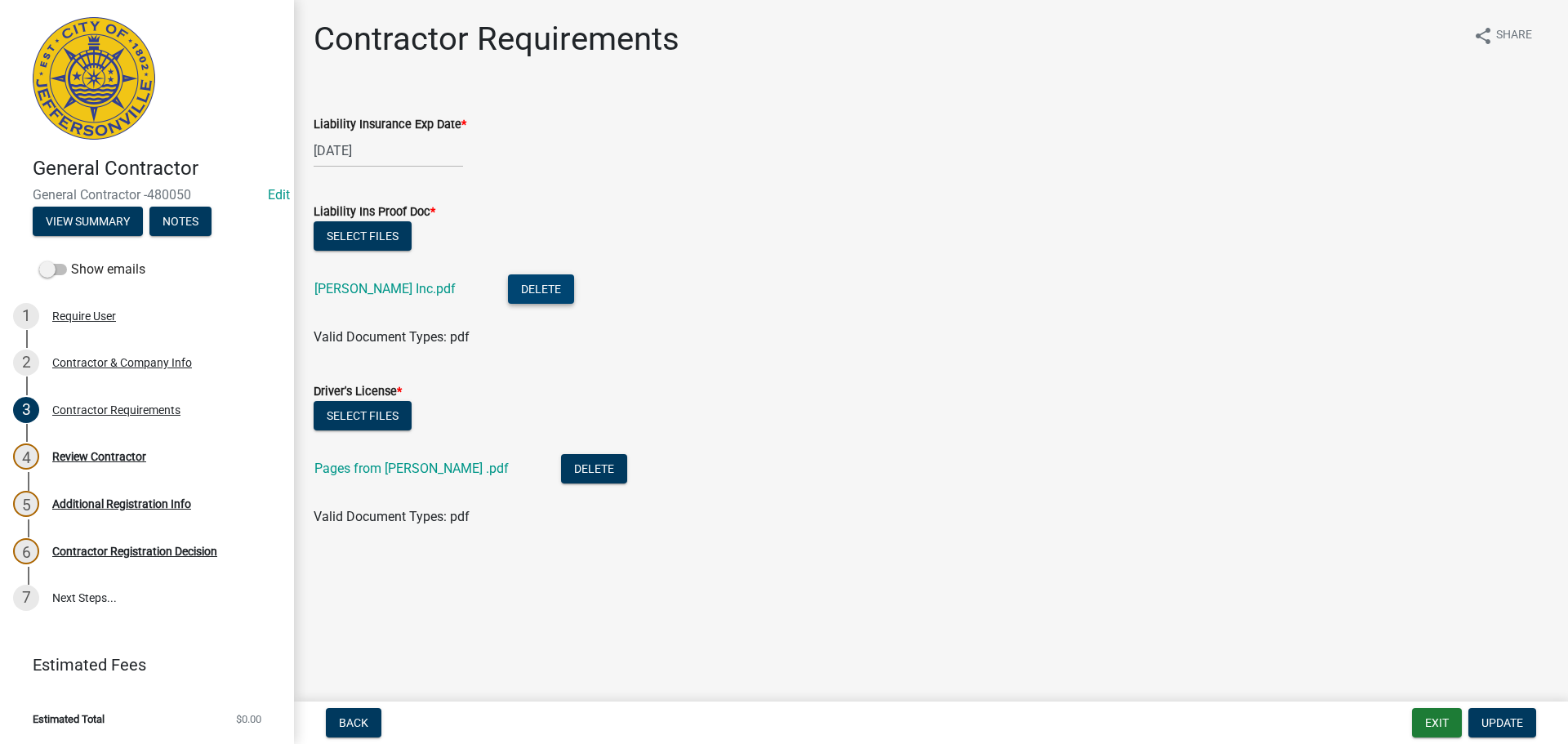
click at [508, 288] on button "Delete" at bounding box center [540, 289] width 66 height 29
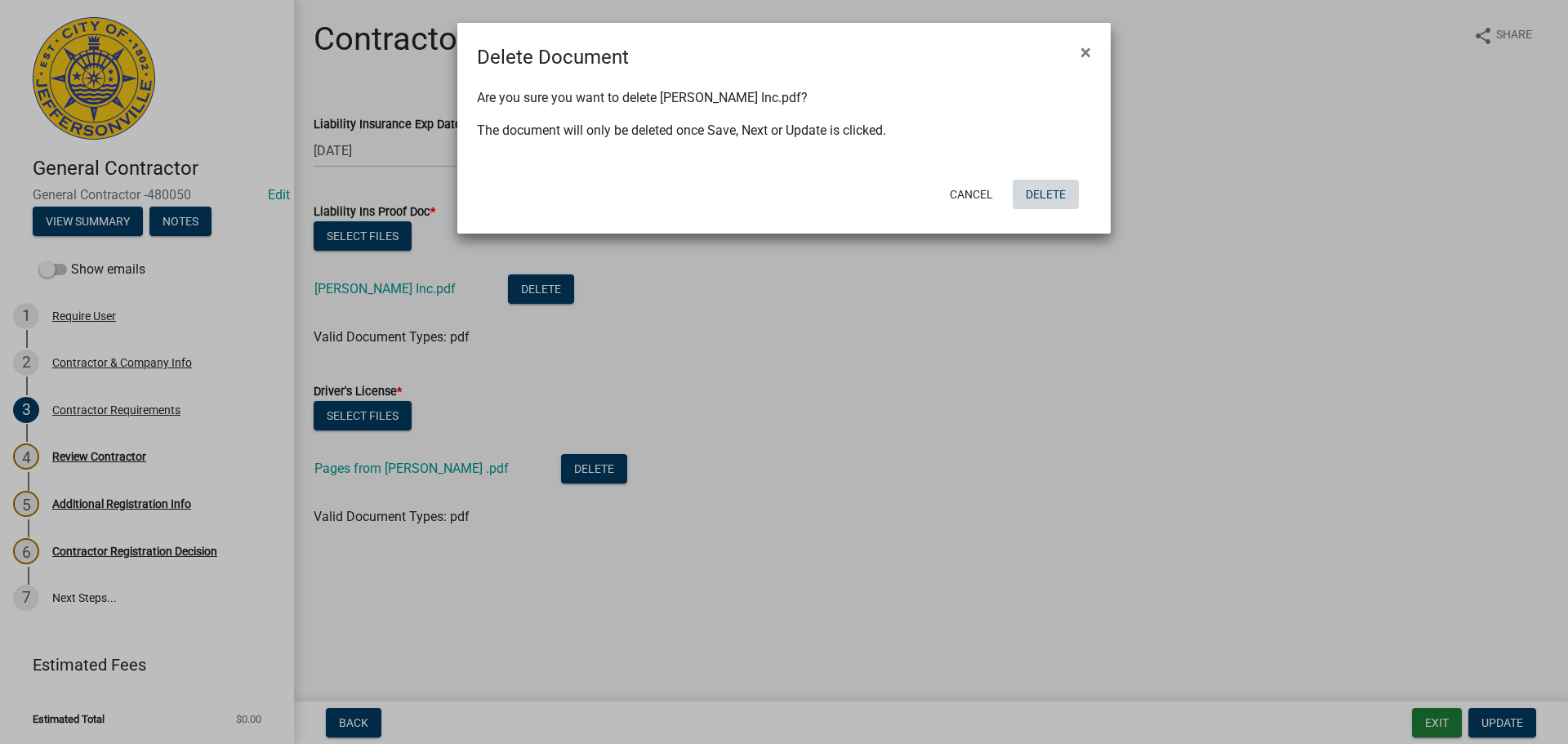
click at [1045, 202] on button "Delete" at bounding box center [1045, 194] width 66 height 29
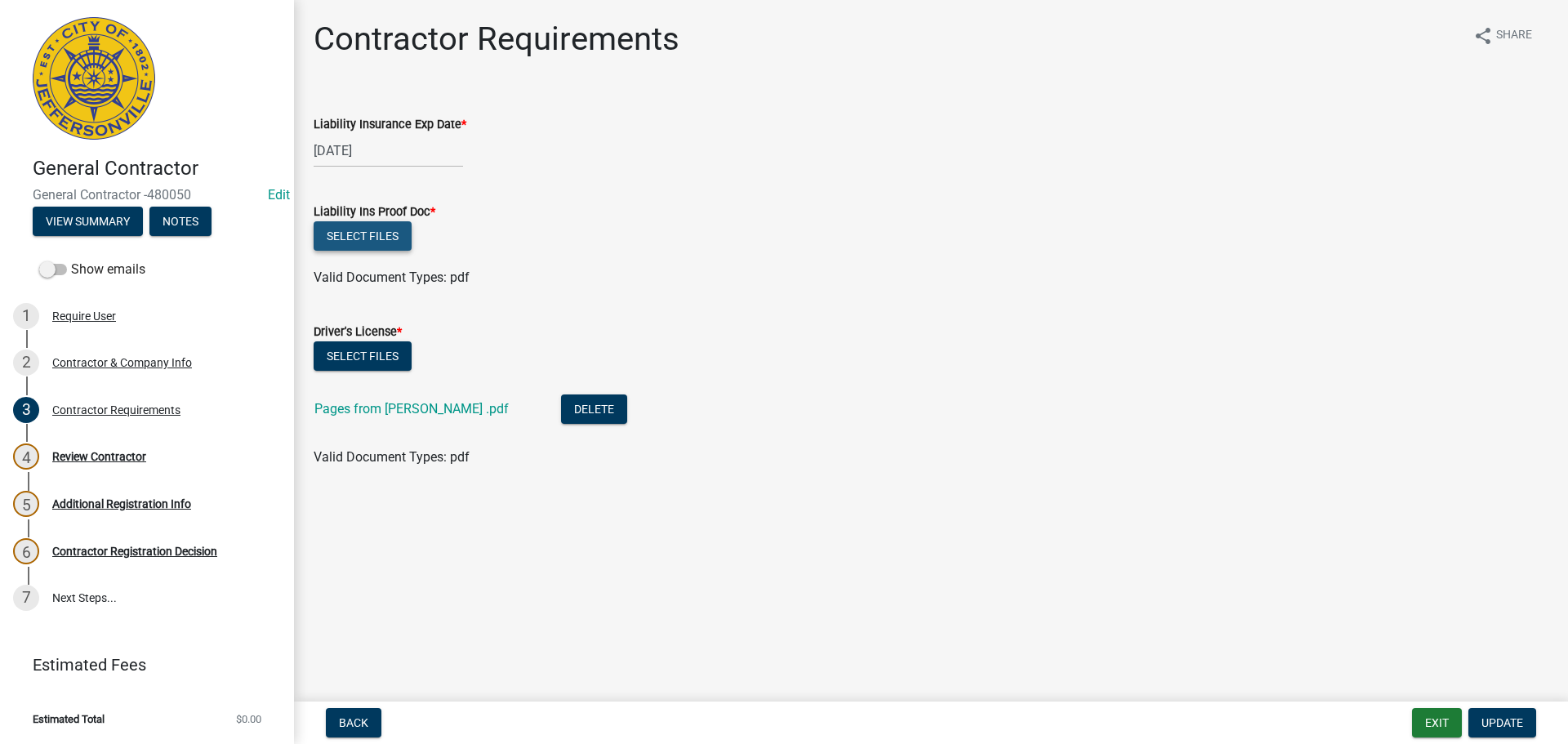
click at [346, 243] on button "Select files" at bounding box center [362, 235] width 98 height 29
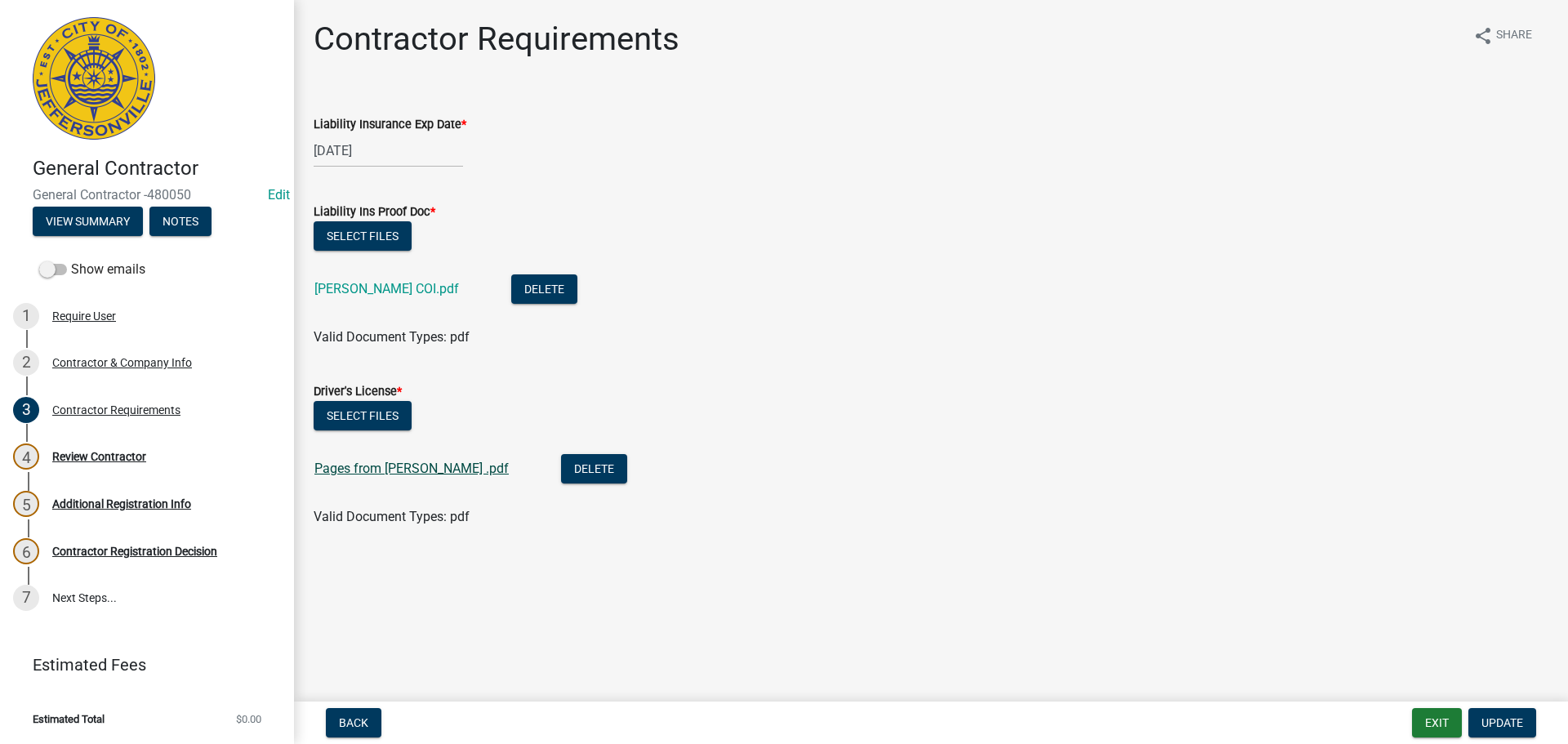
click at [397, 468] on link "Pages from [PERSON_NAME] .pdf" at bounding box center [412, 468] width 195 height 16
click at [1514, 720] on span "Update" at bounding box center [1502, 723] width 42 height 13
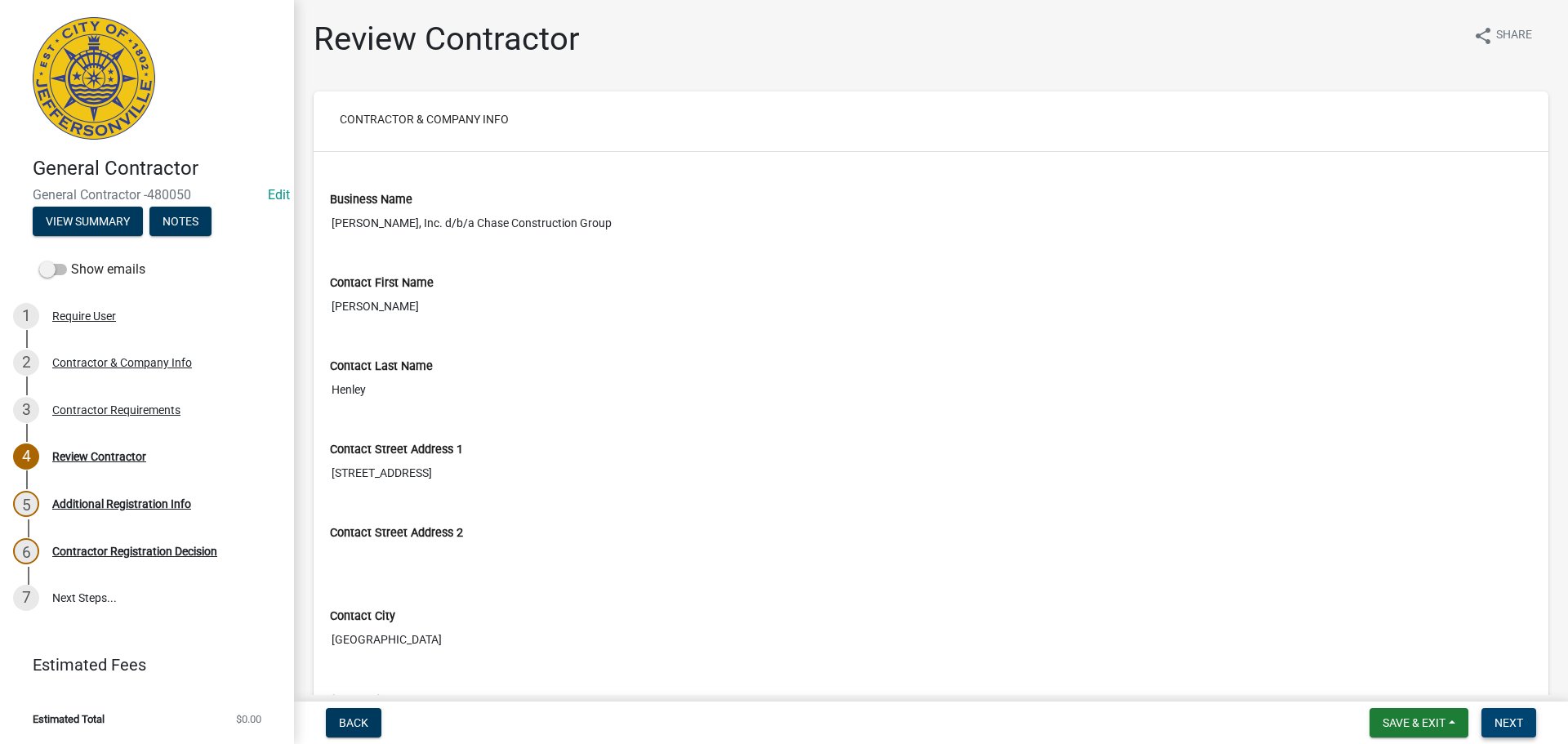
click at [1510, 716] on span "Next" at bounding box center [1509, 723] width 28 height 13
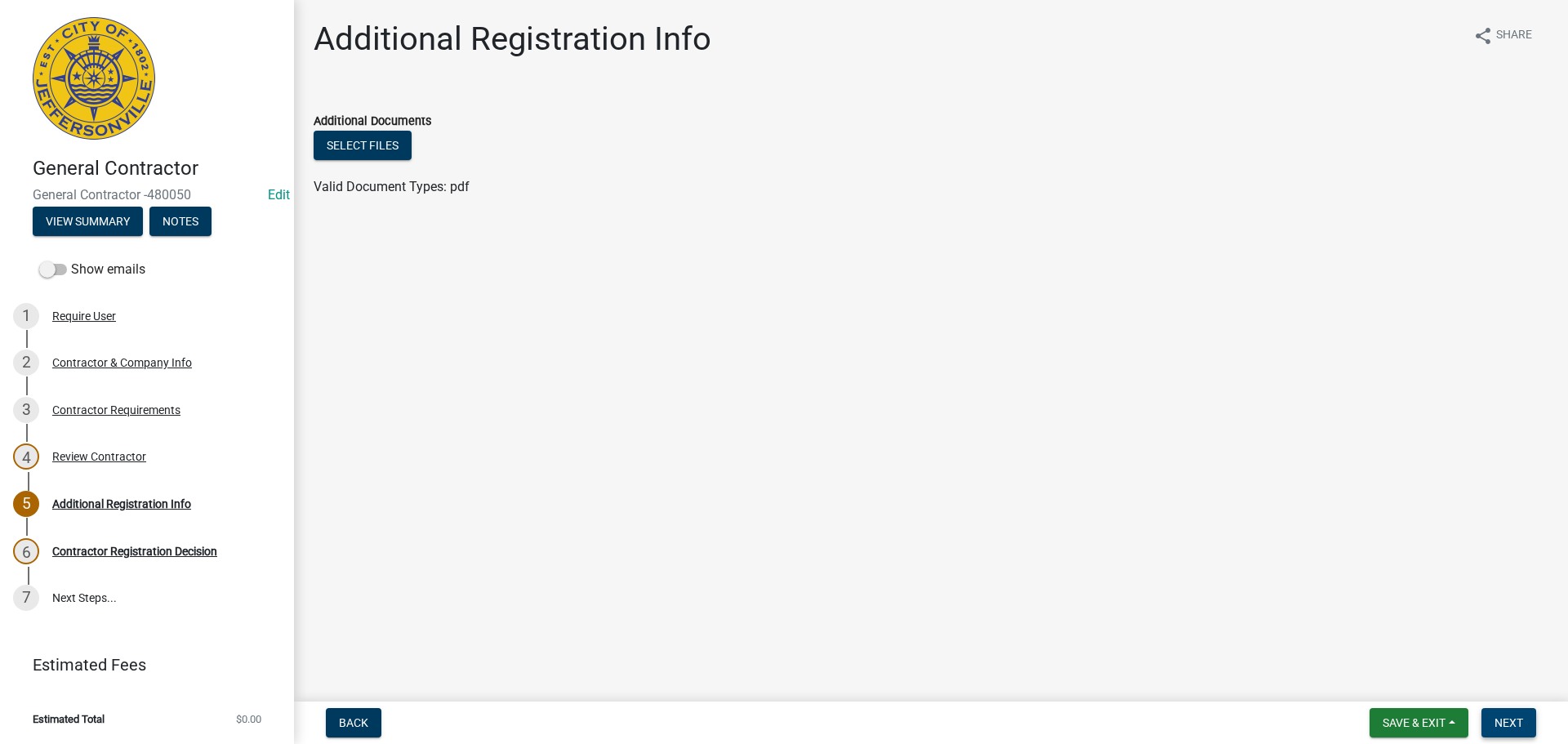
click at [1503, 721] on span "Next" at bounding box center [1509, 723] width 28 height 13
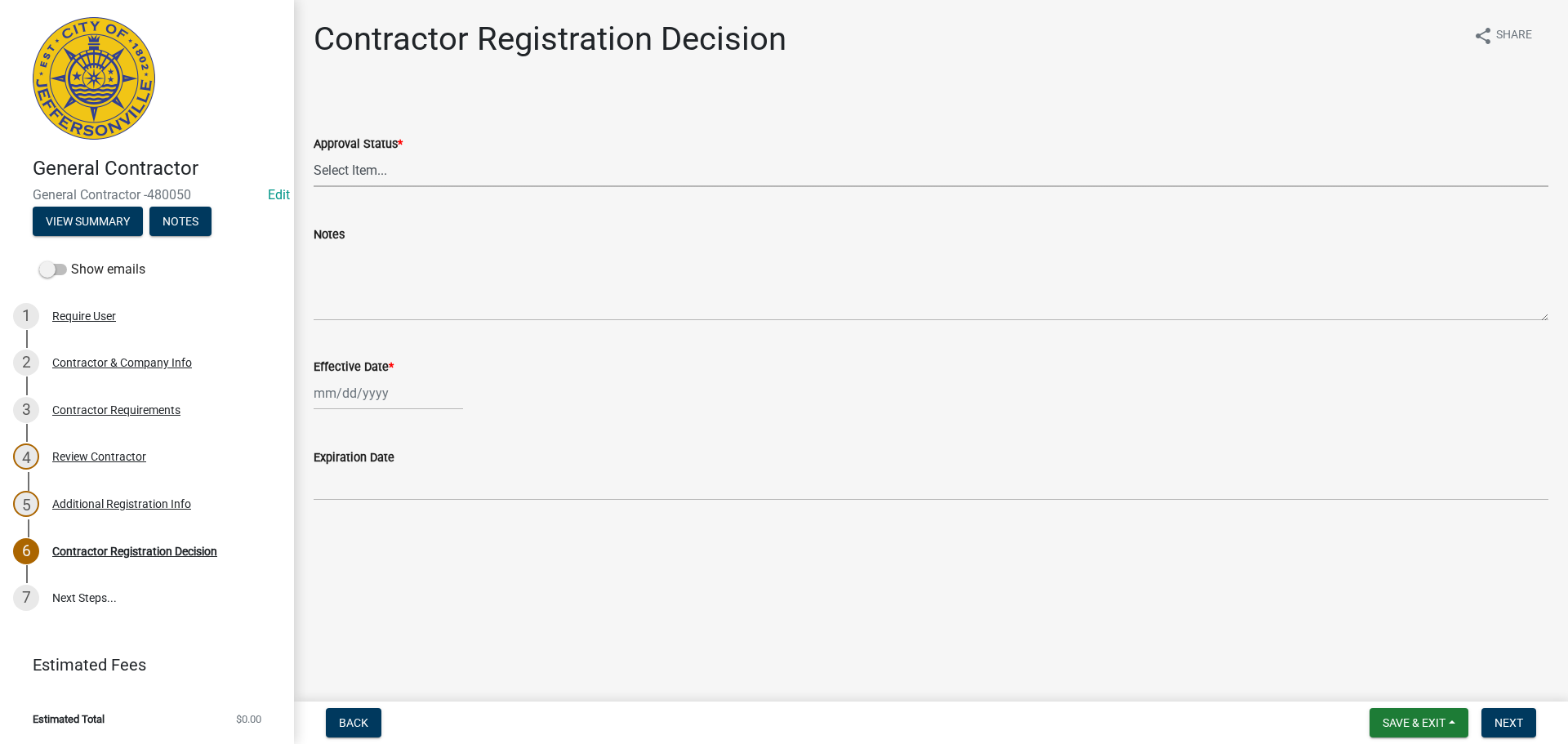
click at [335, 169] on select "Select Item... Approved Denied" at bounding box center [931, 170] width 1235 height 33
click at [314, 154] on select "Select Item... Approved Denied" at bounding box center [931, 170] width 1235 height 33
select select "4b86b809-39dd-4c68-9f3d-fdb3e7050482"
click at [353, 399] on div at bounding box center [388, 393] width 149 height 33
select select "9"
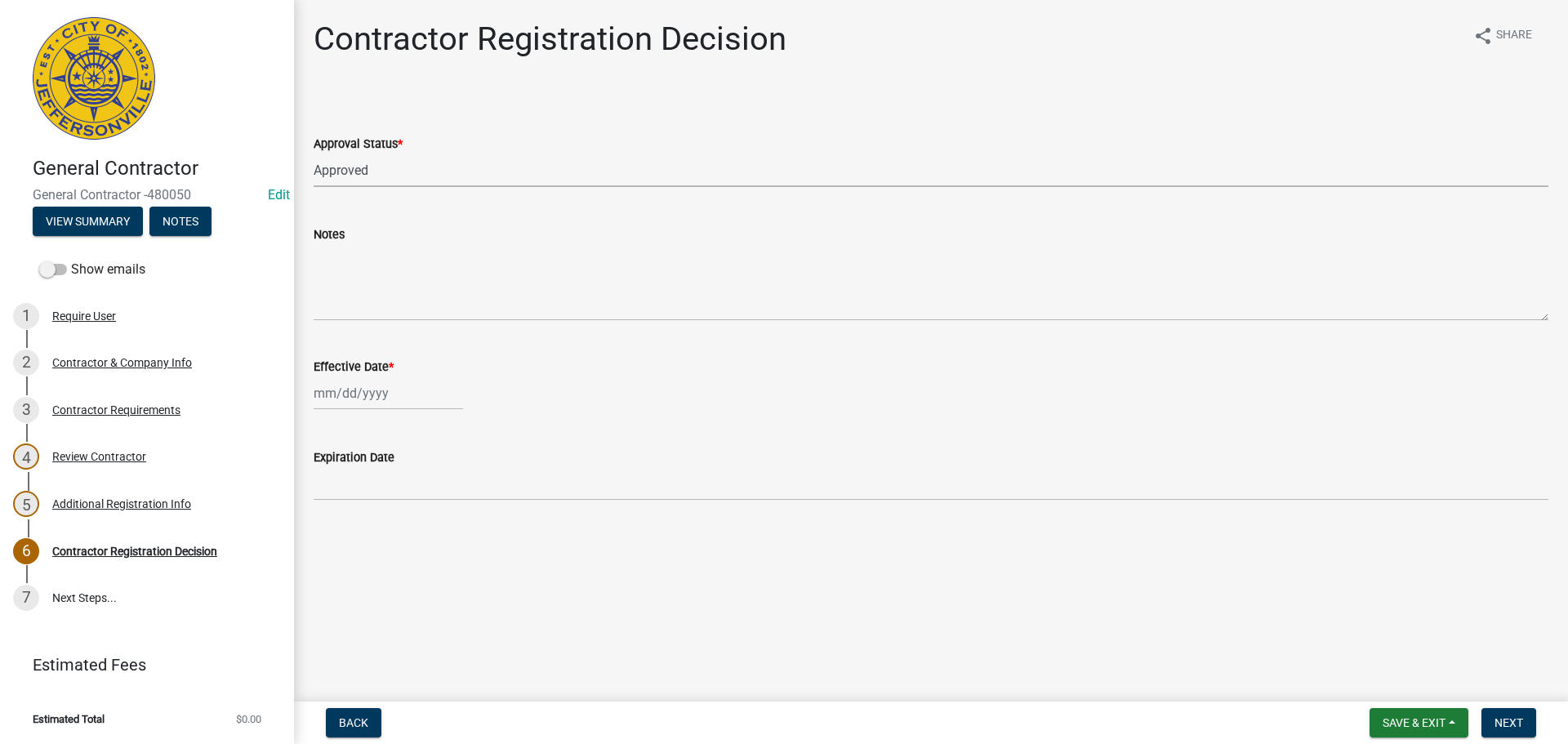
select select "2025"
click at [432, 536] on div "19" at bounding box center [434, 532] width 26 height 26
type input "[DATE]"
click at [1512, 721] on span "Next" at bounding box center [1509, 723] width 28 height 13
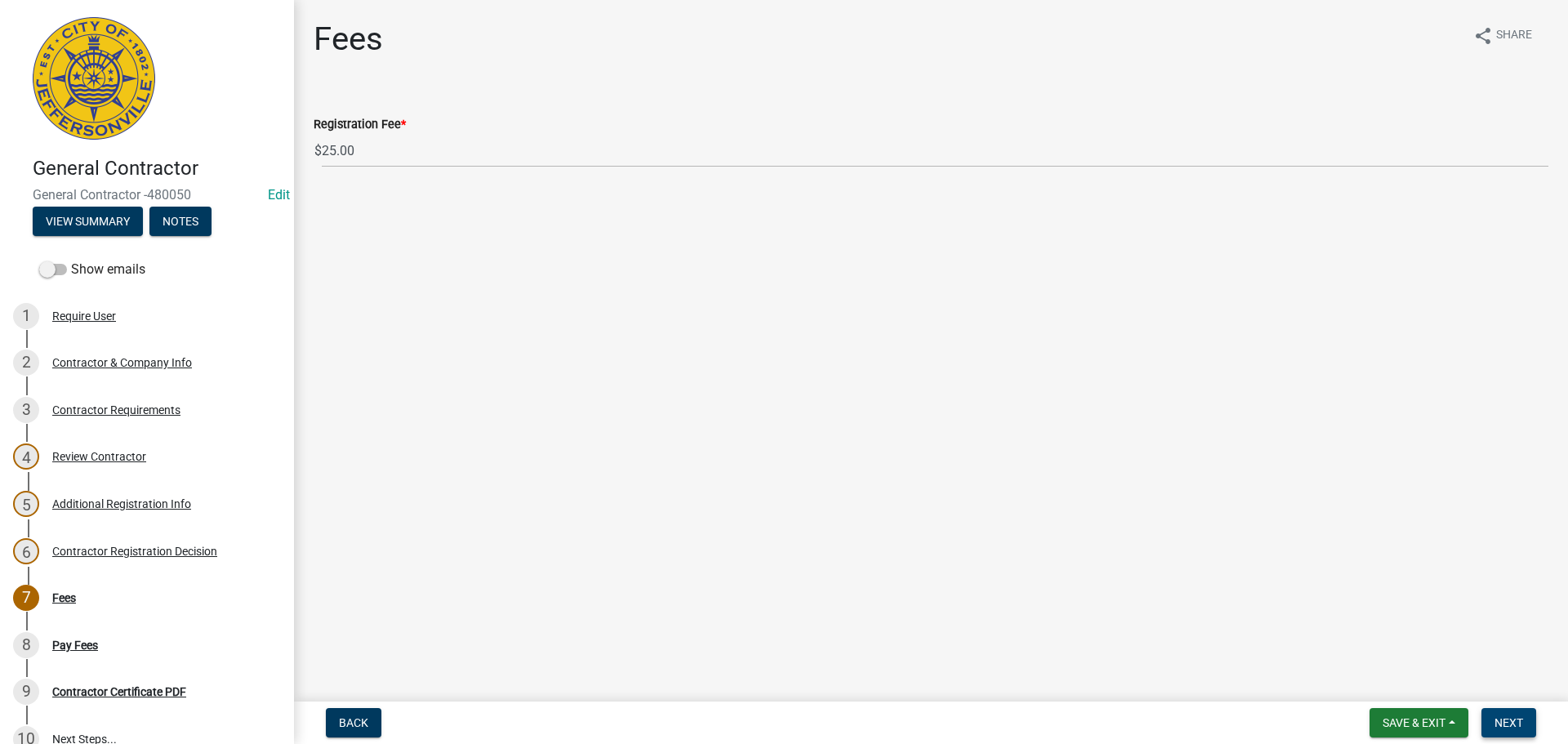
click at [1515, 718] on span "Next" at bounding box center [1509, 723] width 28 height 13
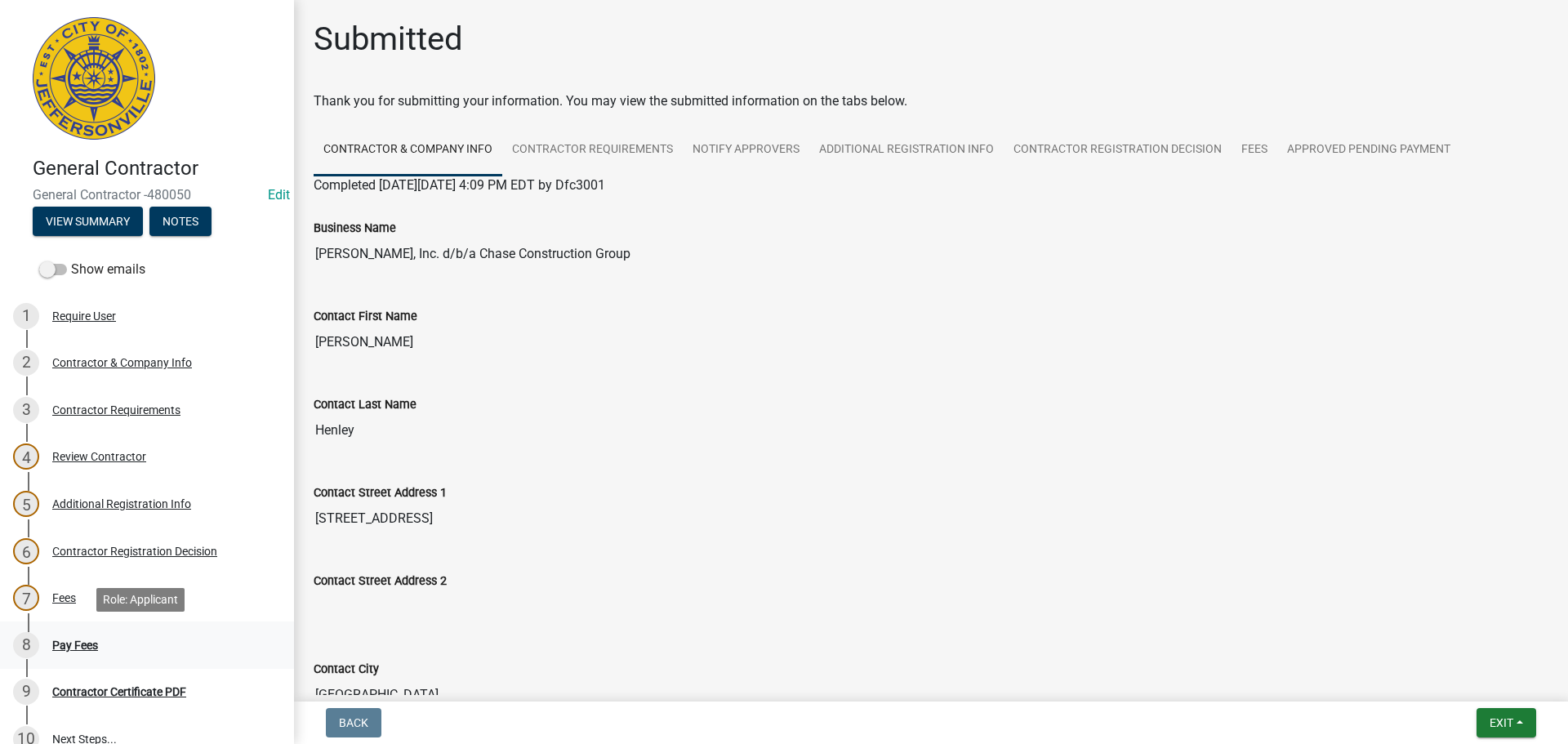
click at [55, 645] on div "Pay Fees" at bounding box center [75, 645] width 46 height 12
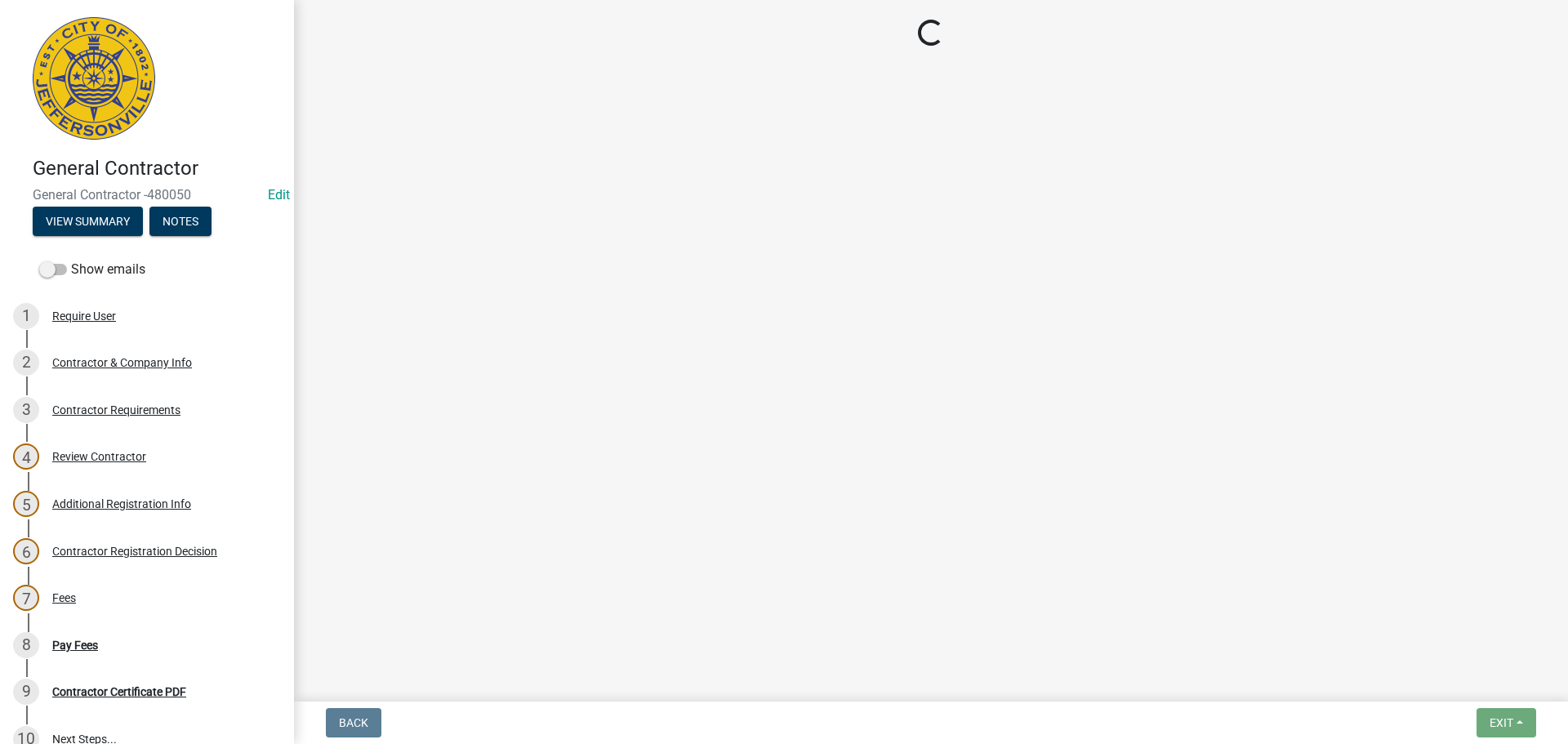
select select "3: 3"
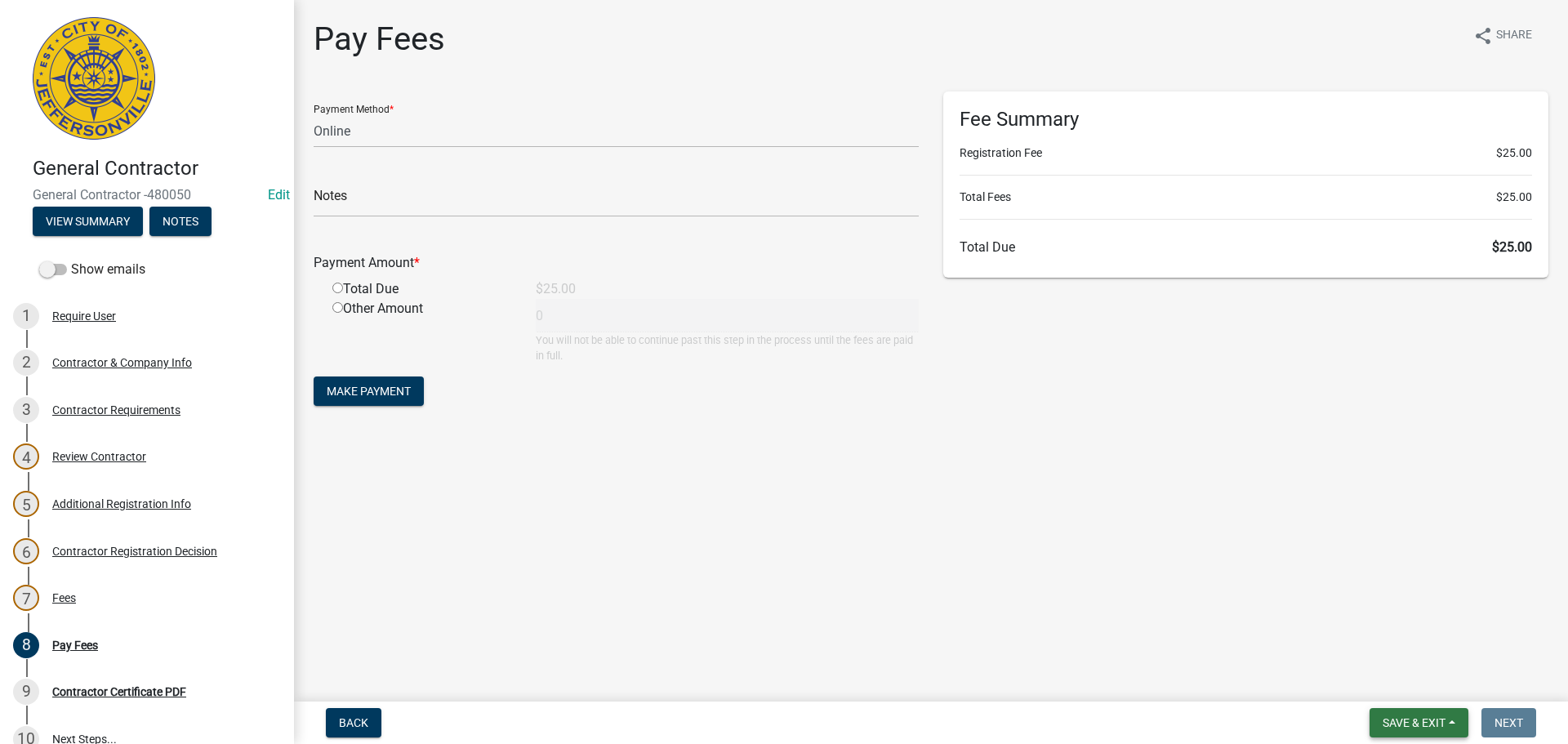
click at [1419, 723] on span "Save & Exit" at bounding box center [1414, 723] width 63 height 13
click at [1377, 685] on button "Save & Exit" at bounding box center [1403, 680] width 131 height 39
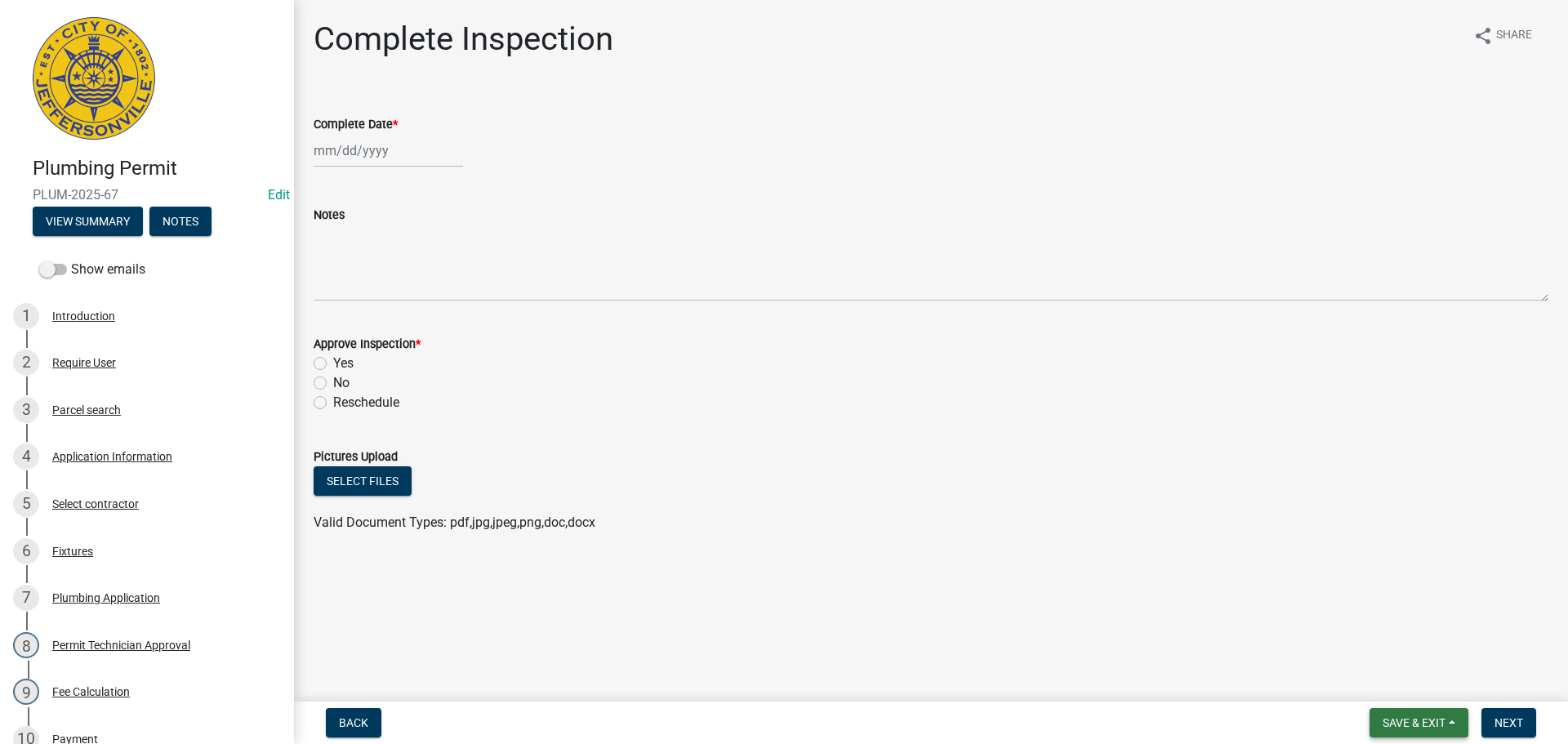
drag, startPoint x: 1412, startPoint y: 724, endPoint x: 1386, endPoint y: 693, distance: 40.5
click at [1411, 721] on span "Save & Exit" at bounding box center [1414, 723] width 63 height 13
click at [1383, 678] on button "Save & Exit" at bounding box center [1403, 680] width 131 height 39
click at [345, 720] on span "Back" at bounding box center [353, 723] width 29 height 13
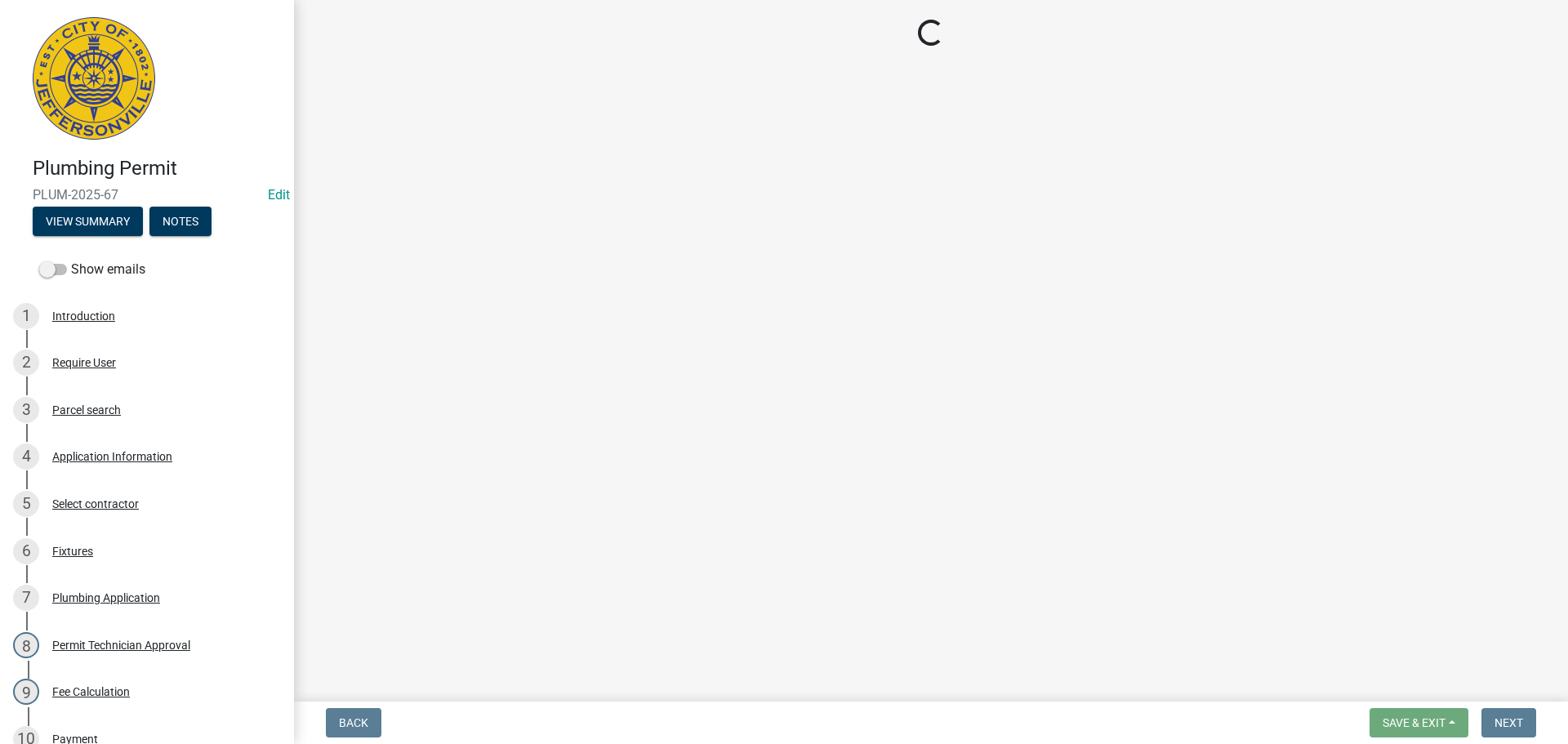
select select "13c97fbc-c819-4cee-844a-0db3d3c4db95"
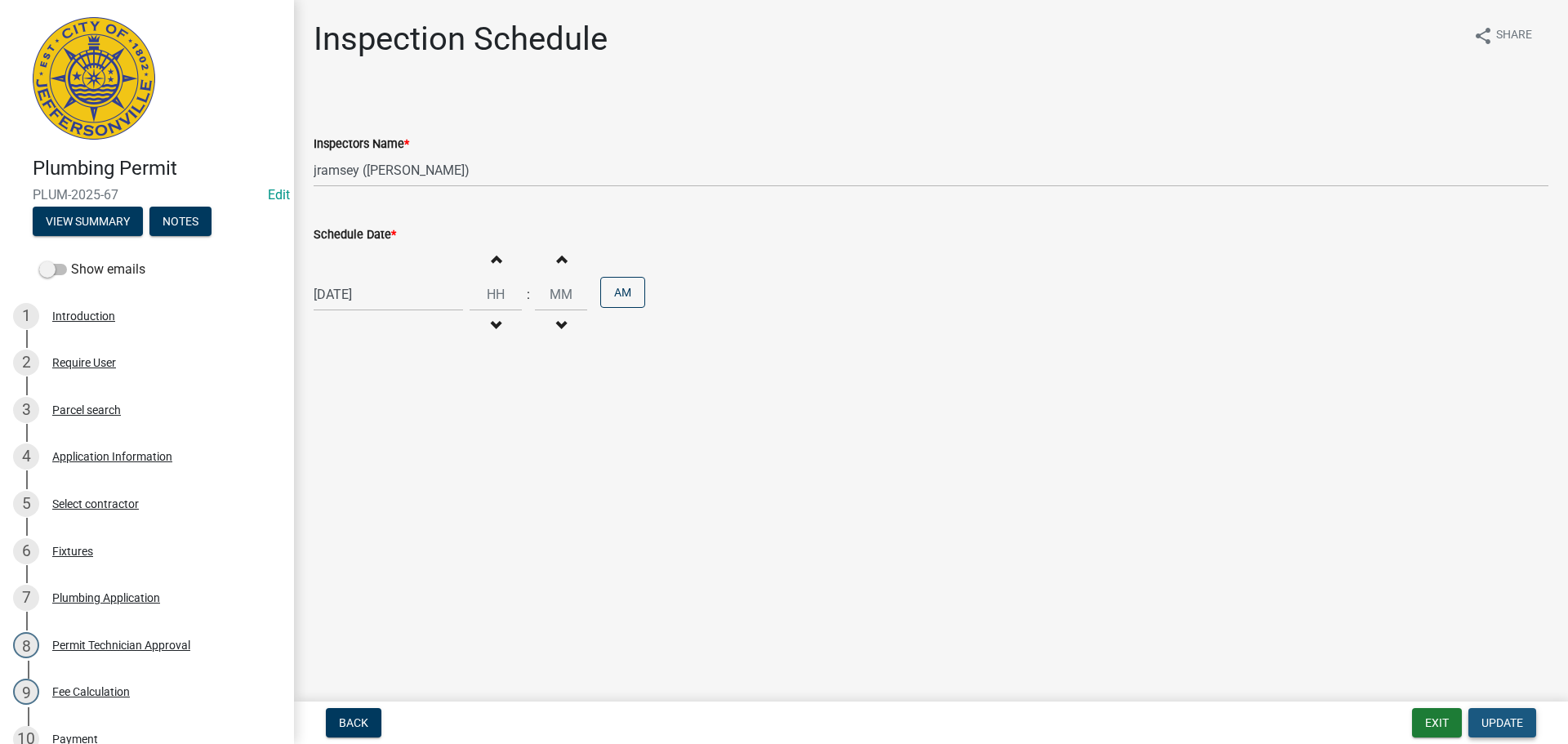
click at [1491, 719] on span "Update" at bounding box center [1502, 723] width 42 height 13
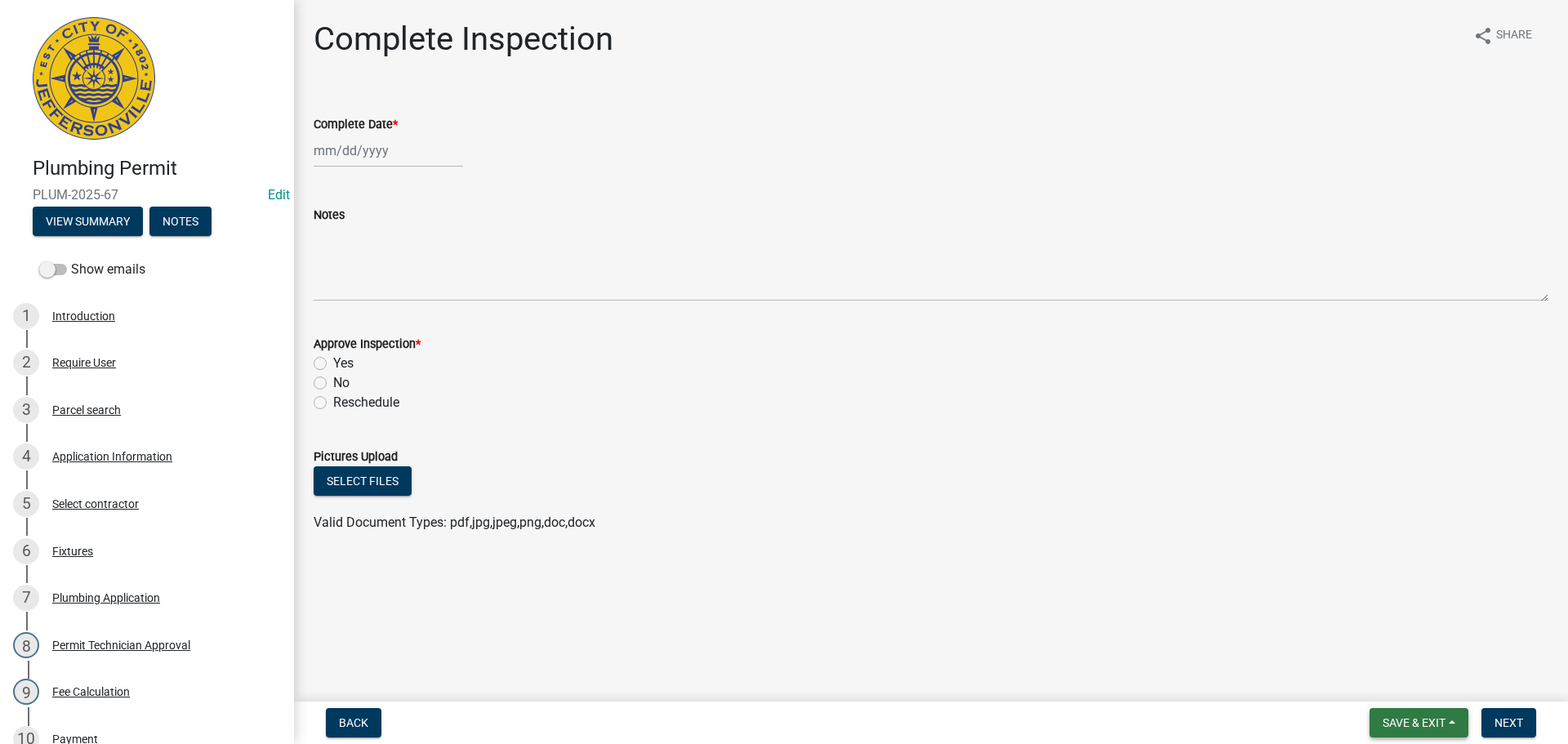
drag, startPoint x: 1413, startPoint y: 724, endPoint x: 1398, endPoint y: 707, distance: 22.7
click at [1411, 721] on span "Save & Exit" at bounding box center [1414, 723] width 63 height 13
click at [1383, 680] on button "Save & Exit" at bounding box center [1403, 680] width 131 height 39
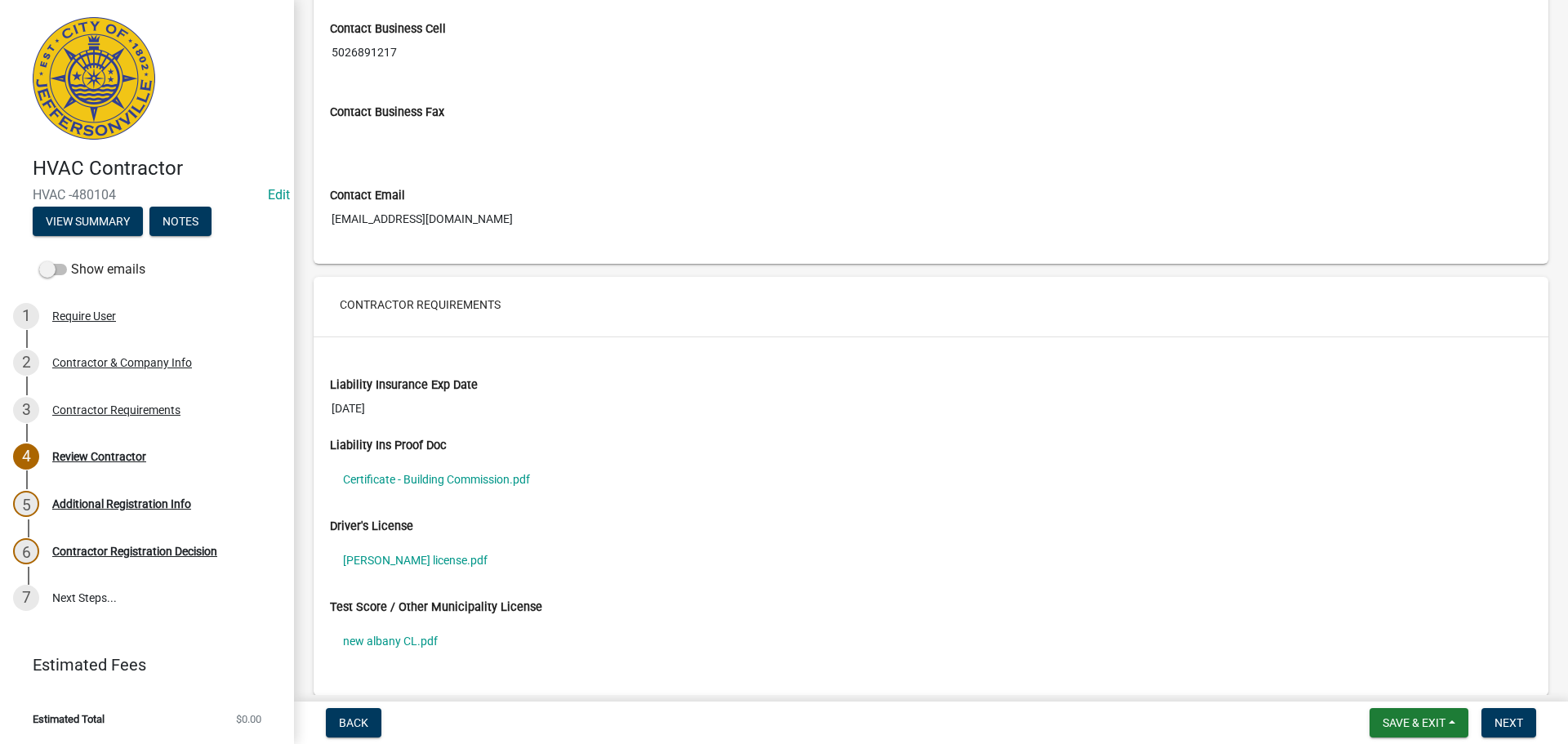
scroll to position [1062, 0]
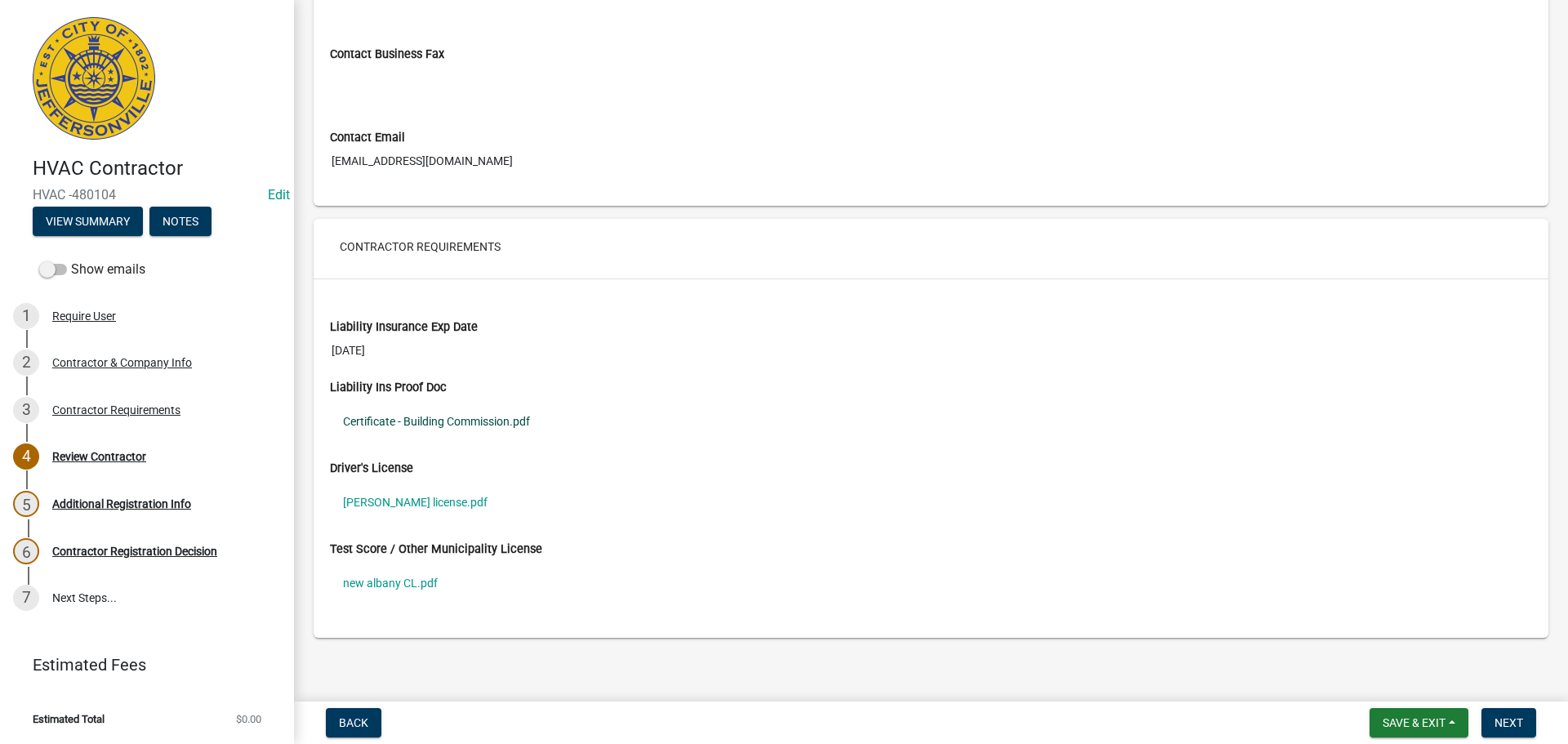
click at [437, 423] on link "Certificate - Building Commission.pdf" at bounding box center [931, 421] width 1202 height 38
click at [395, 503] on link "[PERSON_NAME] license.pdf" at bounding box center [931, 502] width 1202 height 38
click at [390, 580] on link "new albany CL.pdf" at bounding box center [931, 583] width 1202 height 38
click at [1510, 720] on span "Next" at bounding box center [1509, 723] width 28 height 13
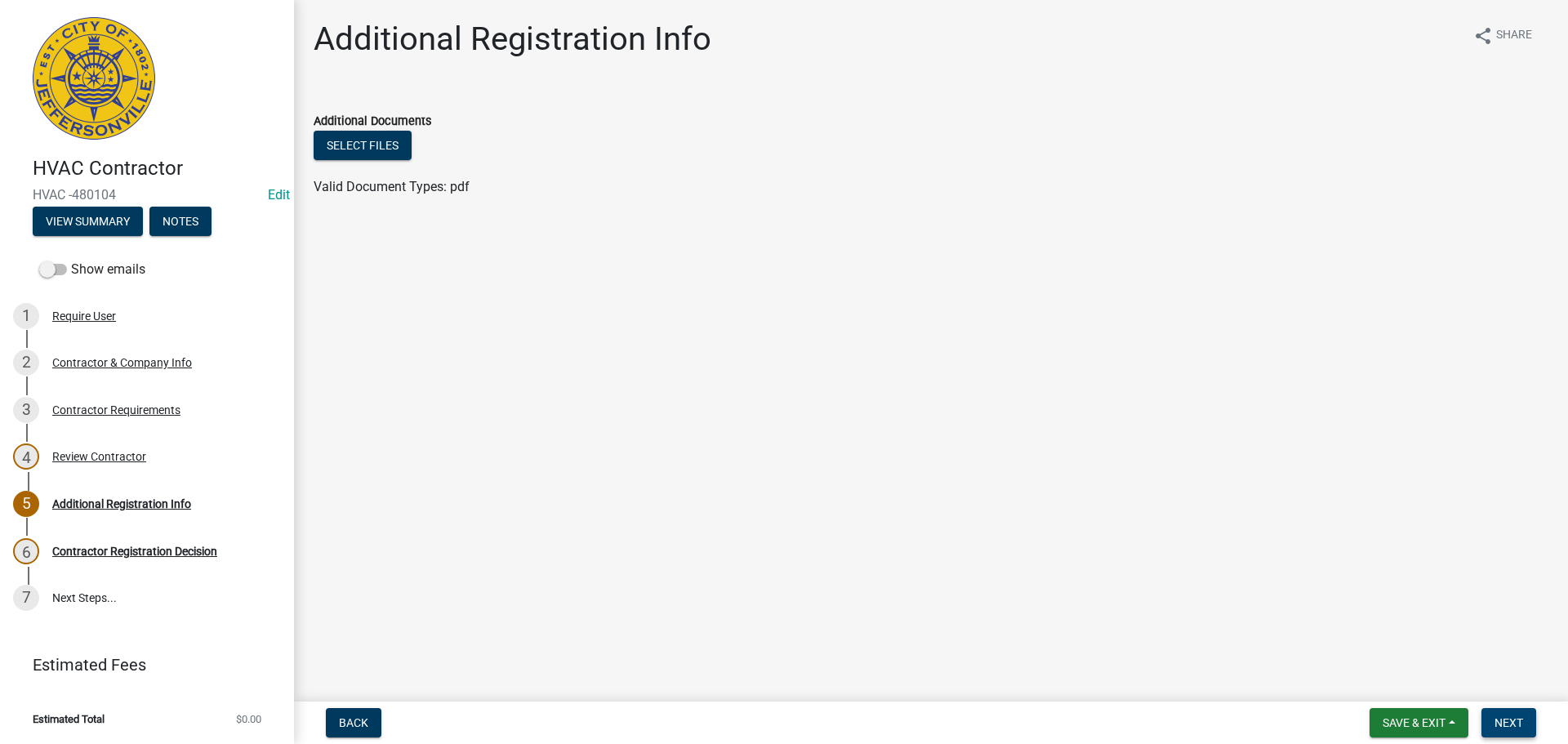
click at [1507, 721] on span "Next" at bounding box center [1509, 723] width 28 height 13
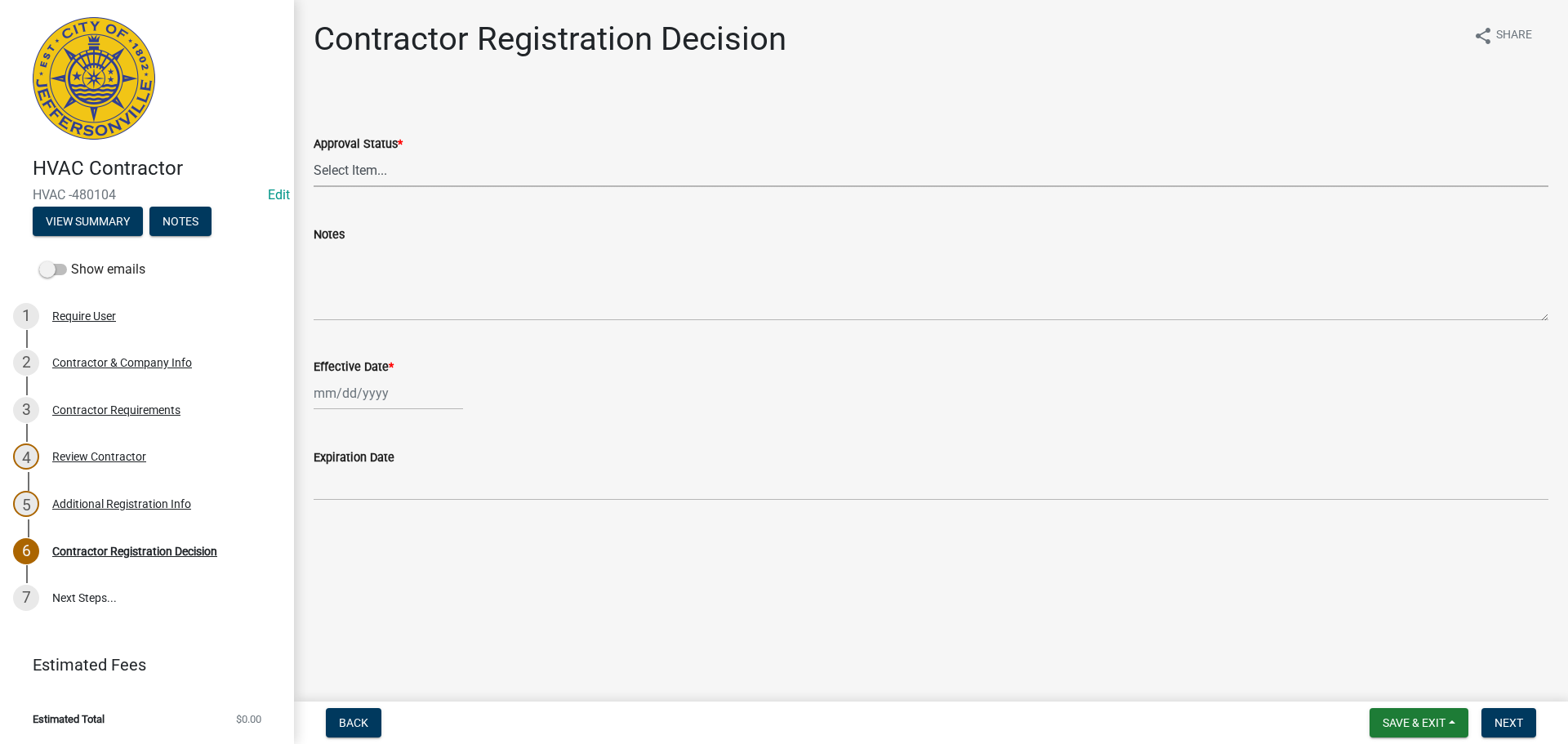
click at [346, 168] on select "Select Item... Approved Denied" at bounding box center [931, 170] width 1235 height 33
click at [314, 154] on select "Select Item... Approved Denied" at bounding box center [931, 170] width 1235 height 33
select select "4b86b809-39dd-4c68-9f3d-fdb3e7050482"
select select "9"
select select "2025"
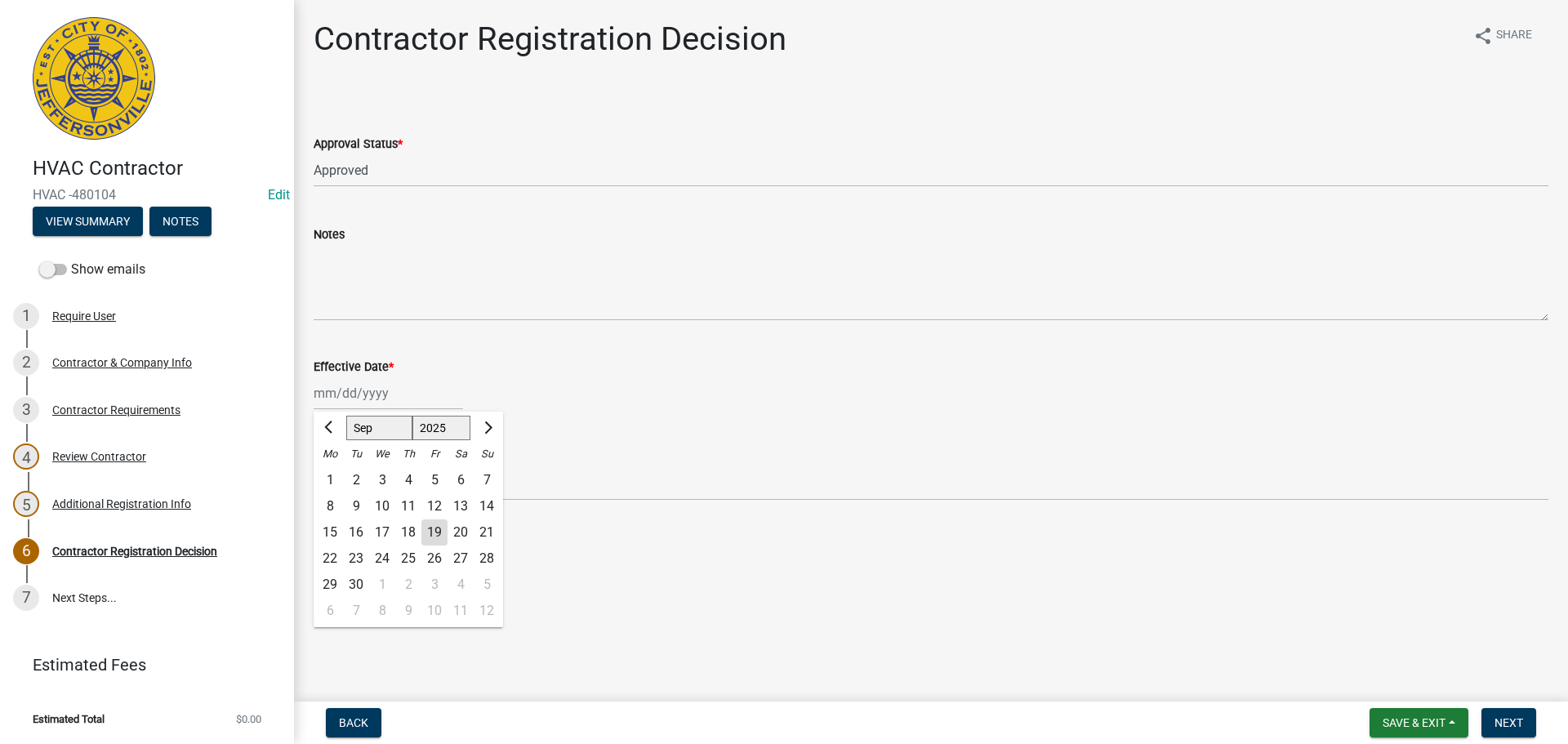
click at [321, 393] on div "[PERSON_NAME] Feb Mar Apr [PERSON_NAME][DATE] Oct Nov [DATE] 1526 1527 1528 152…" at bounding box center [388, 393] width 149 height 33
click at [436, 540] on div "19" at bounding box center [434, 532] width 26 height 26
type input "[DATE]"
click at [1514, 721] on span "Next" at bounding box center [1509, 723] width 28 height 13
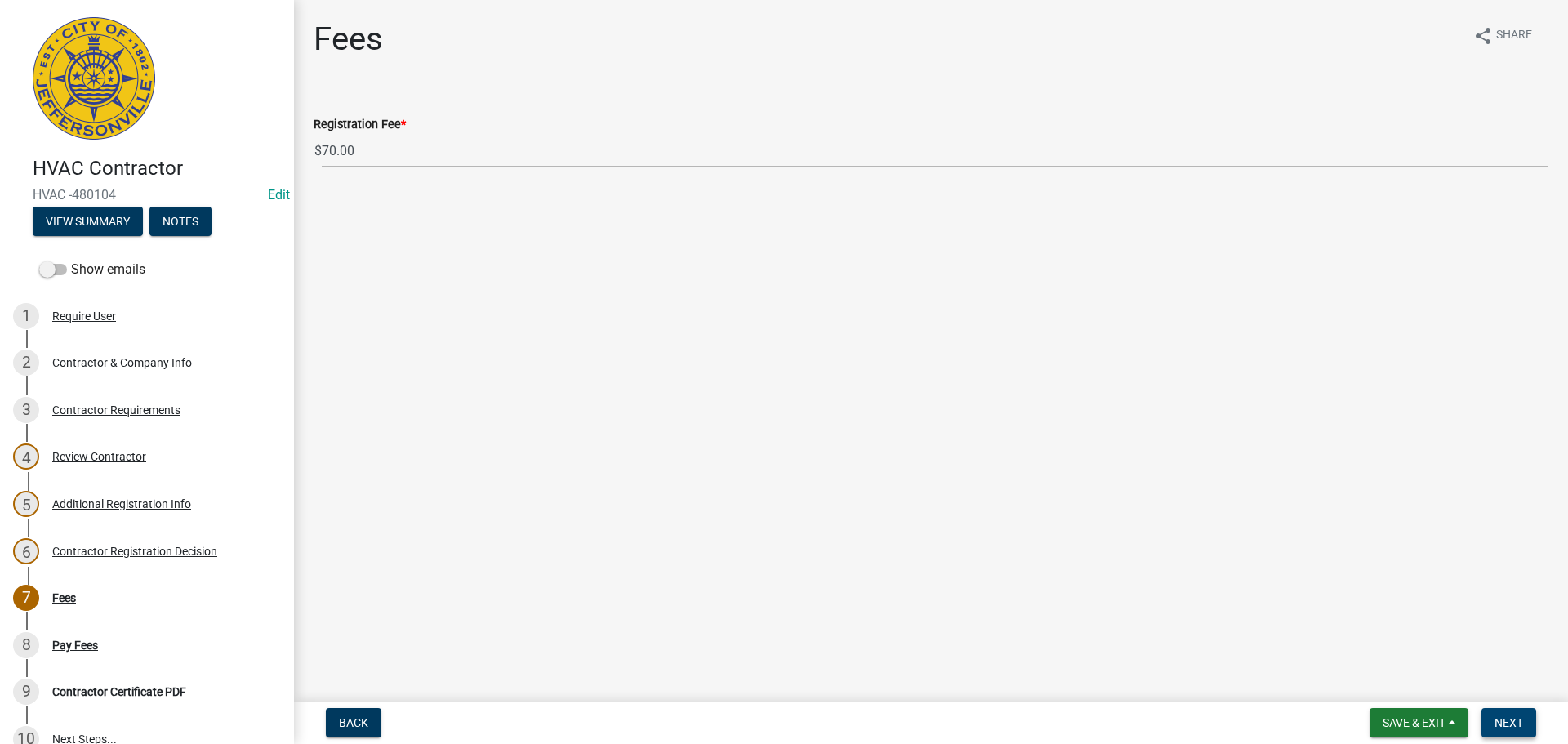
click at [1520, 712] on button "Next" at bounding box center [1509, 722] width 55 height 29
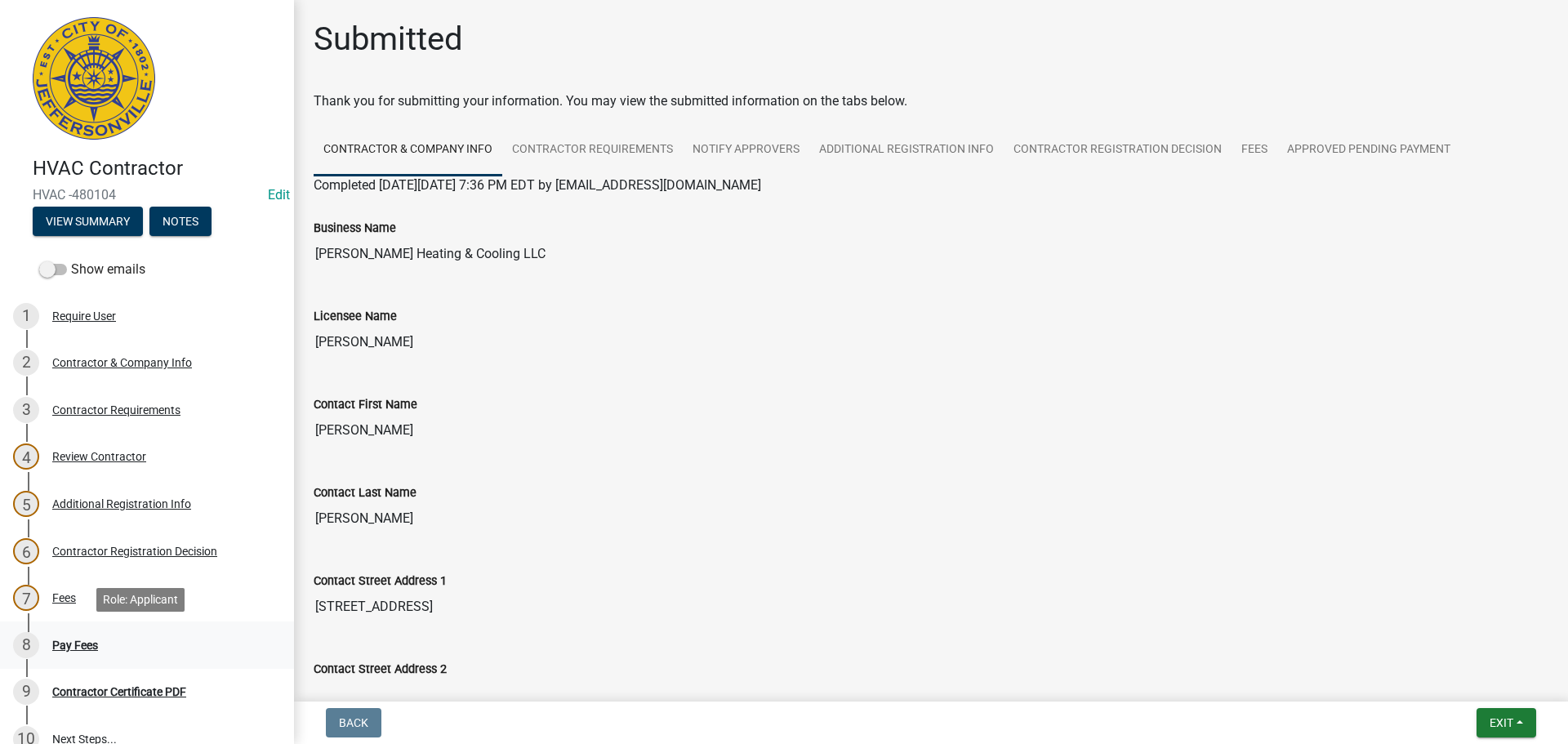
click at [59, 645] on div "Pay Fees" at bounding box center [75, 645] width 46 height 12
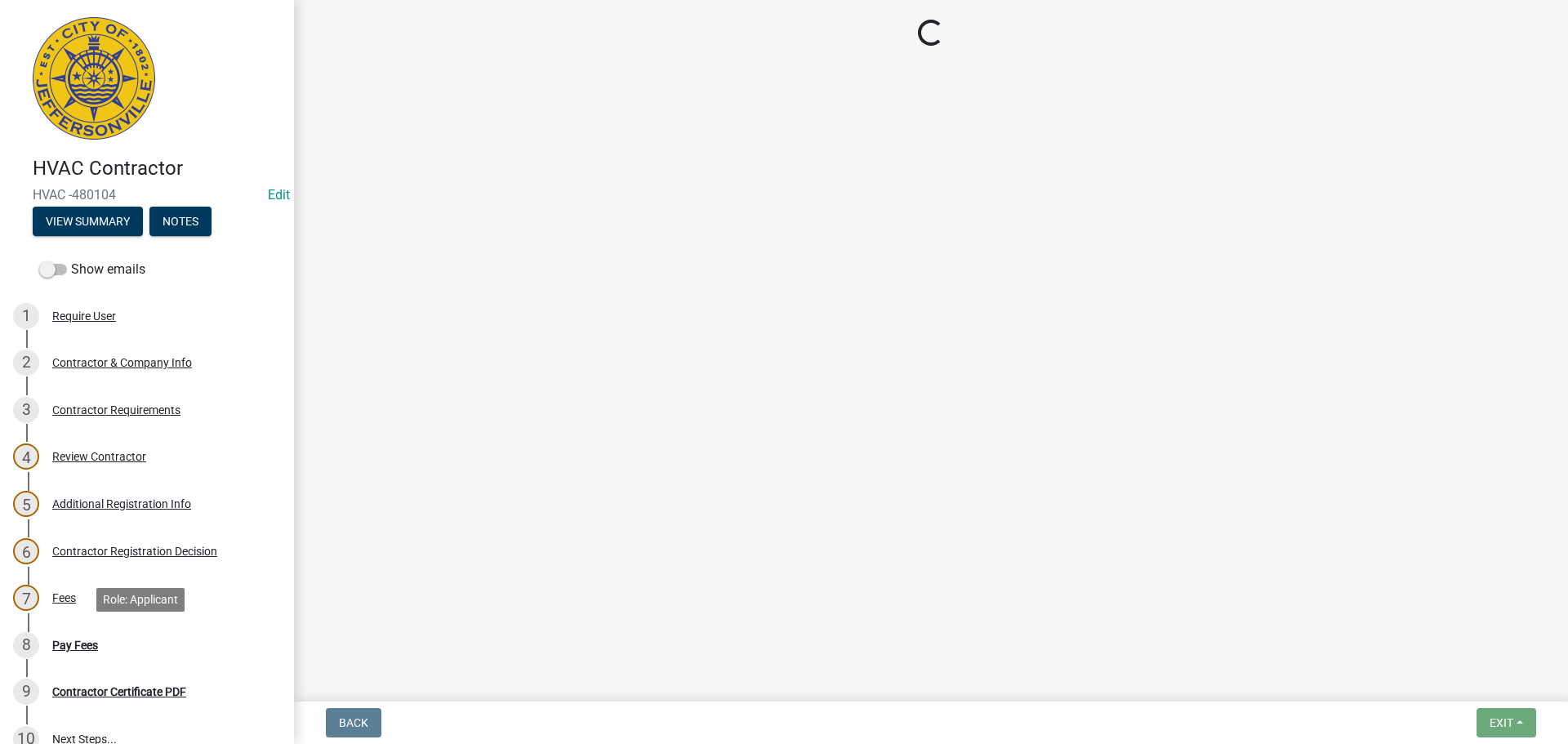
select select "3: 3"
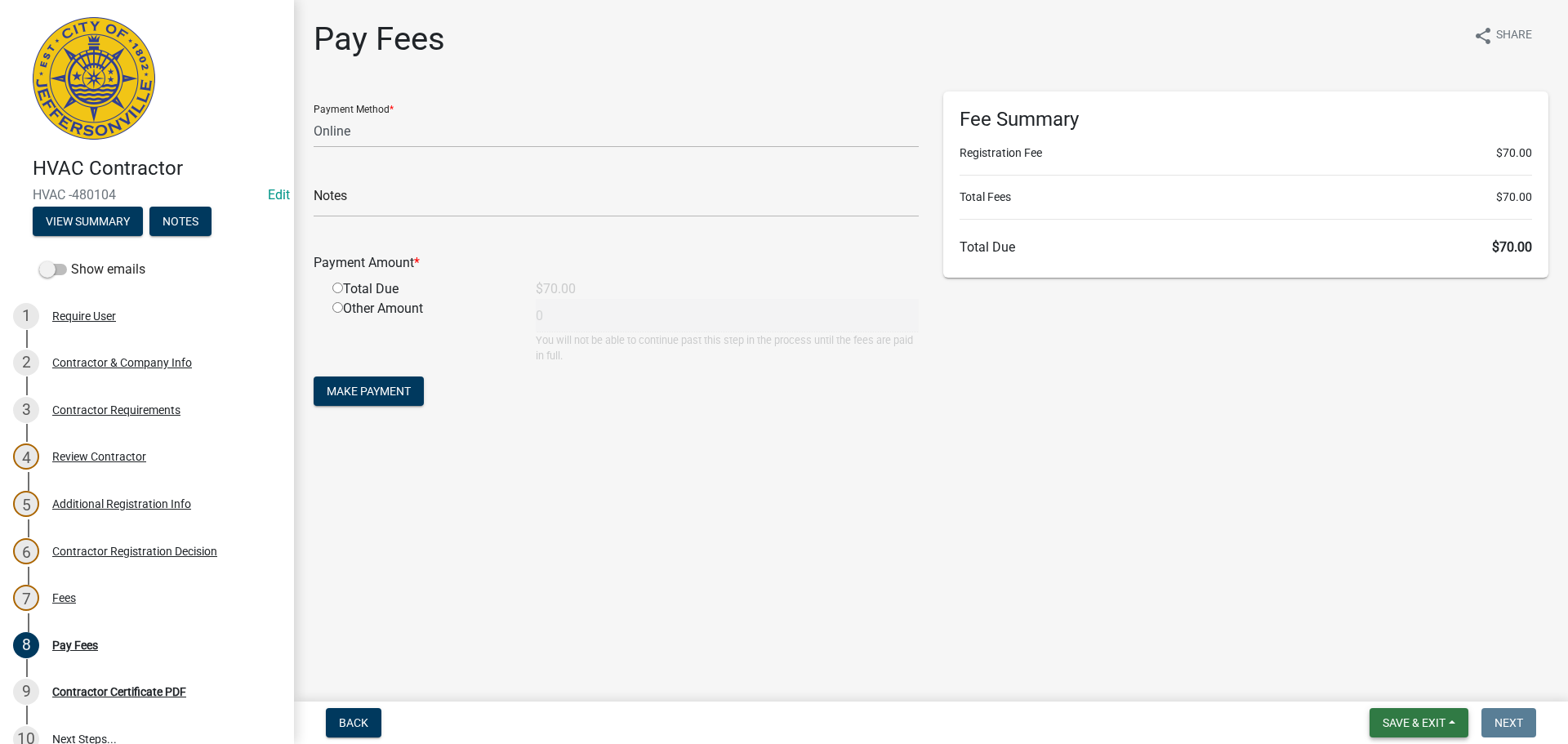
click at [1404, 717] on span "Save & Exit" at bounding box center [1414, 723] width 63 height 13
click at [1401, 684] on button "Save & Exit" at bounding box center [1403, 680] width 131 height 39
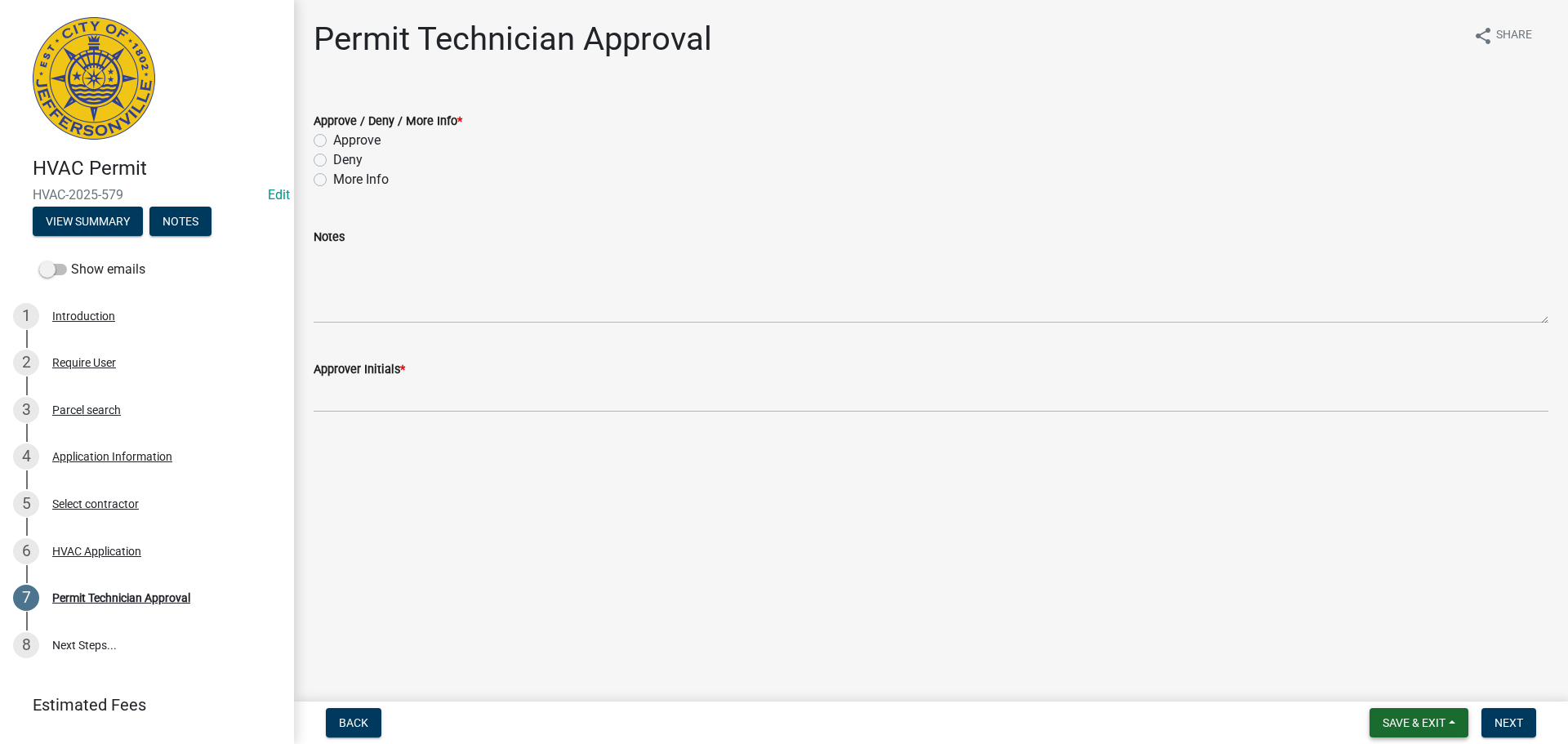
click at [1406, 723] on span "Save & Exit" at bounding box center [1414, 723] width 63 height 13
click at [1404, 675] on button "Save & Exit" at bounding box center [1403, 680] width 131 height 39
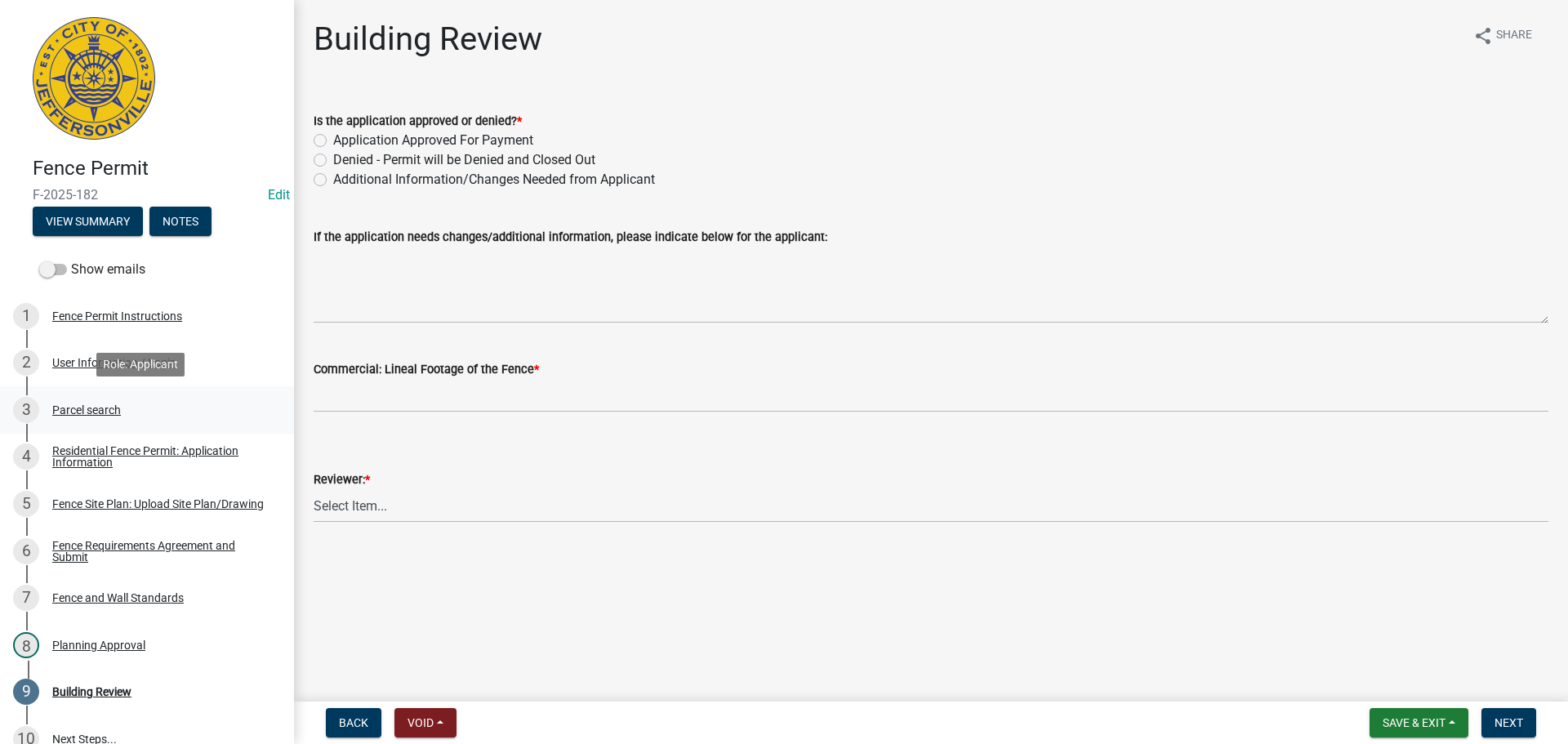
click at [74, 404] on div "Parcel search" at bounding box center [87, 410] width 68 height 12
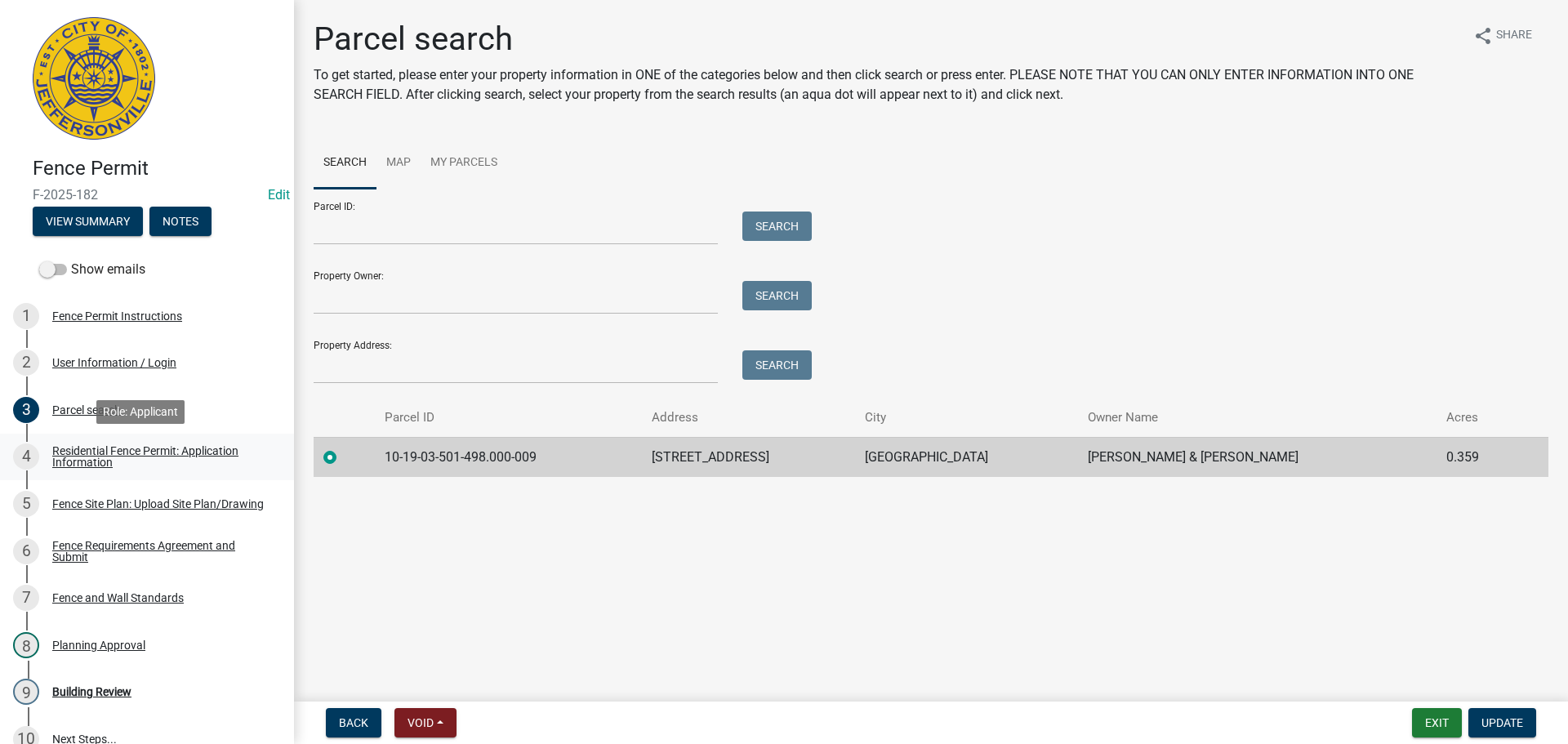
click at [119, 455] on div "Residential Fence Permit: Application Information" at bounding box center [160, 456] width 215 height 23
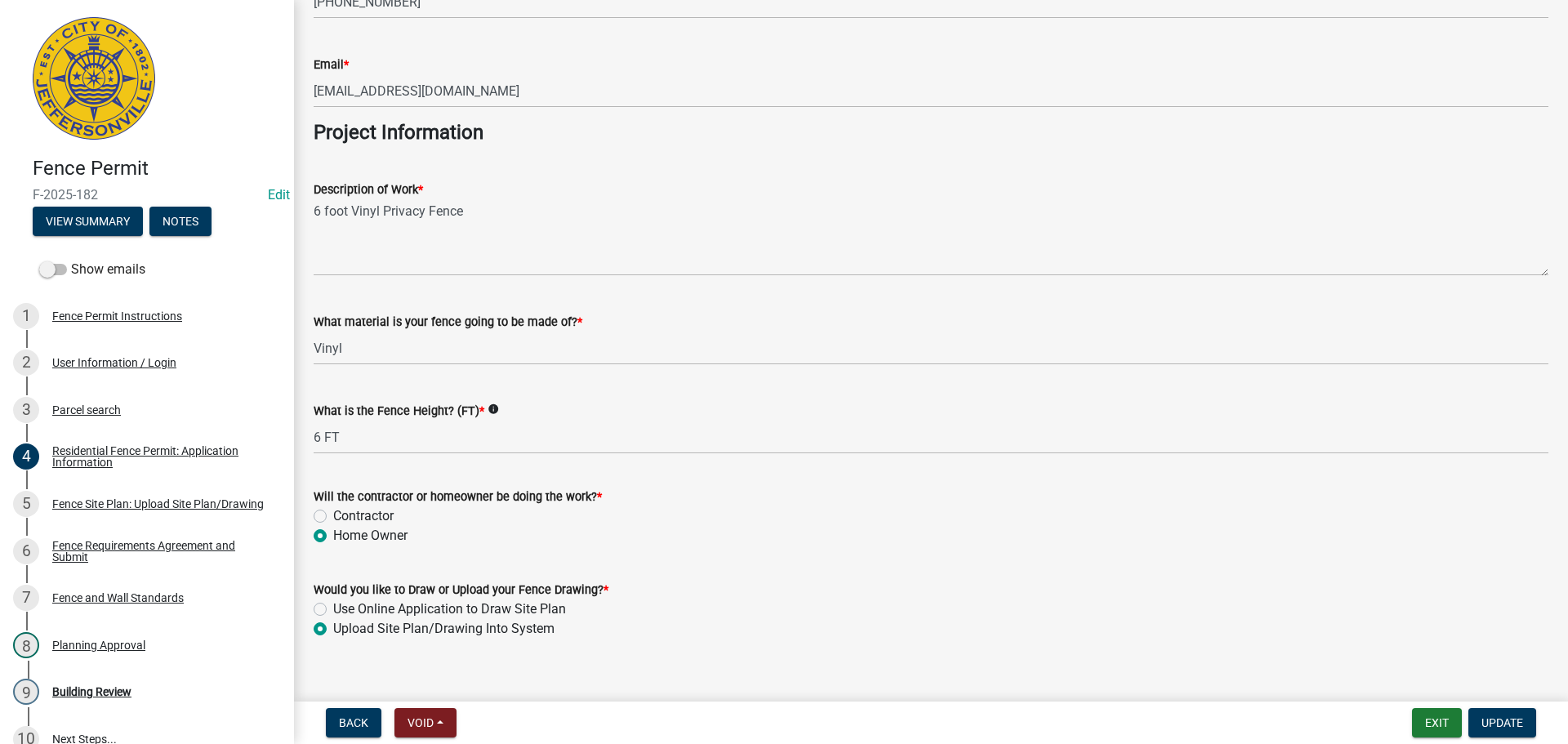
scroll to position [1329, 0]
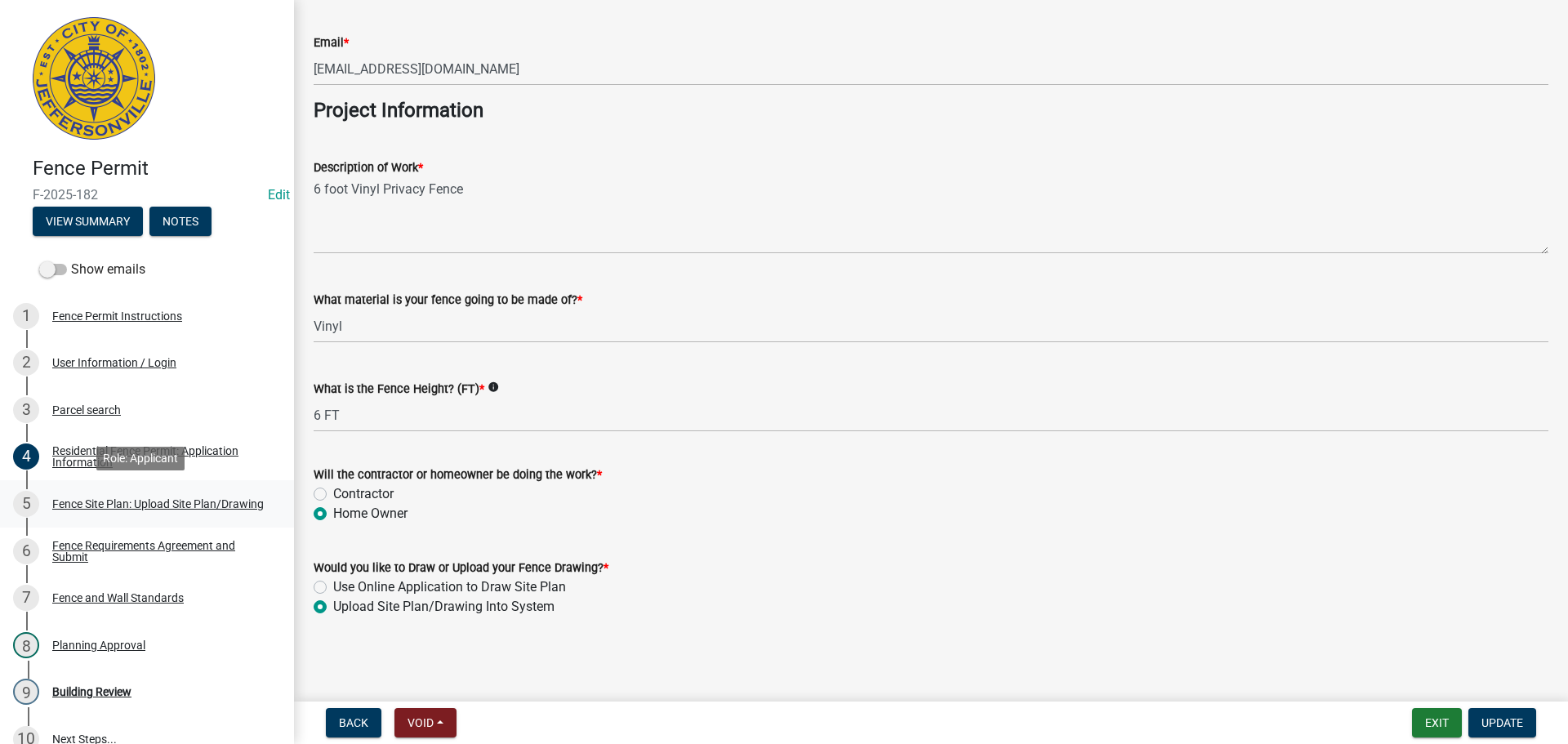
click at [119, 499] on div "Fence Site Plan: Upload Site Plan/Drawing" at bounding box center [158, 504] width 211 height 12
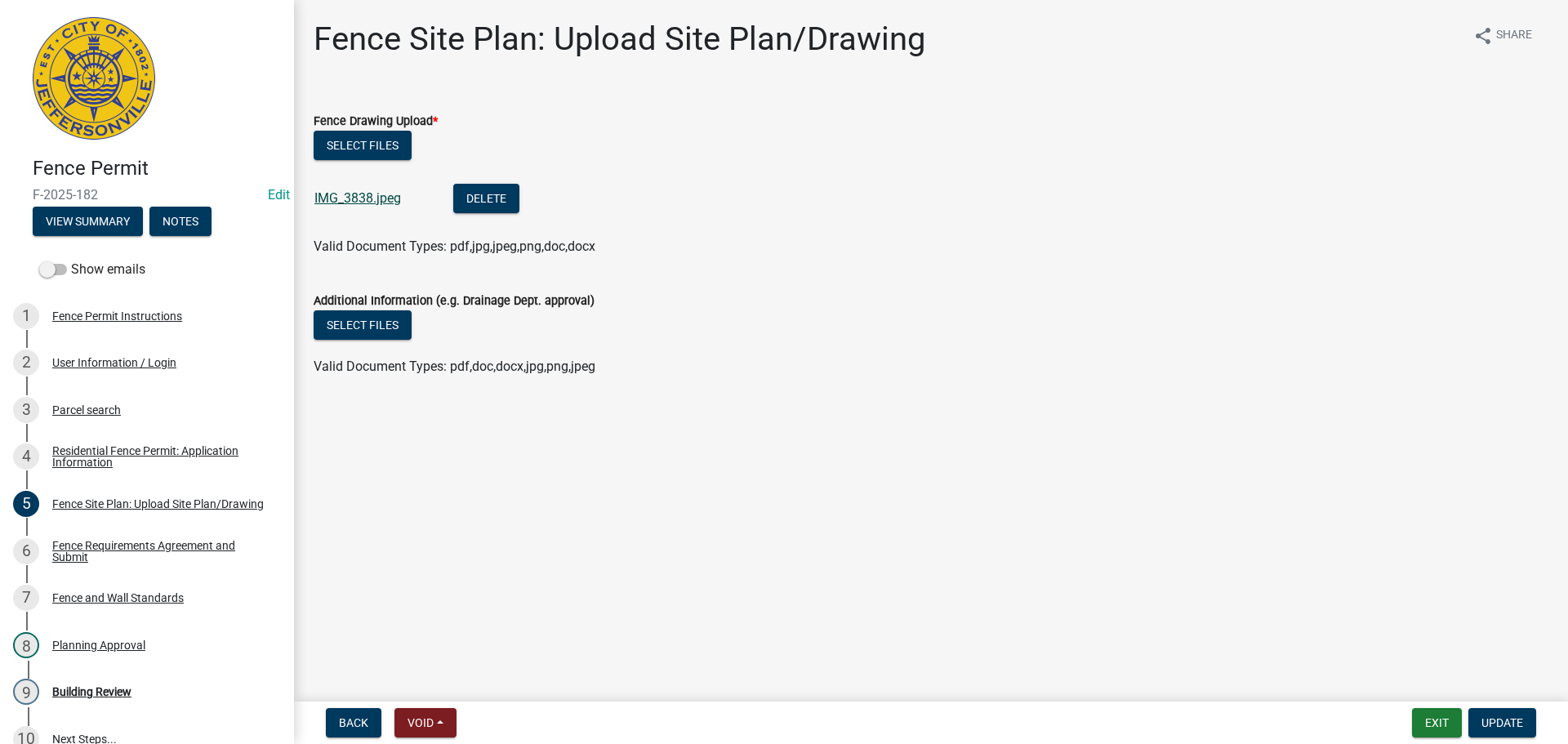
click at [331, 198] on link "IMG_3838.jpeg" at bounding box center [358, 198] width 87 height 16
click at [96, 549] on div "Fence Requirements Agreement and Submit" at bounding box center [160, 551] width 215 height 23
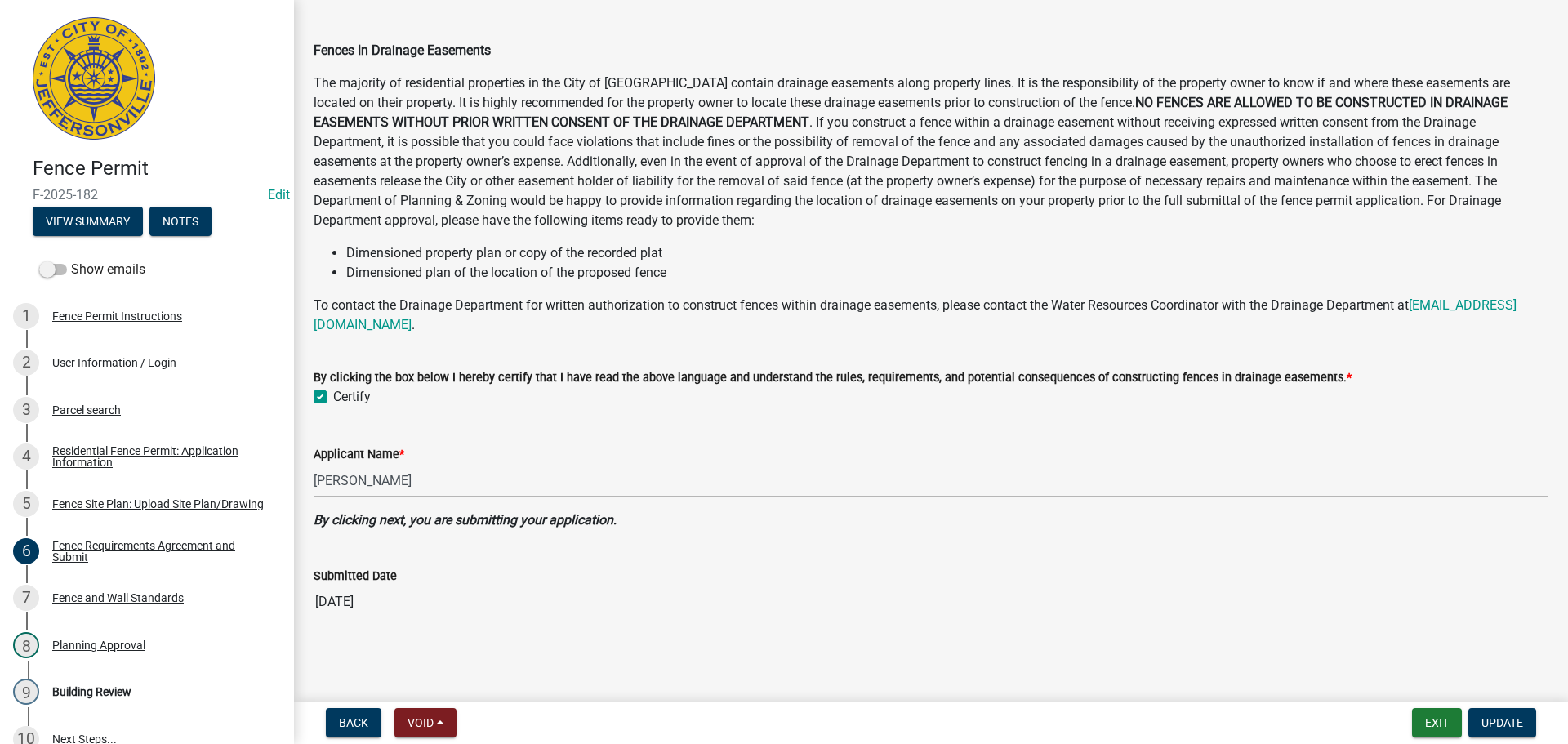
scroll to position [802, 0]
click at [78, 599] on div "Fence and Wall Standards" at bounding box center [118, 598] width 131 height 12
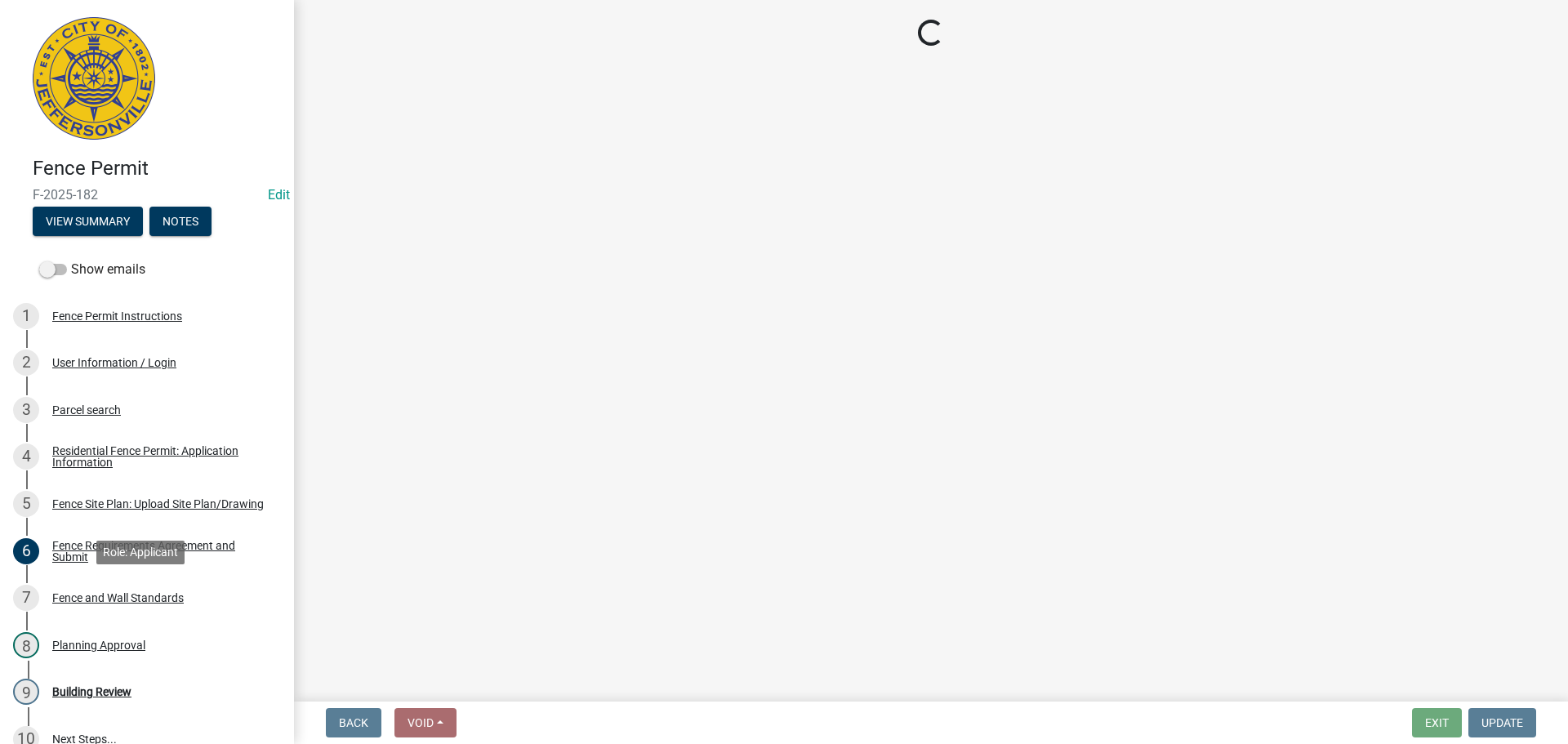
scroll to position [0, 0]
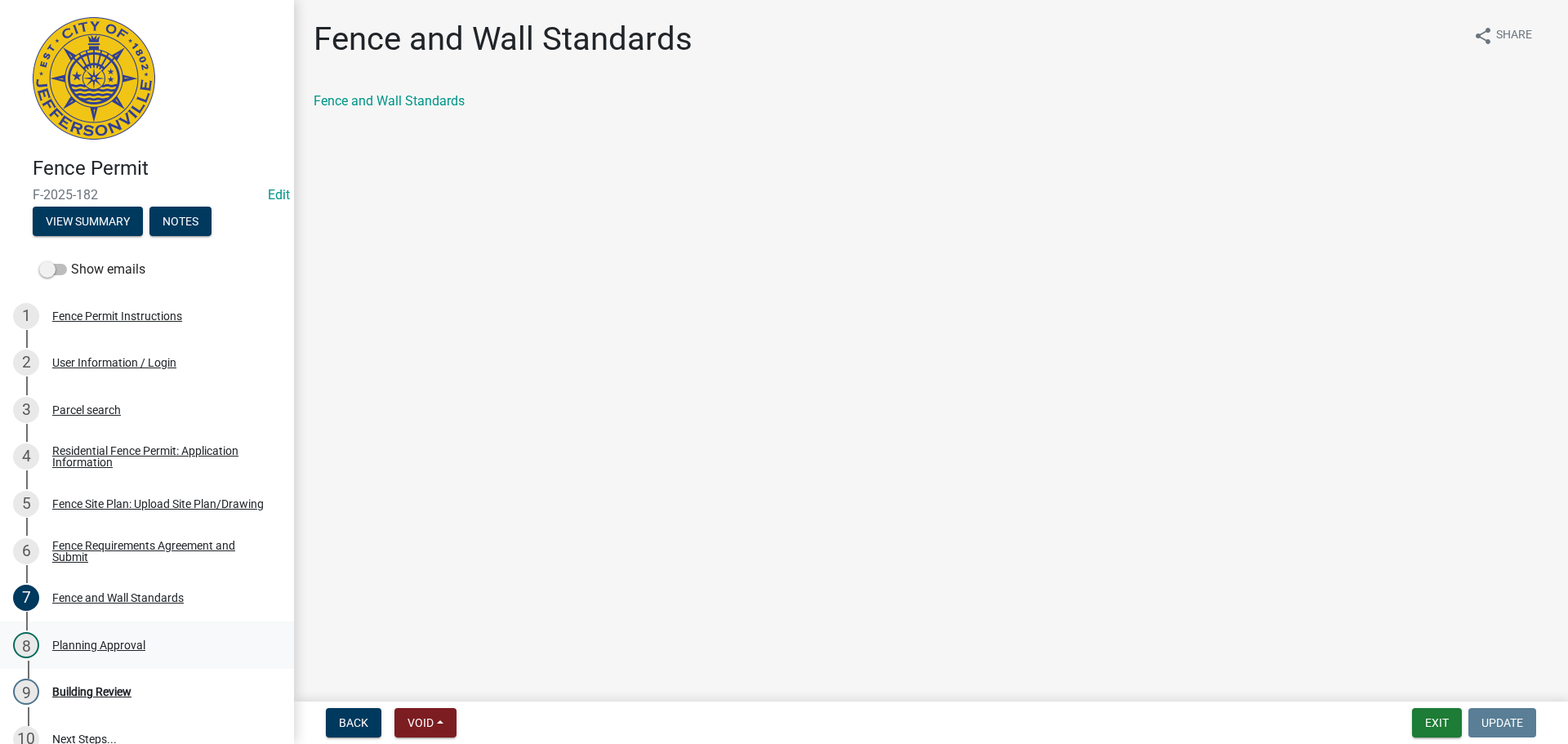
click at [57, 642] on div "Planning Approval" at bounding box center [99, 645] width 94 height 12
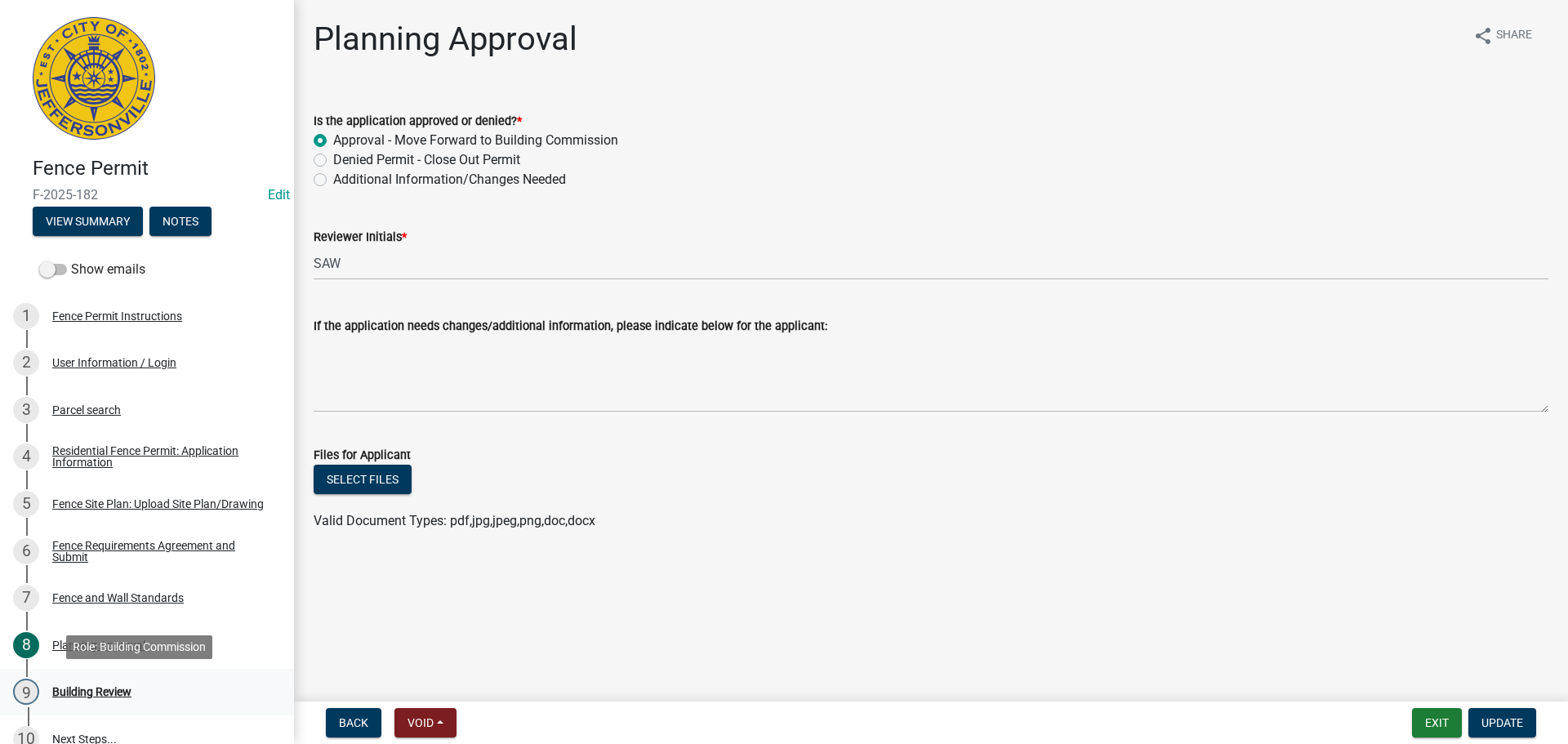
click at [100, 691] on div "Building Review" at bounding box center [92, 692] width 79 height 12
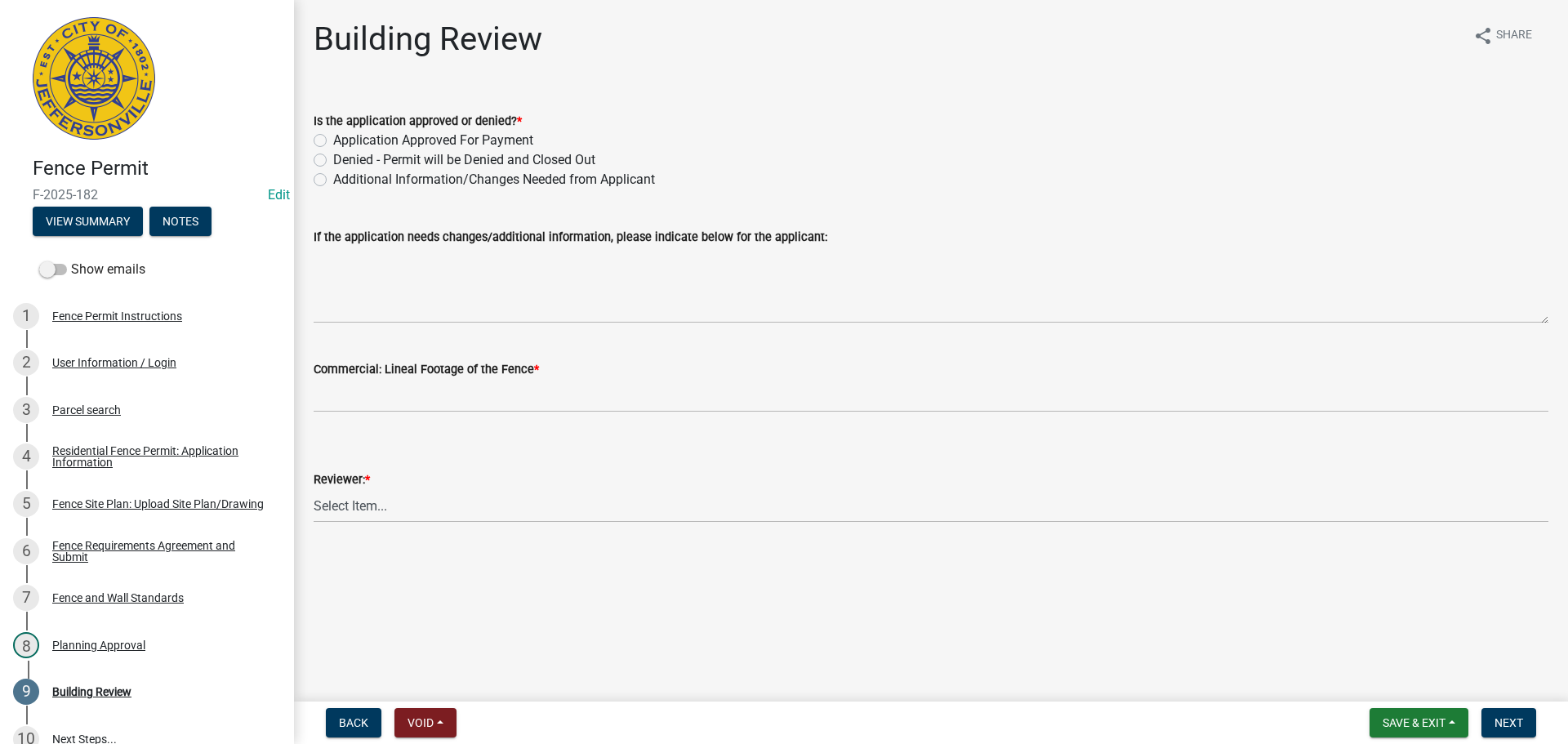
click at [333, 136] on label "Application Approved For Payment" at bounding box center [433, 140] width 200 height 19
click at [333, 136] on input "Application Approved For Payment" at bounding box center [338, 136] width 11 height 11
radio input "true"
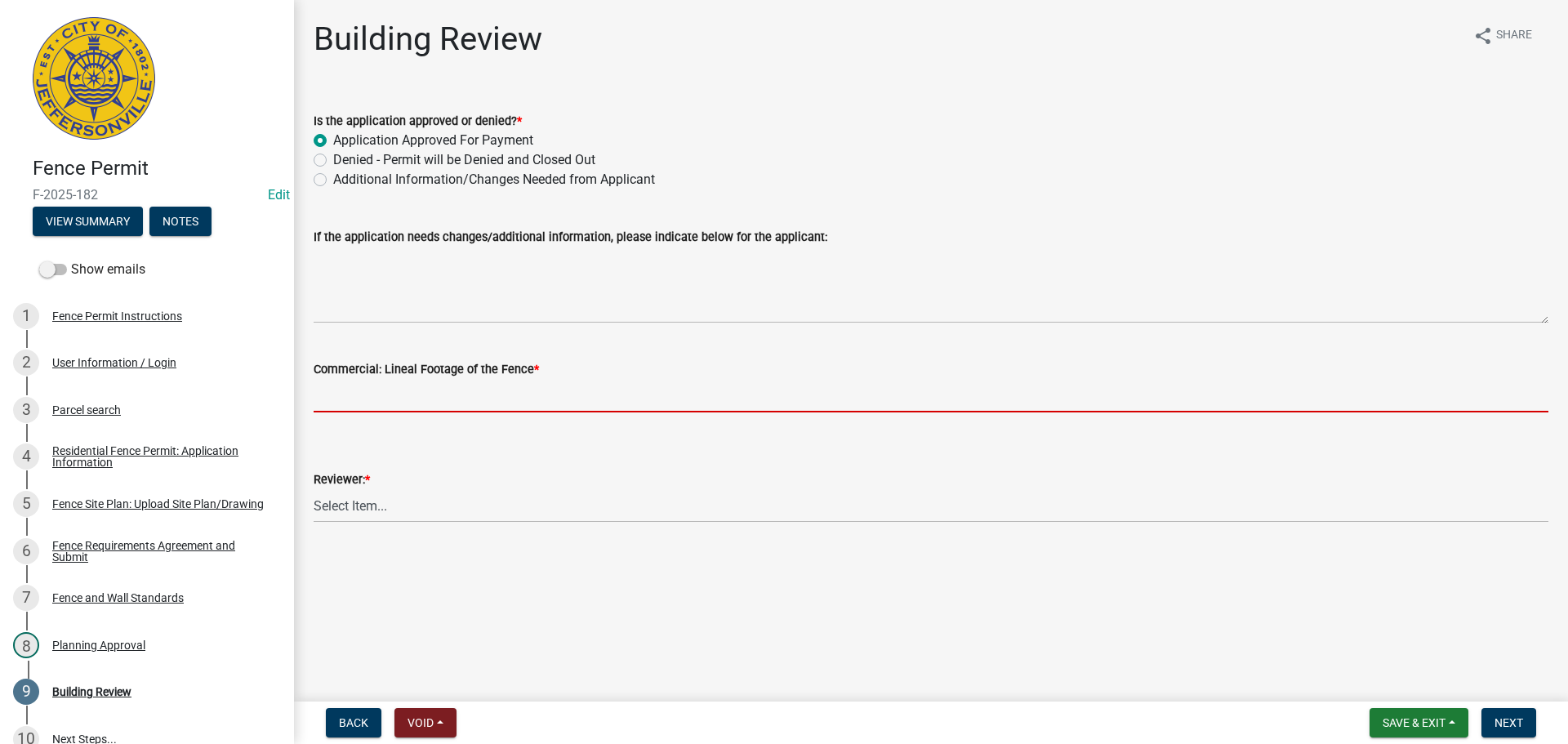
click at [357, 394] on input "text" at bounding box center [931, 396] width 1235 height 33
type input "0"
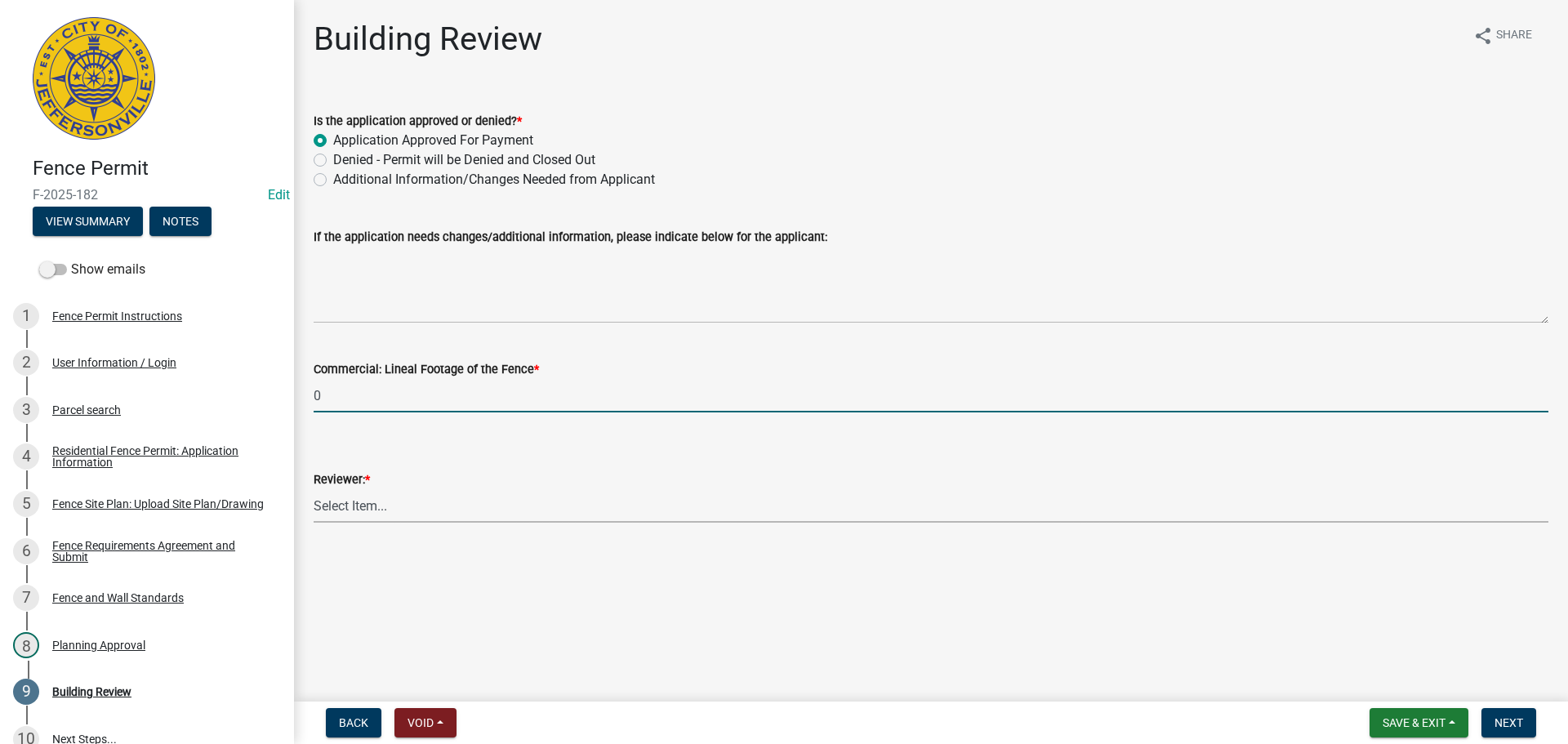
click at [364, 503] on select "Select Item... Jim Wilkinson Mary Frey Mike Kruer Missy Bottorff Linda Mills" at bounding box center [931, 506] width 1235 height 33
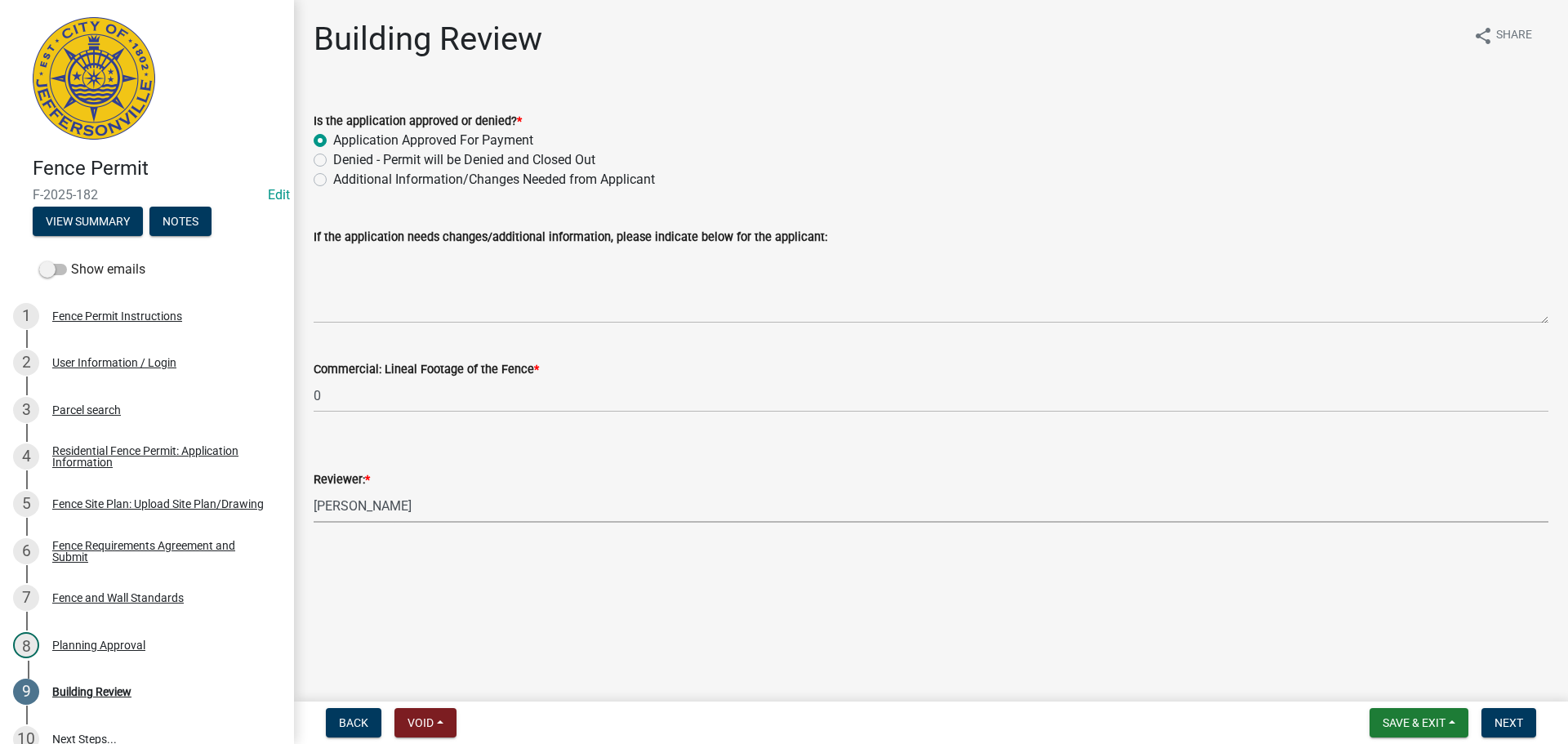
click at [314, 489] on select "Select Item... Jim Wilkinson Mary Frey Mike Kruer Missy Bottorff Linda Mills" at bounding box center [931, 506] width 1235 height 33
select select "e36977bf-af8d-40c9-935f-0f479ad9eb24"
click at [1515, 719] on span "Next" at bounding box center [1509, 723] width 28 height 13
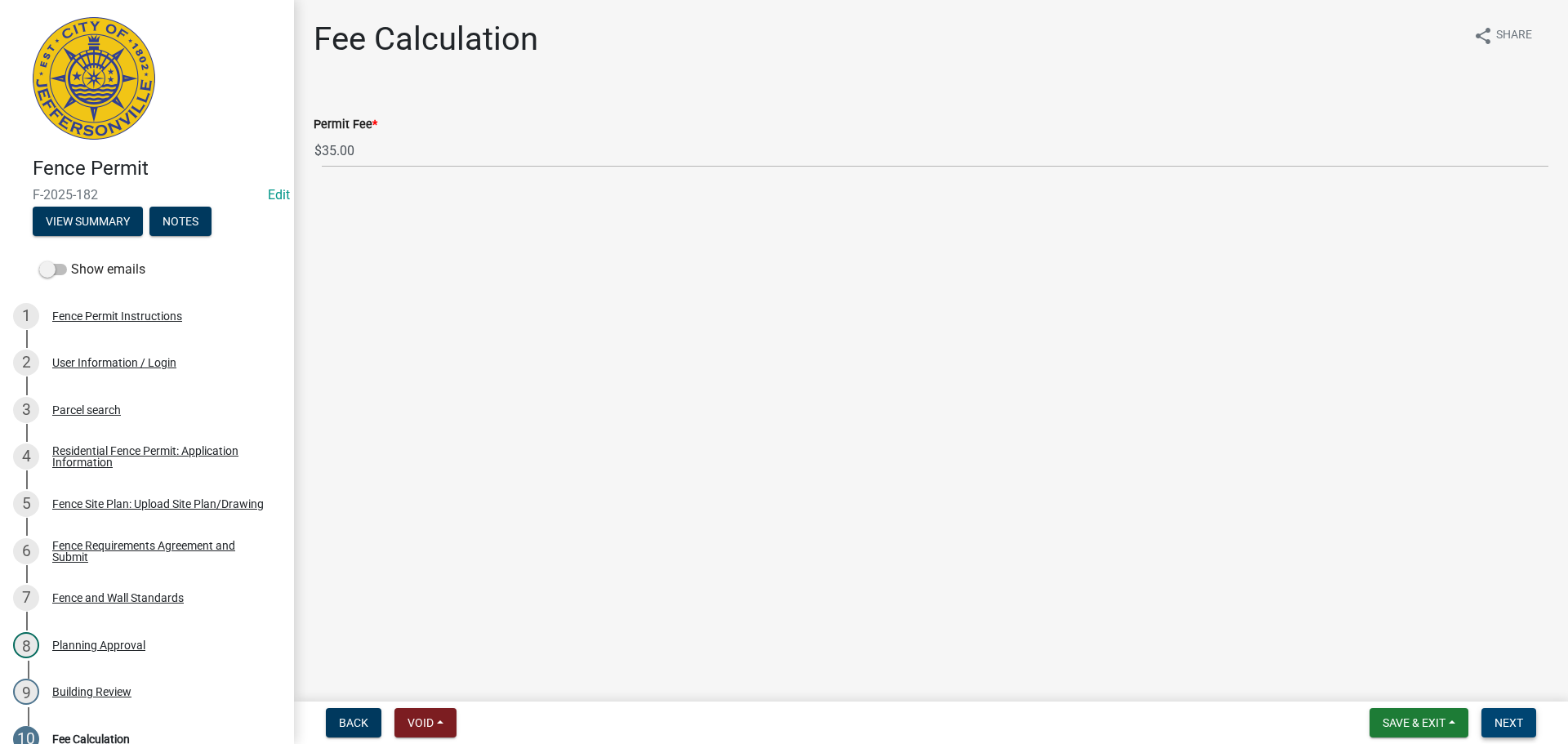
click at [1511, 716] on span "Next" at bounding box center [1509, 723] width 28 height 13
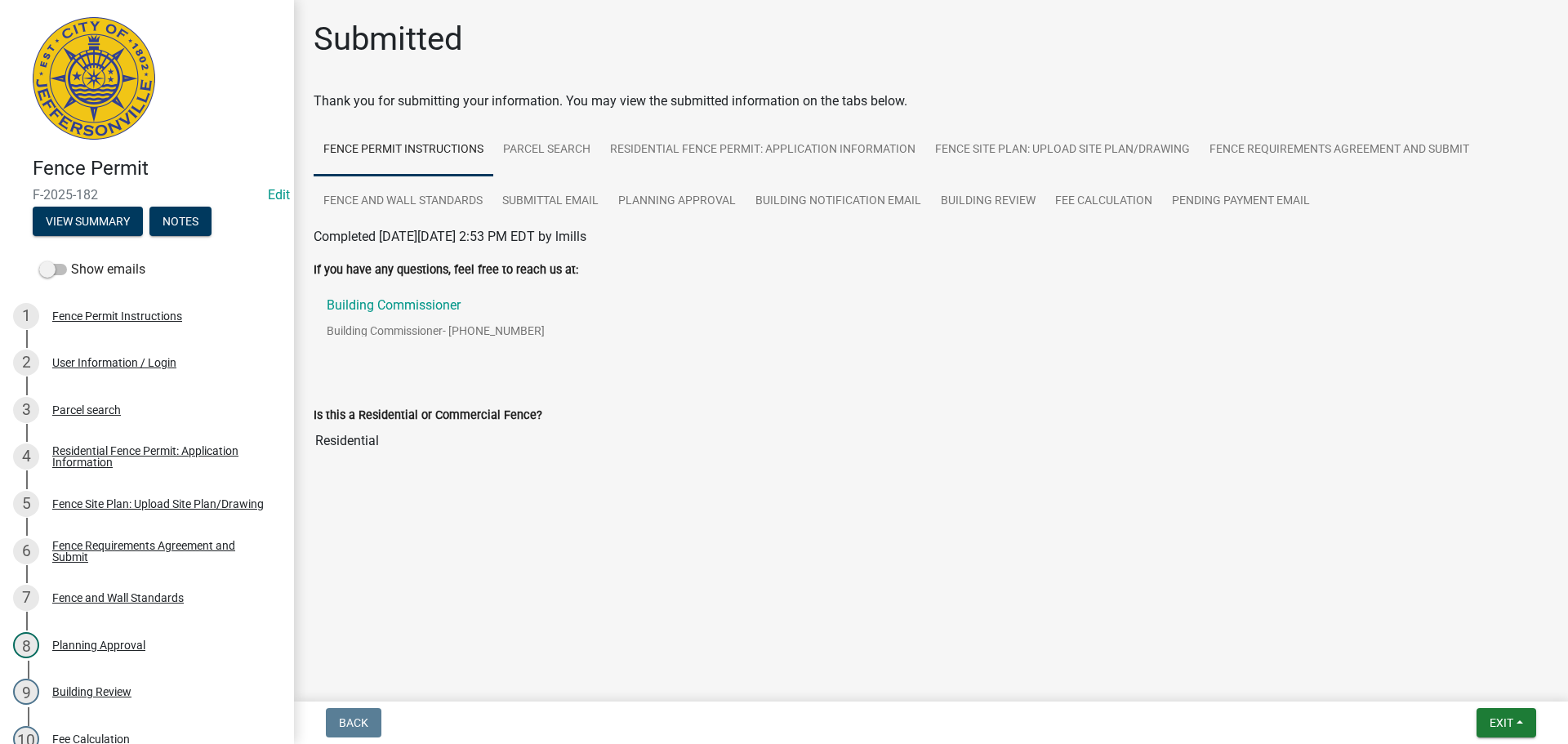
scroll to position [453, 0]
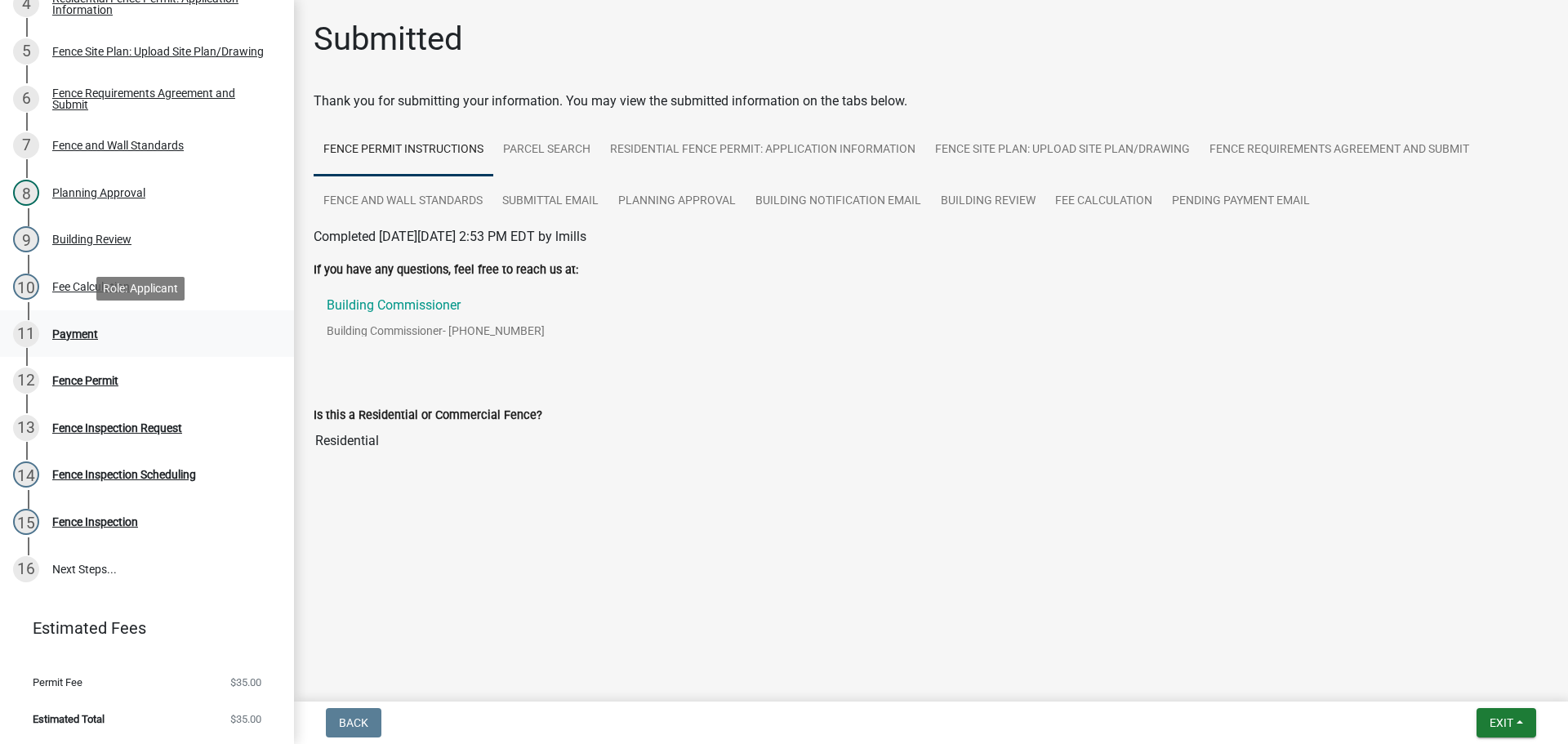
click at [63, 337] on div "Payment" at bounding box center [75, 334] width 46 height 12
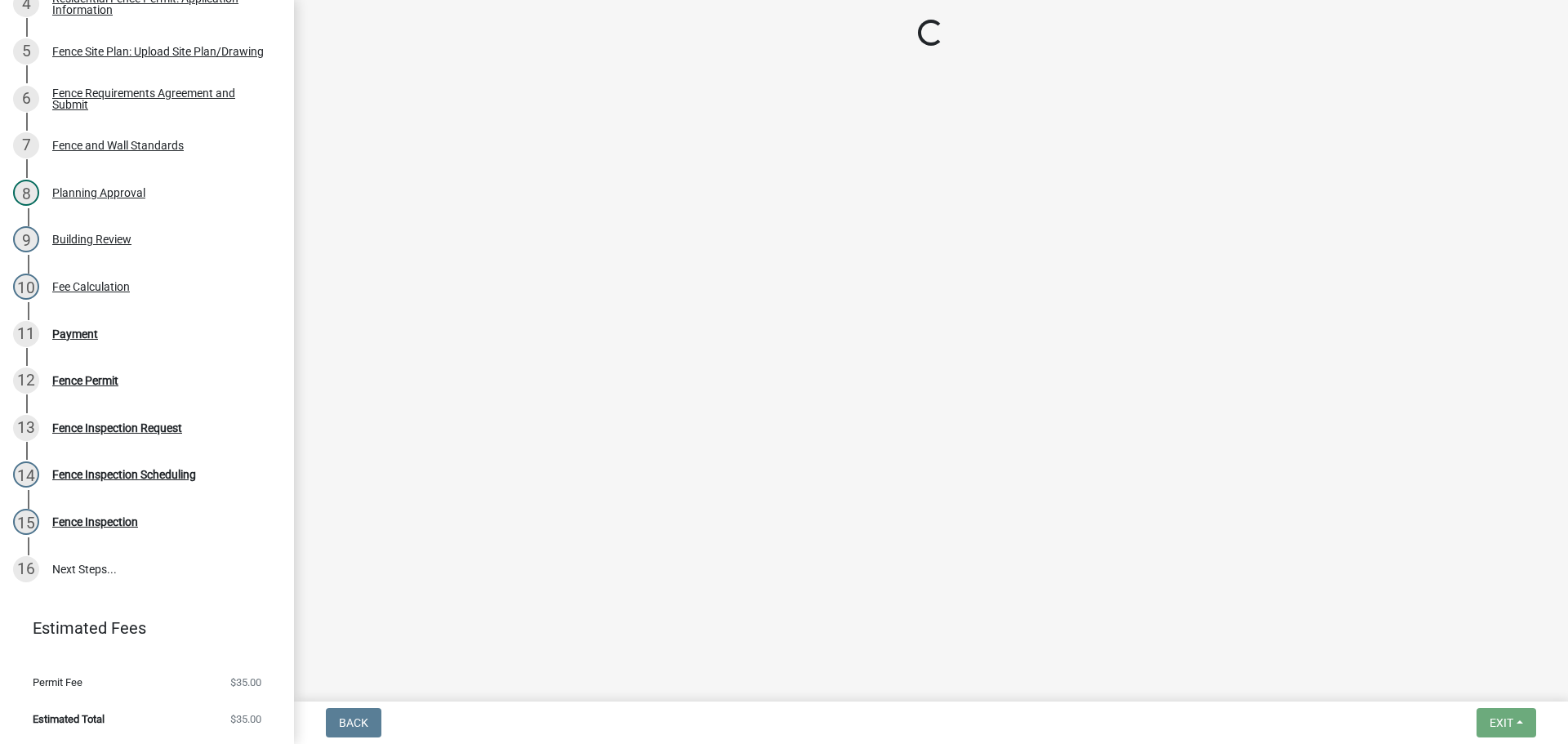
select select "3: 3"
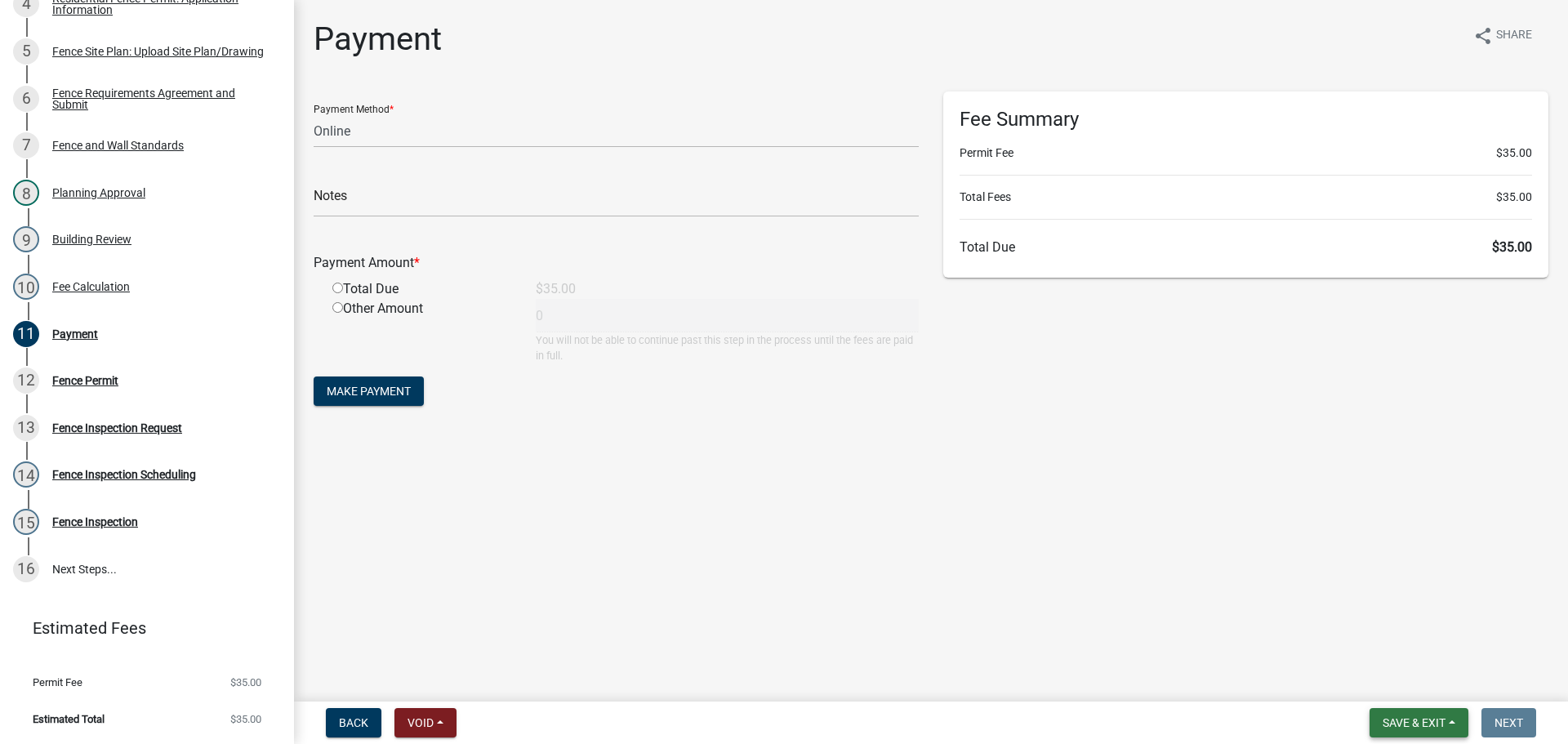
click at [1421, 718] on span "Save & Exit" at bounding box center [1414, 723] width 63 height 13
click at [1413, 679] on button "Save & Exit" at bounding box center [1403, 680] width 131 height 39
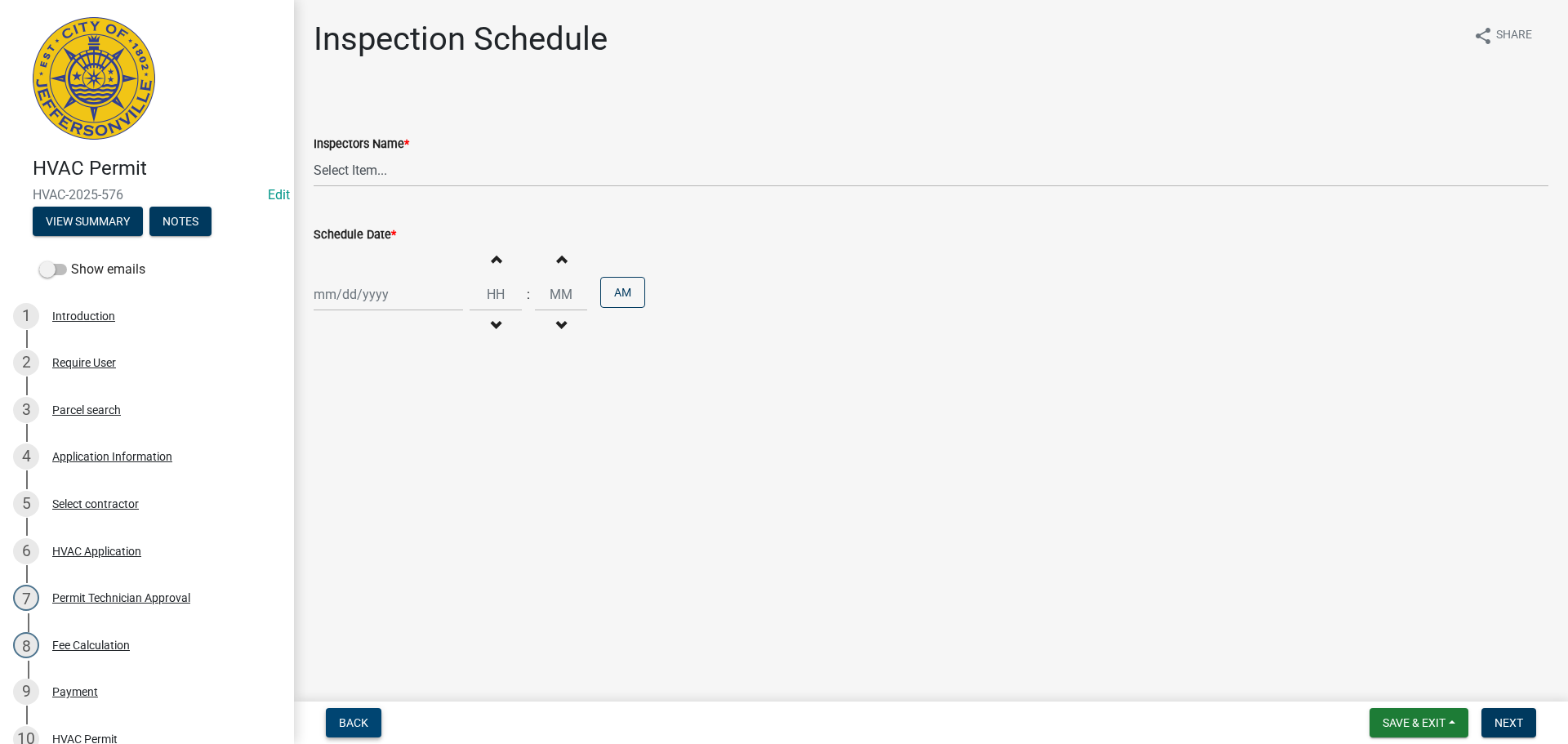
drag, startPoint x: 353, startPoint y: 731, endPoint x: 447, endPoint y: 706, distance: 97.3
click at [353, 731] on button "Back" at bounding box center [353, 722] width 56 height 29
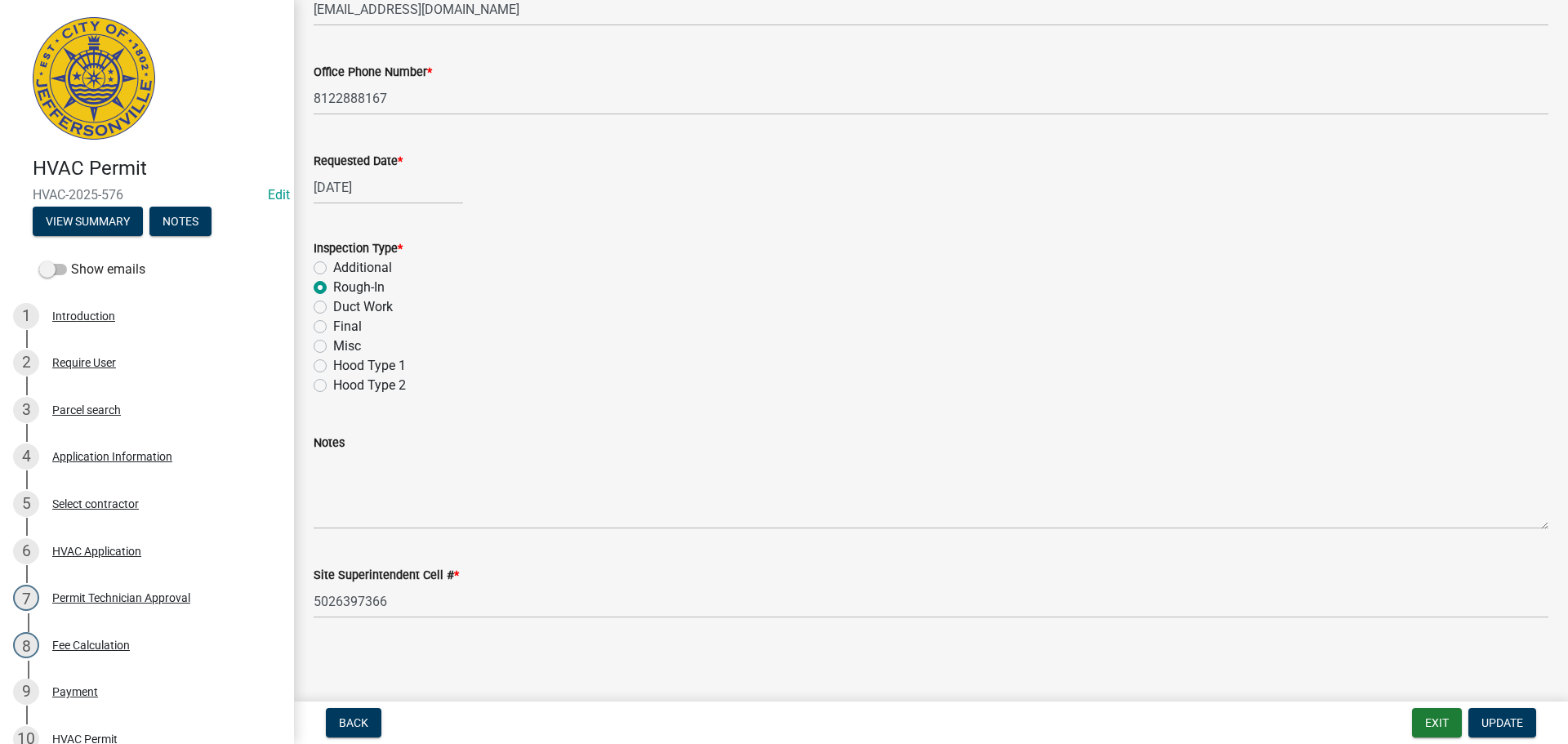
scroll to position [358, 0]
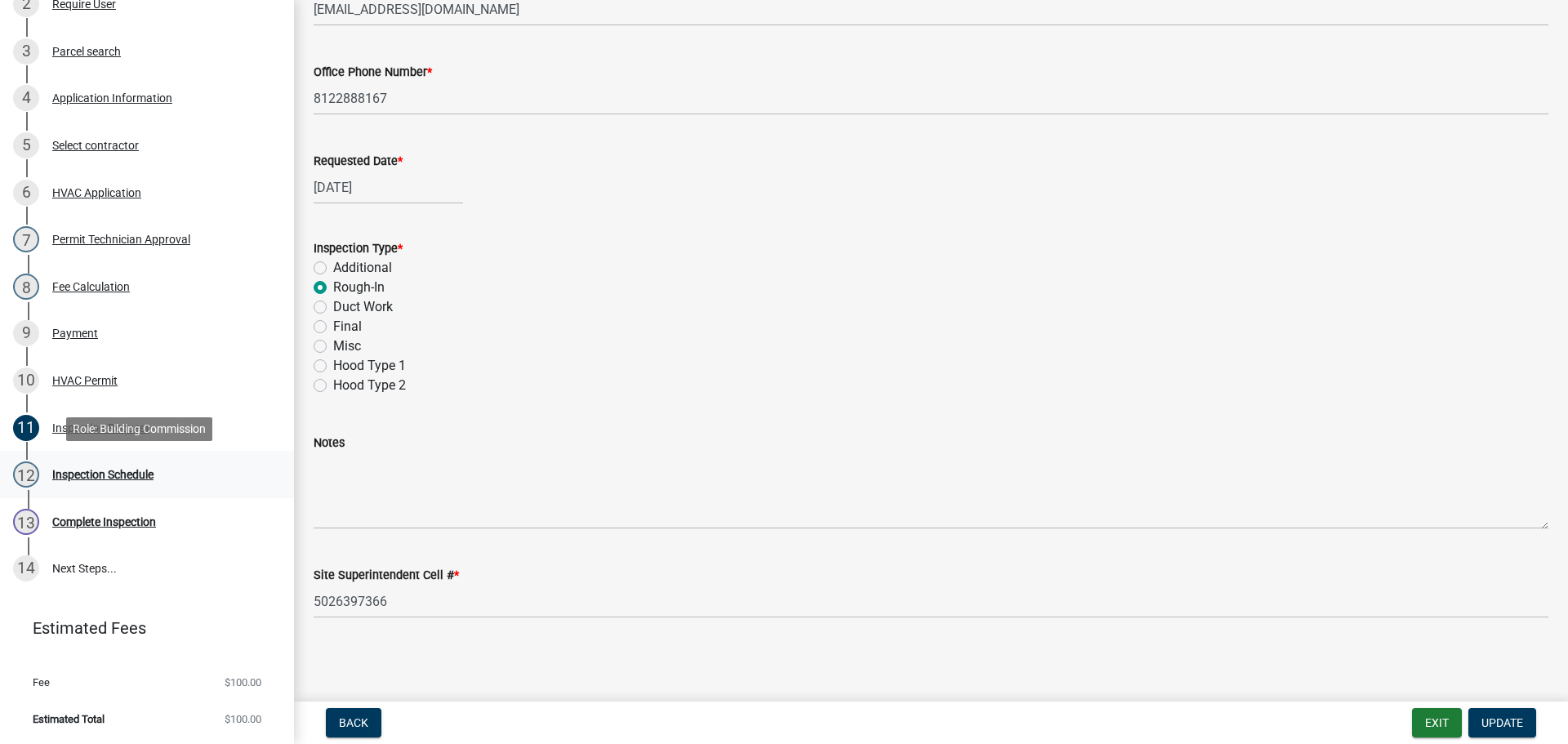
click at [73, 470] on div "Inspection Schedule" at bounding box center [103, 474] width 101 height 12
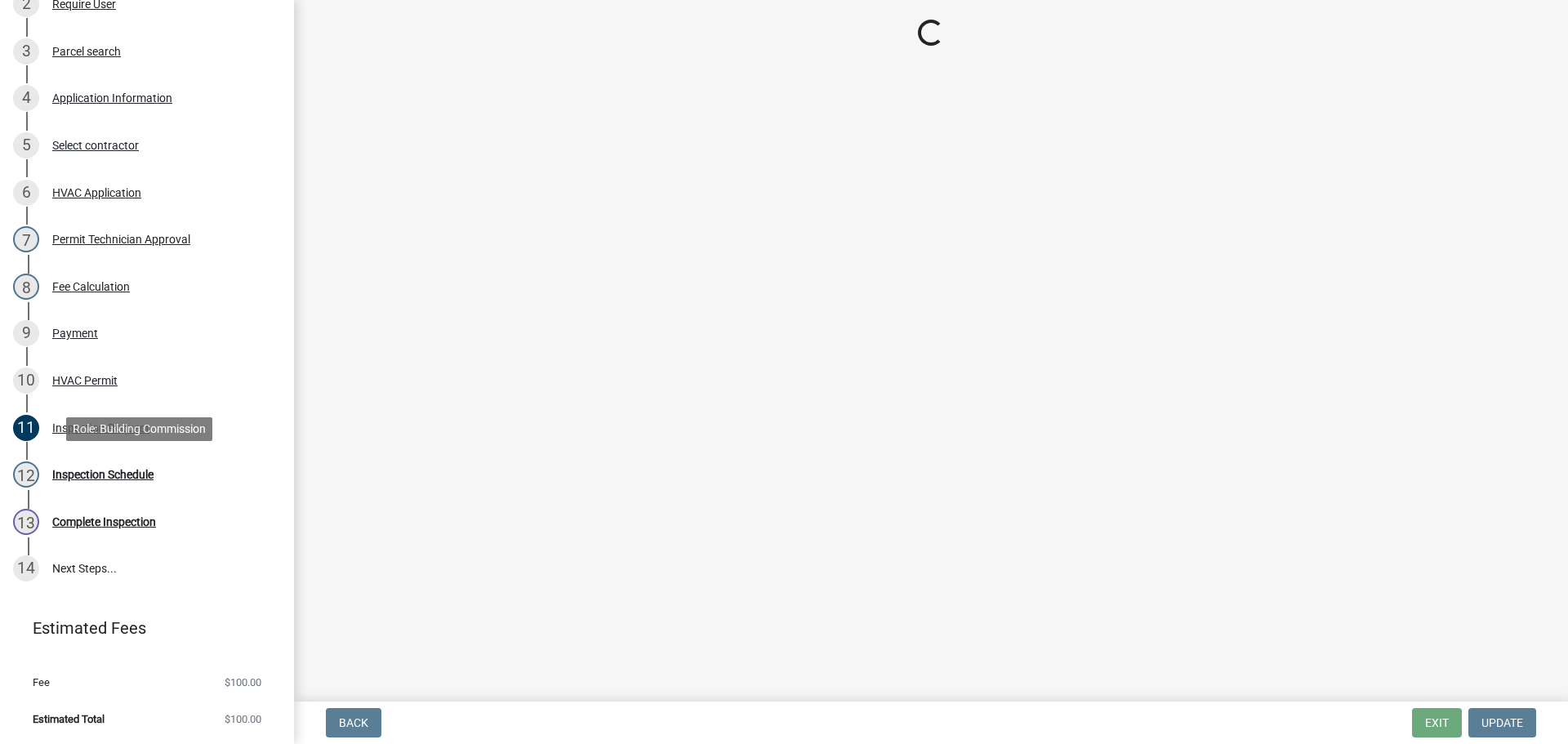
scroll to position [0, 0]
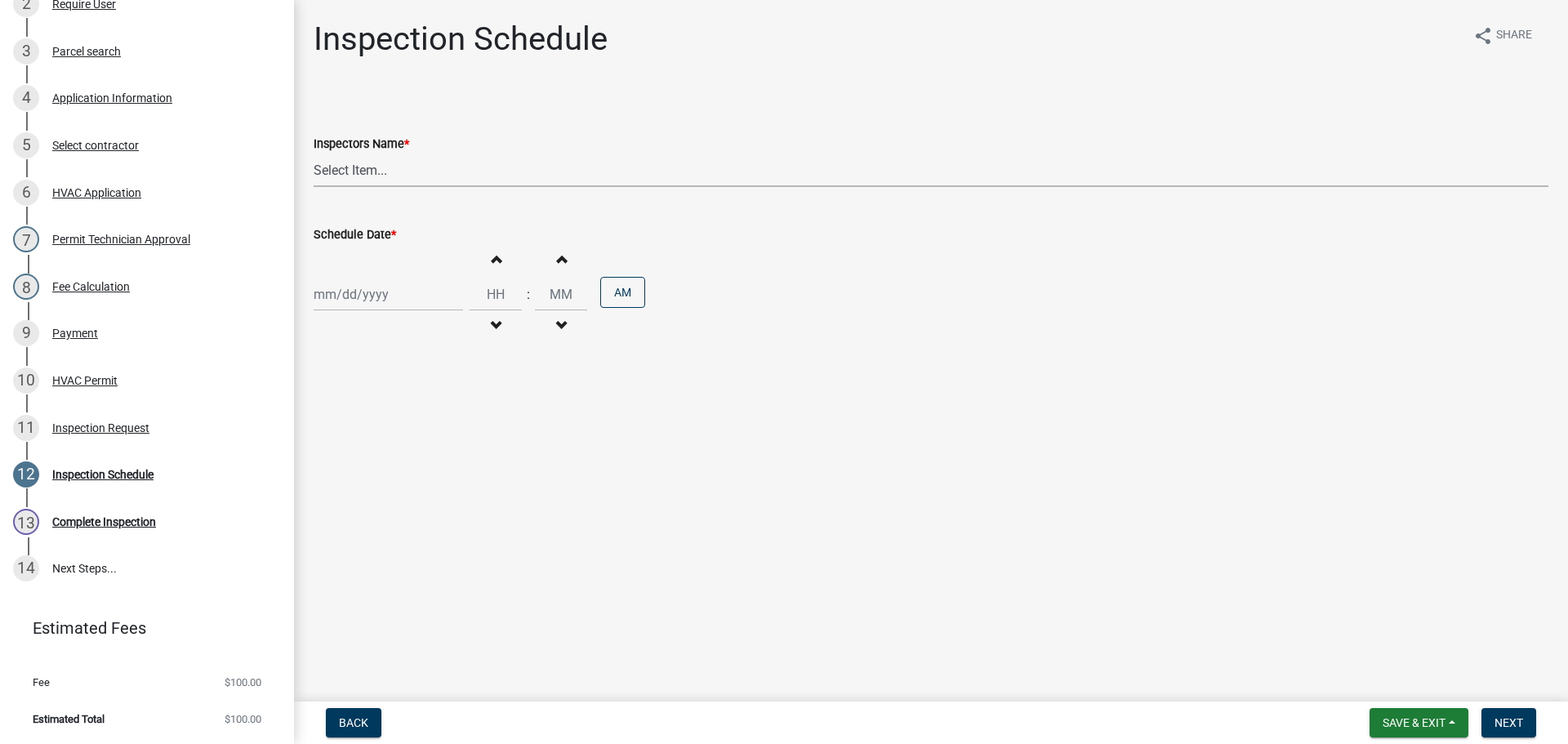
click at [324, 165] on select "Select Item... [PERSON_NAME] ([PERSON_NAME]) [PERSON_NAME] ([PERSON_NAME]) mkru…" at bounding box center [931, 170] width 1235 height 33
select select "13c97fbc-c819-4cee-844a-0db3d3c4db95"
click at [314, 154] on select "Select Item... [PERSON_NAME] ([PERSON_NAME]) [PERSON_NAME] ([PERSON_NAME]) mkru…" at bounding box center [931, 170] width 1235 height 33
select select "9"
select select "2025"
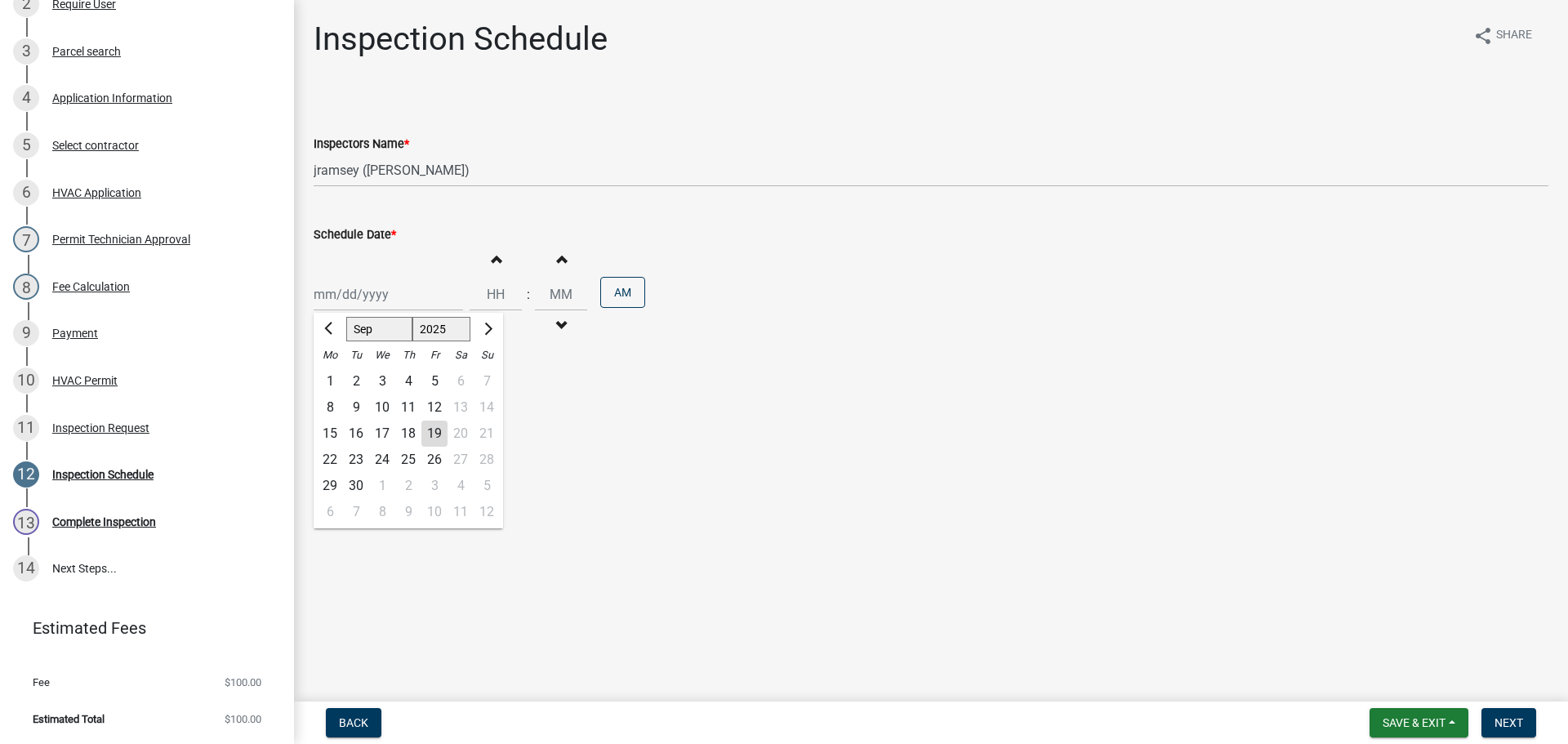
click at [342, 284] on div "Jan Feb Mar Apr May Jun Jul Aug Sep Oct Nov Dec 1525 1526 1527 1528 1529 1530 1…" at bounding box center [388, 295] width 149 height 33
click at [335, 459] on div "22" at bounding box center [330, 459] width 26 height 26
type input "09/22/2025"
click at [1512, 725] on span "Next" at bounding box center [1509, 723] width 28 height 13
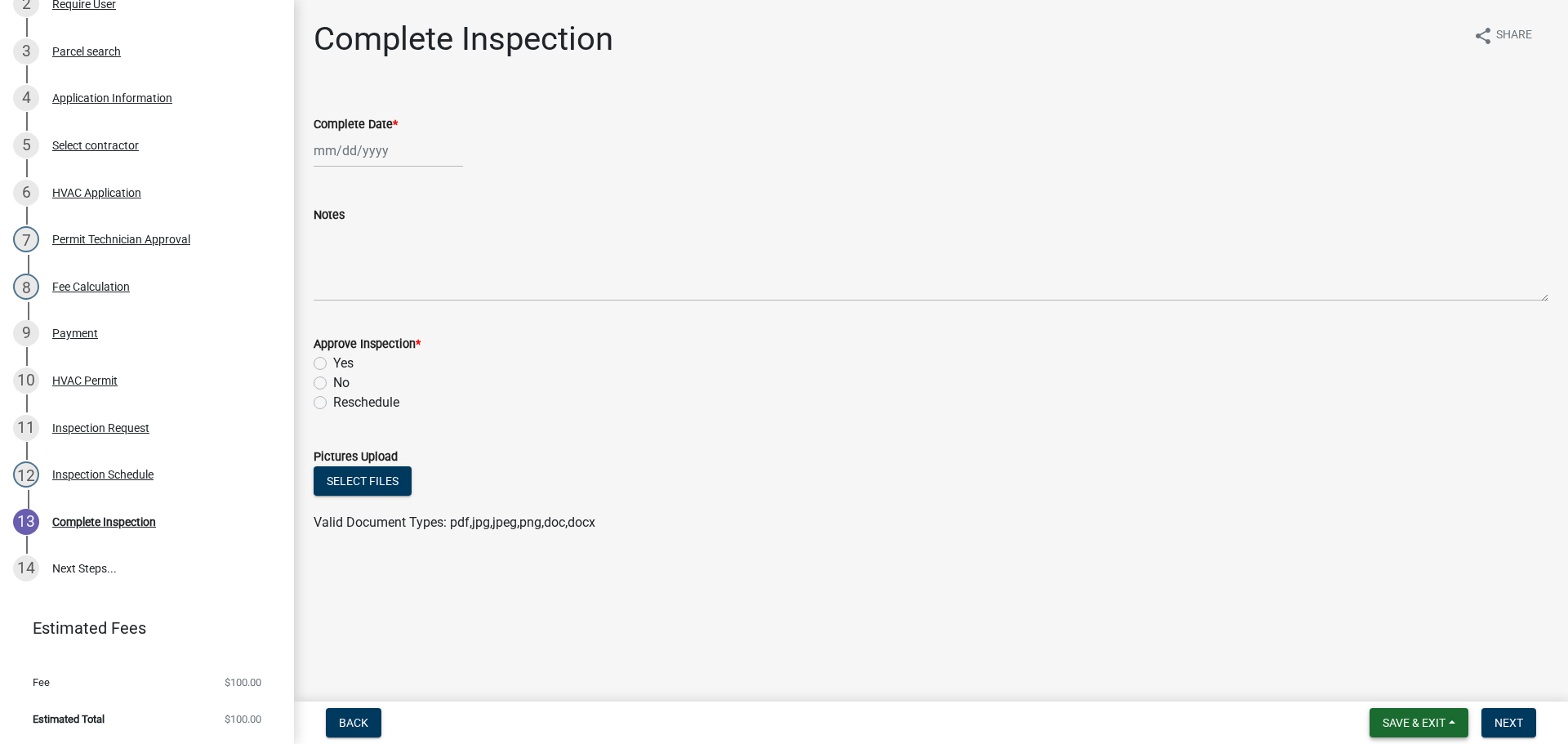
click at [1410, 730] on span "Save & Exit" at bounding box center [1414, 723] width 63 height 13
click at [1389, 692] on button "Save & Exit" at bounding box center [1403, 680] width 131 height 39
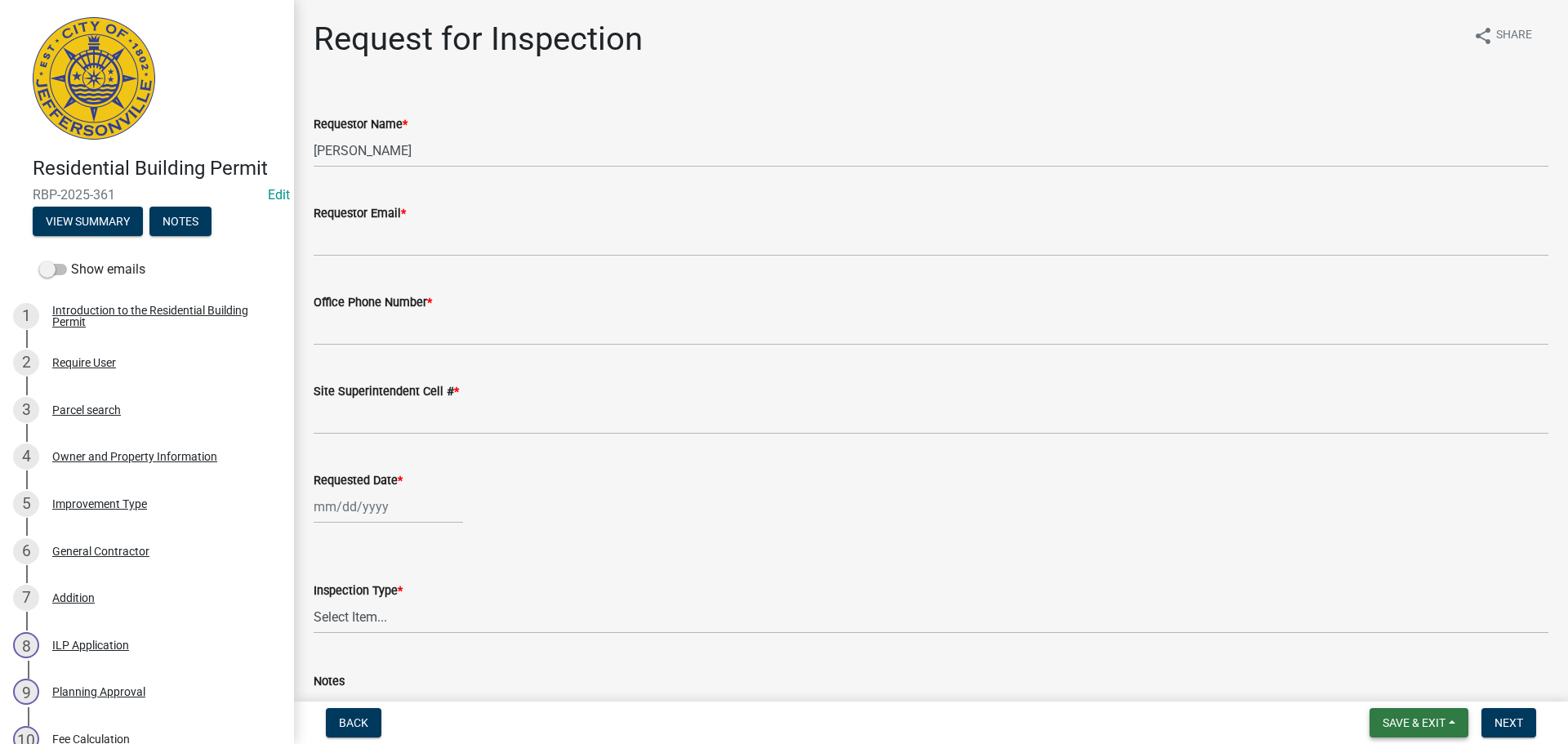
click at [1423, 726] on span "Save & Exit" at bounding box center [1414, 723] width 63 height 13
click at [1405, 684] on button "Save & Exit" at bounding box center [1403, 680] width 131 height 39
